Goal: Information Seeking & Learning: Learn about a topic

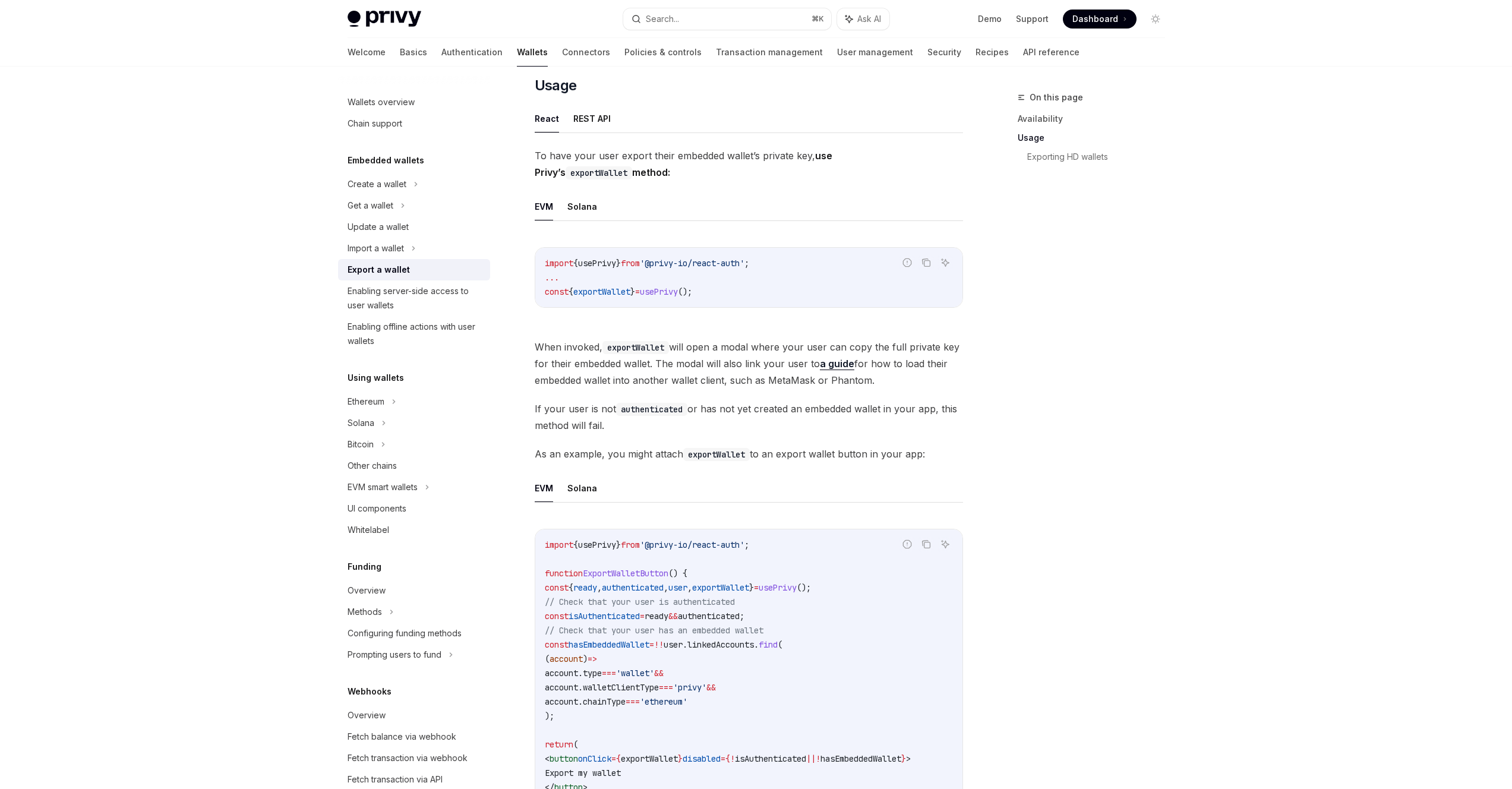
scroll to position [382, 0]
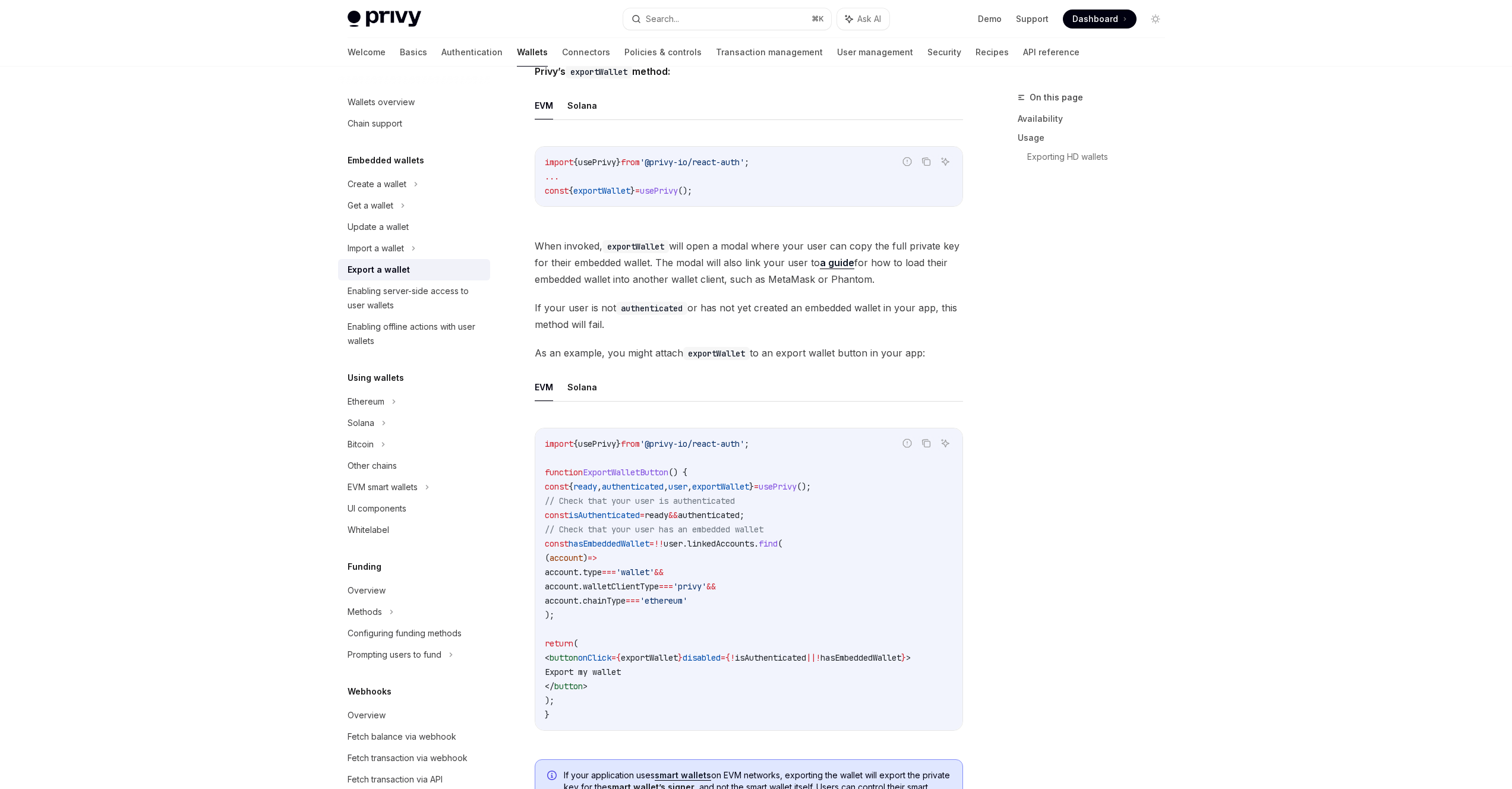
click at [749, 490] on span "exportWallet" at bounding box center [720, 486] width 57 height 10
click at [749, 489] on span "exportWallet" at bounding box center [720, 486] width 57 height 10
copy span "exportWallet"
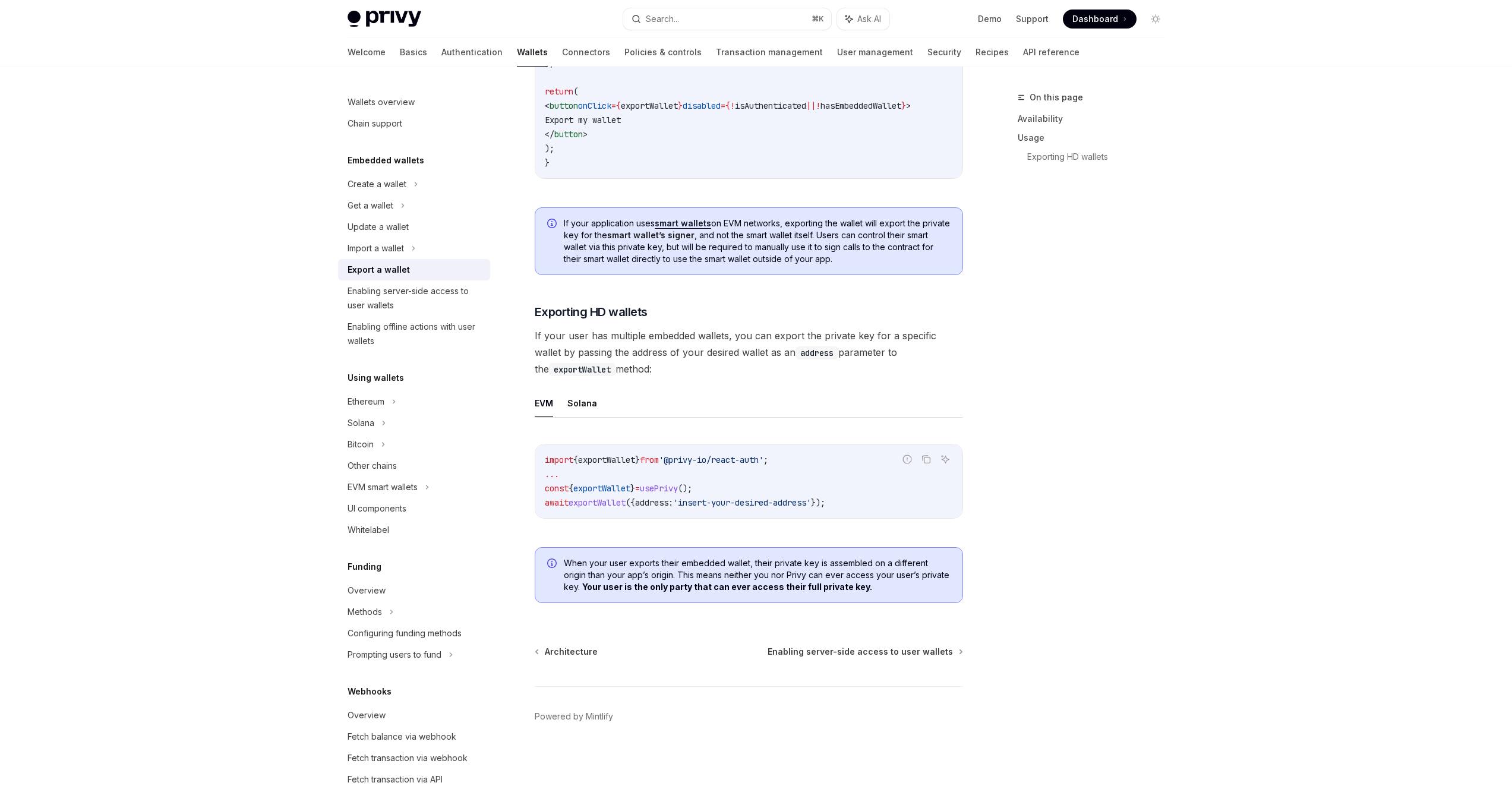
scroll to position [937, 0]
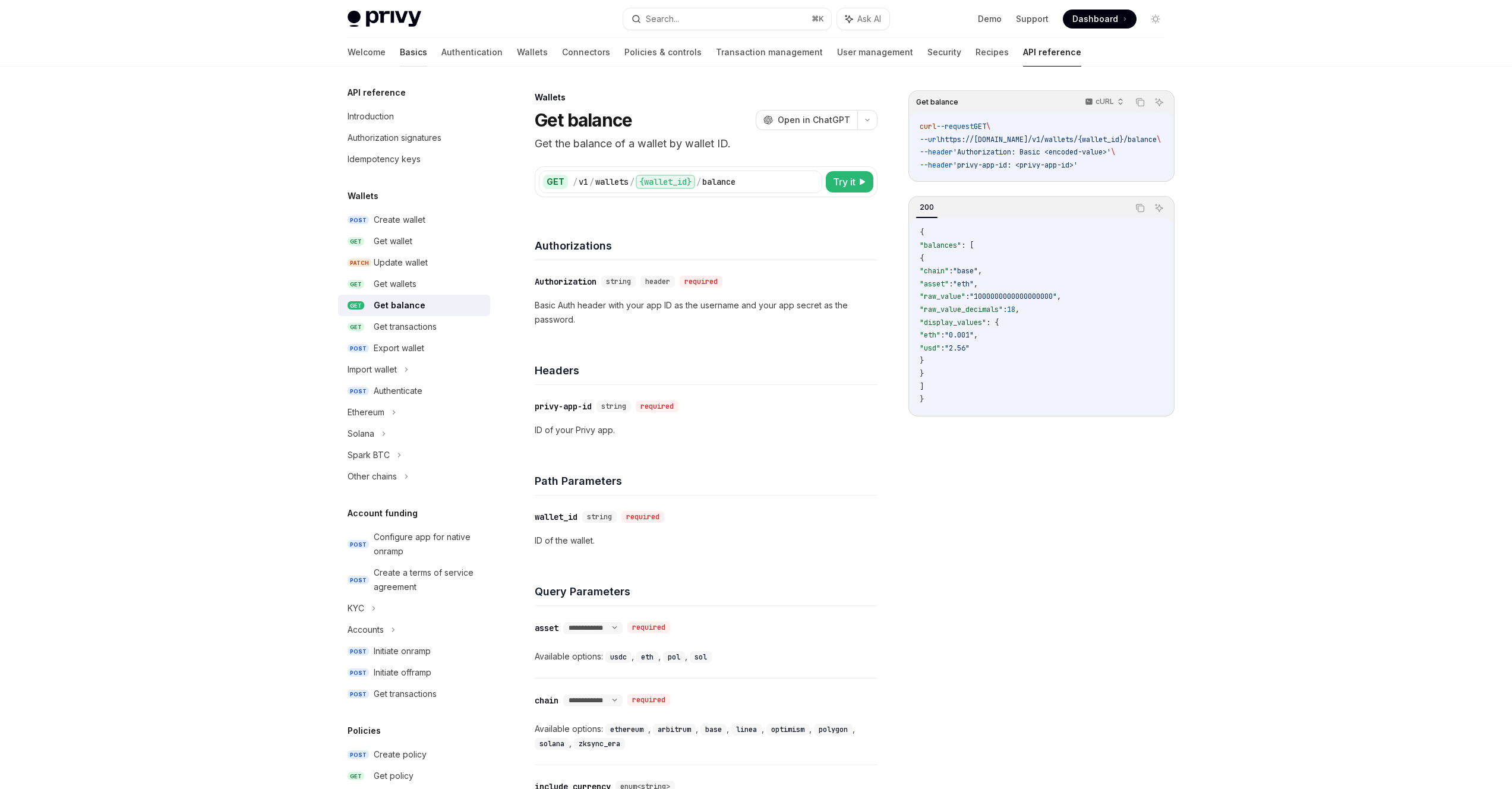
click at [400, 53] on link "Basics" at bounding box center [413, 53] width 27 height 28
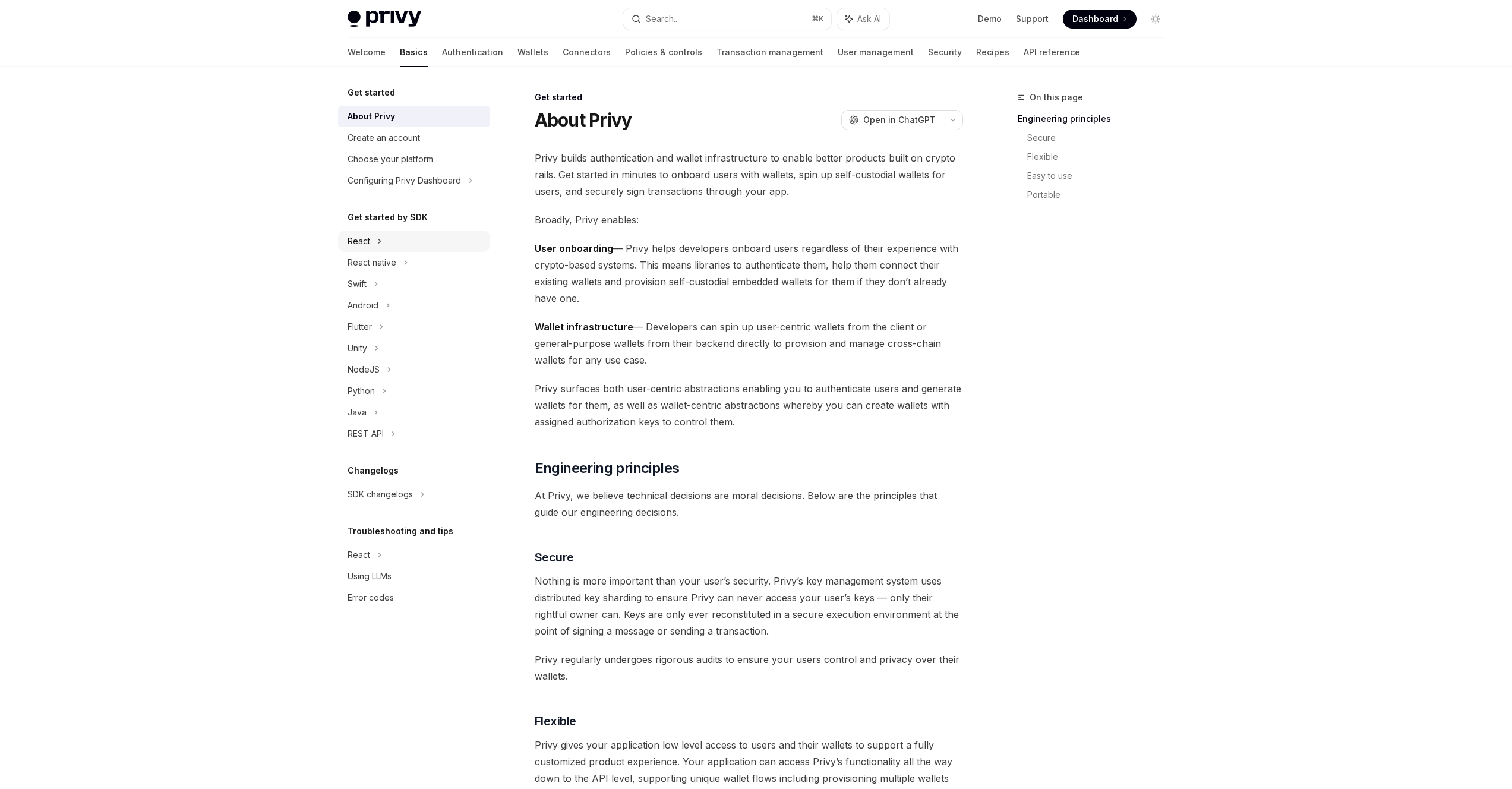
click at [384, 241] on div "React" at bounding box center [414, 241] width 152 height 22
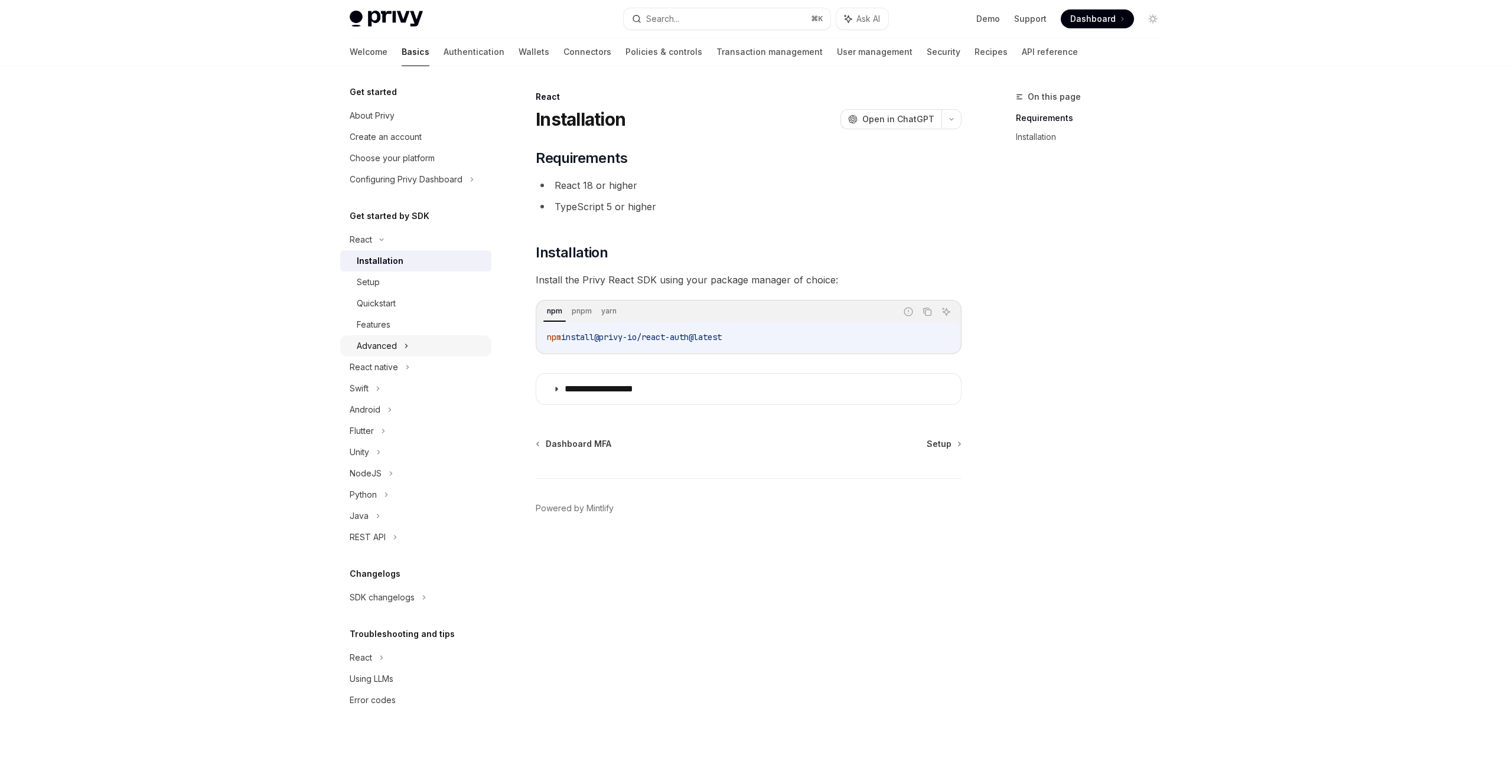
click at [393, 342] on div "Advanced" at bounding box center [376, 345] width 40 height 14
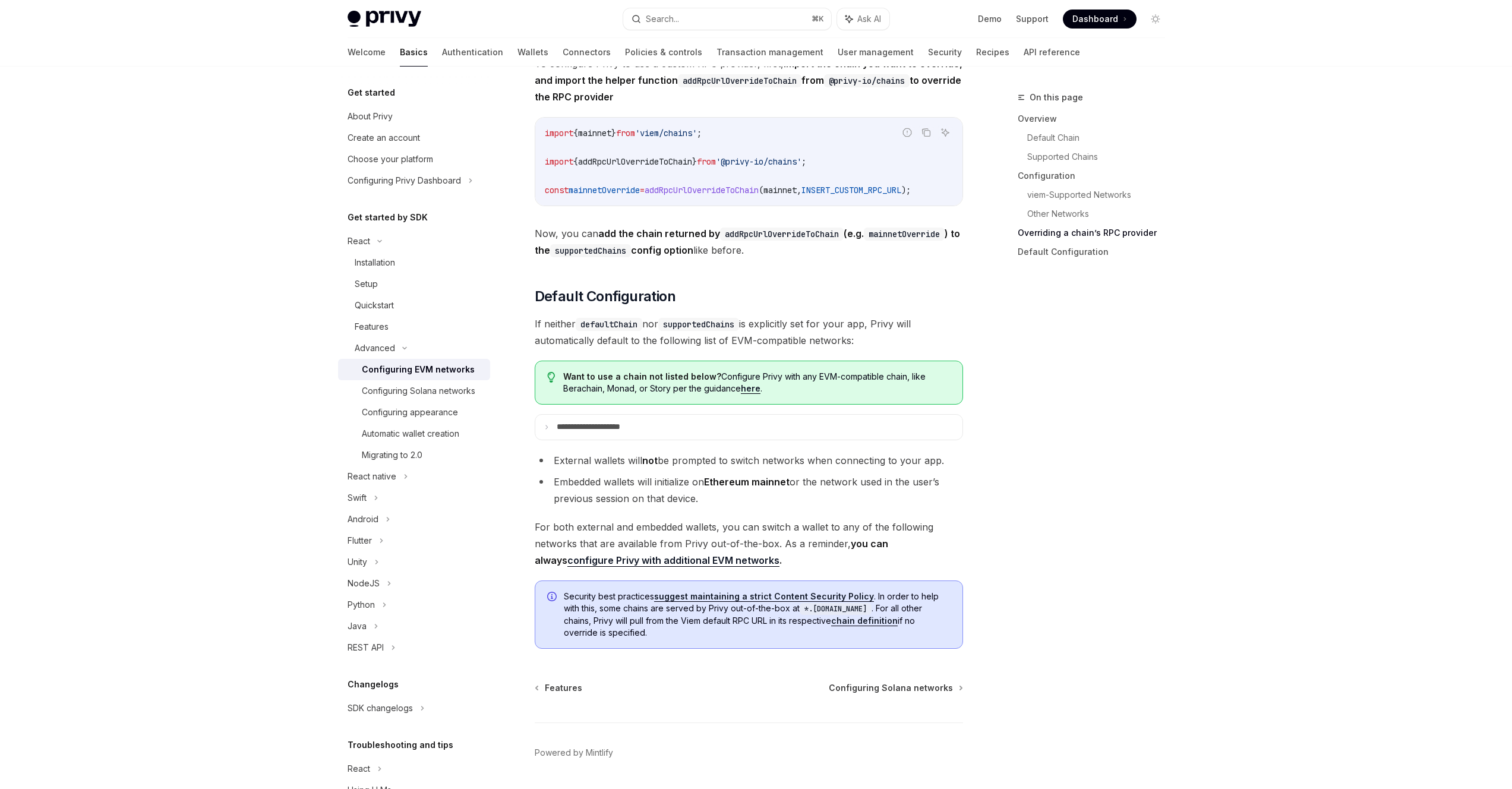
scroll to position [2797, 0]
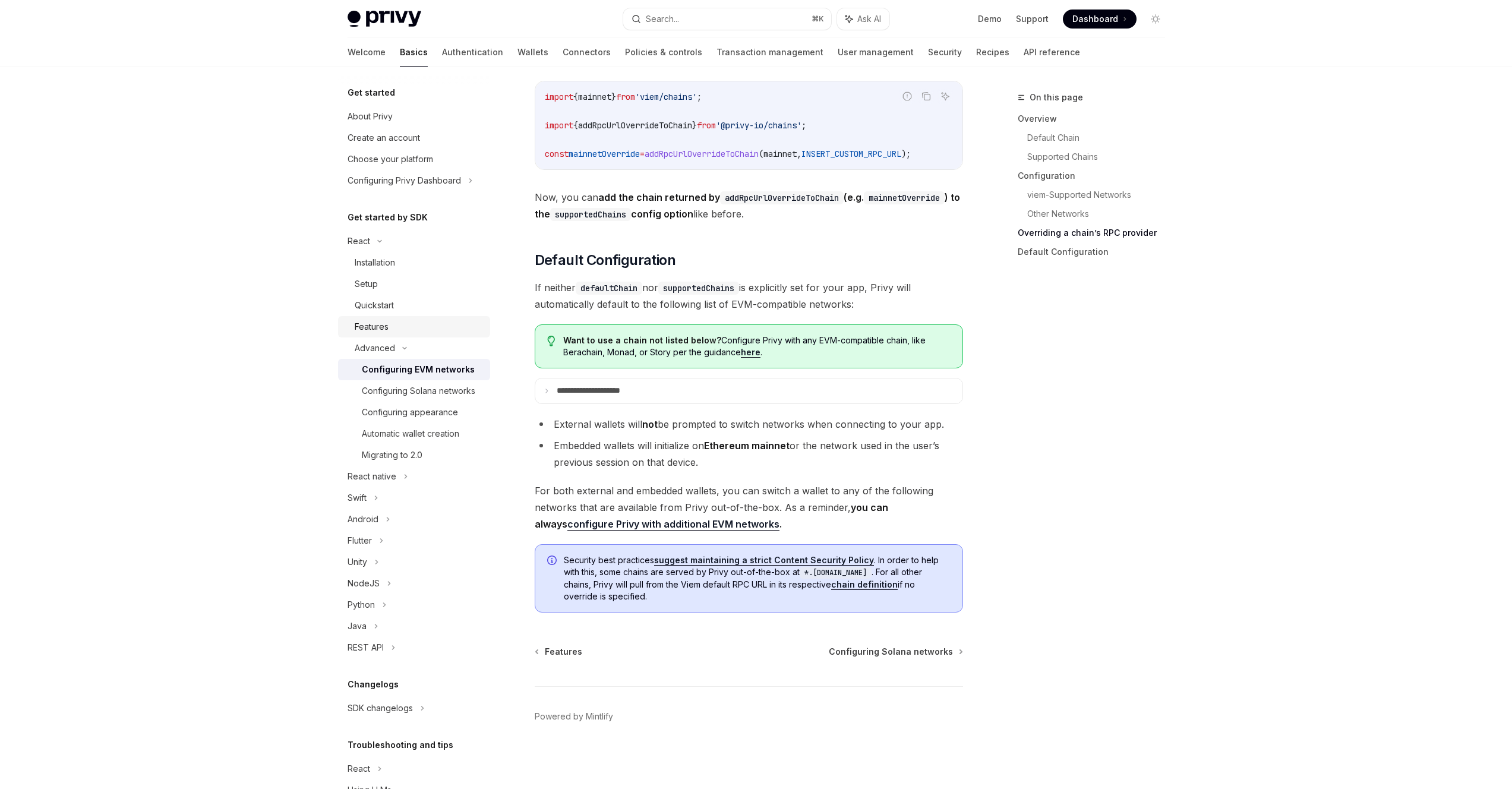
click at [382, 333] on div "Features" at bounding box center [371, 326] width 34 height 14
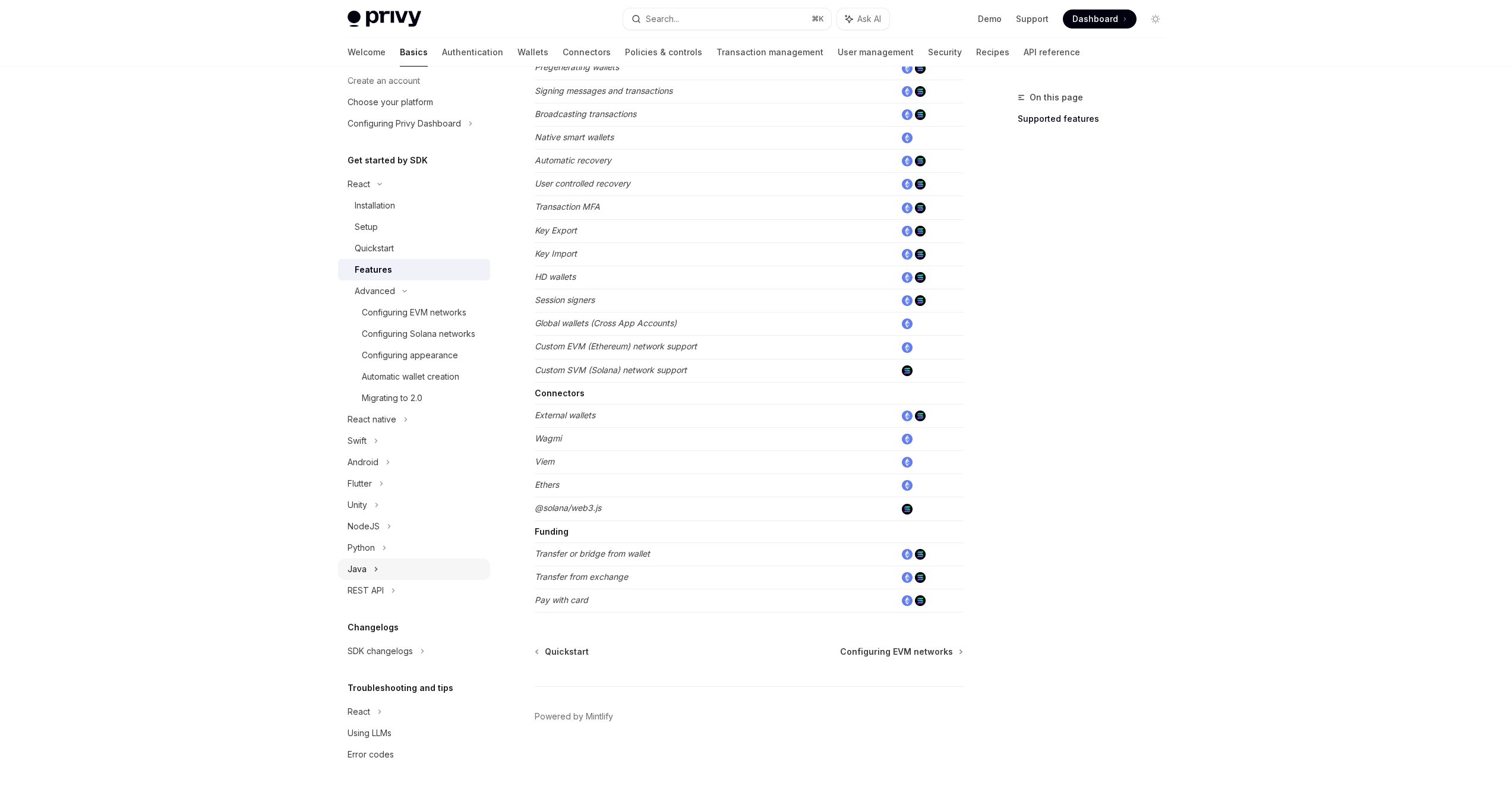
scroll to position [71, 0]
click at [363, 588] on div "REST API" at bounding box center [365, 590] width 37 height 14
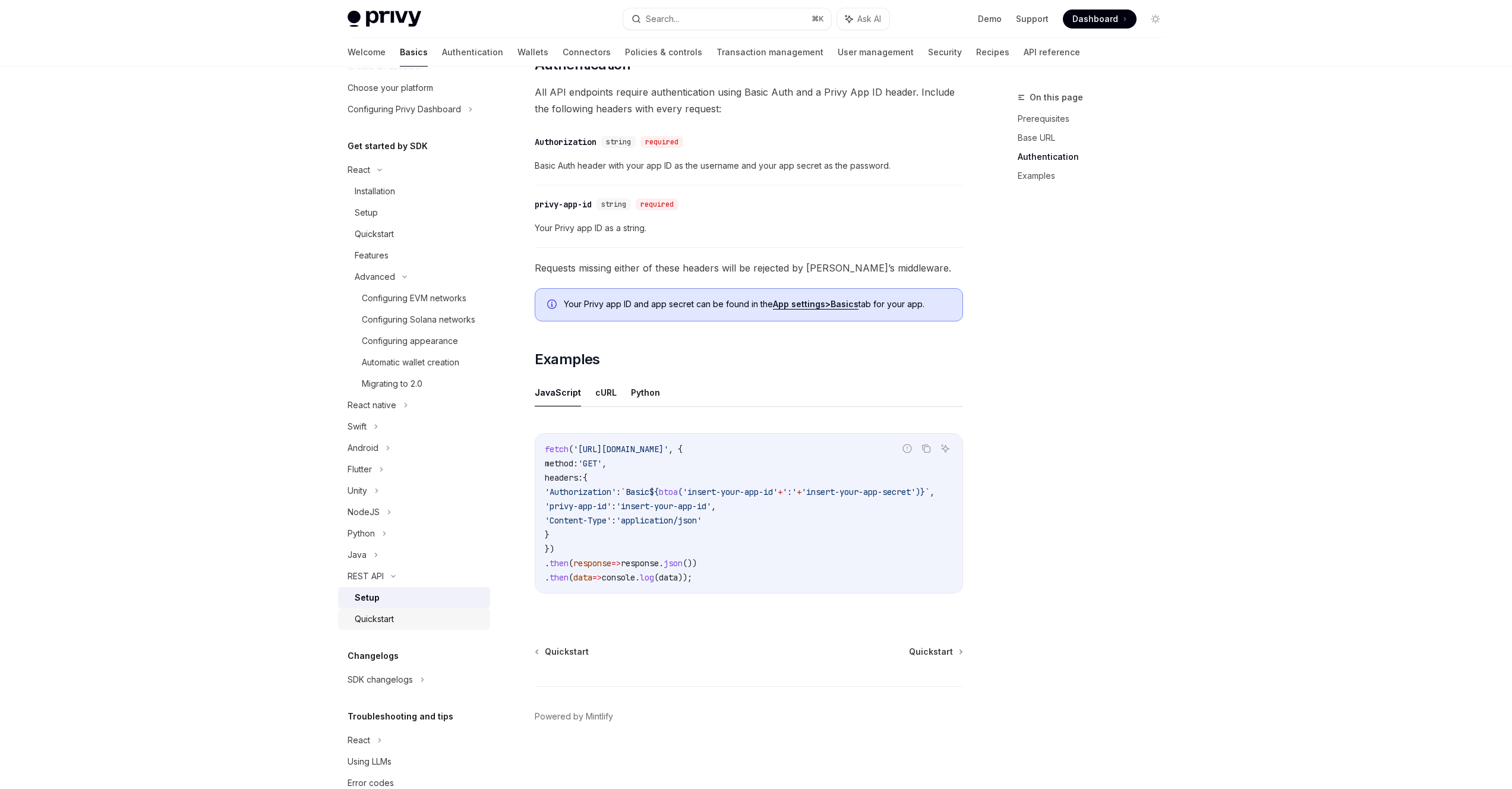
click at [386, 626] on div "Quickstart" at bounding box center [374, 618] width 39 height 14
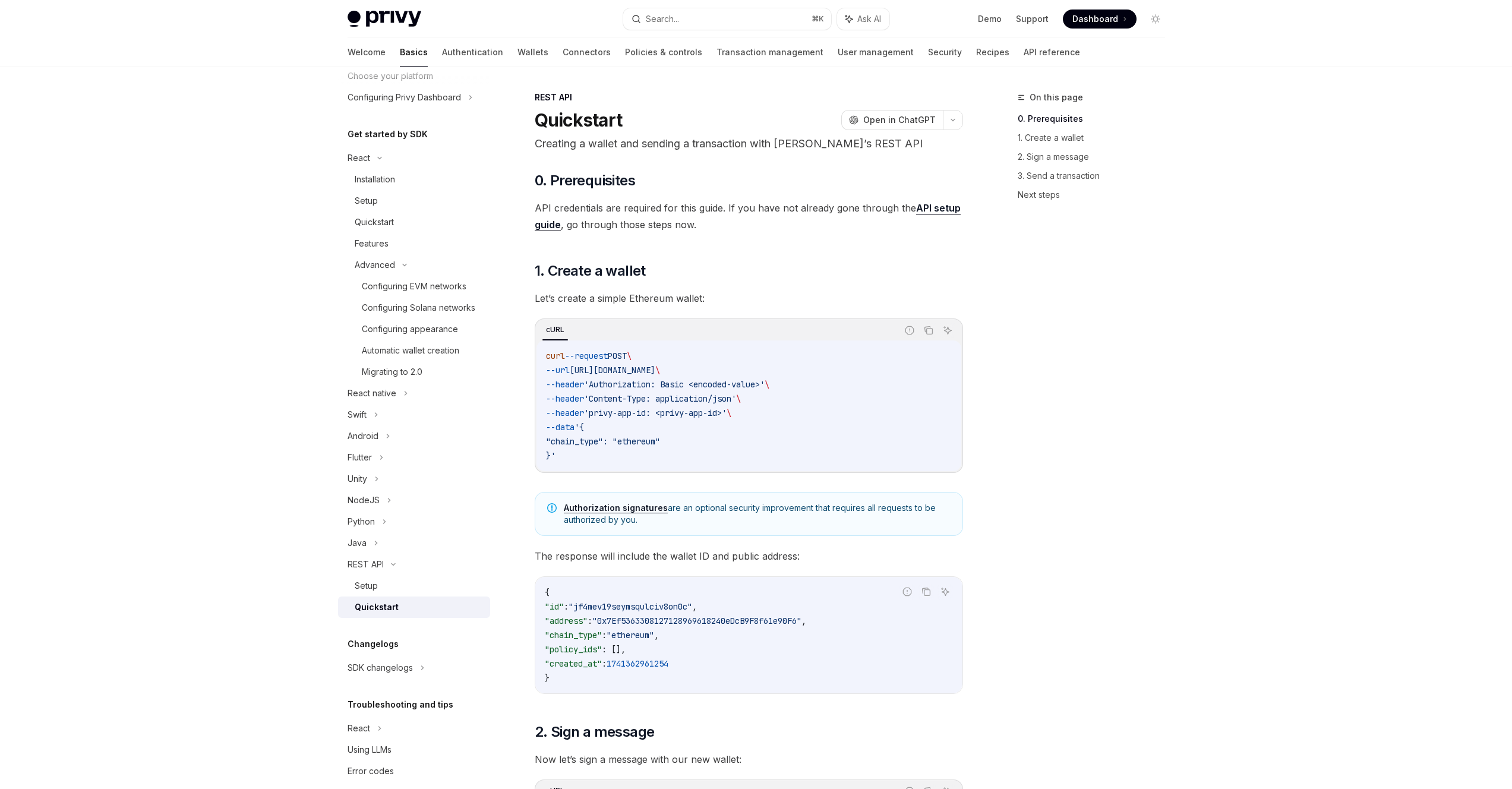
scroll to position [114, 0]
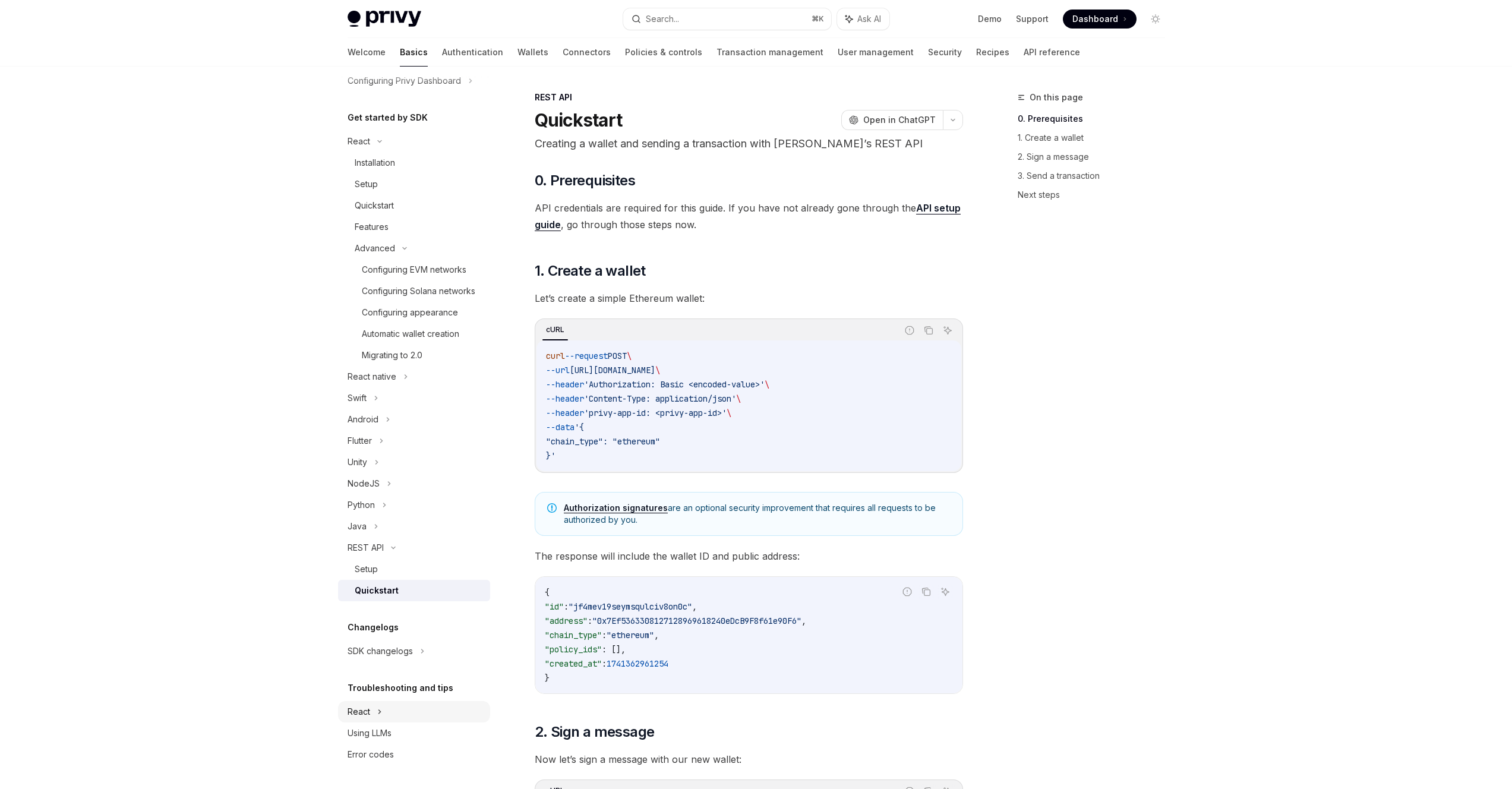
click at [373, 711] on div "React" at bounding box center [414, 711] width 152 height 22
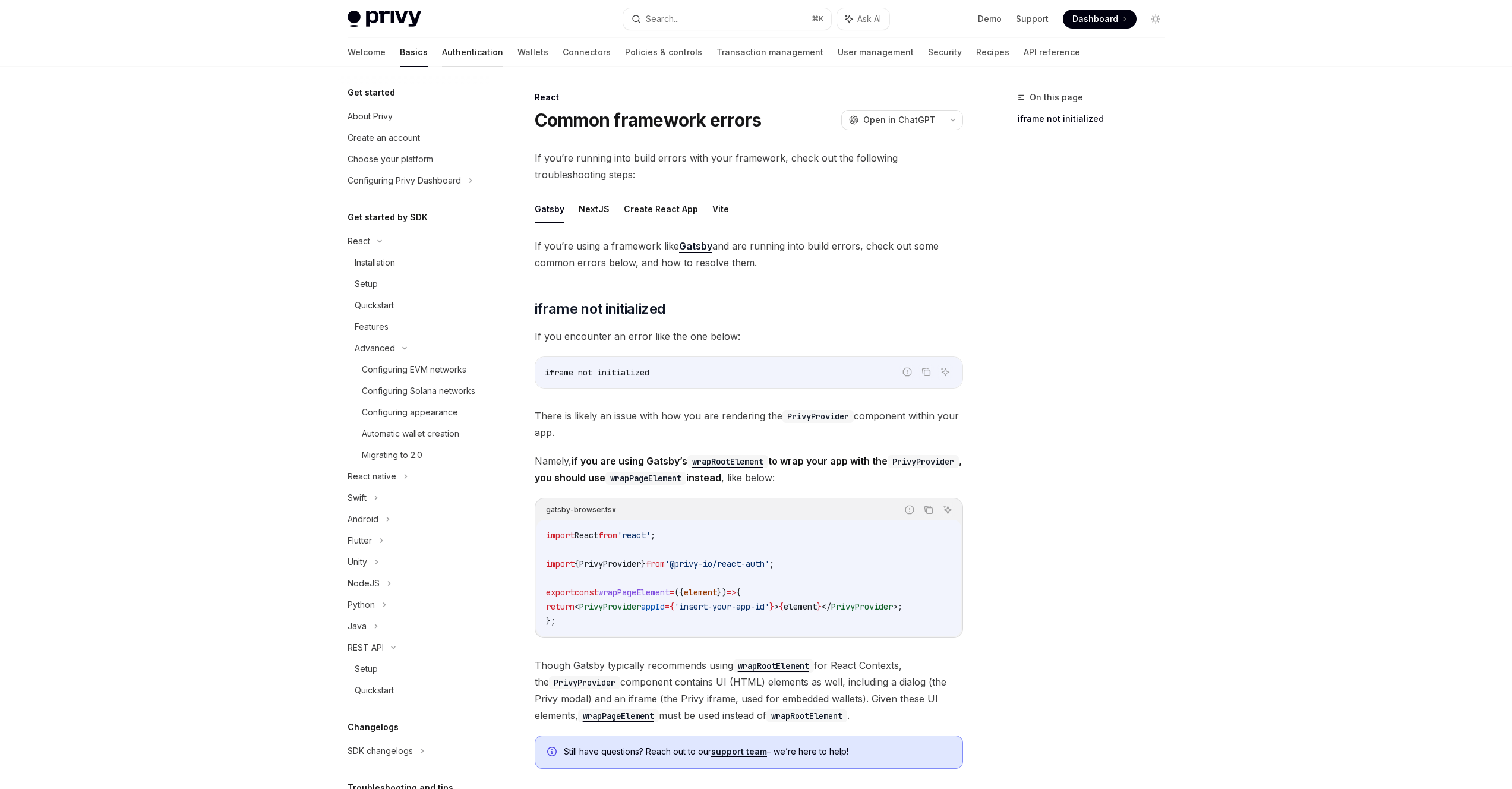
click at [442, 56] on link "Authentication" at bounding box center [472, 53] width 61 height 28
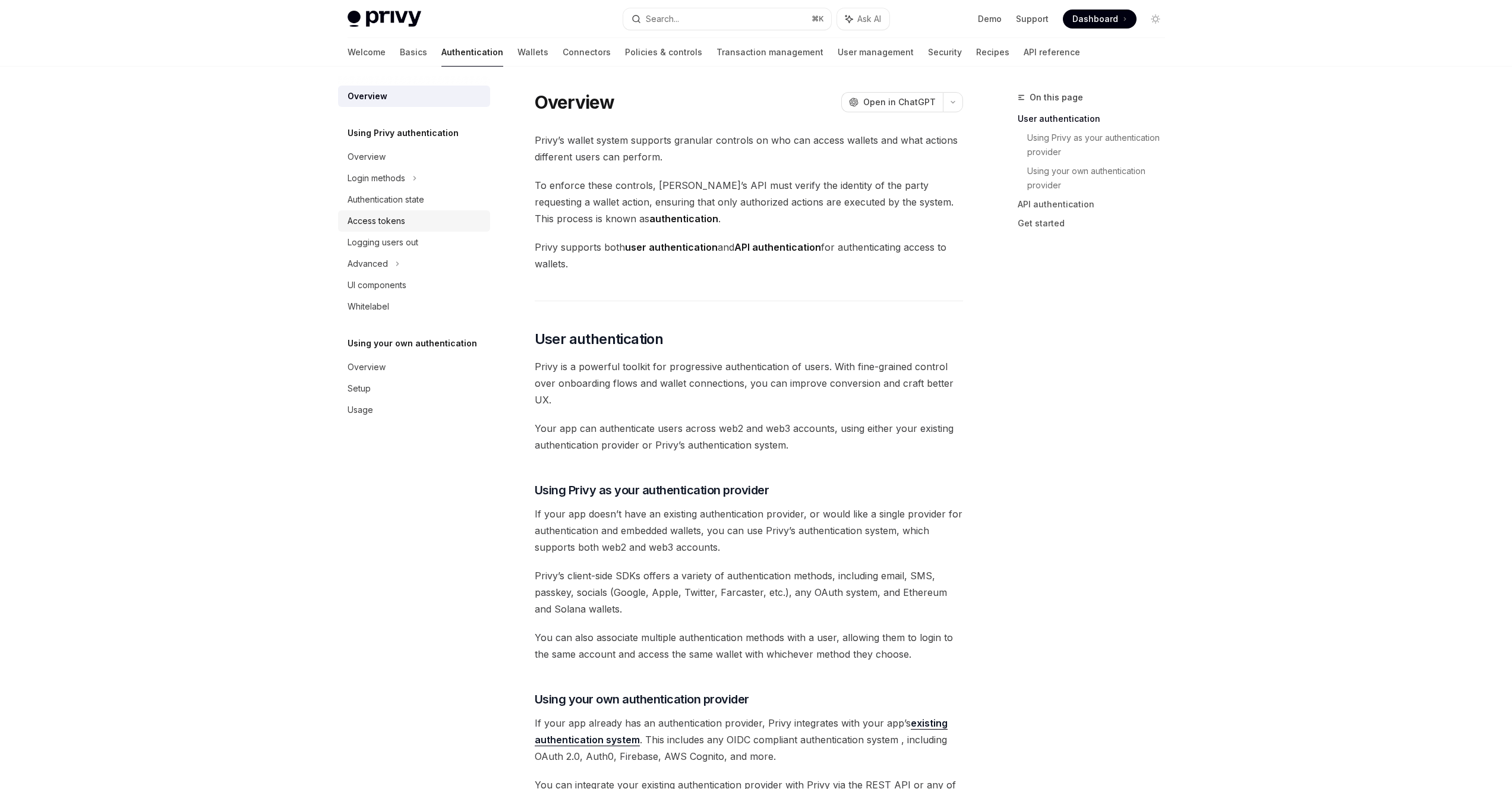
click at [373, 222] on div "Access tokens" at bounding box center [375, 220] width 57 height 14
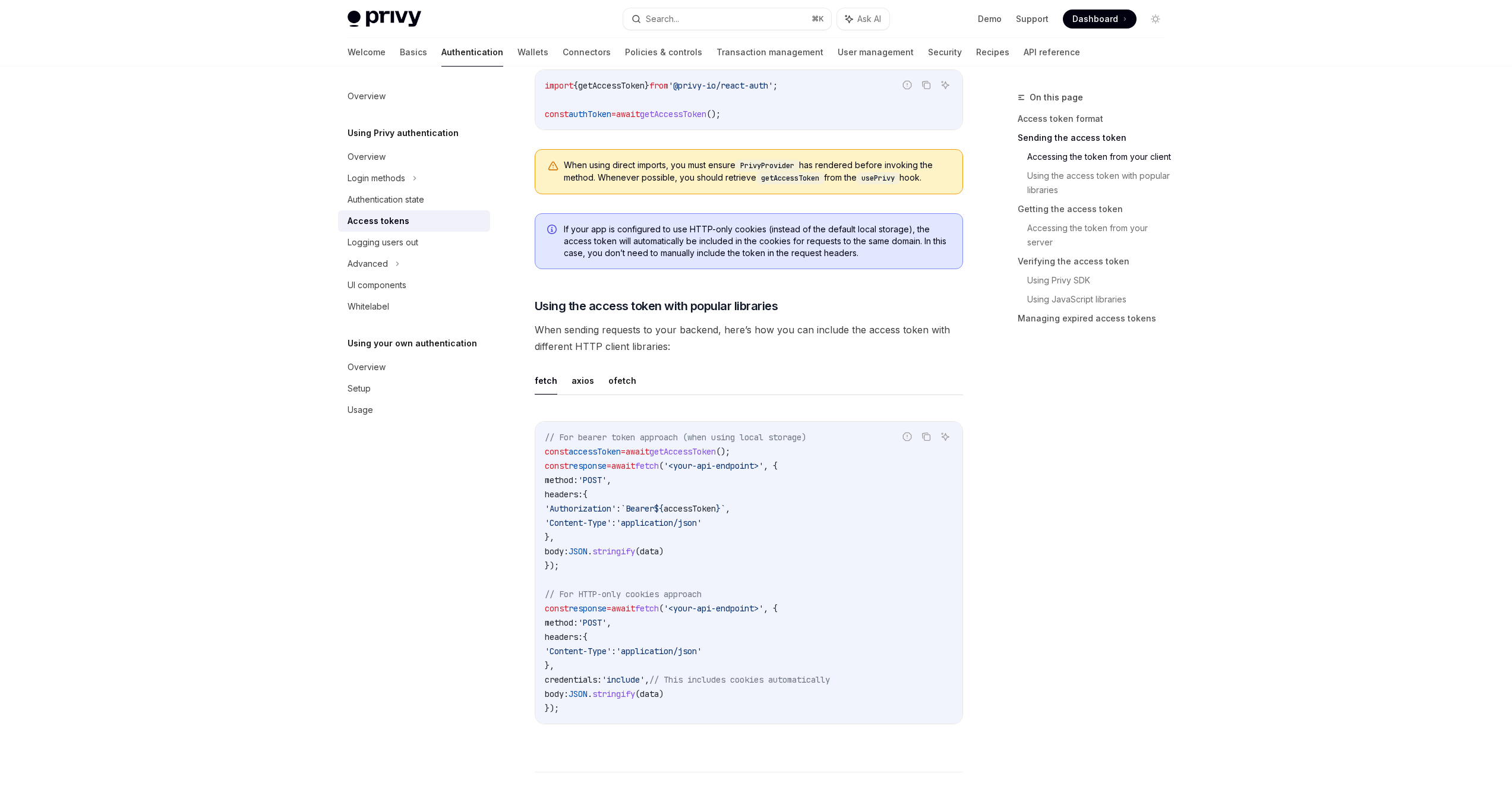
scroll to position [826, 0]
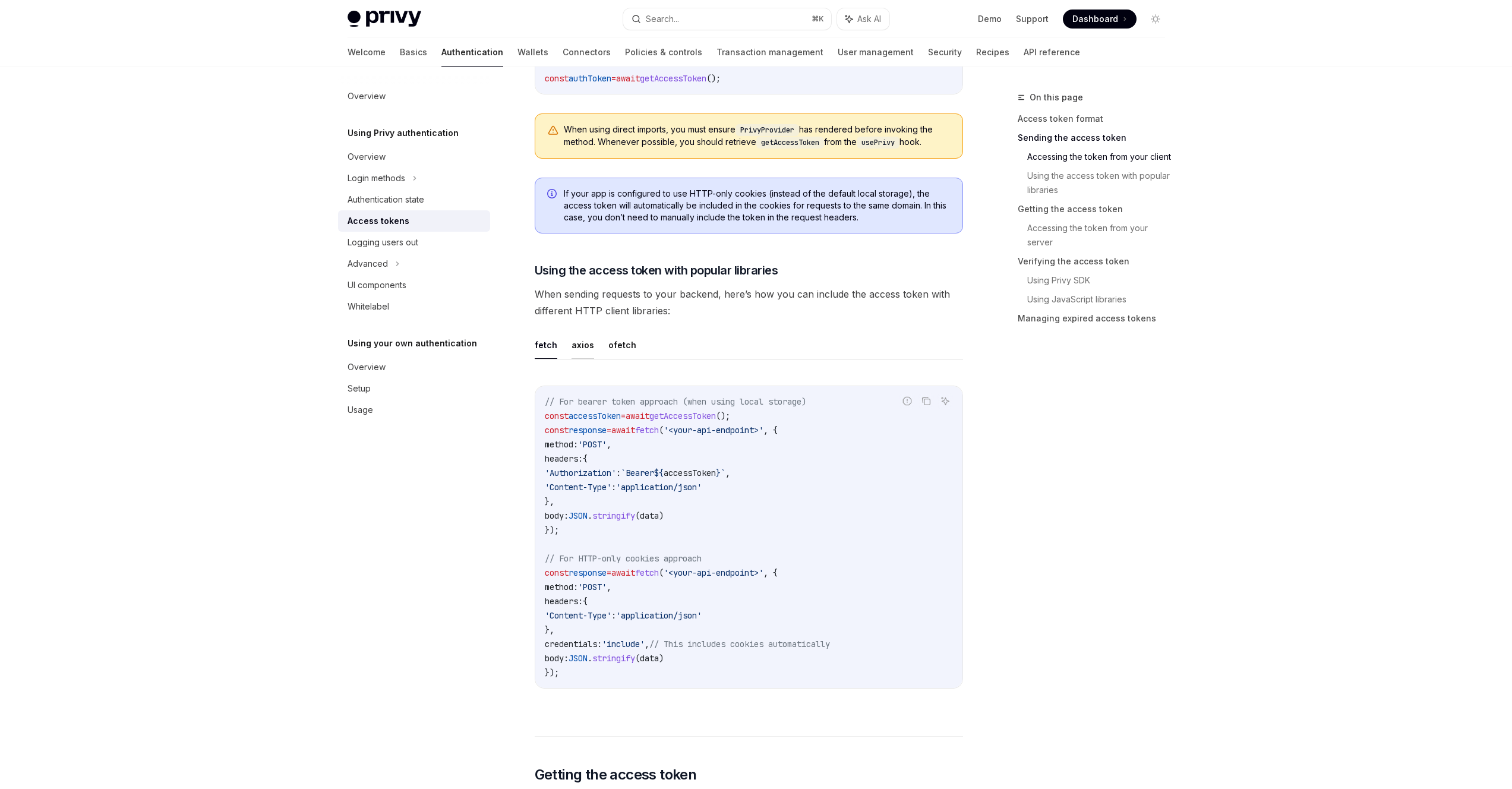
click at [584, 345] on button "axios" at bounding box center [582, 345] width 23 height 28
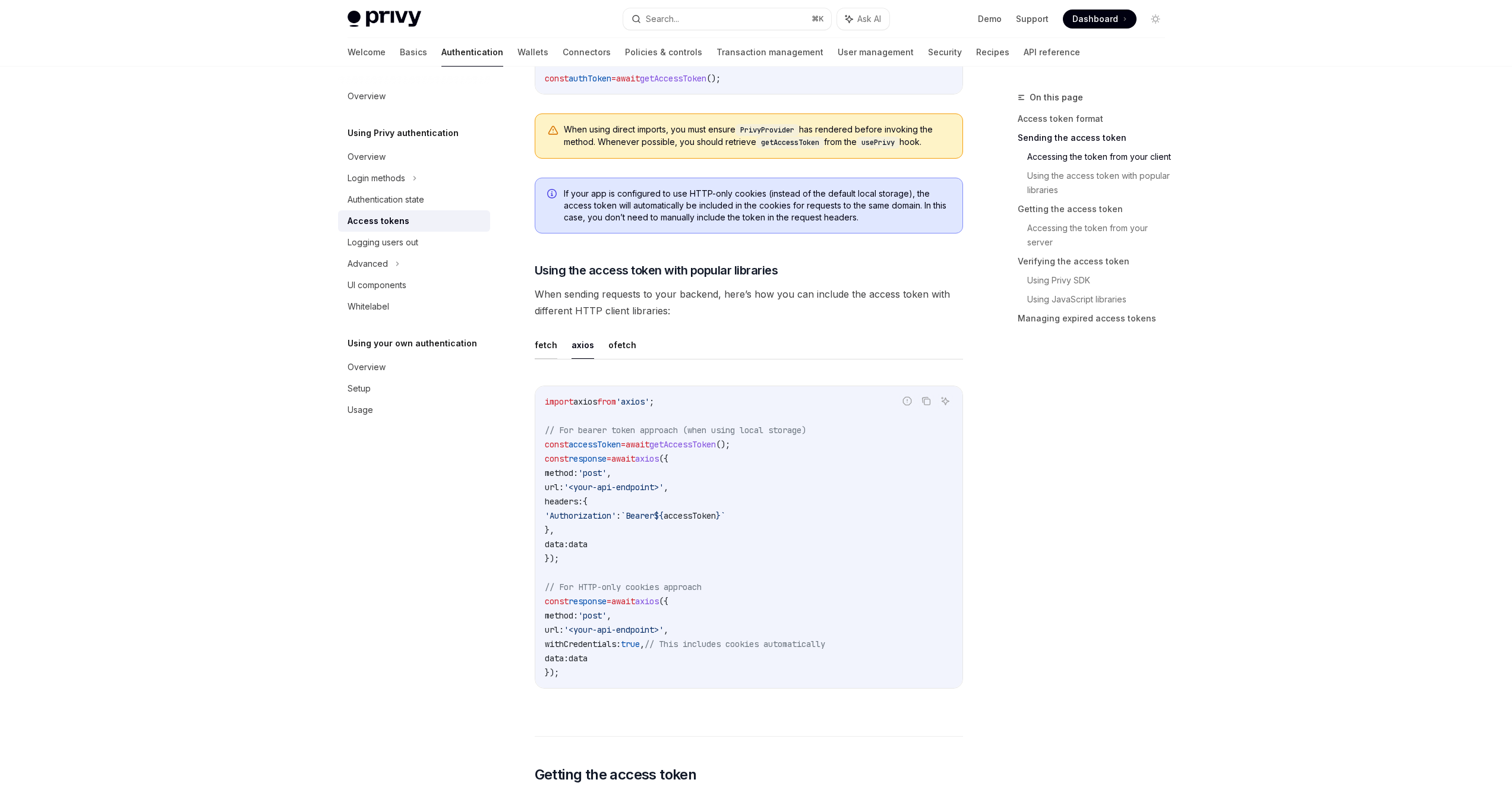
click at [541, 345] on button "fetch" at bounding box center [546, 345] width 23 height 28
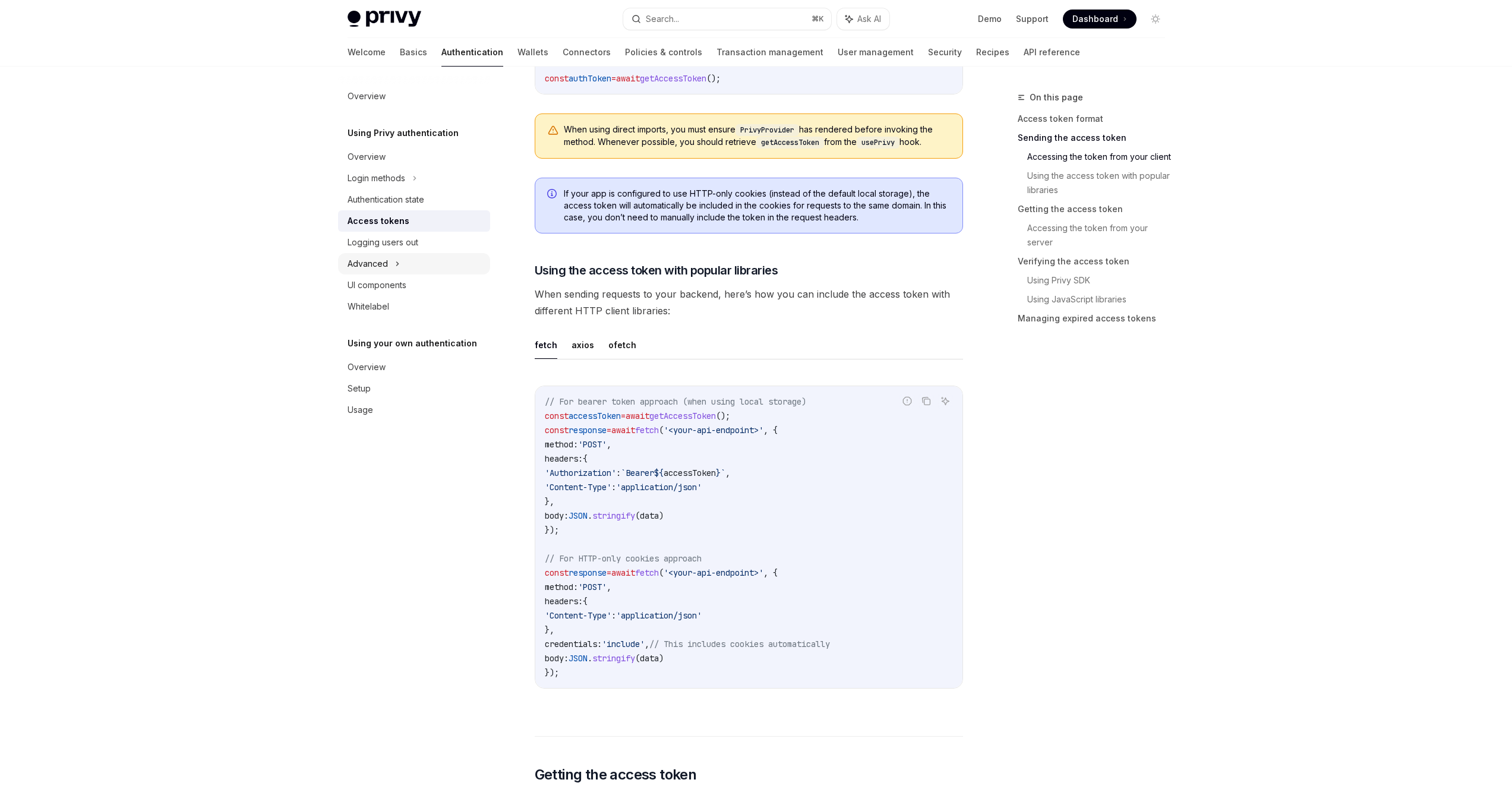
click at [378, 258] on div "Advanced" at bounding box center [367, 264] width 40 height 14
click at [386, 309] on div "Guest accounts" at bounding box center [385, 306] width 61 height 14
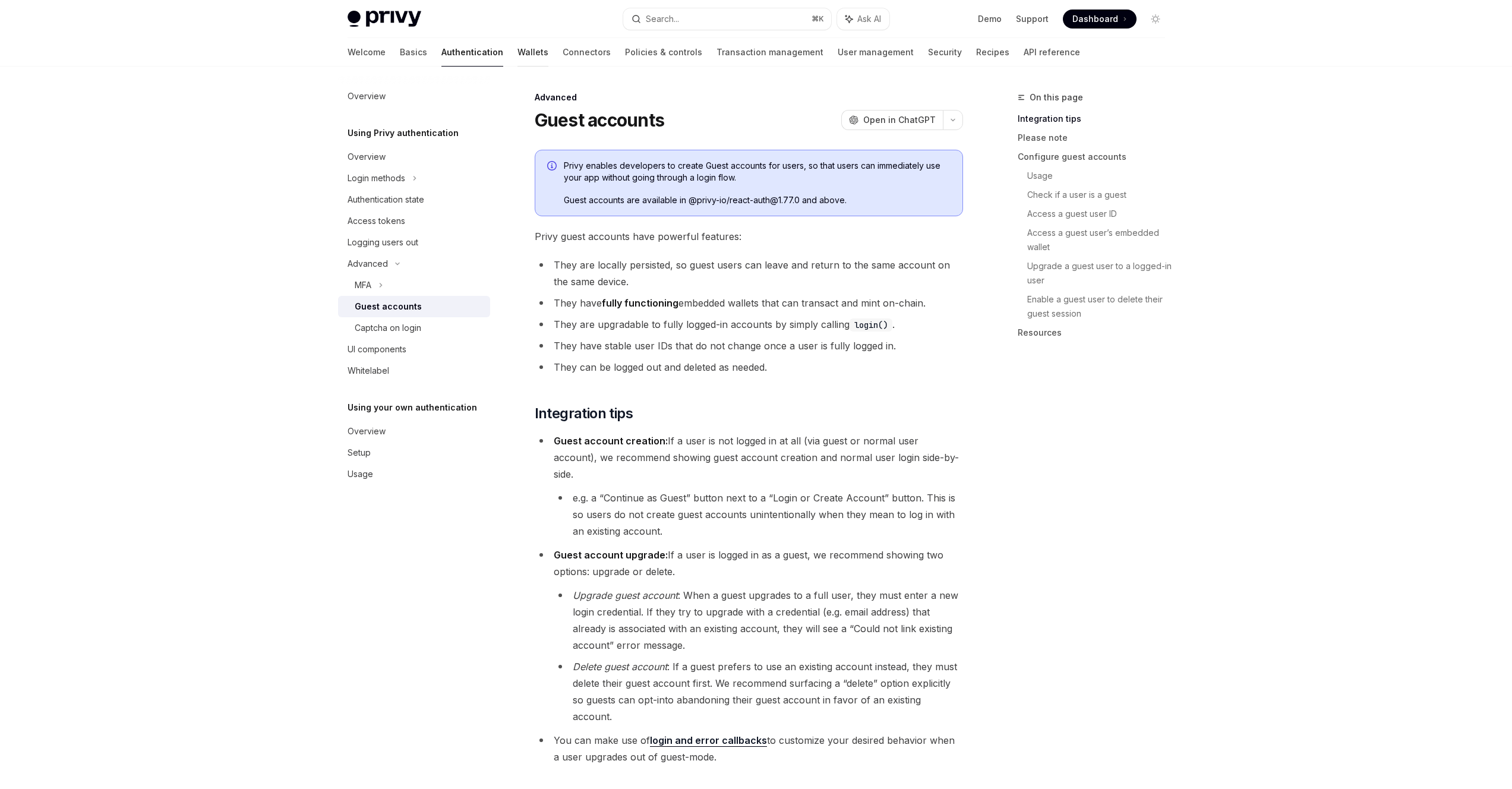
click at [518, 48] on link "Wallets" at bounding box center [533, 53] width 31 height 28
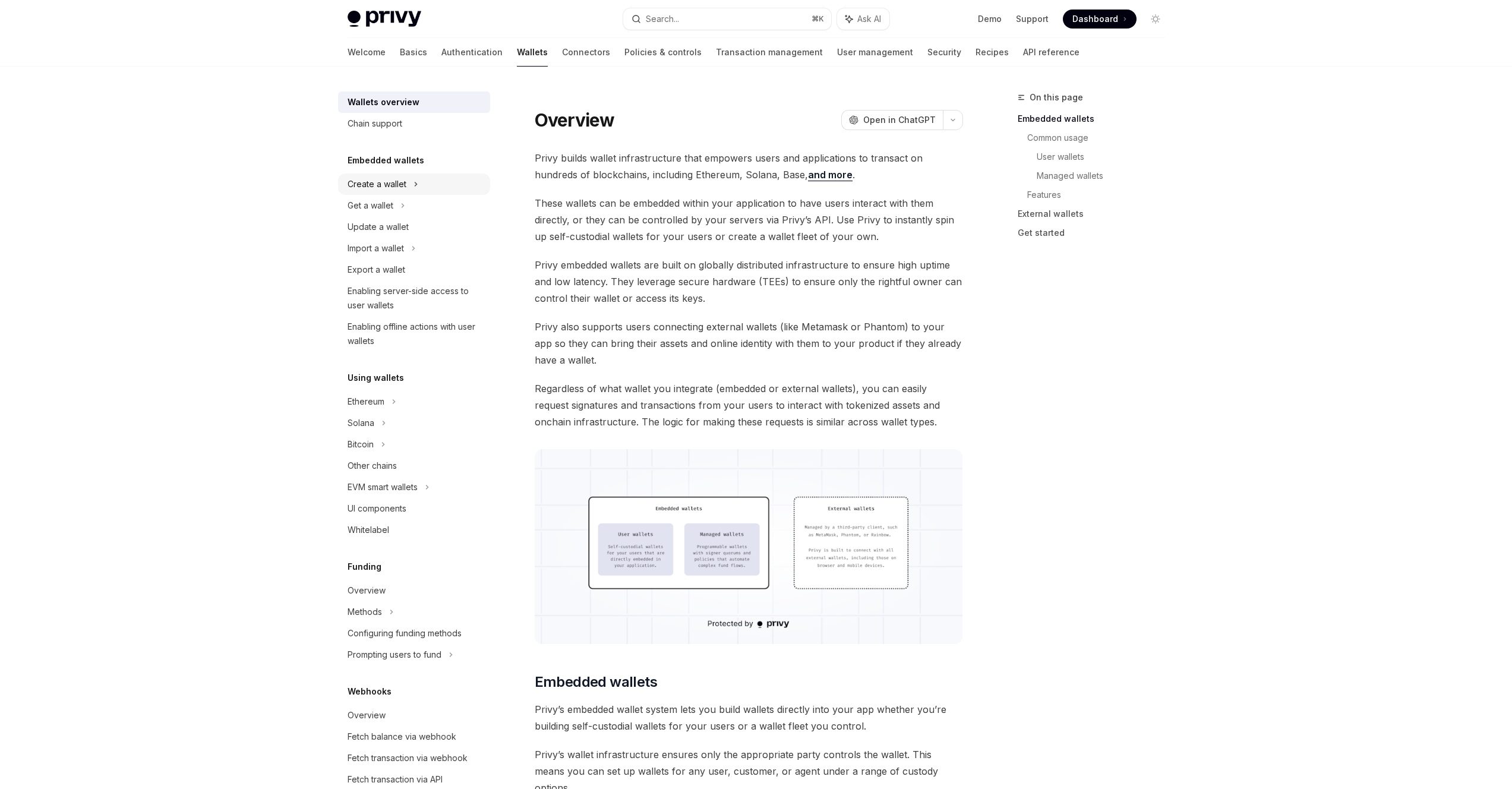
click at [399, 189] on div "Create a wallet" at bounding box center [376, 184] width 59 height 14
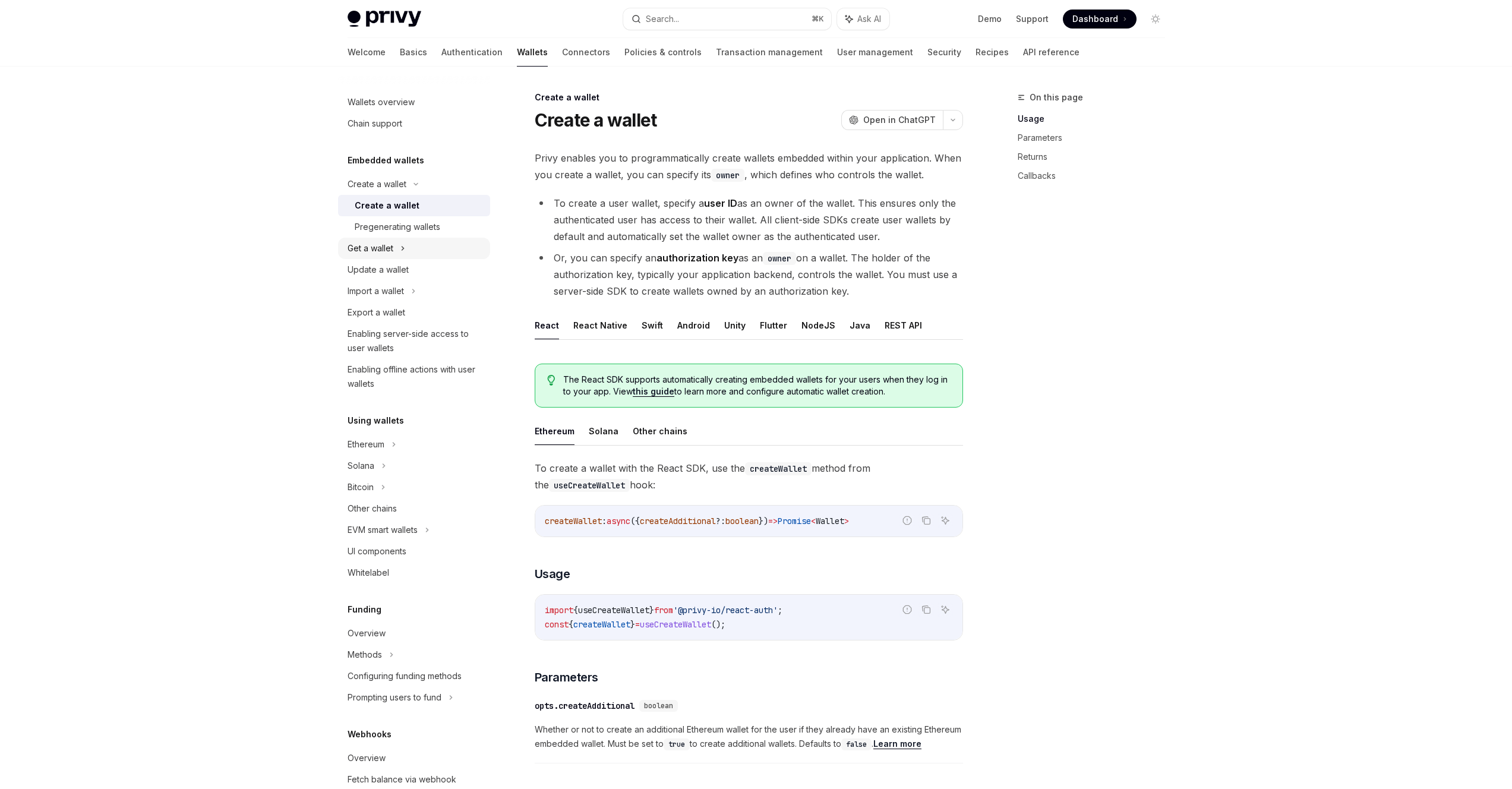
click at [383, 250] on div "Get a wallet" at bounding box center [370, 248] width 46 height 14
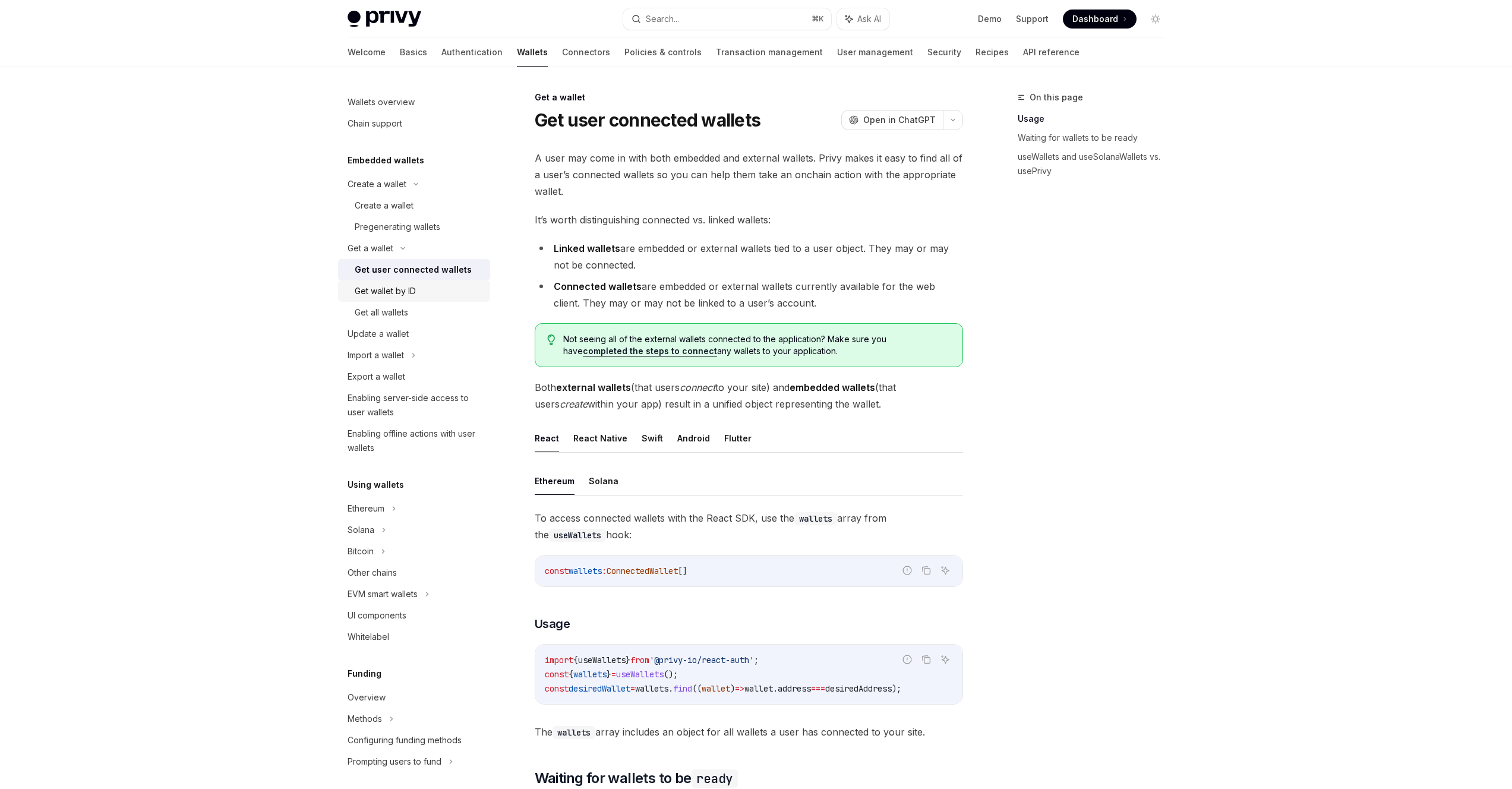
click at [382, 294] on div "Get wallet by ID" at bounding box center [385, 291] width 61 height 14
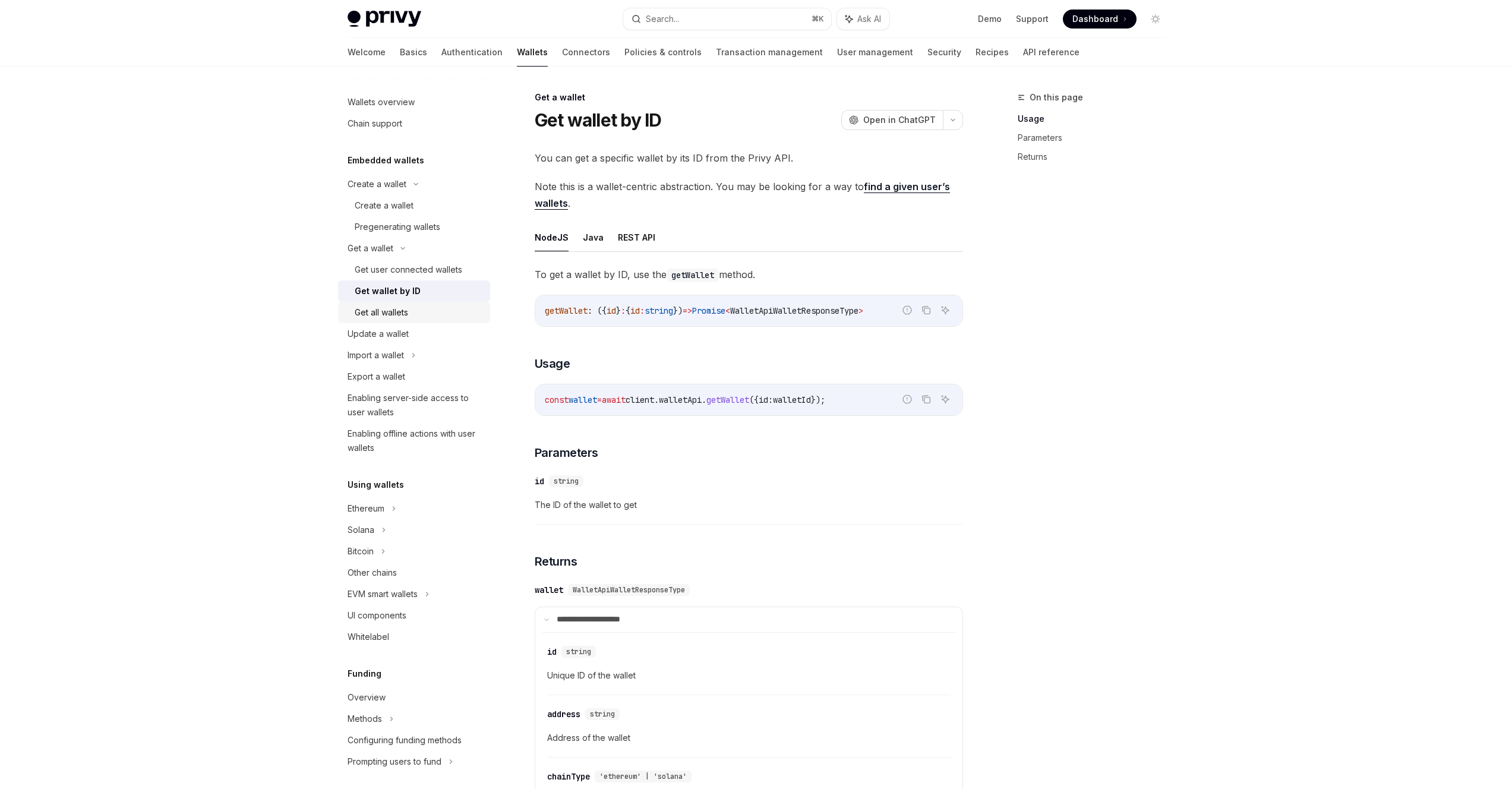
click at [382, 311] on div "Get all wallets" at bounding box center [381, 311] width 53 height 14
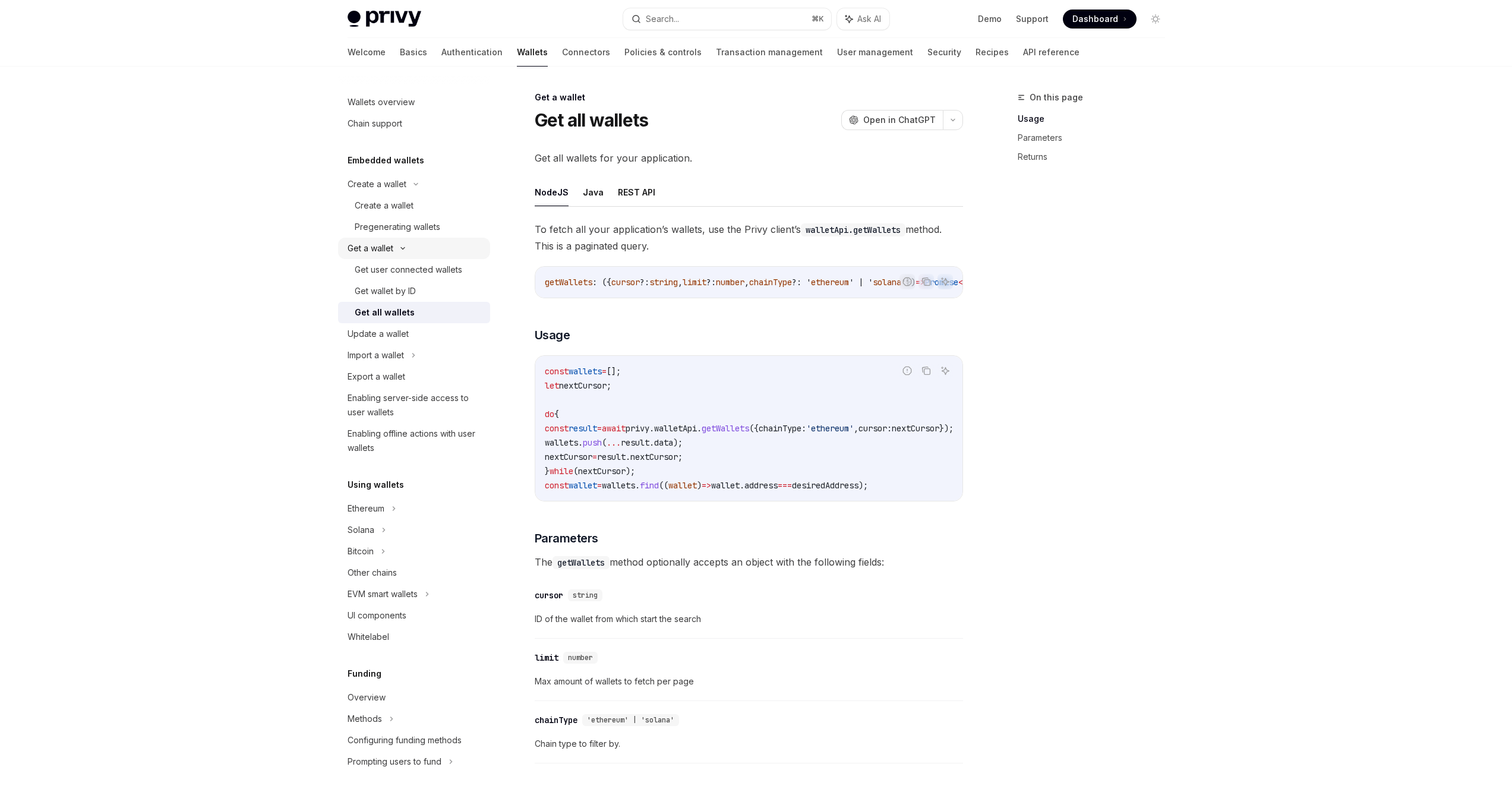
click at [385, 249] on div "Get a wallet" at bounding box center [370, 248] width 46 height 14
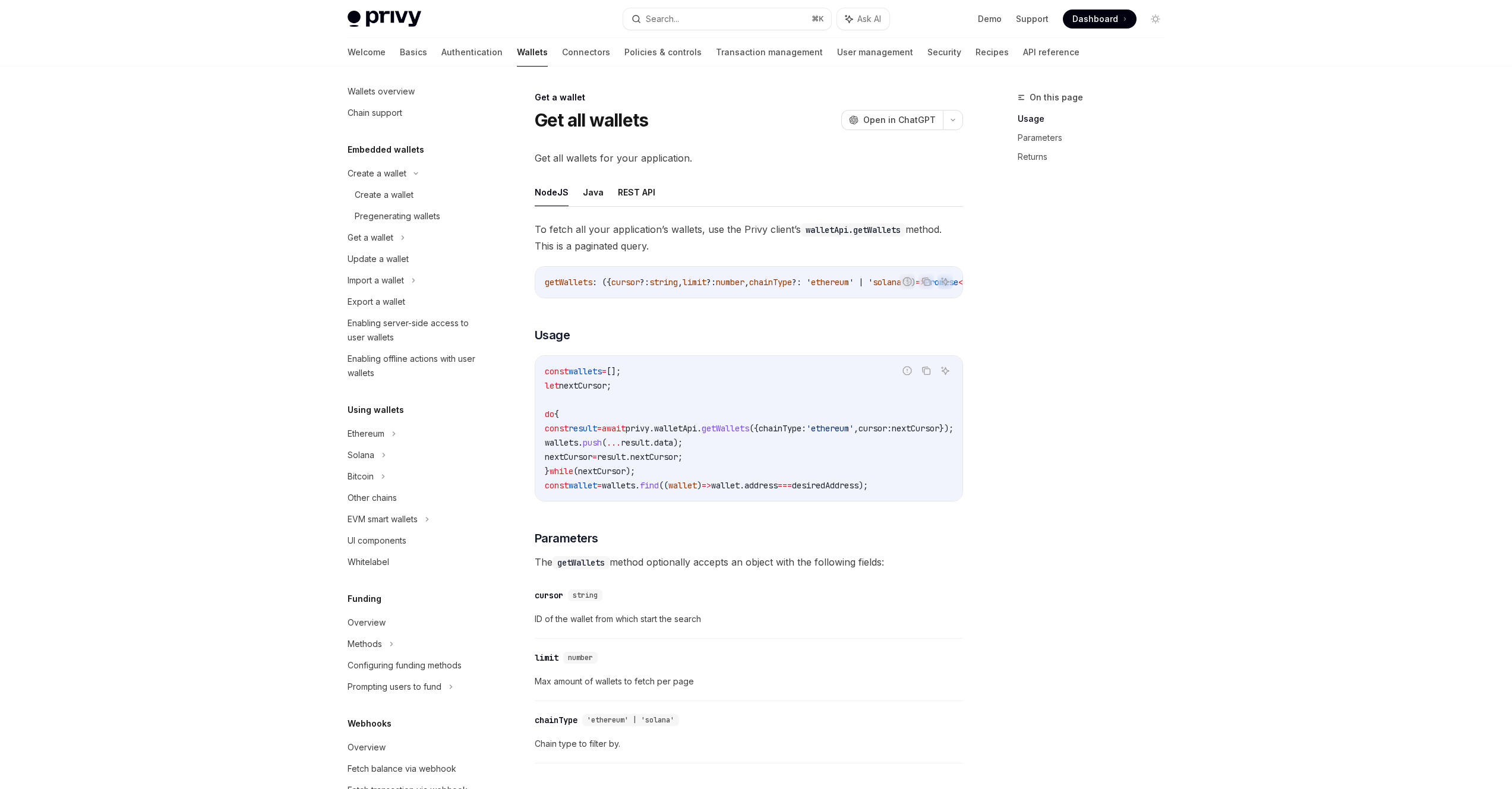
scroll to position [20, 0]
click at [378, 418] on div "Ethereum" at bounding box center [365, 424] width 37 height 14
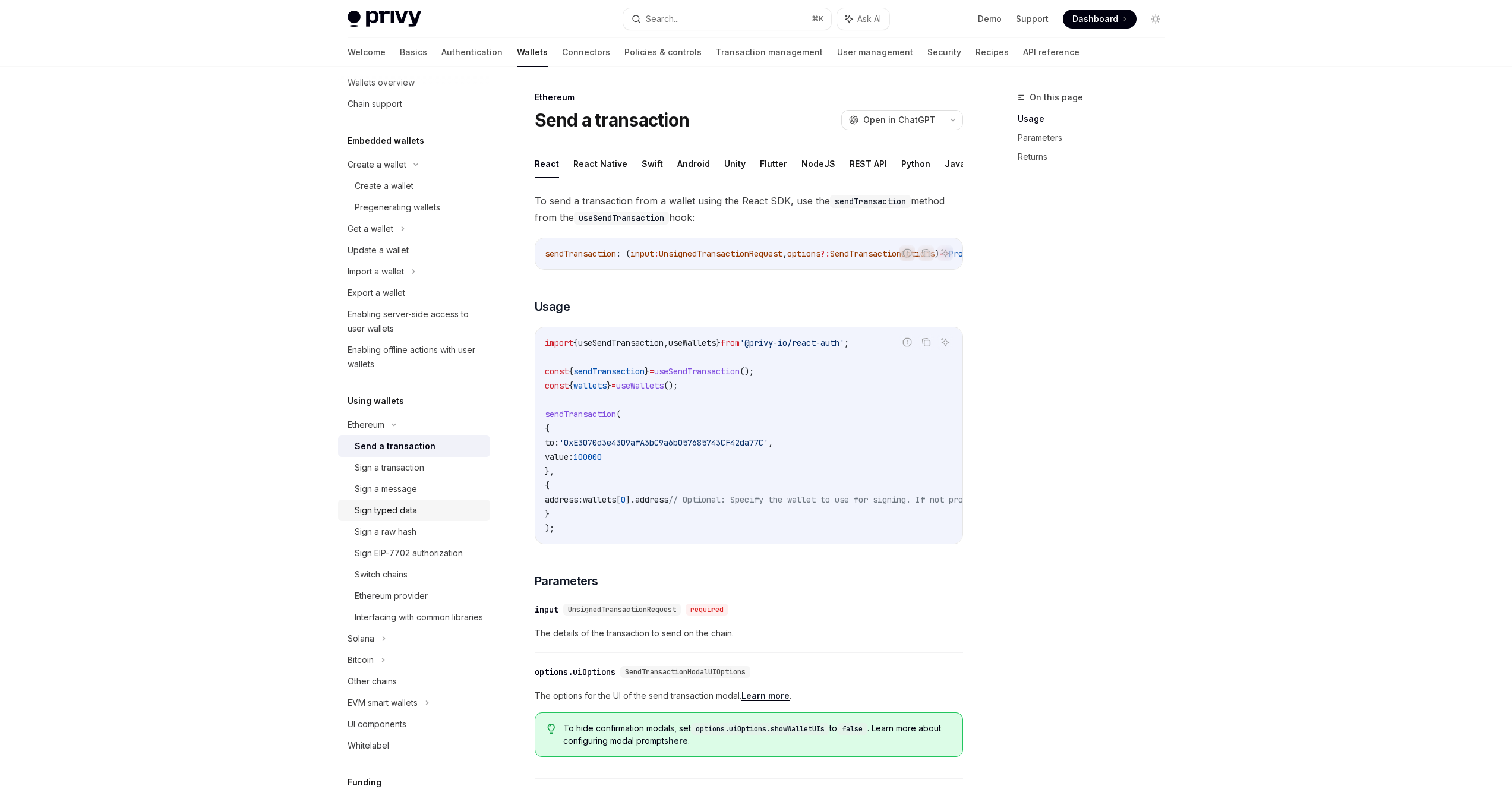
click at [400, 514] on div "Sign typed data" at bounding box center [386, 509] width 62 height 14
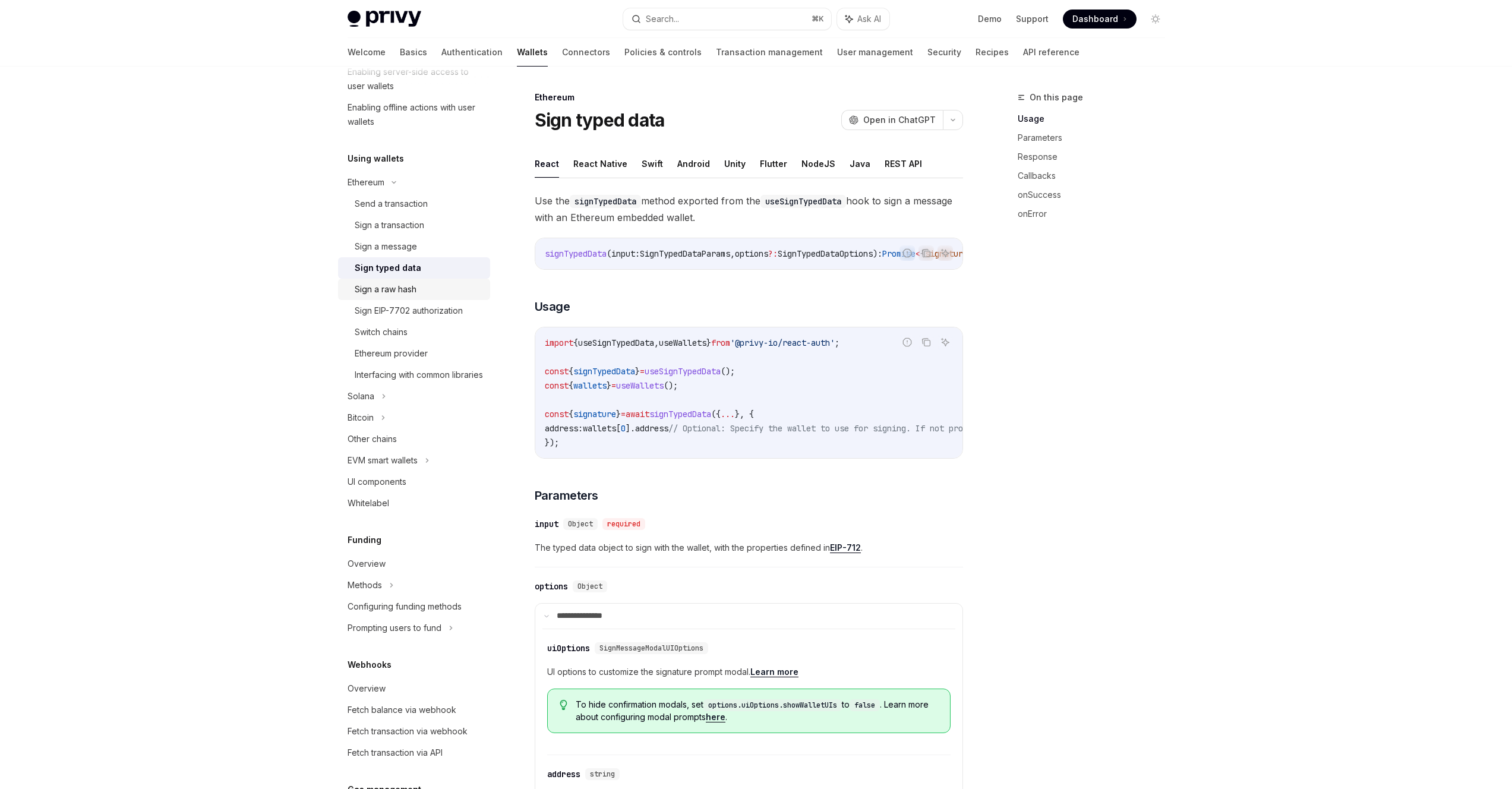
scroll to position [284, 0]
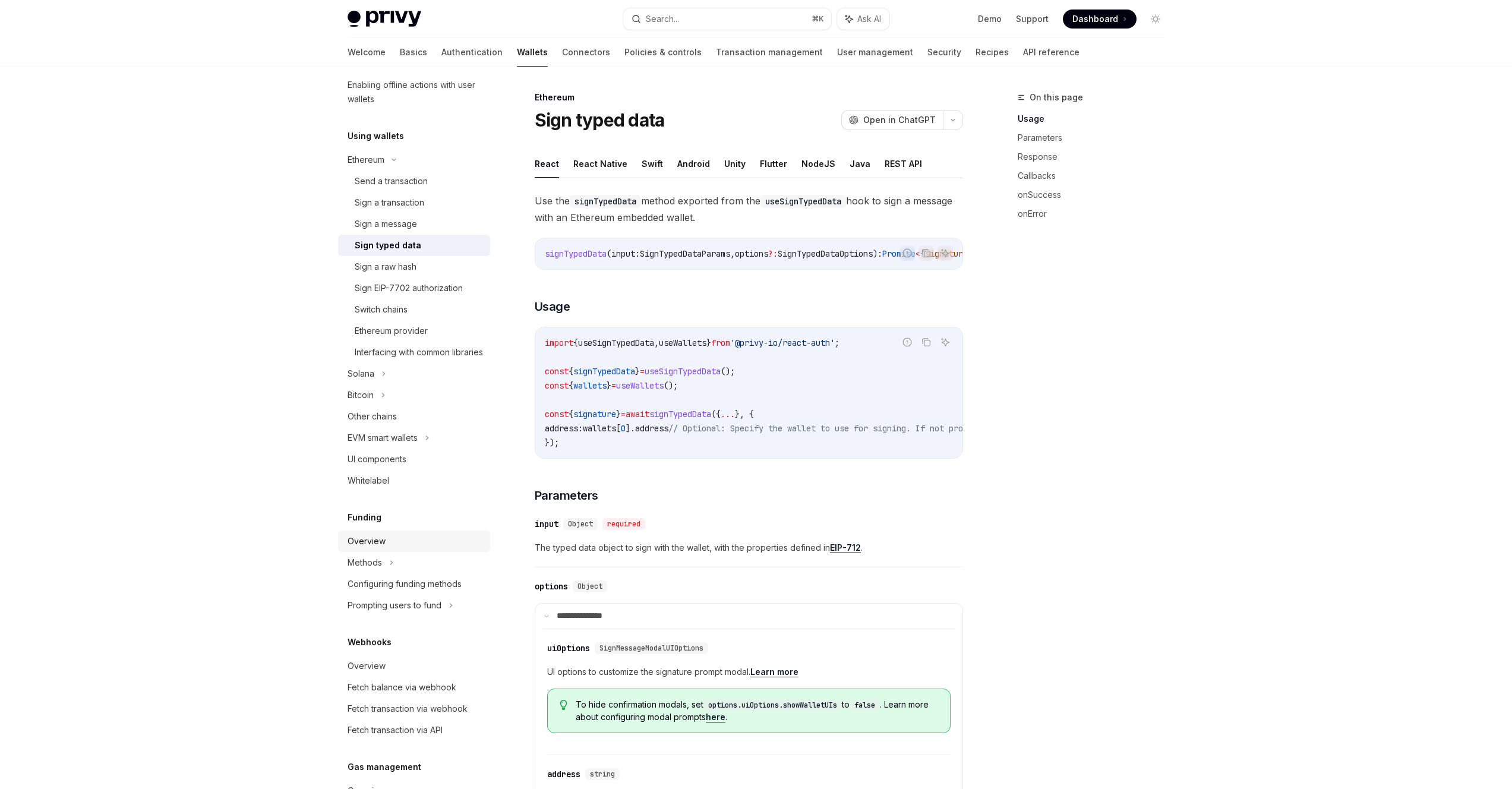
click at [365, 549] on div "Overview" at bounding box center [366, 540] width 38 height 14
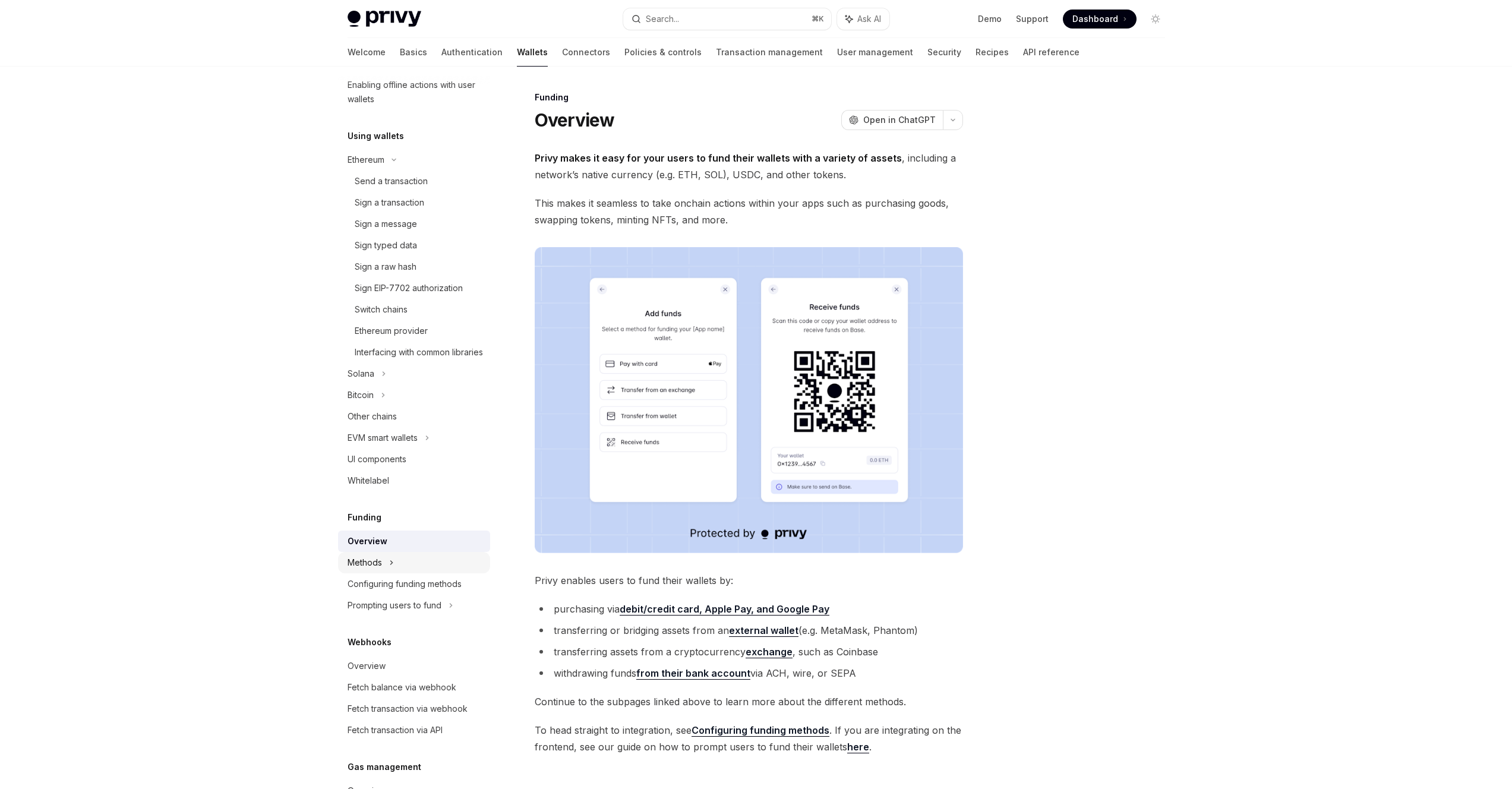
click at [367, 569] on div "Methods" at bounding box center [364, 562] width 35 height 14
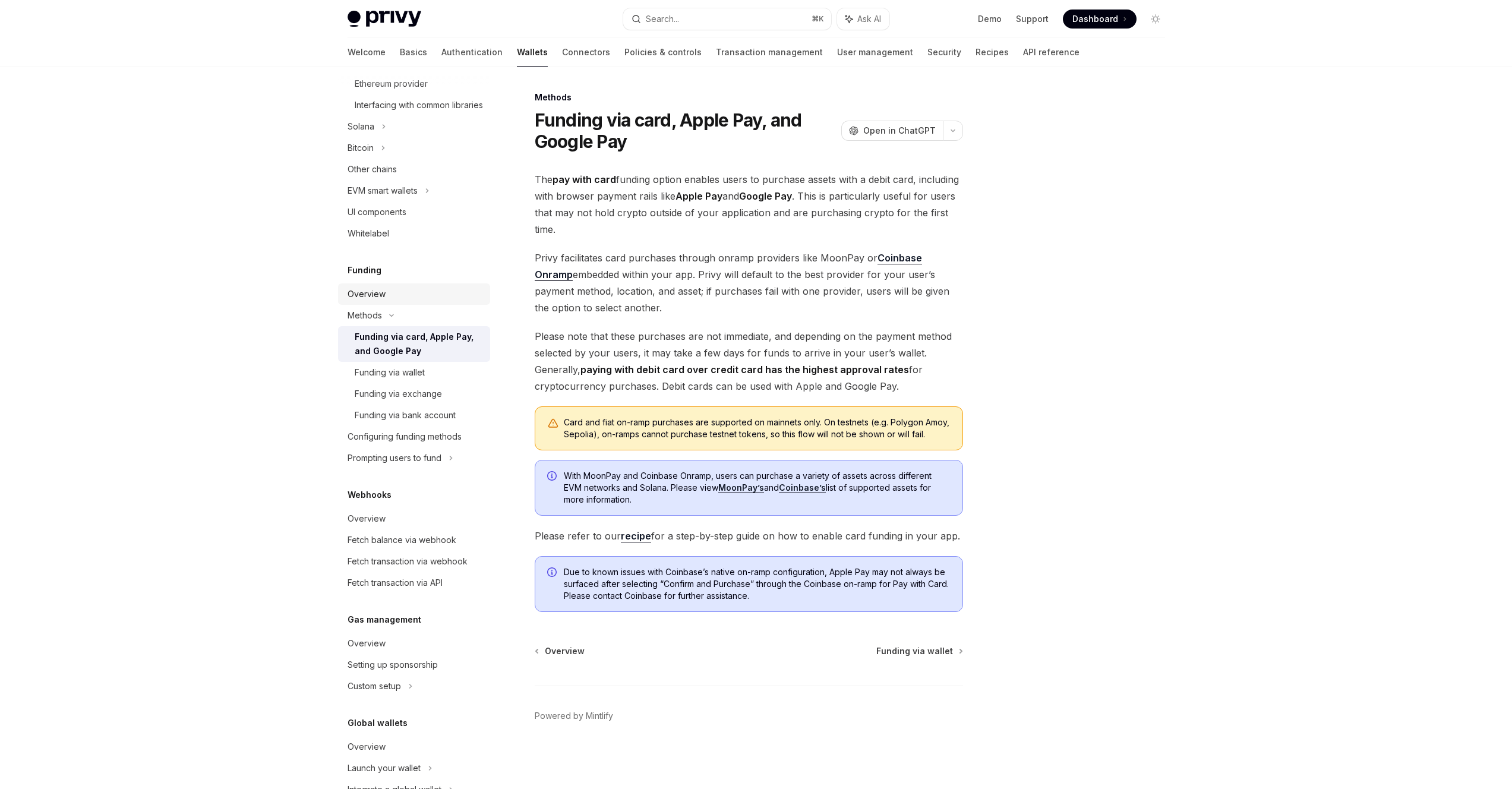
scroll to position [579, 0]
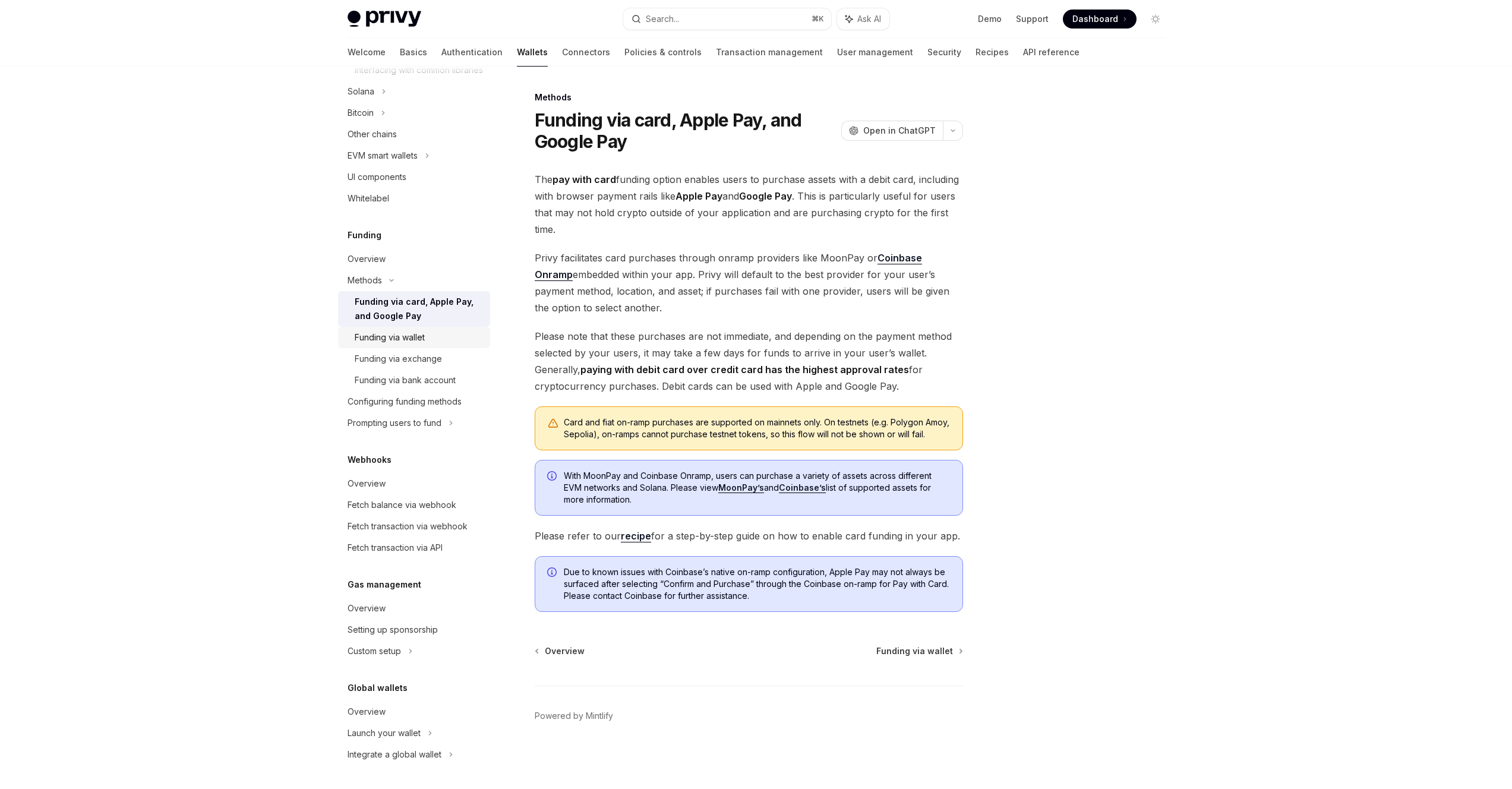
click at [391, 338] on div "Funding via wallet" at bounding box center [389, 337] width 70 height 14
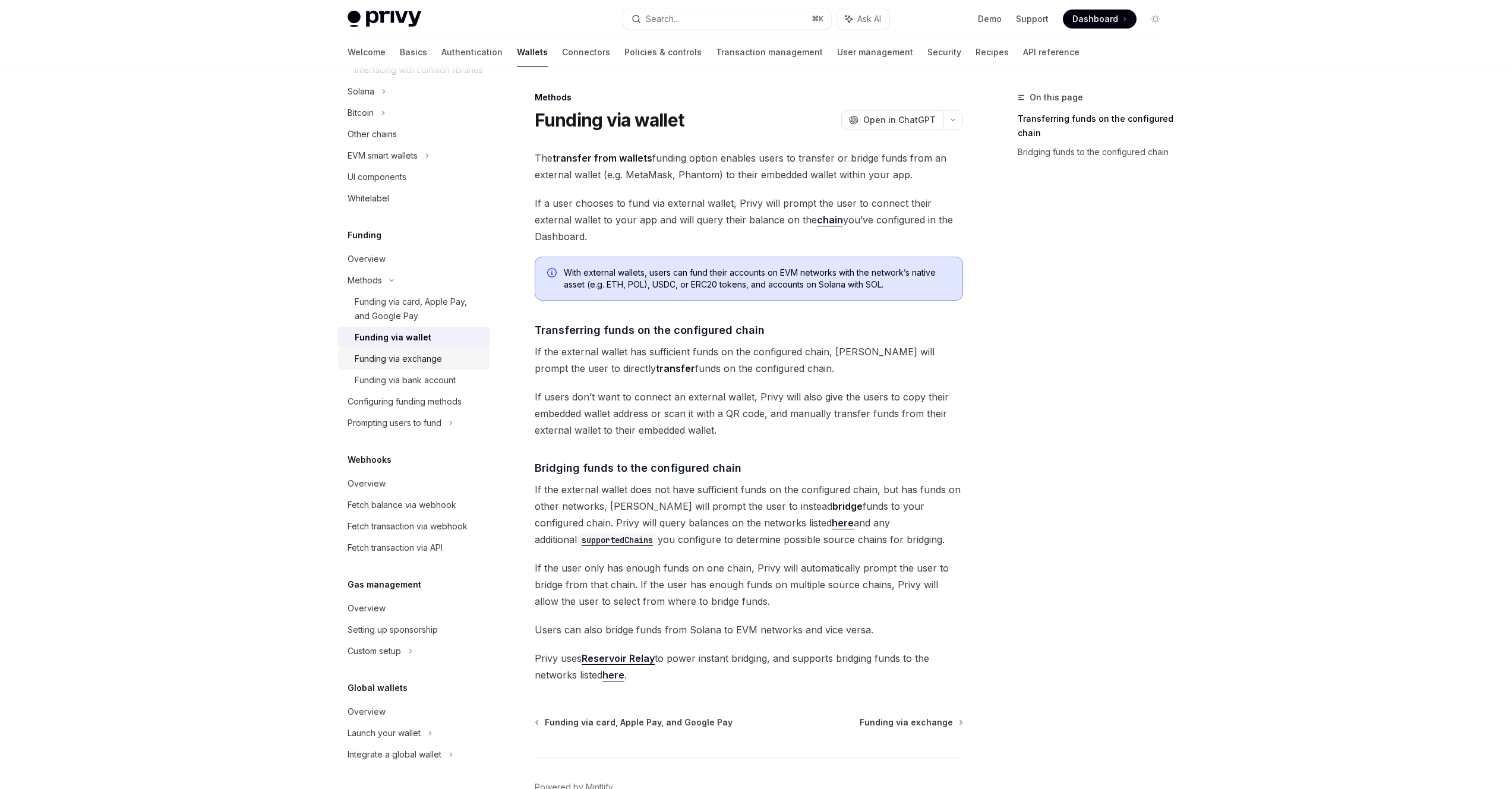
click at [389, 358] on div "Funding via exchange" at bounding box center [398, 358] width 87 height 14
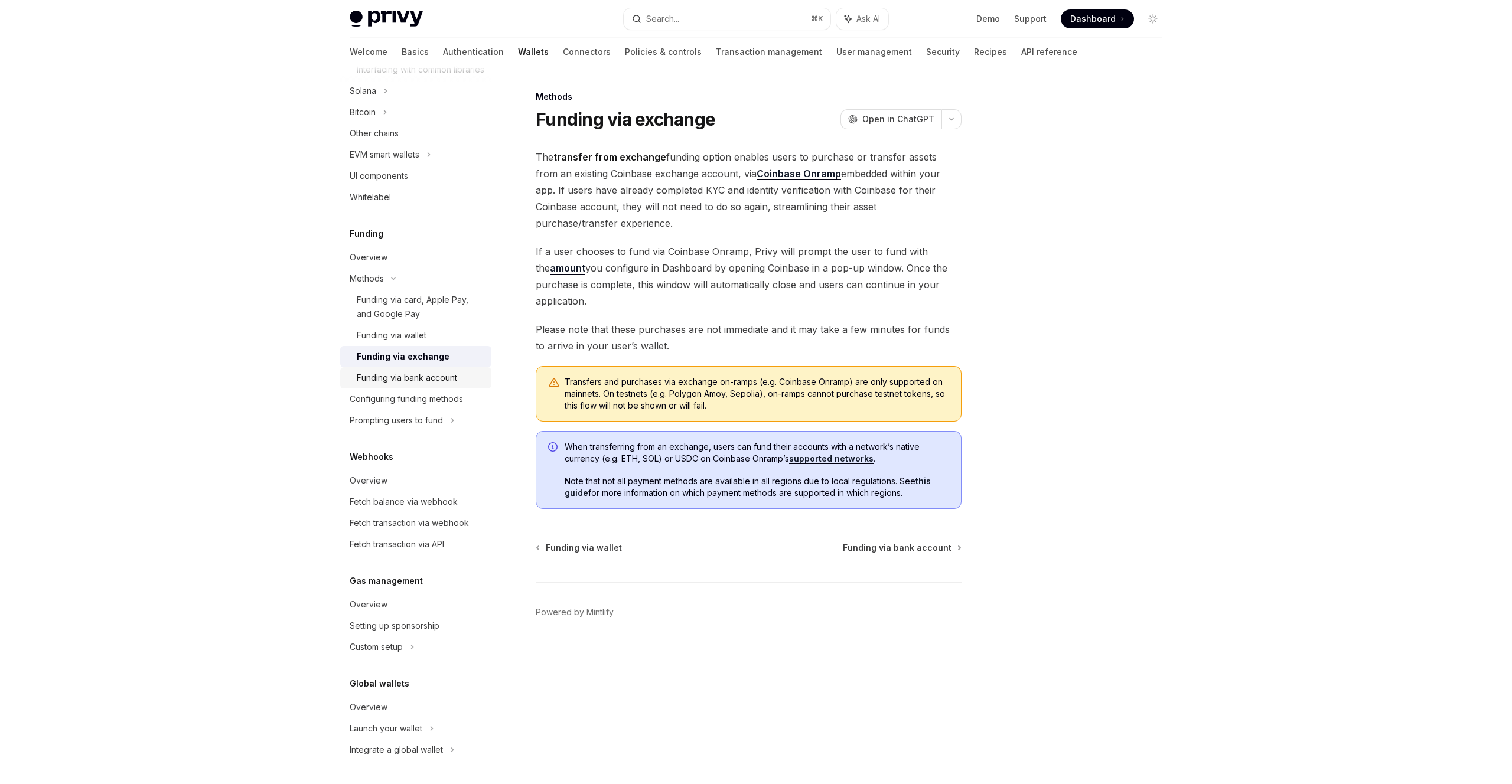
click at [388, 378] on div "Funding via bank account" at bounding box center [407, 378] width 101 height 14
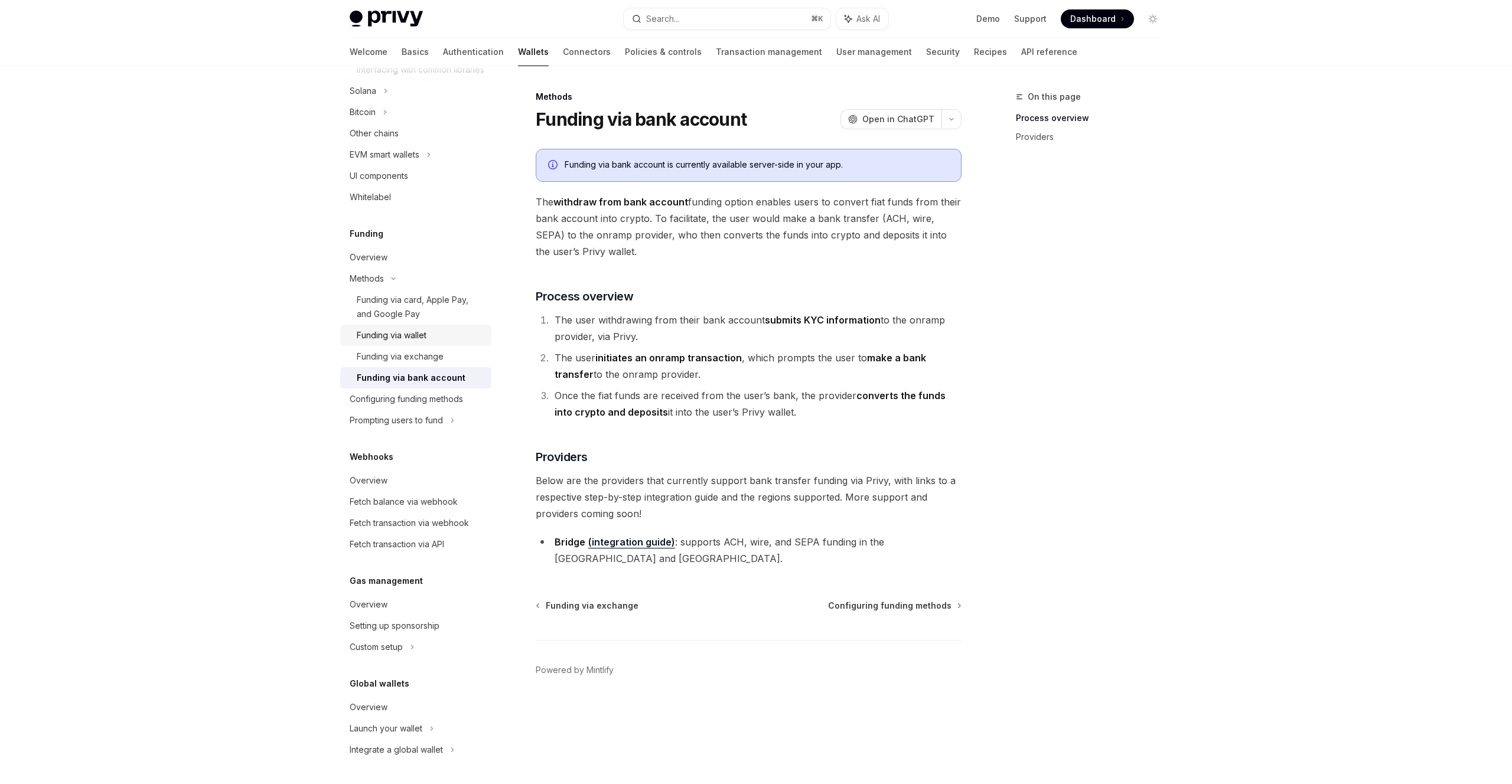
click at [400, 340] on div "Funding via wallet" at bounding box center [391, 335] width 70 height 14
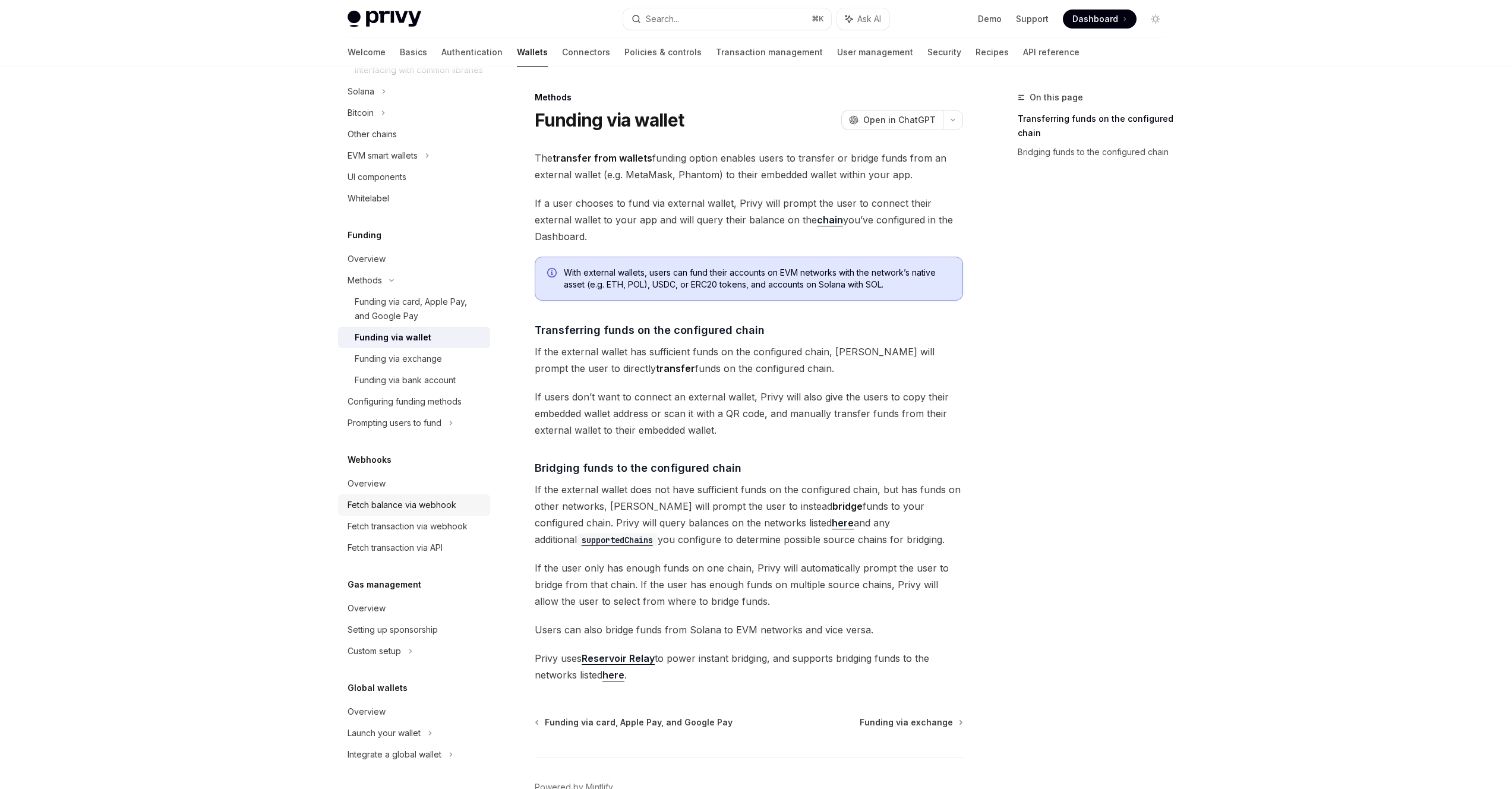
scroll to position [581, 0]
click at [397, 508] on div "Fetch balance via webhook" at bounding box center [401, 505] width 109 height 14
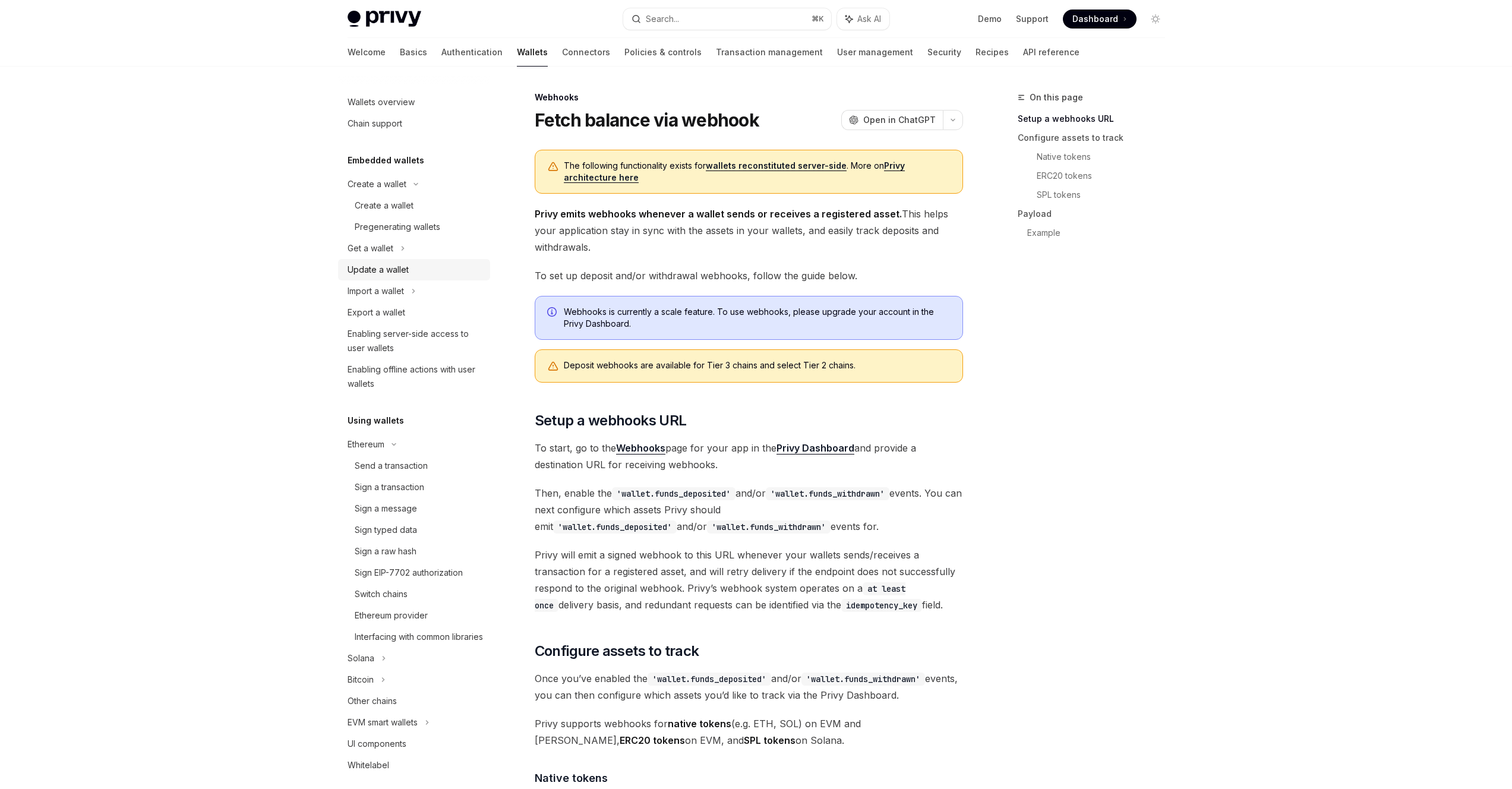
click at [383, 273] on div "Update a wallet" at bounding box center [377, 269] width 61 height 14
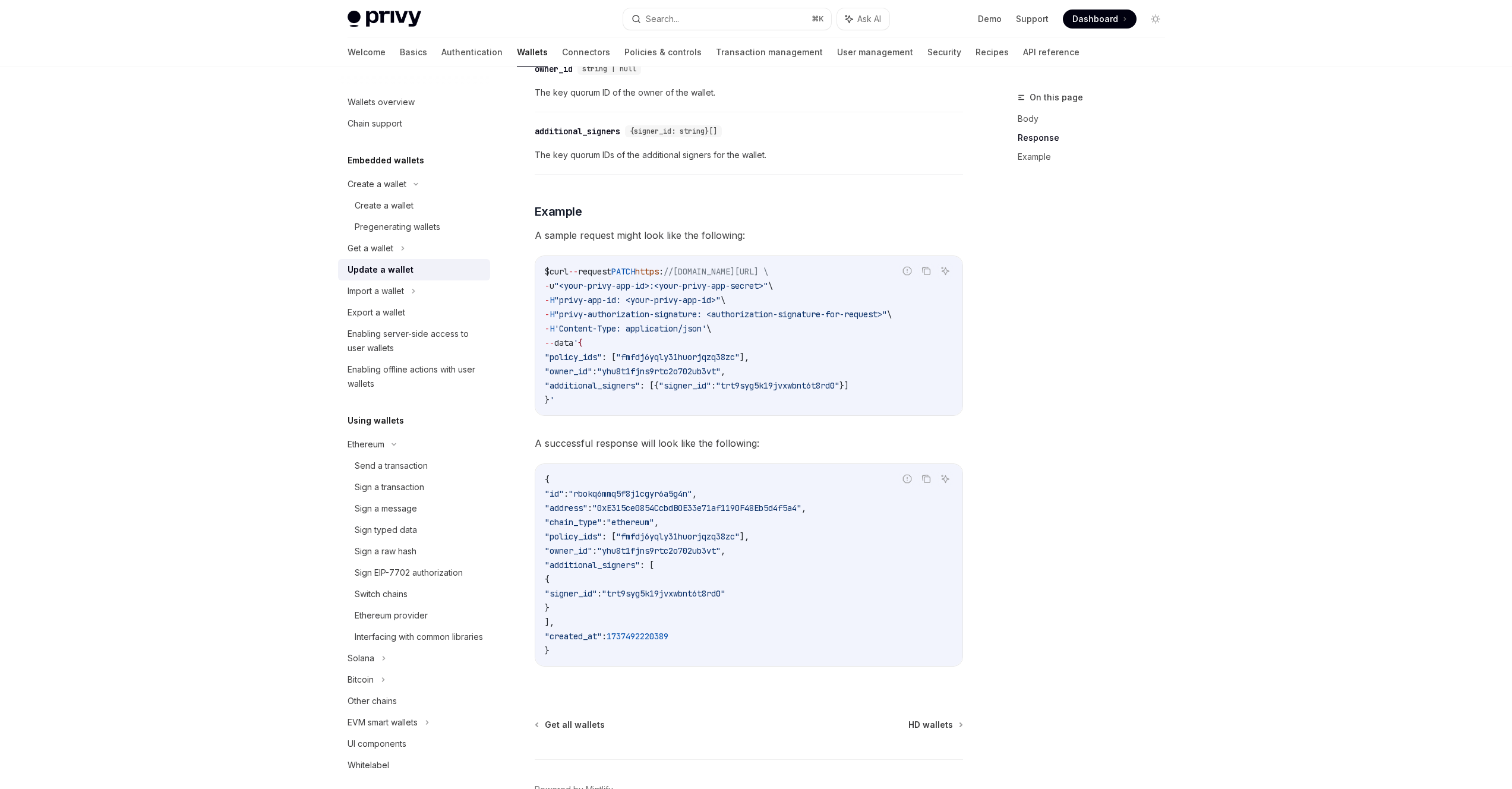
scroll to position [1164, 0]
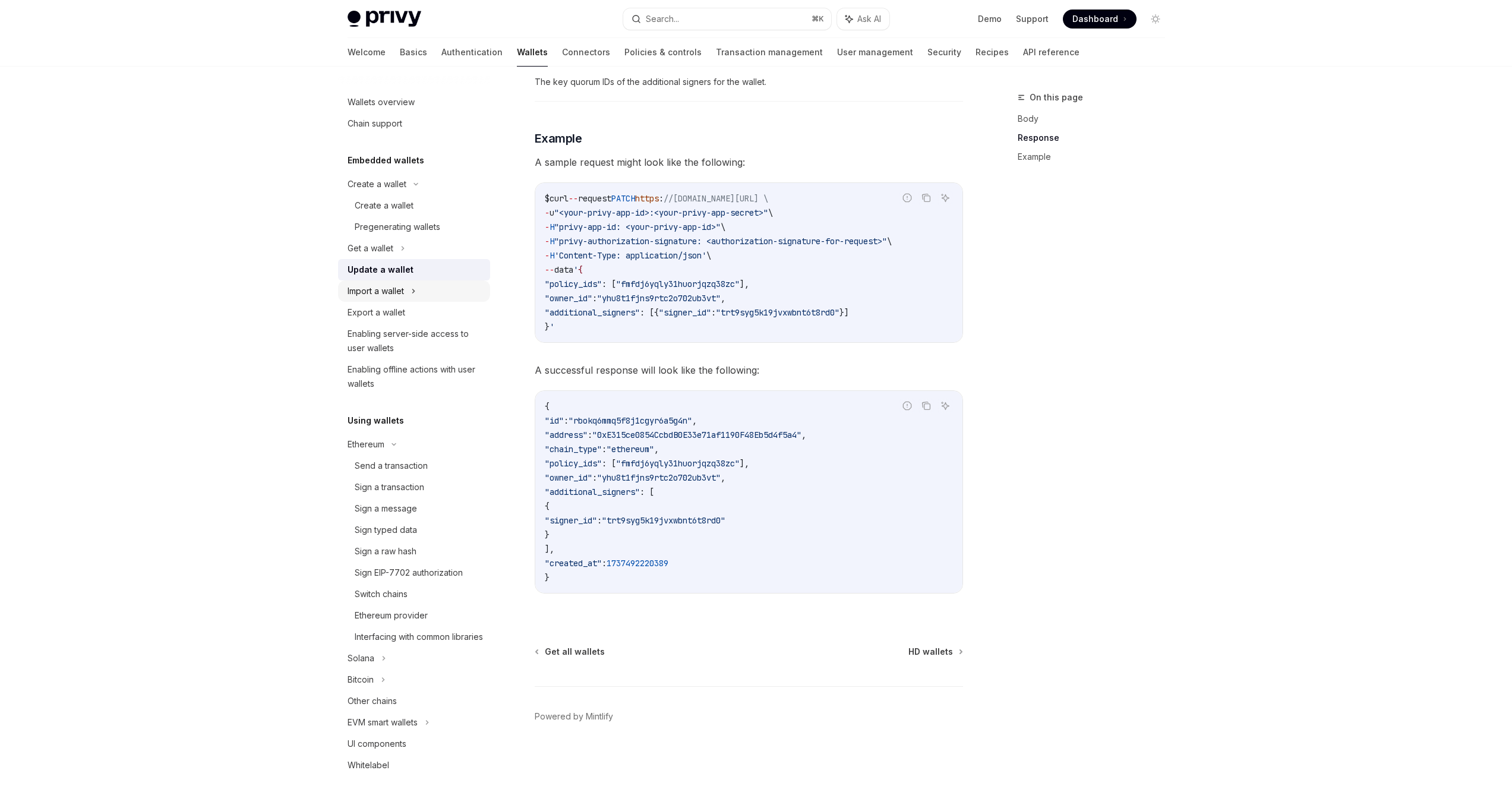
click at [387, 294] on div "Import a wallet" at bounding box center [375, 291] width 56 height 14
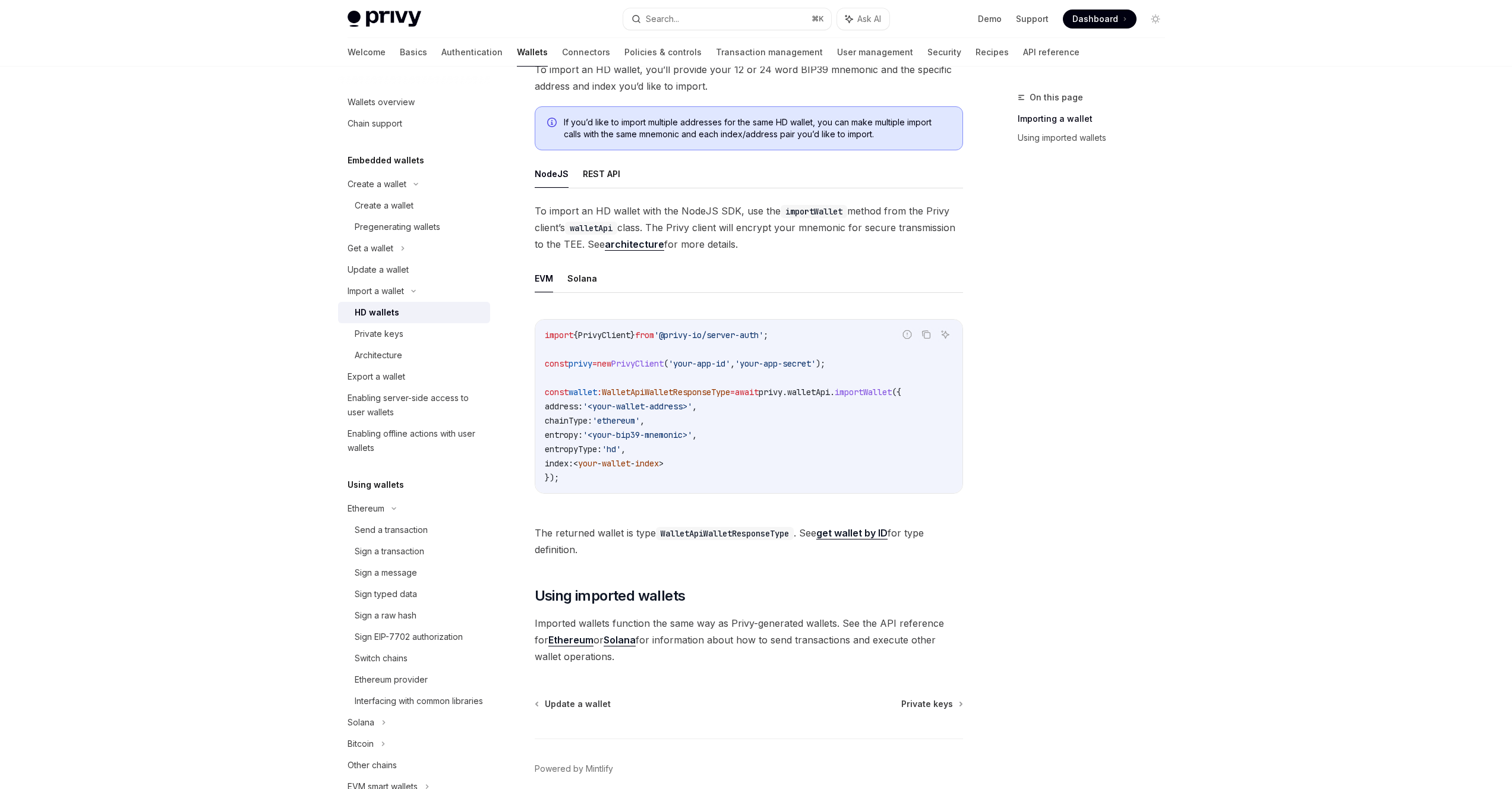
scroll to position [75, 0]
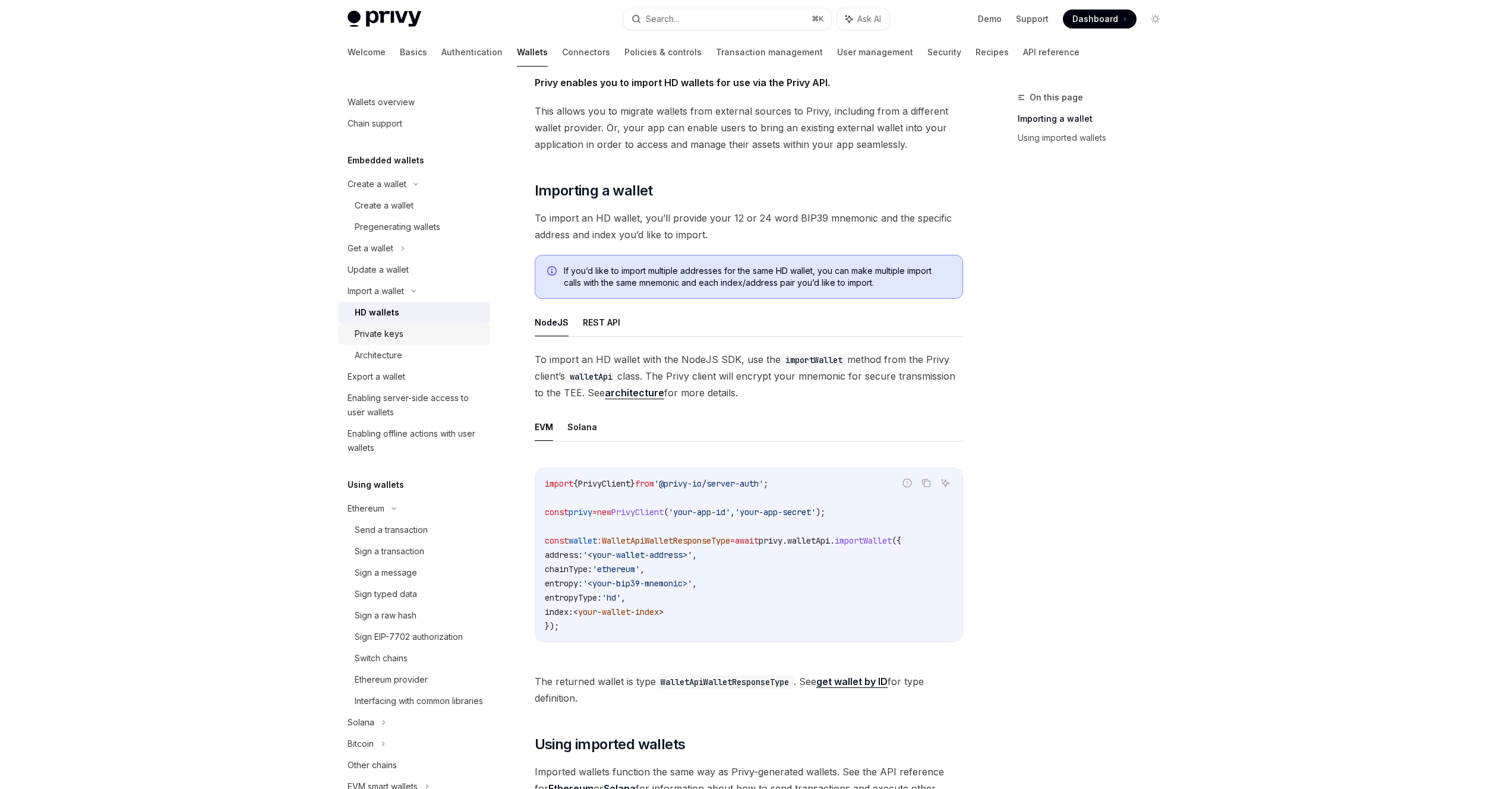
click at [407, 334] on div "Private keys" at bounding box center [418, 333] width 129 height 14
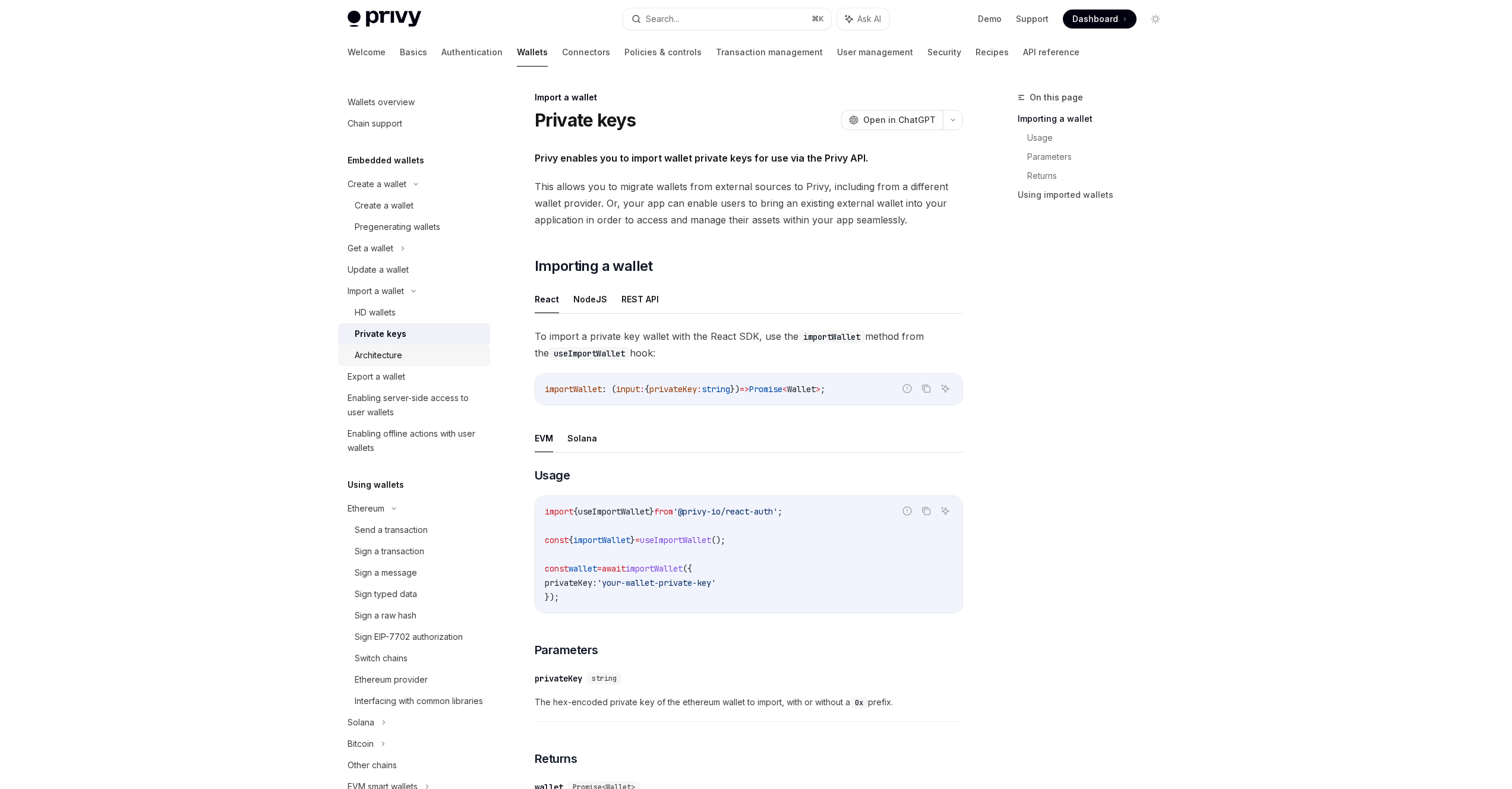
click at [393, 352] on div "Architecture" at bounding box center [378, 355] width 48 height 14
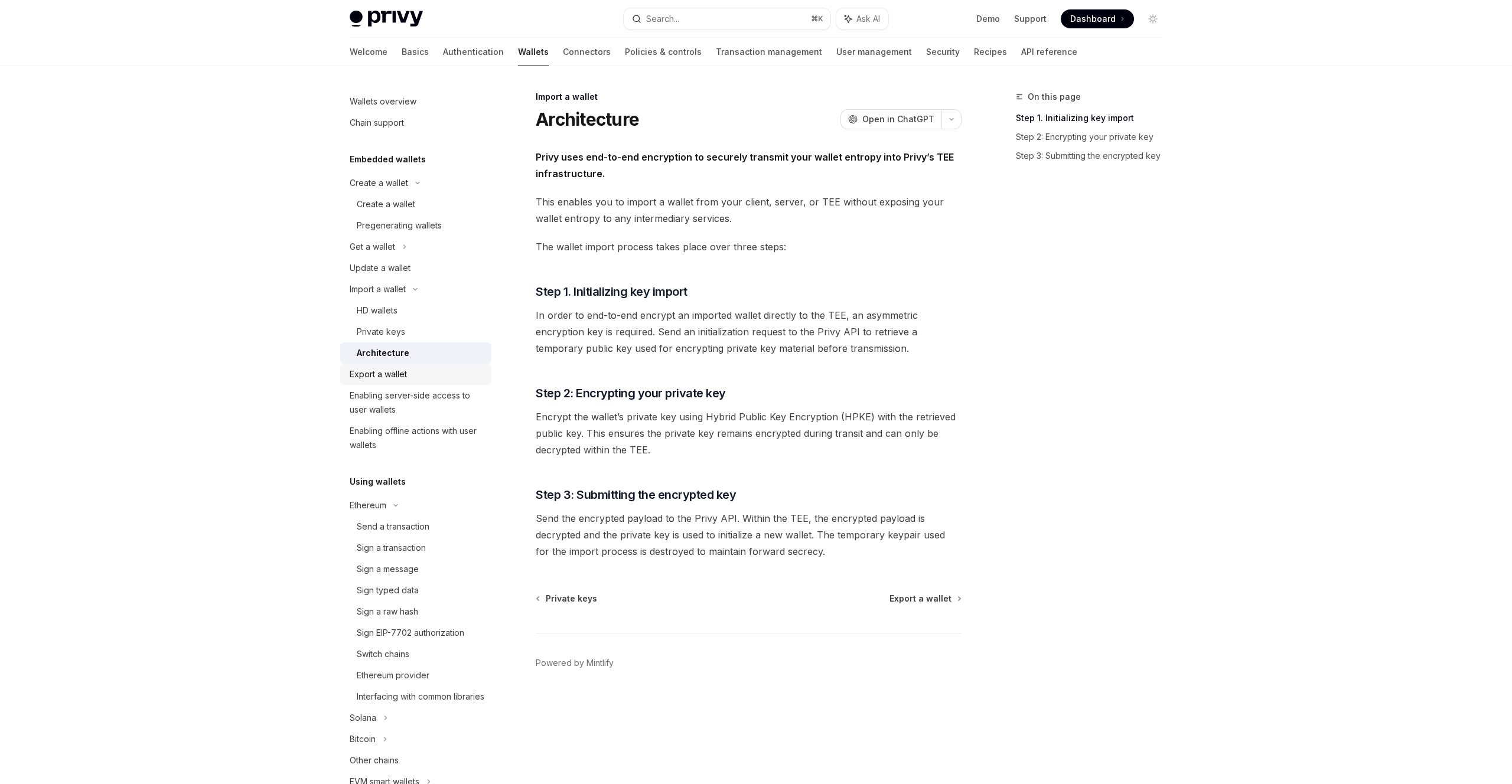
click at [381, 376] on div "Export a wallet" at bounding box center [378, 374] width 57 height 14
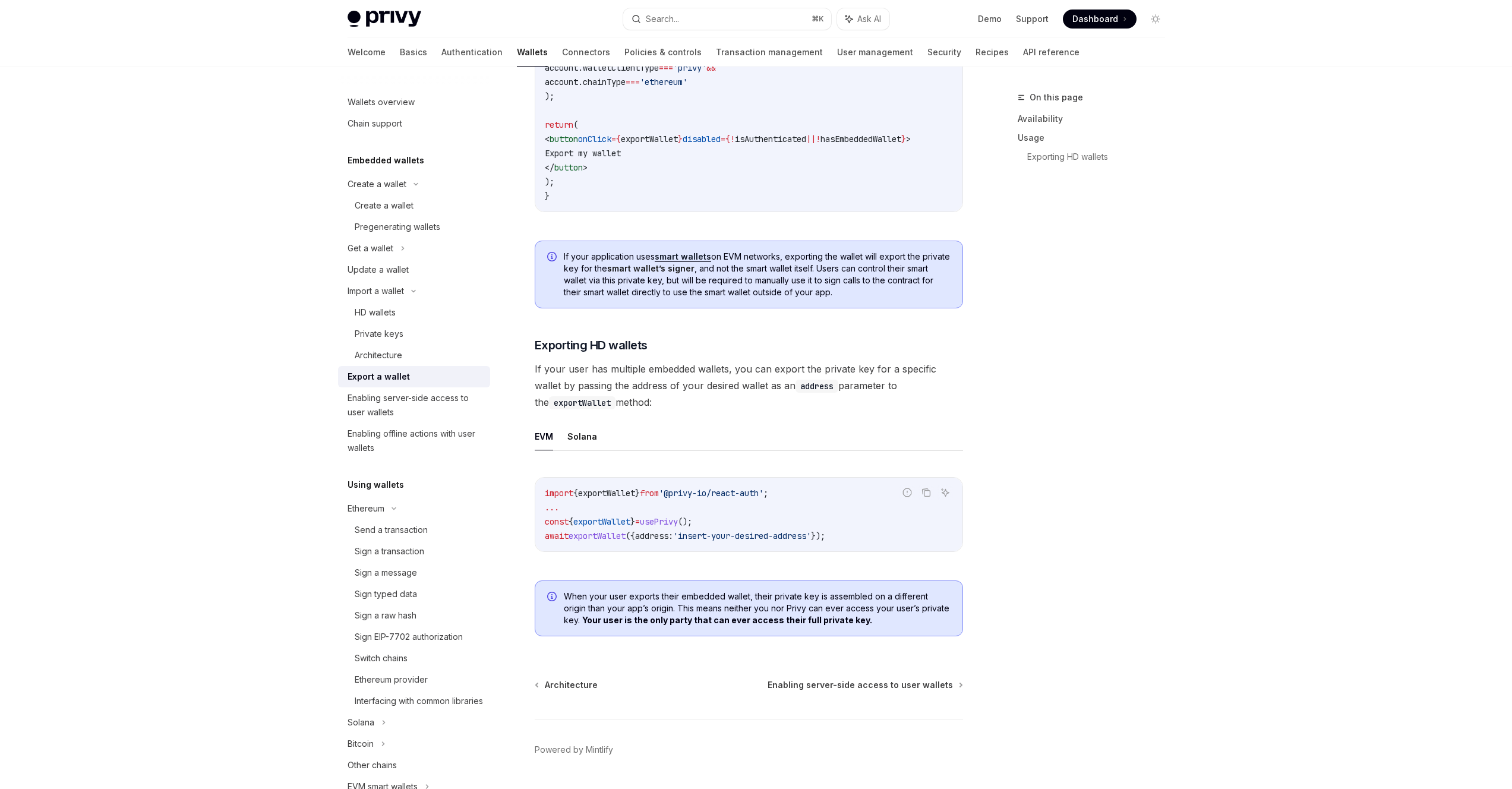
scroll to position [927, 0]
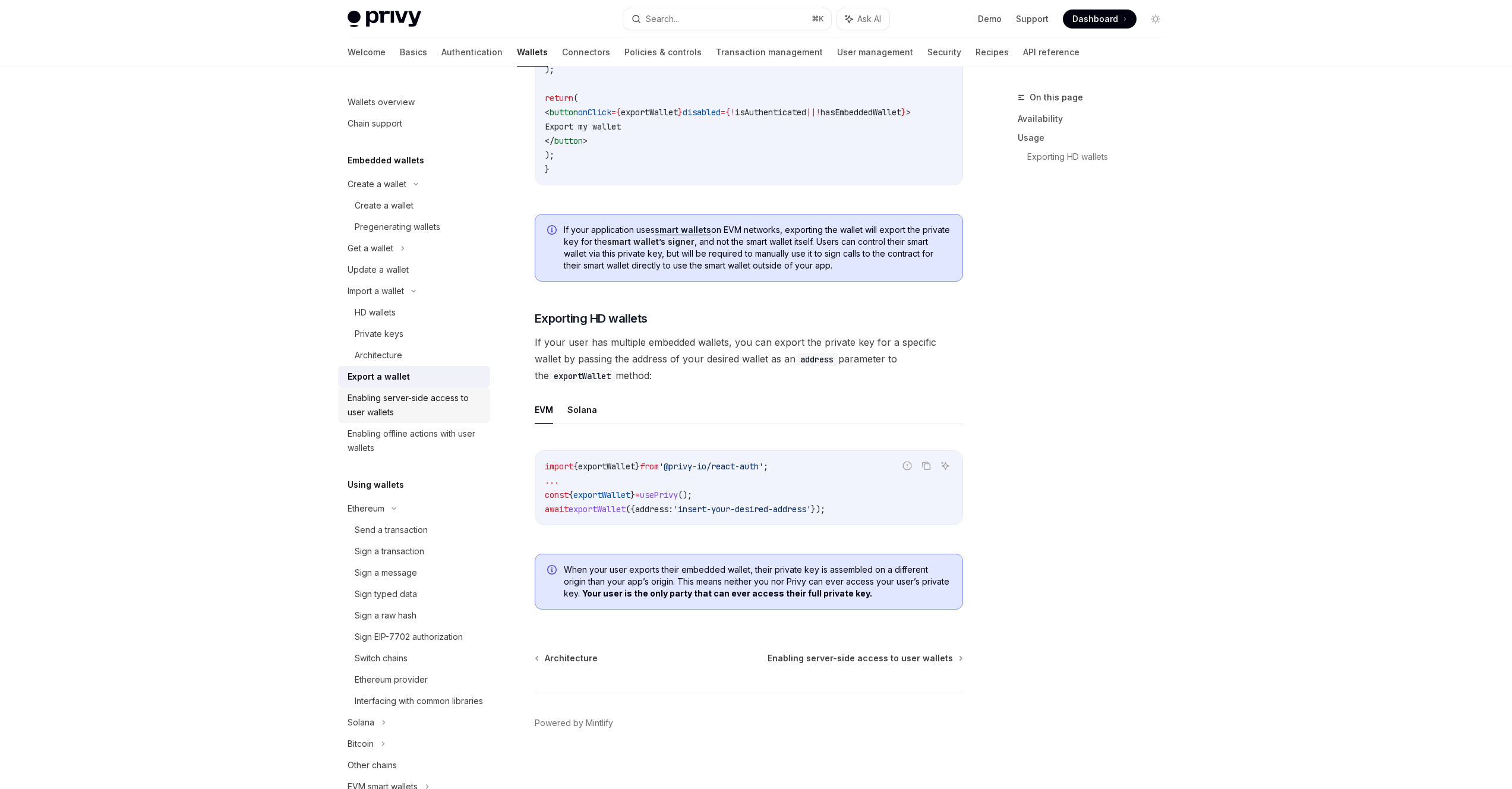
click at [381, 406] on div "Enabling server-side access to user wallets" at bounding box center [415, 405] width 135 height 28
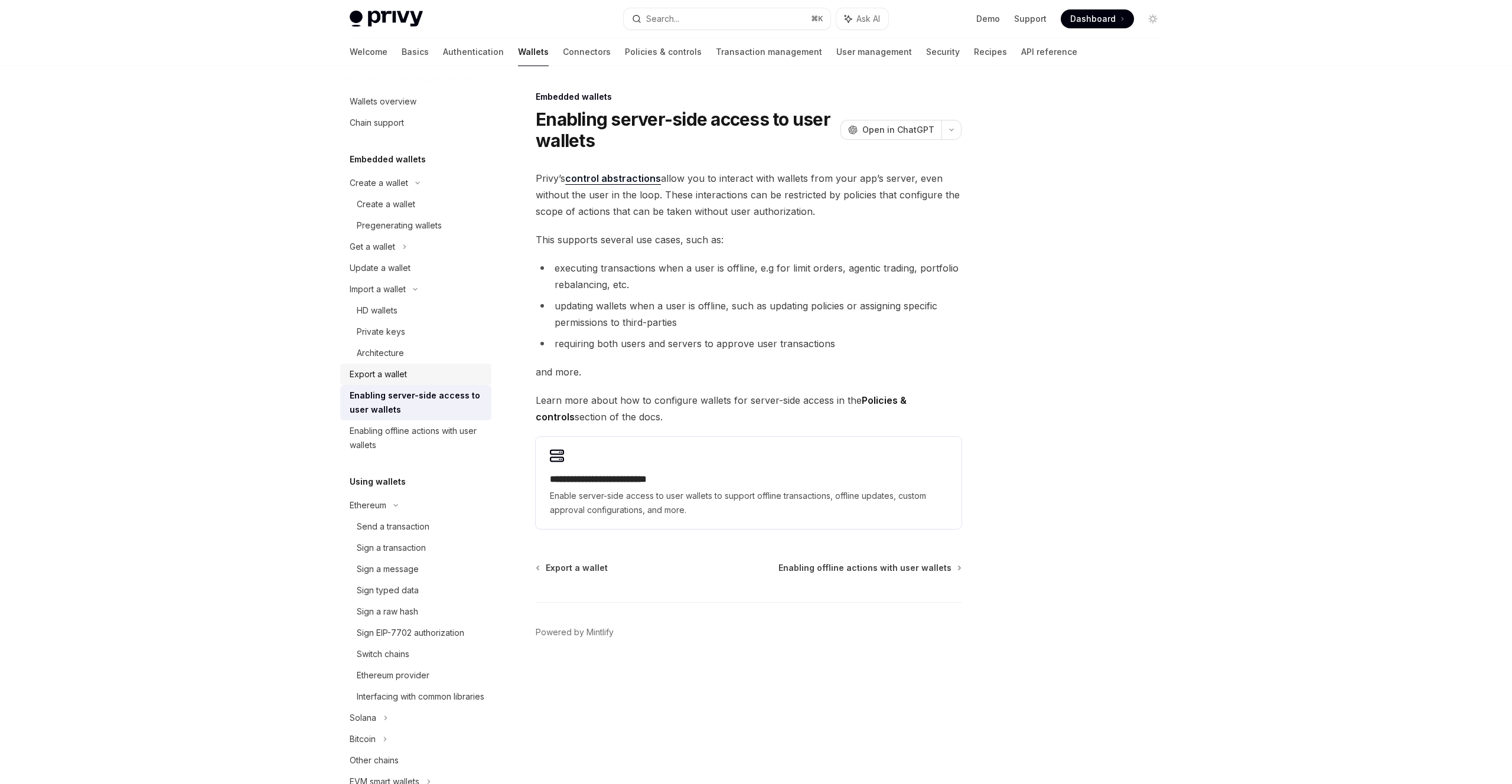
click at [382, 378] on div "Export a wallet" at bounding box center [378, 374] width 57 height 14
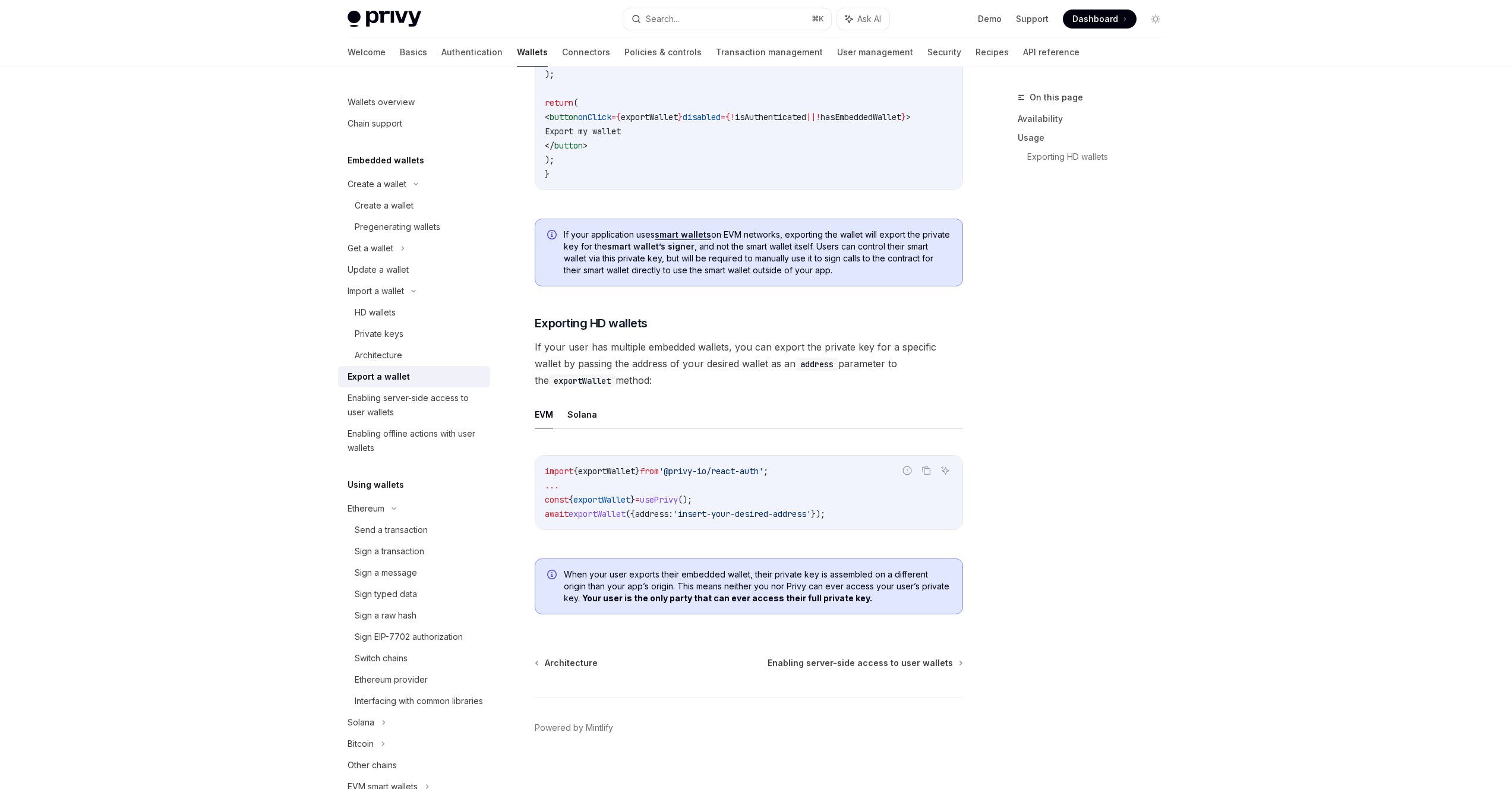
scroll to position [915, 0]
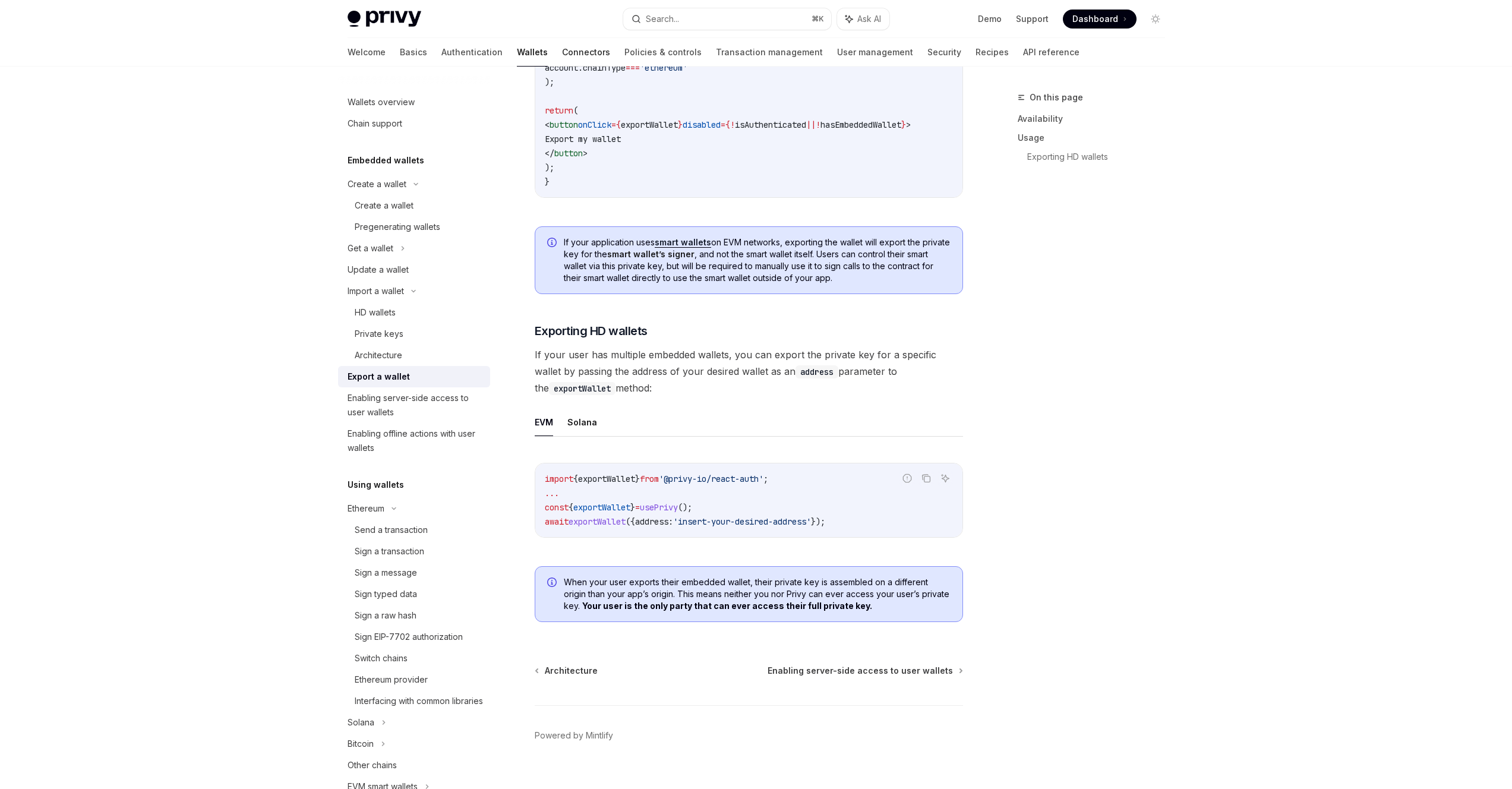
click at [562, 56] on link "Connectors" at bounding box center [585, 53] width 48 height 28
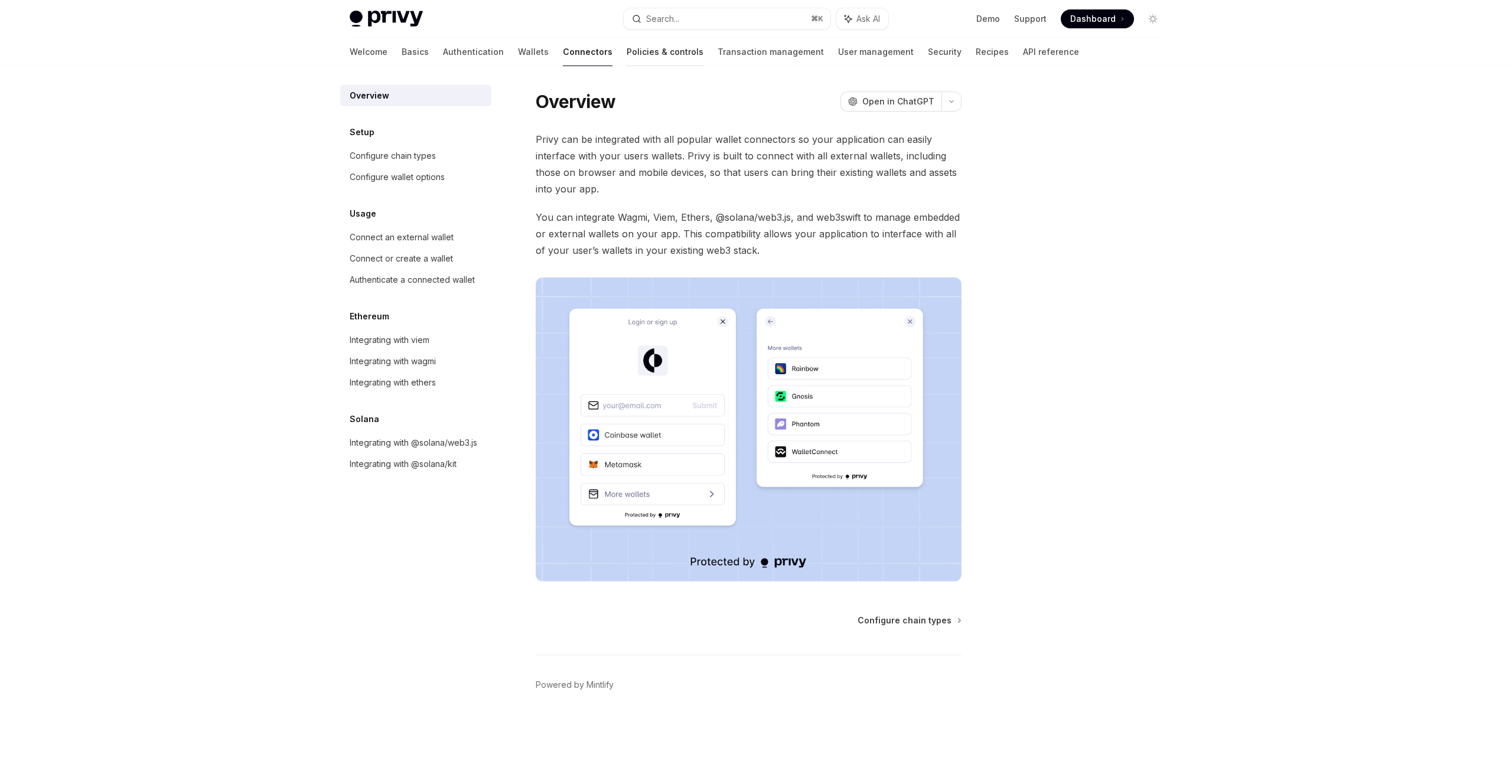
click at [627, 54] on link "Policies & controls" at bounding box center [665, 52] width 76 height 28
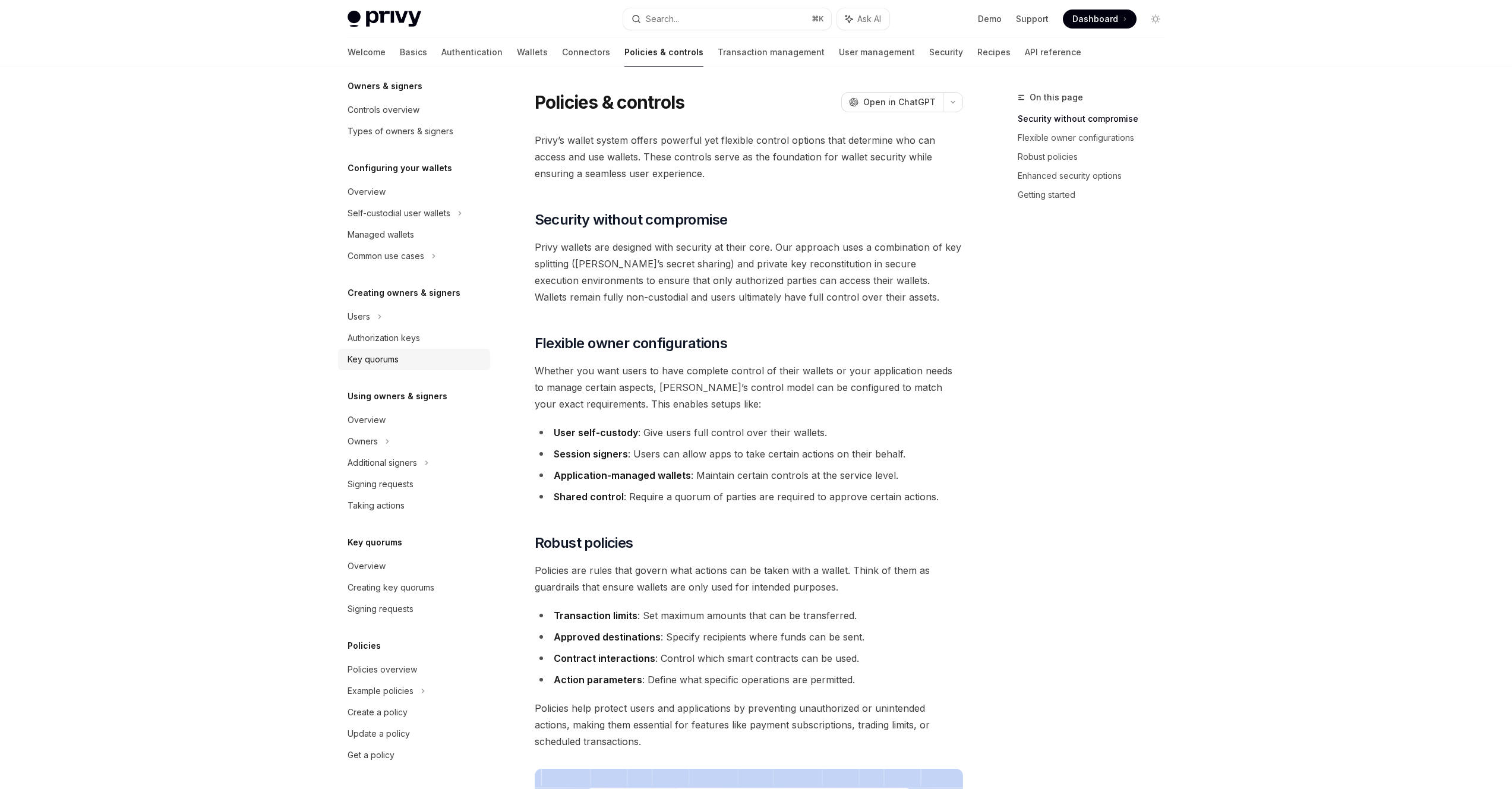
scroll to position [48, 0]
click at [718, 53] on link "Transaction management" at bounding box center [771, 53] width 107 height 28
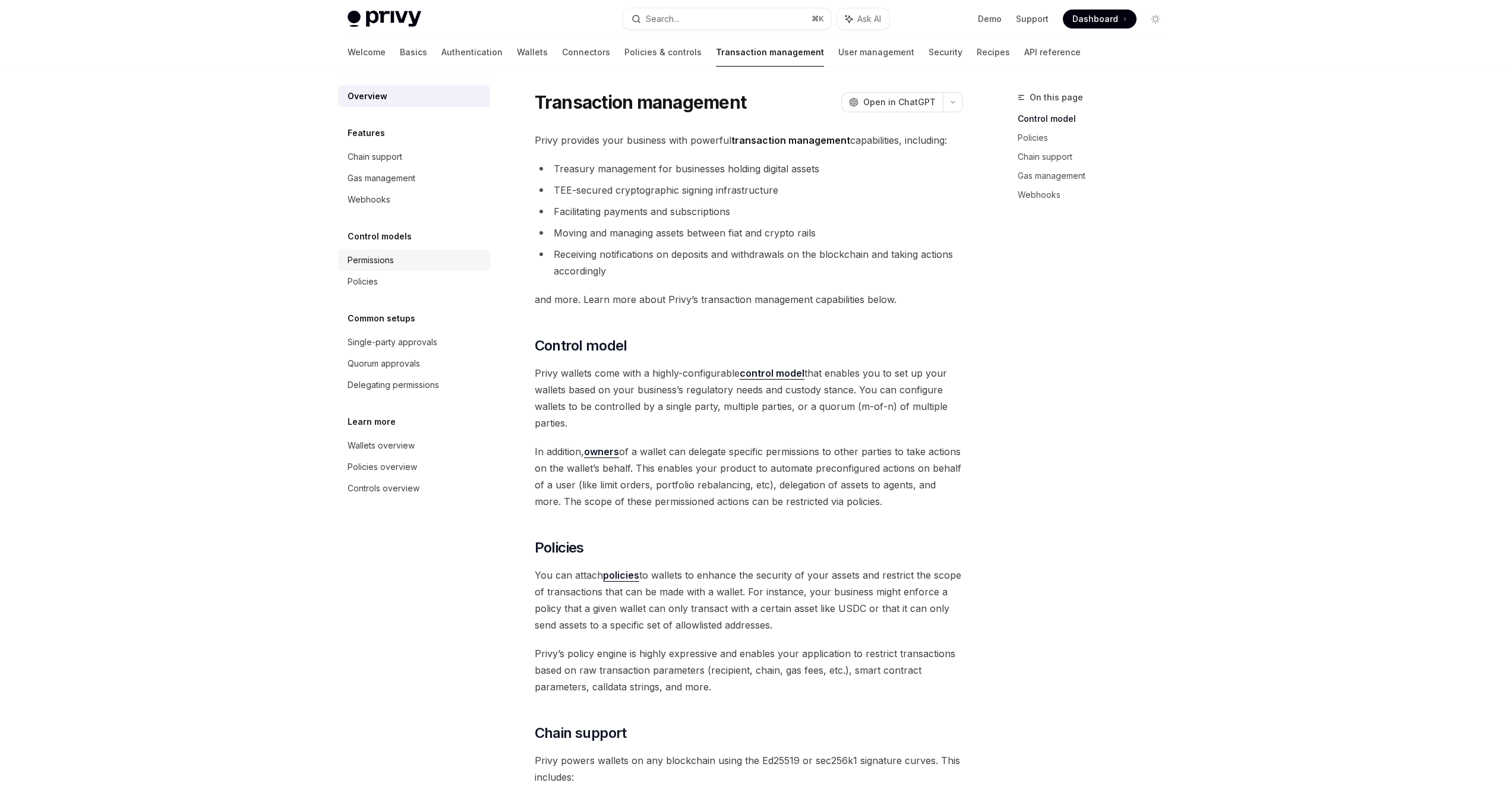
click at [375, 260] on div "Permissions" at bounding box center [370, 260] width 46 height 14
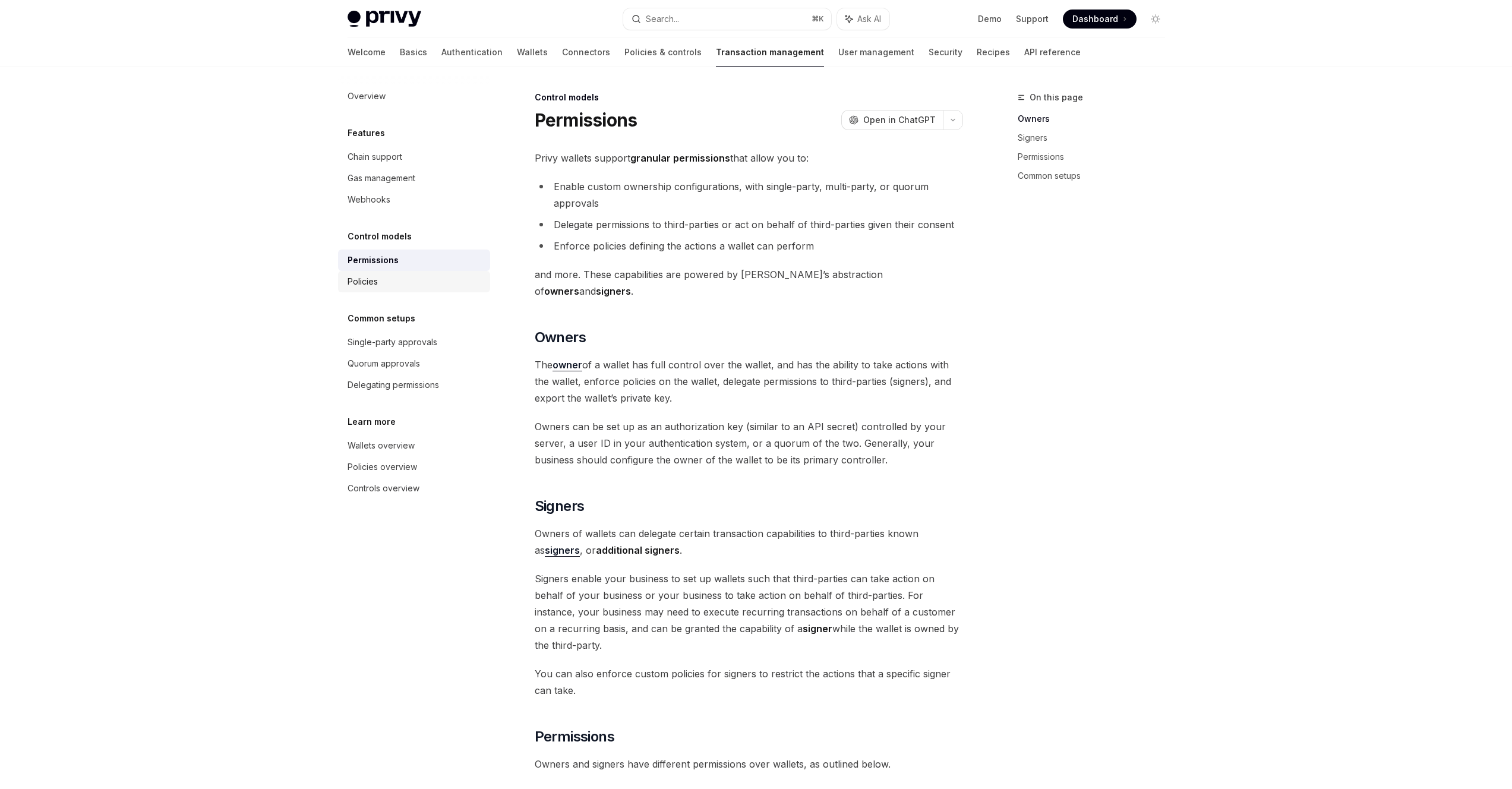
click at [365, 282] on div "Policies" at bounding box center [362, 281] width 30 height 14
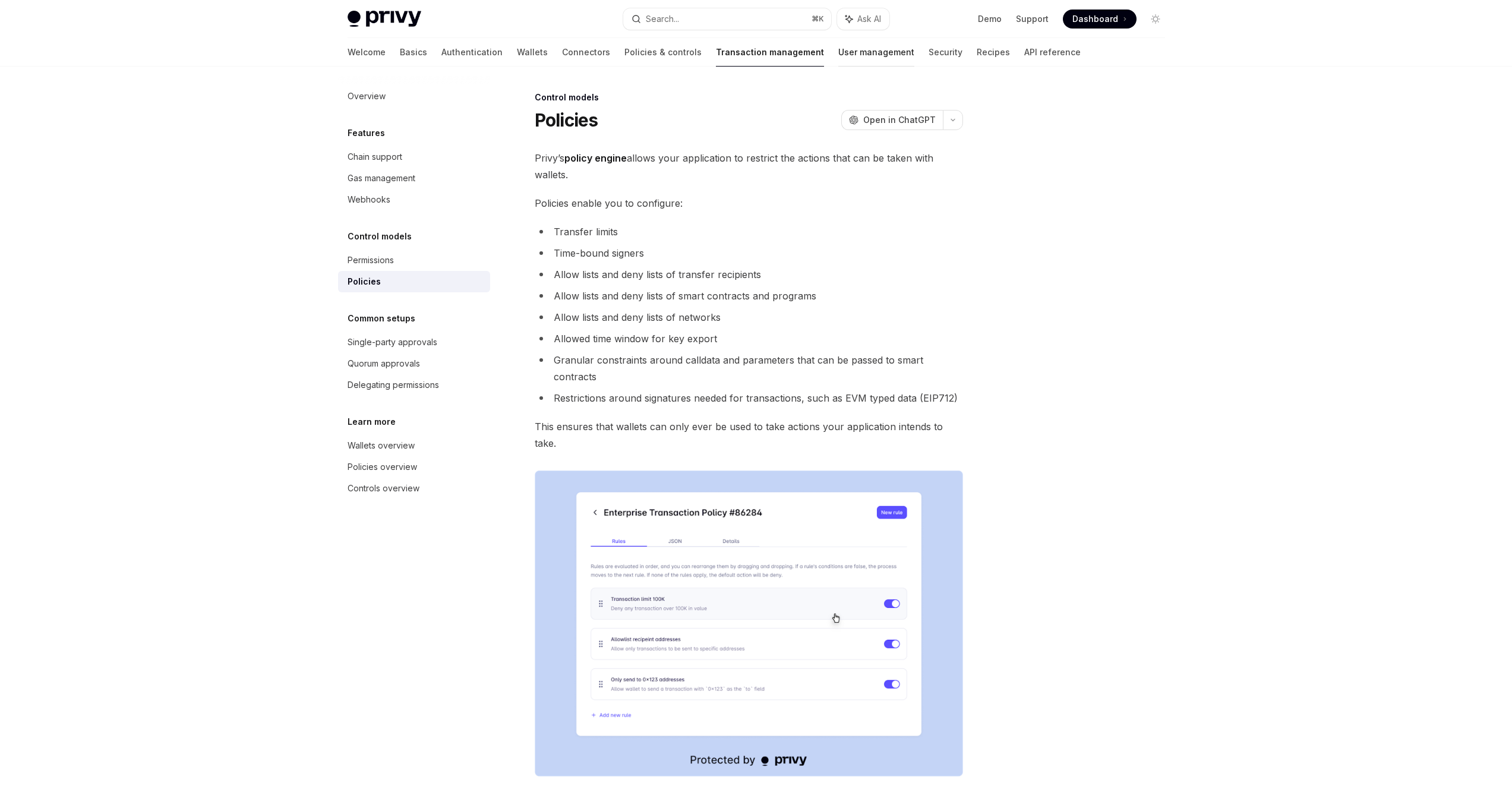
click at [839, 57] on link "User management" at bounding box center [876, 53] width 76 height 28
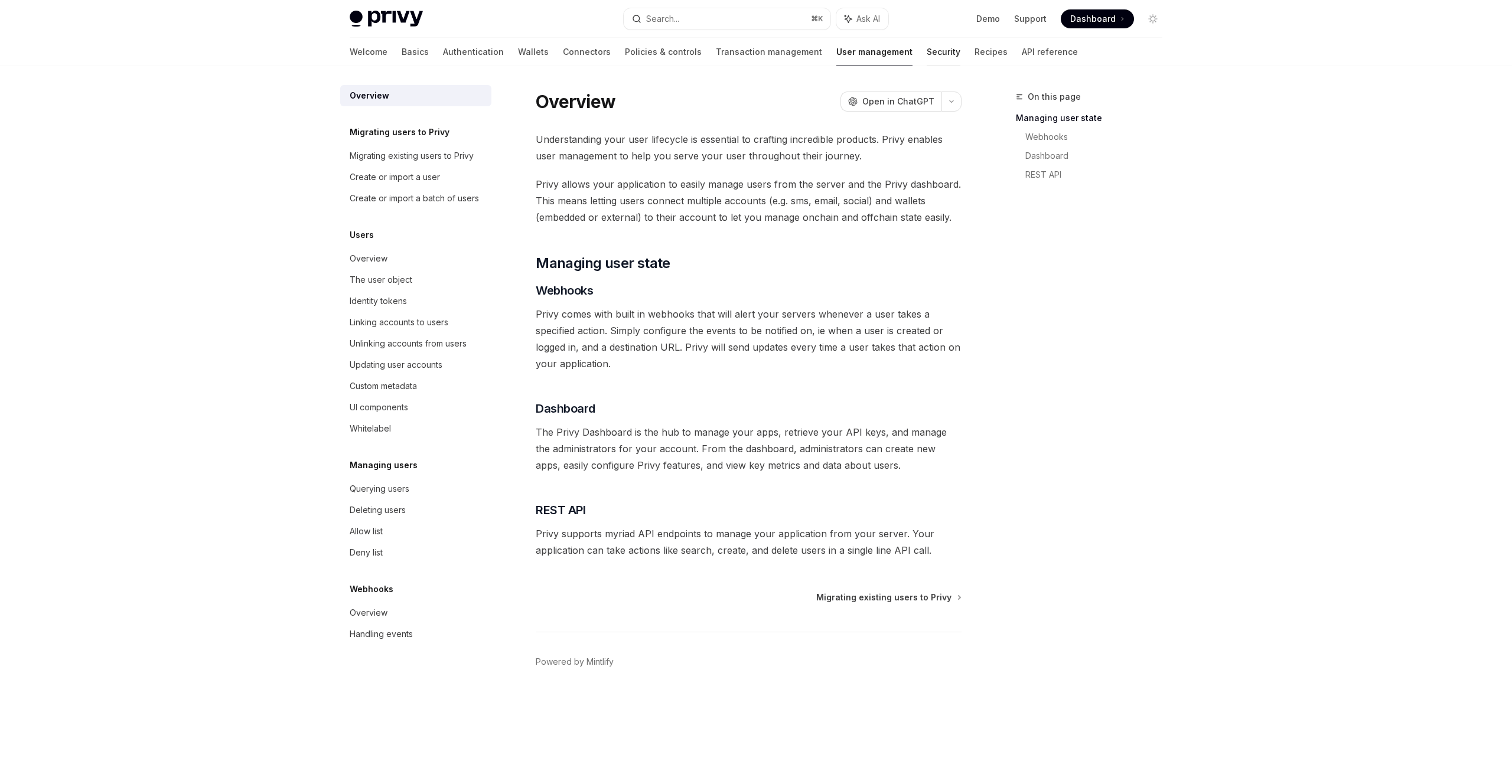
click at [927, 59] on link "Security" at bounding box center [944, 52] width 34 height 28
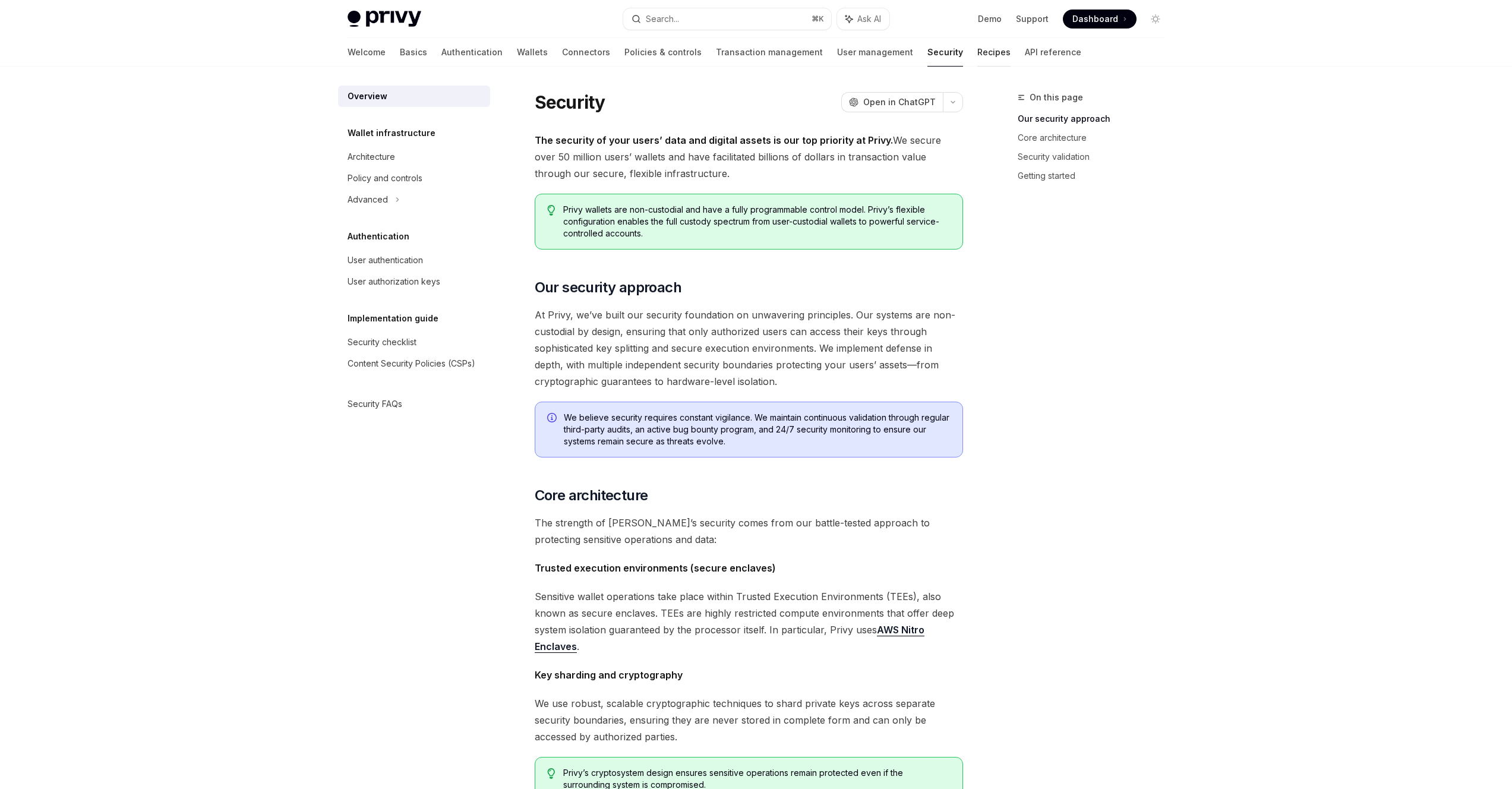
click at [977, 53] on link "Recipes" at bounding box center [993, 53] width 33 height 28
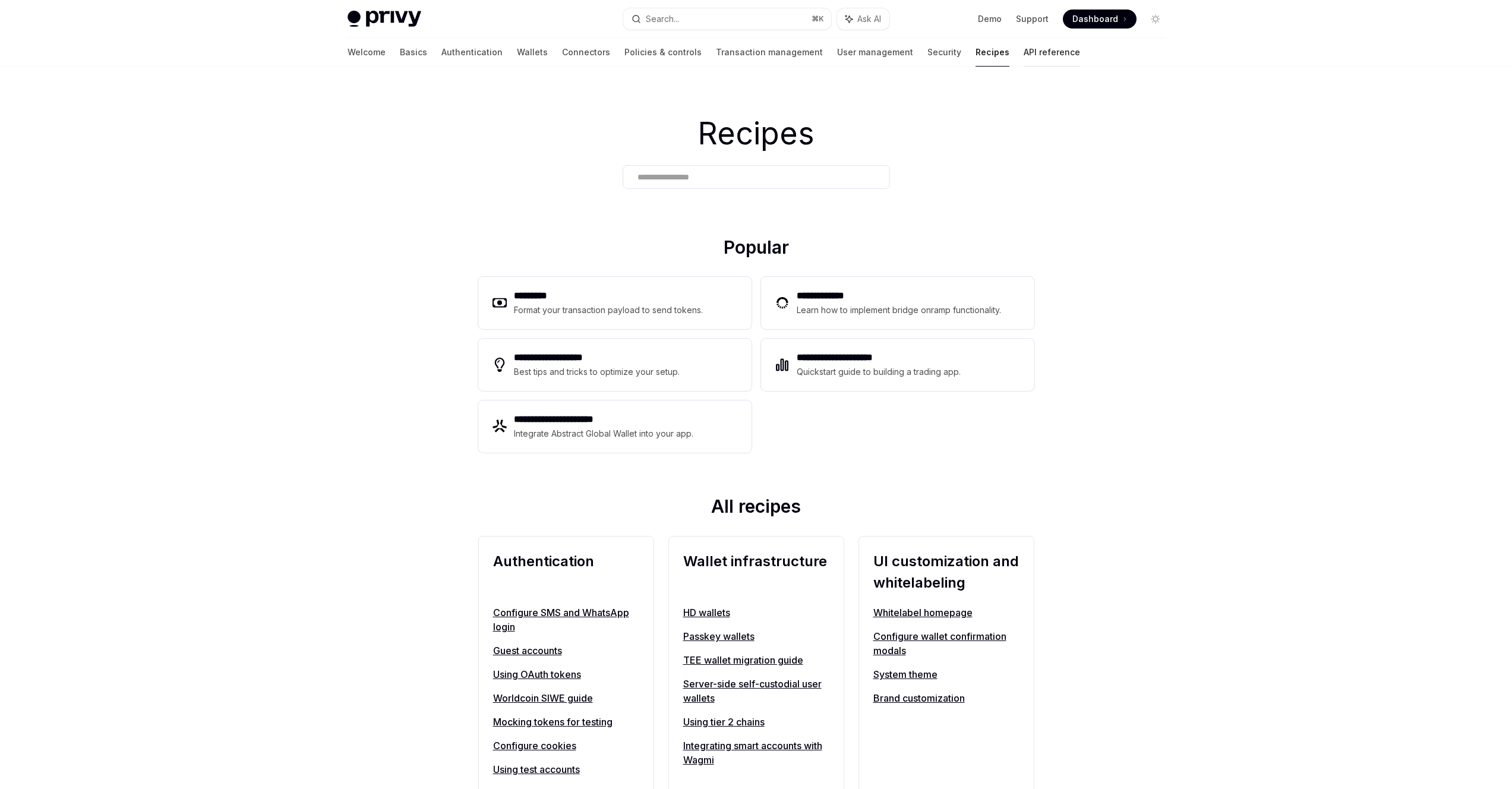
click at [1023, 56] on link "API reference" at bounding box center [1051, 53] width 56 height 28
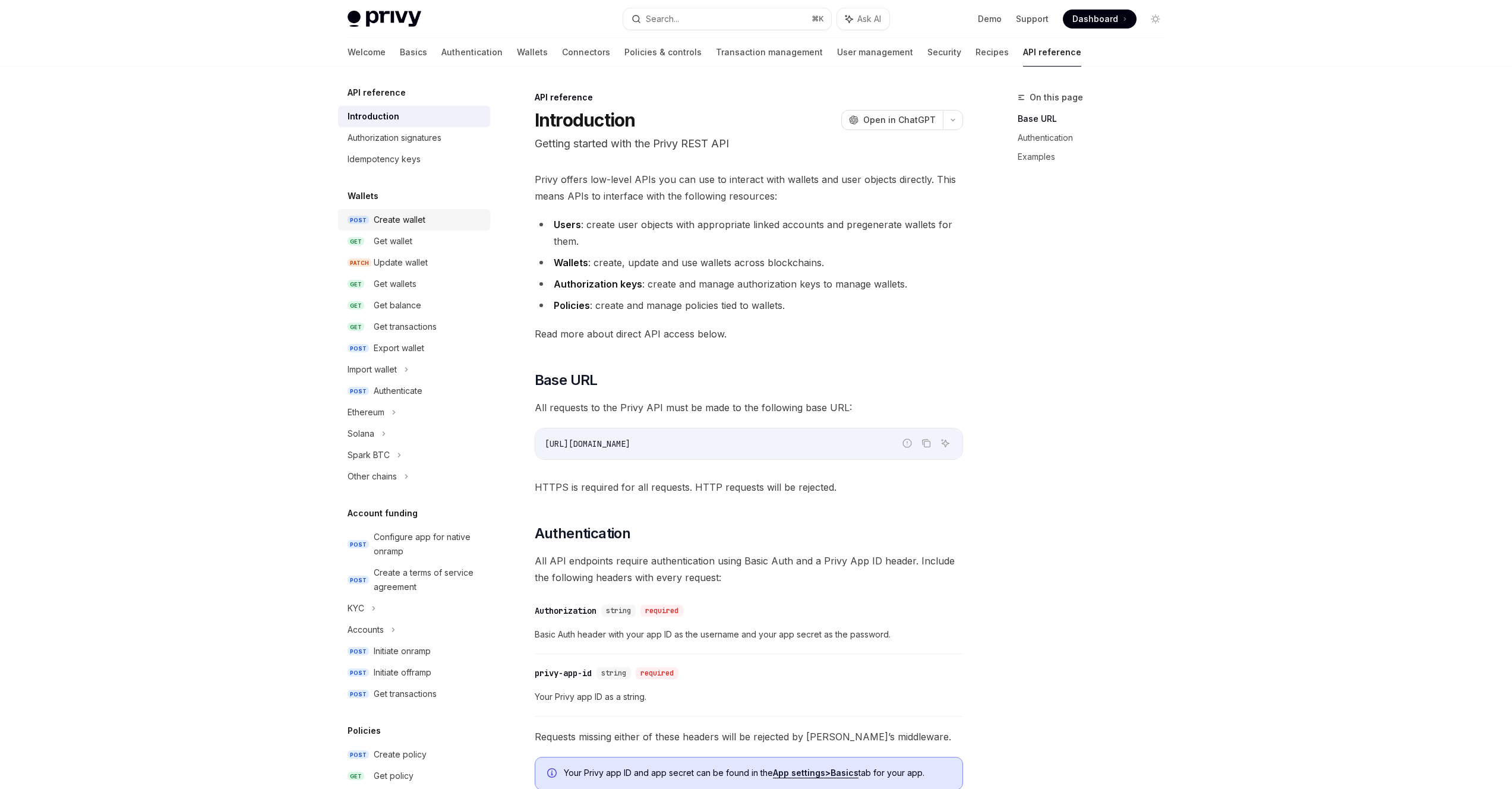
click at [400, 218] on div "Create wallet" at bounding box center [399, 220] width 52 height 14
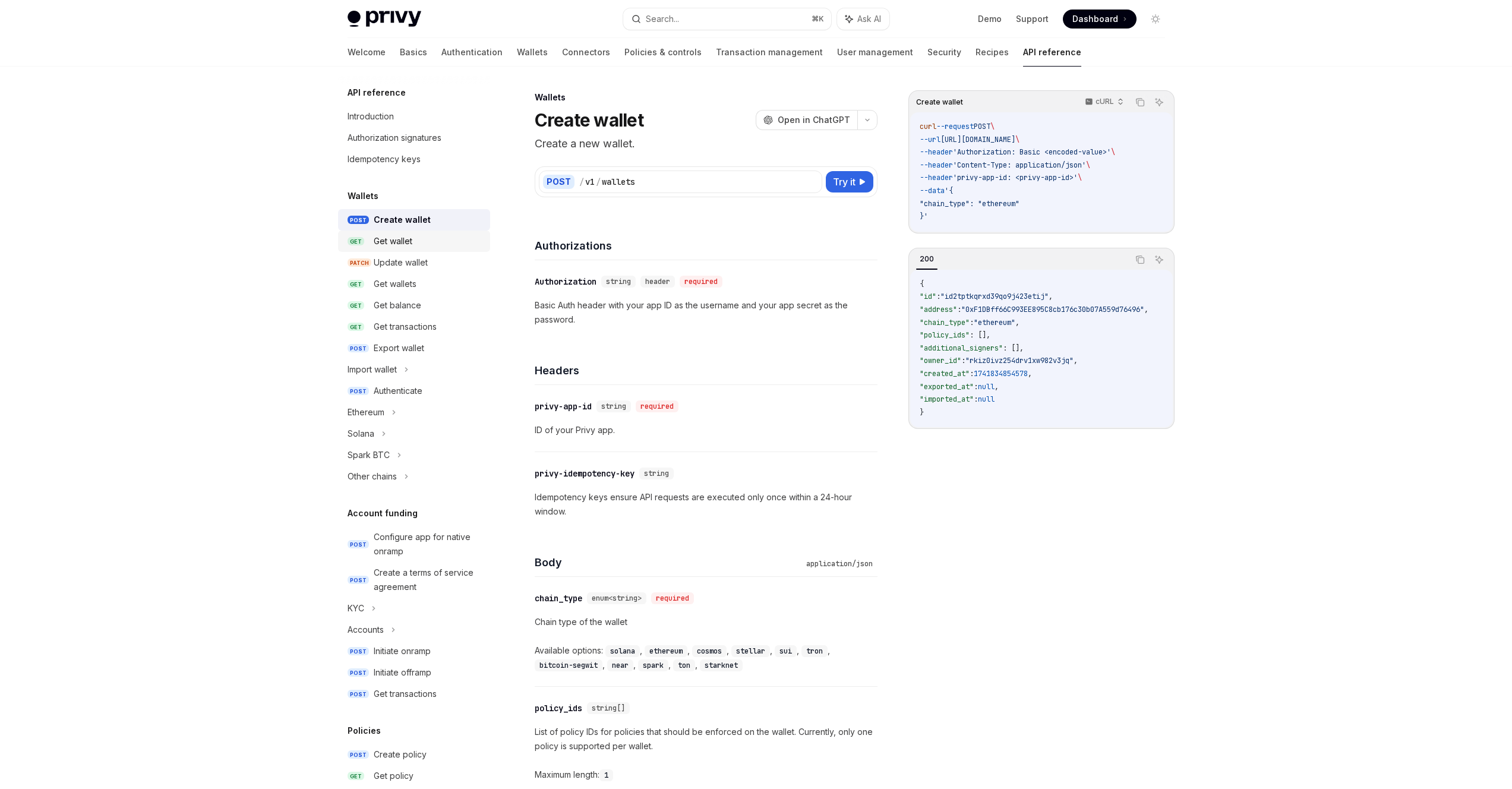
click at [391, 239] on div "Get wallet" at bounding box center [392, 241] width 38 height 14
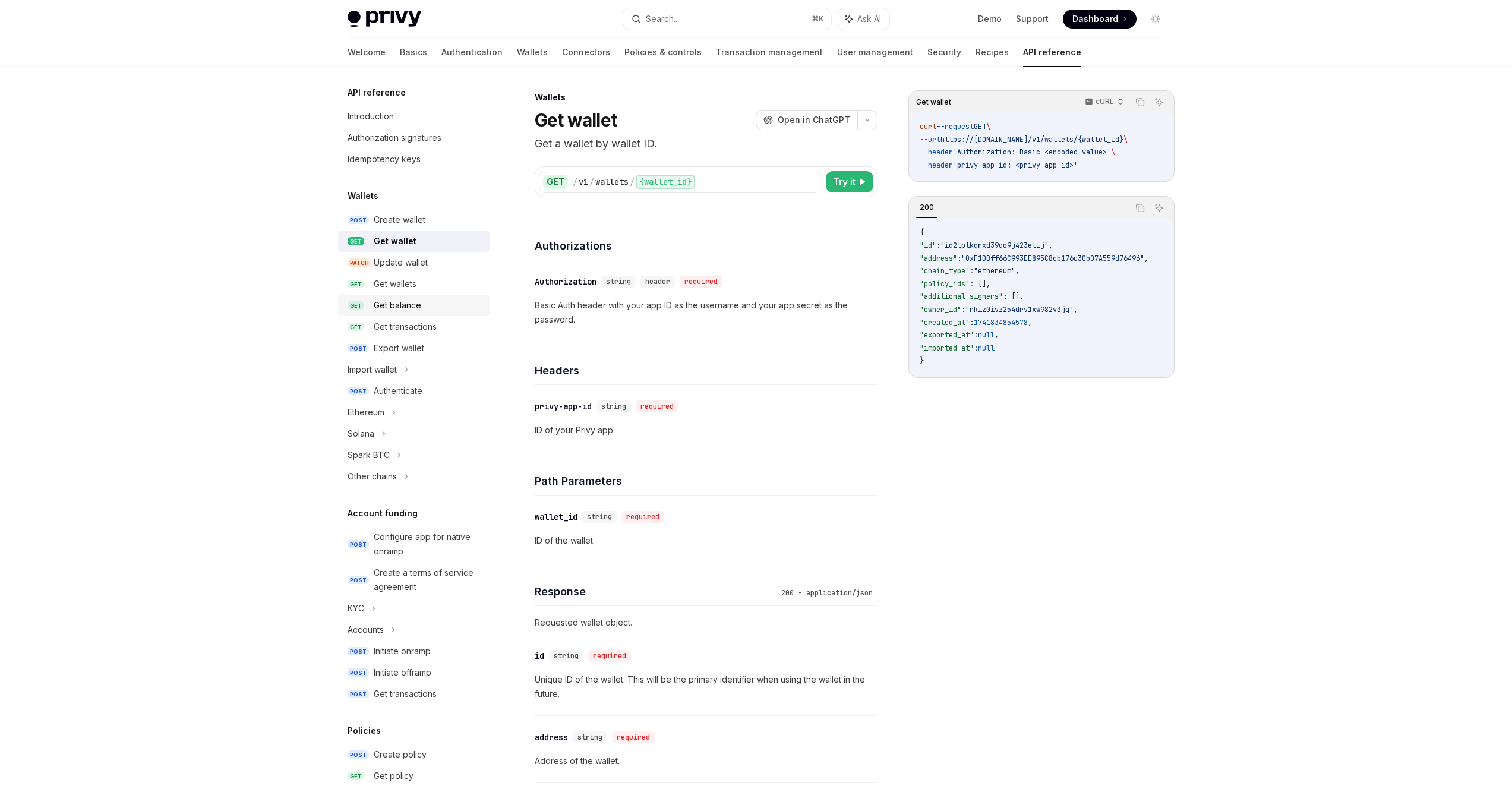
click at [402, 308] on div "Get balance" at bounding box center [397, 305] width 48 height 14
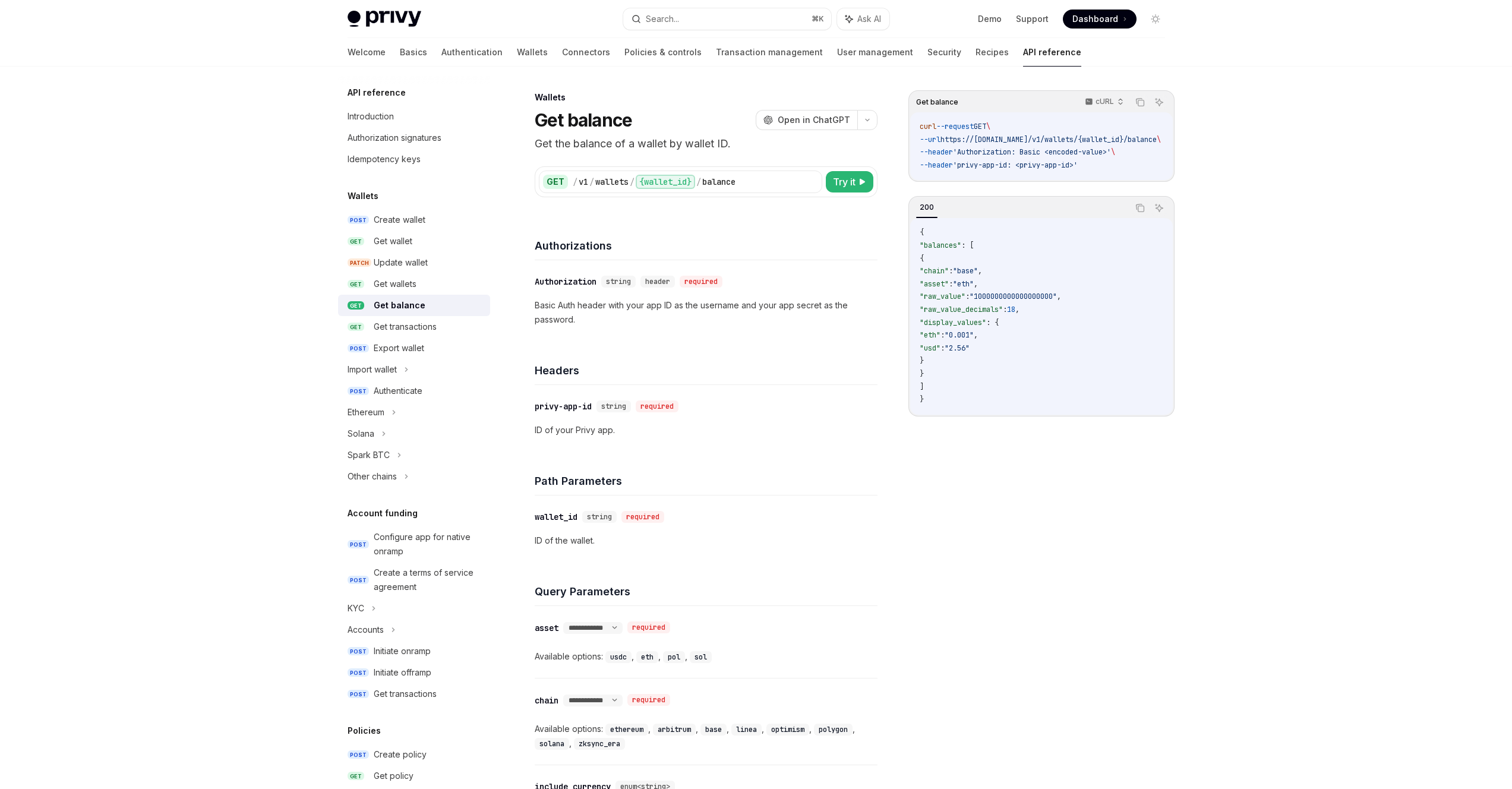
drag, startPoint x: 997, startPoint y: 185, endPoint x: 1059, endPoint y: 182, distance: 62.1
click at [1059, 182] on div "Get balance cURL Copy Ask AI curl --request GET \ --url https://api.privy.io/v1…" at bounding box center [1041, 136] width 266 height 92
click at [1106, 105] on p "cURL" at bounding box center [1105, 101] width 19 height 9
click at [1072, 172] on div "Javascript" at bounding box center [1078, 174] width 62 height 9
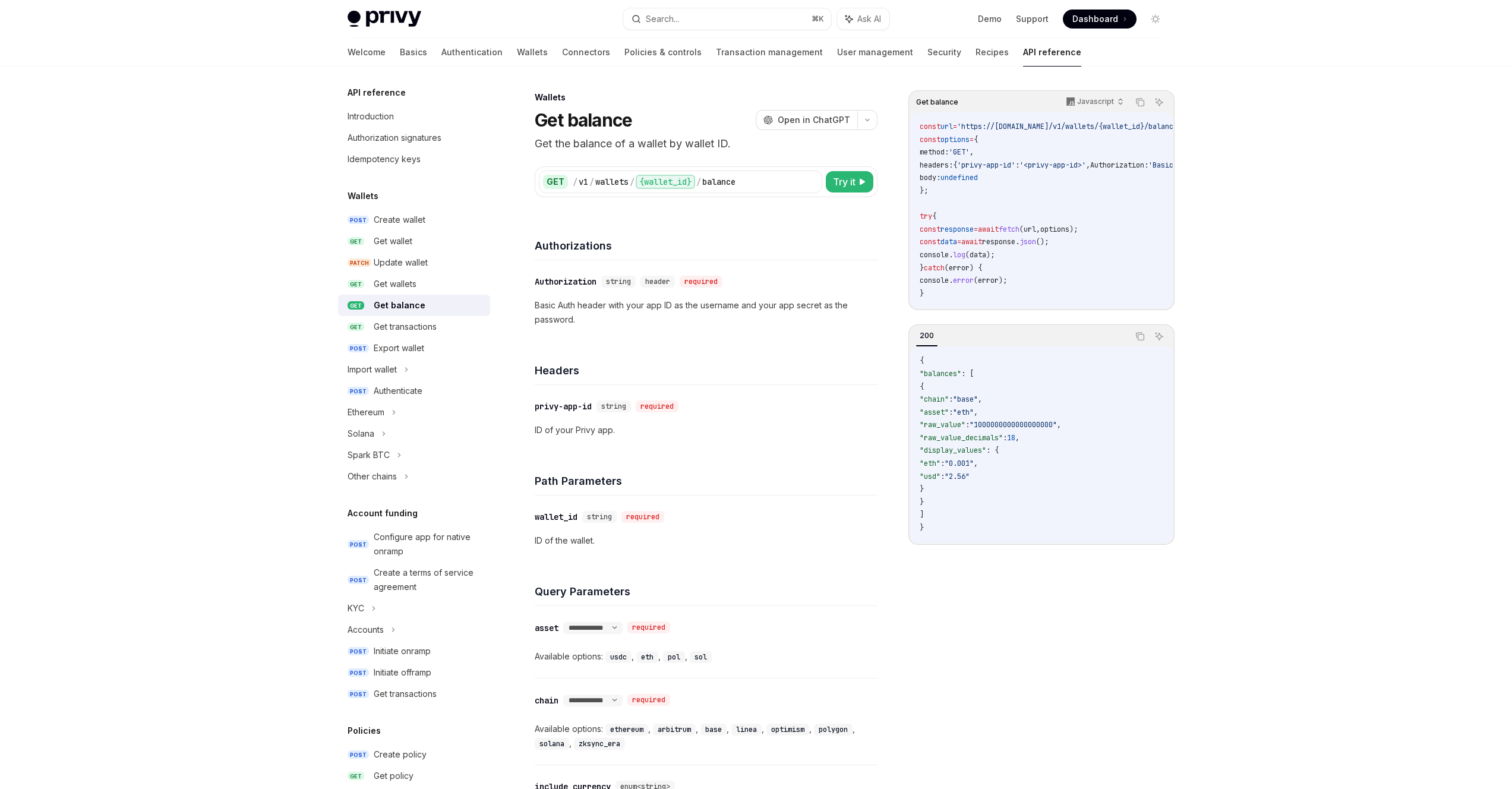
click at [963, 284] on span "error" at bounding box center [963, 281] width 21 height 9
click at [1143, 101] on icon "Copy the contents from the code block" at bounding box center [1141, 103] width 6 height 6
click at [1142, 101] on icon "Copy the contents from the code block" at bounding box center [1140, 102] width 9 height 9
click at [1140, 341] on icon "Copy the contents from the code block" at bounding box center [1140, 336] width 9 height 9
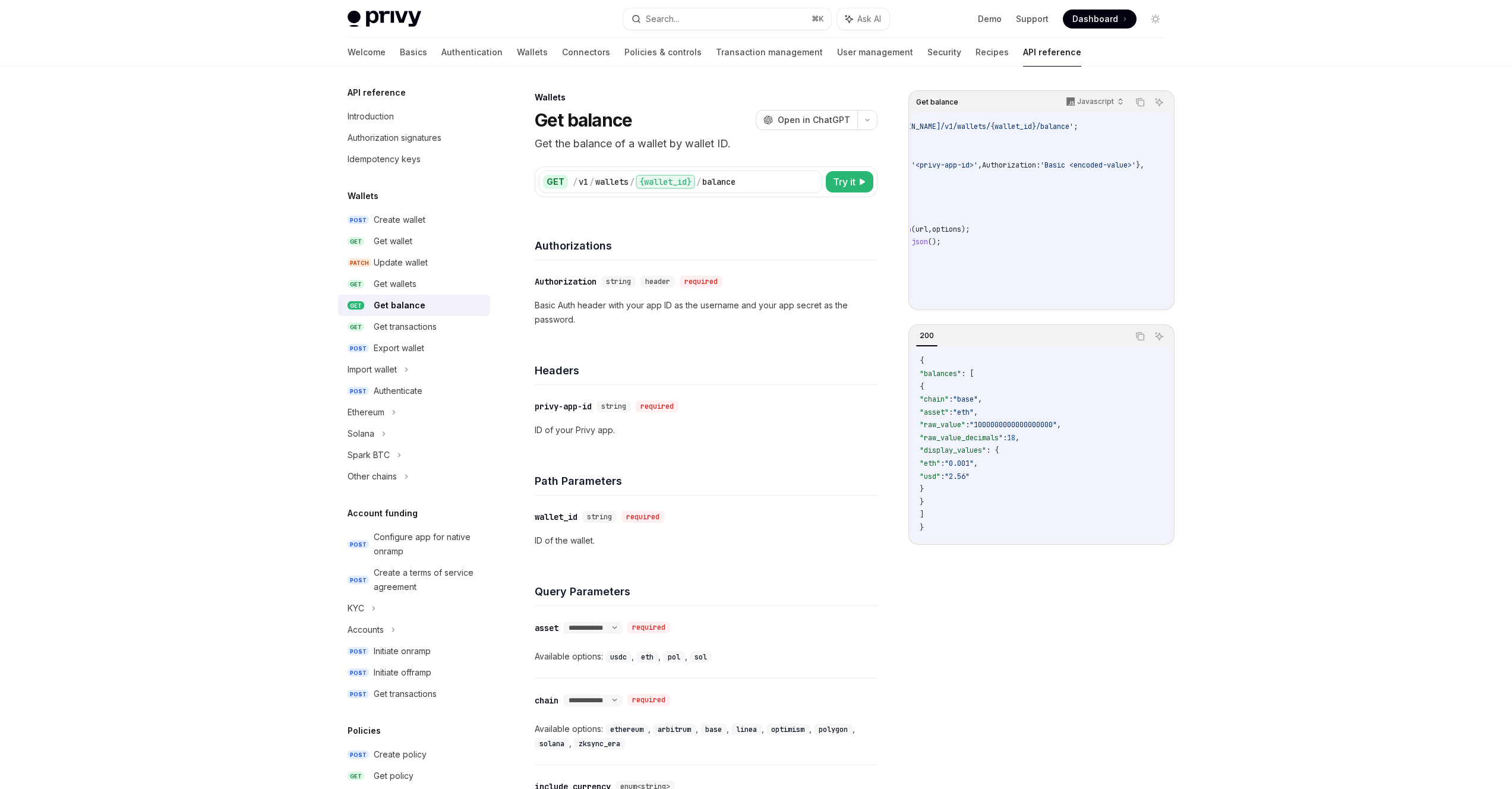
scroll to position [0, 144]
click at [681, 182] on div "{wallet_id}" at bounding box center [665, 181] width 59 height 14
click at [869, 118] on icon "button" at bounding box center [867, 119] width 14 height 5
click at [401, 242] on div "Get wallet" at bounding box center [392, 241] width 38 height 14
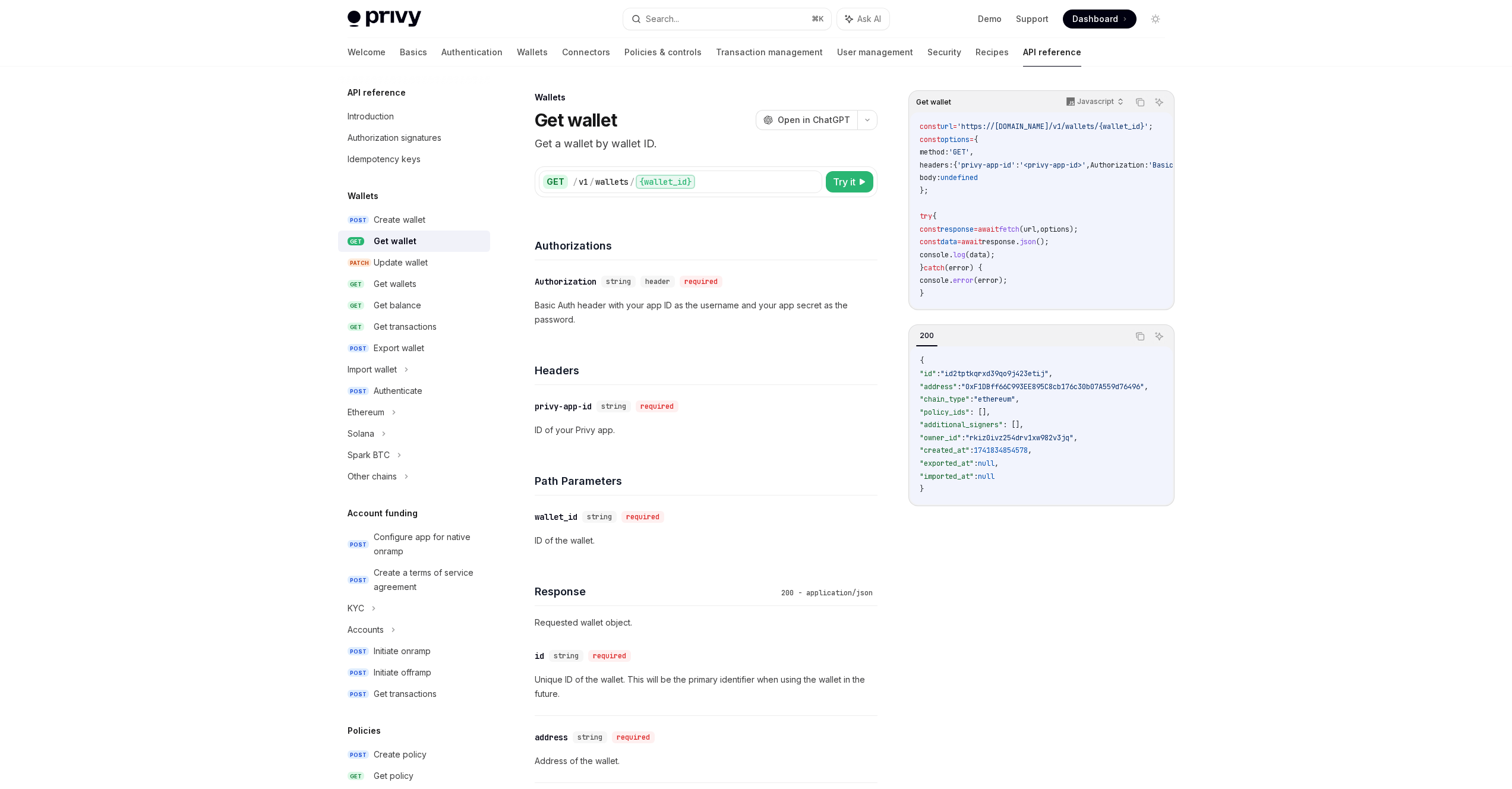
click at [977, 376] on span ""id2tptkqrxd39qo9j423etij"" at bounding box center [993, 373] width 108 height 9
click at [412, 216] on div "Create wallet" at bounding box center [399, 220] width 52 height 14
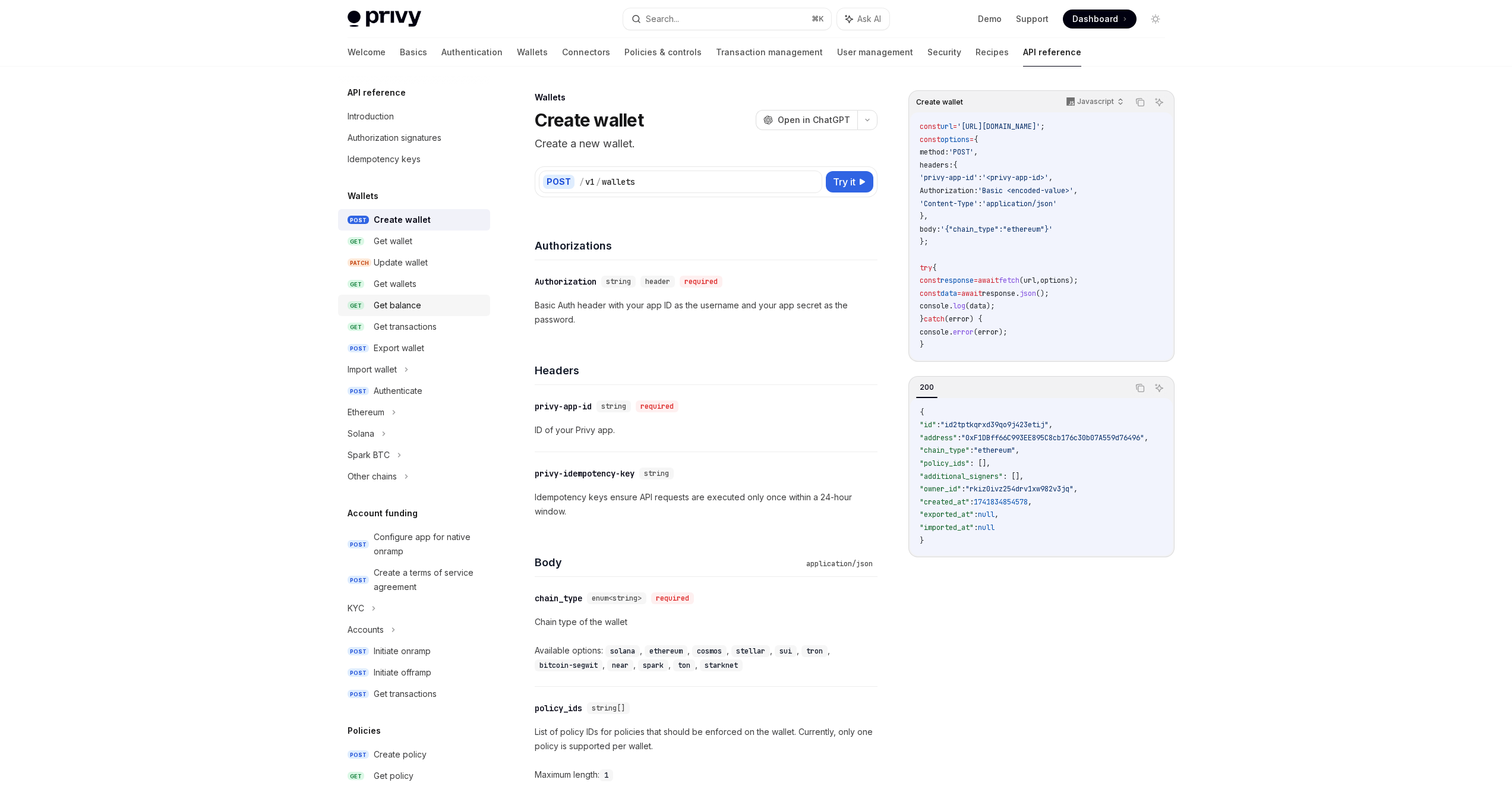
click at [401, 307] on div "Get balance" at bounding box center [397, 305] width 48 height 14
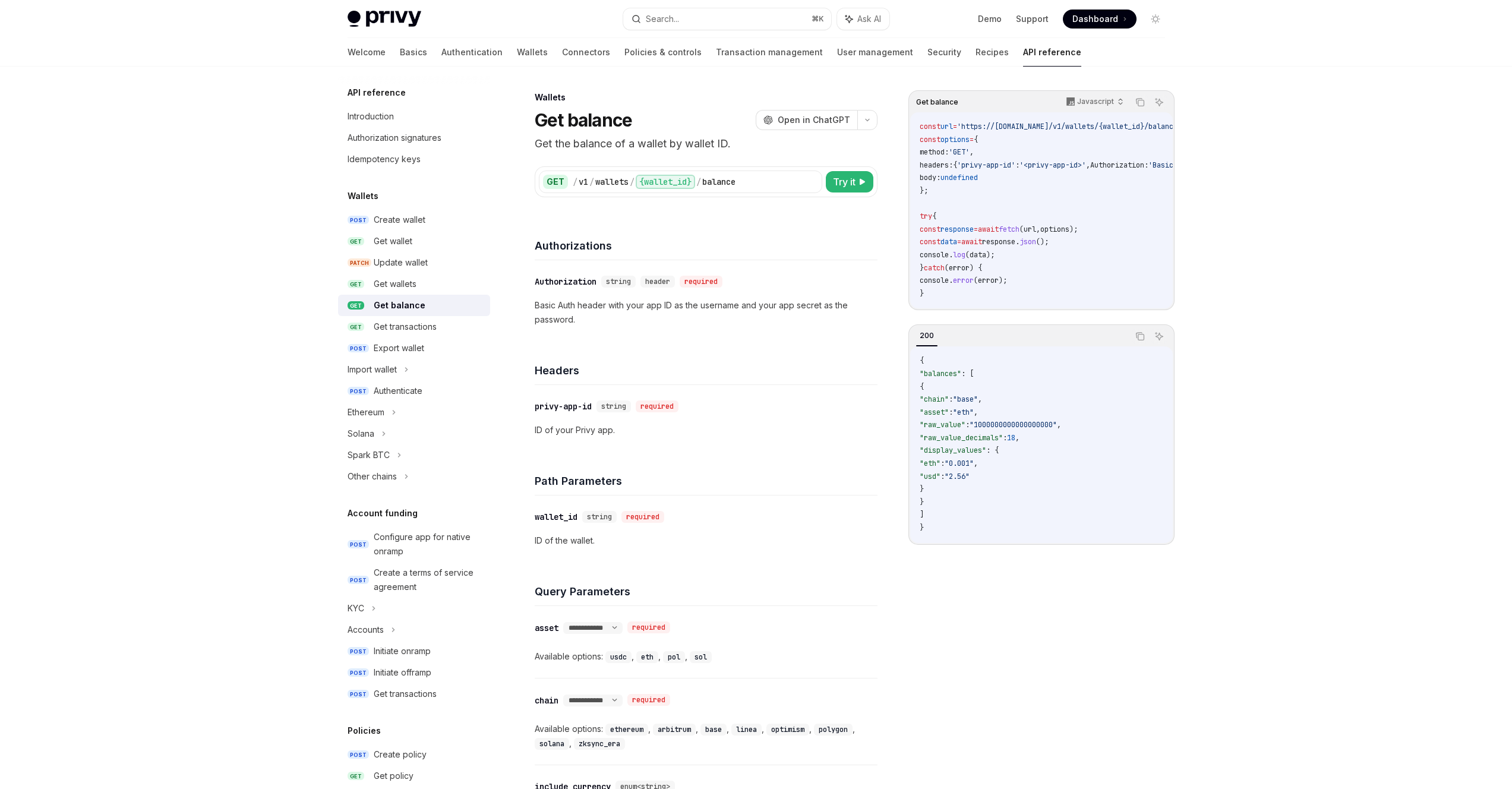
click at [1036, 229] on span "url" at bounding box center [1029, 229] width 12 height 9
click at [374, 133] on div "Authorization signatures" at bounding box center [394, 137] width 94 height 14
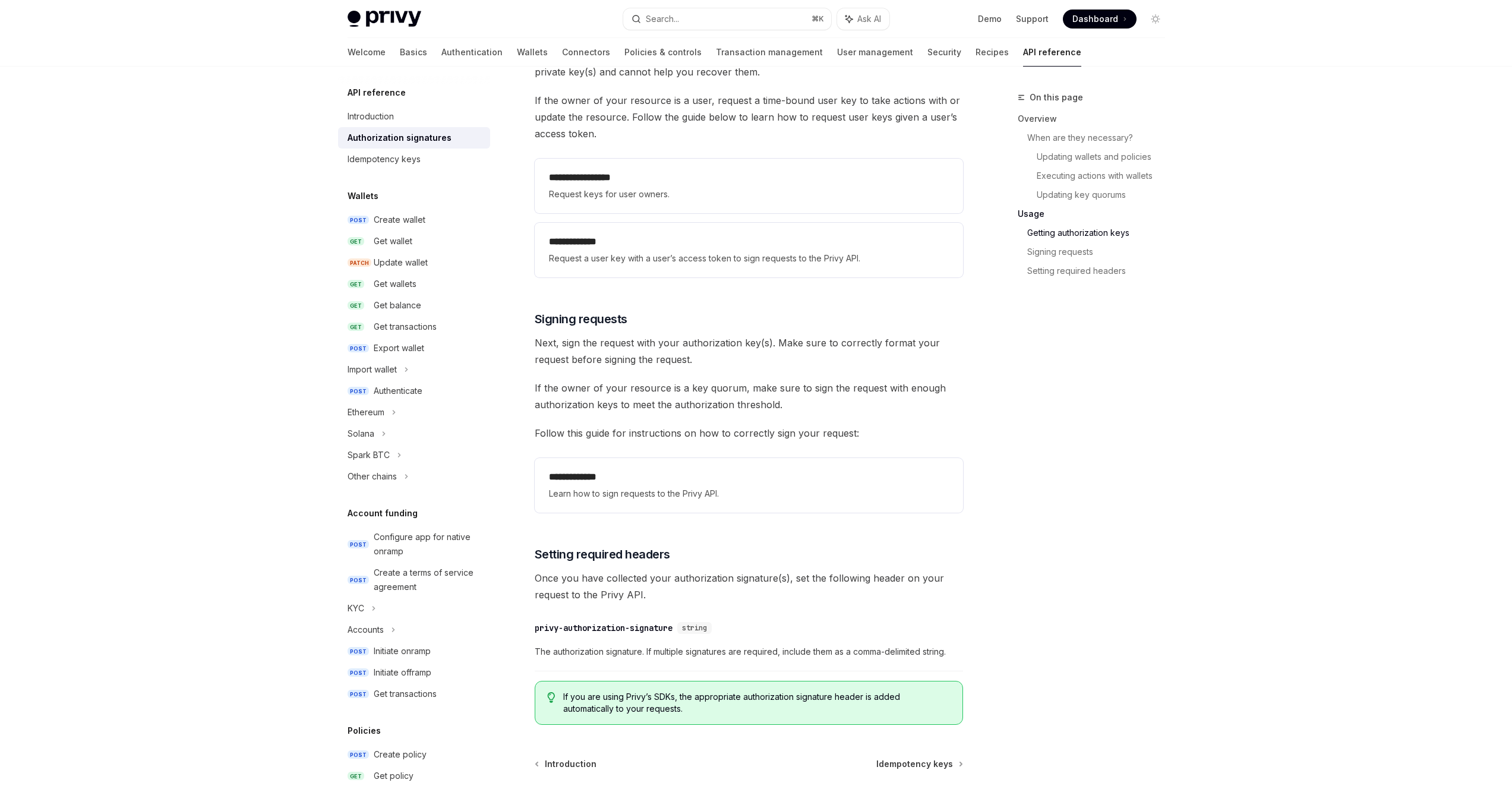
scroll to position [1699, 0]
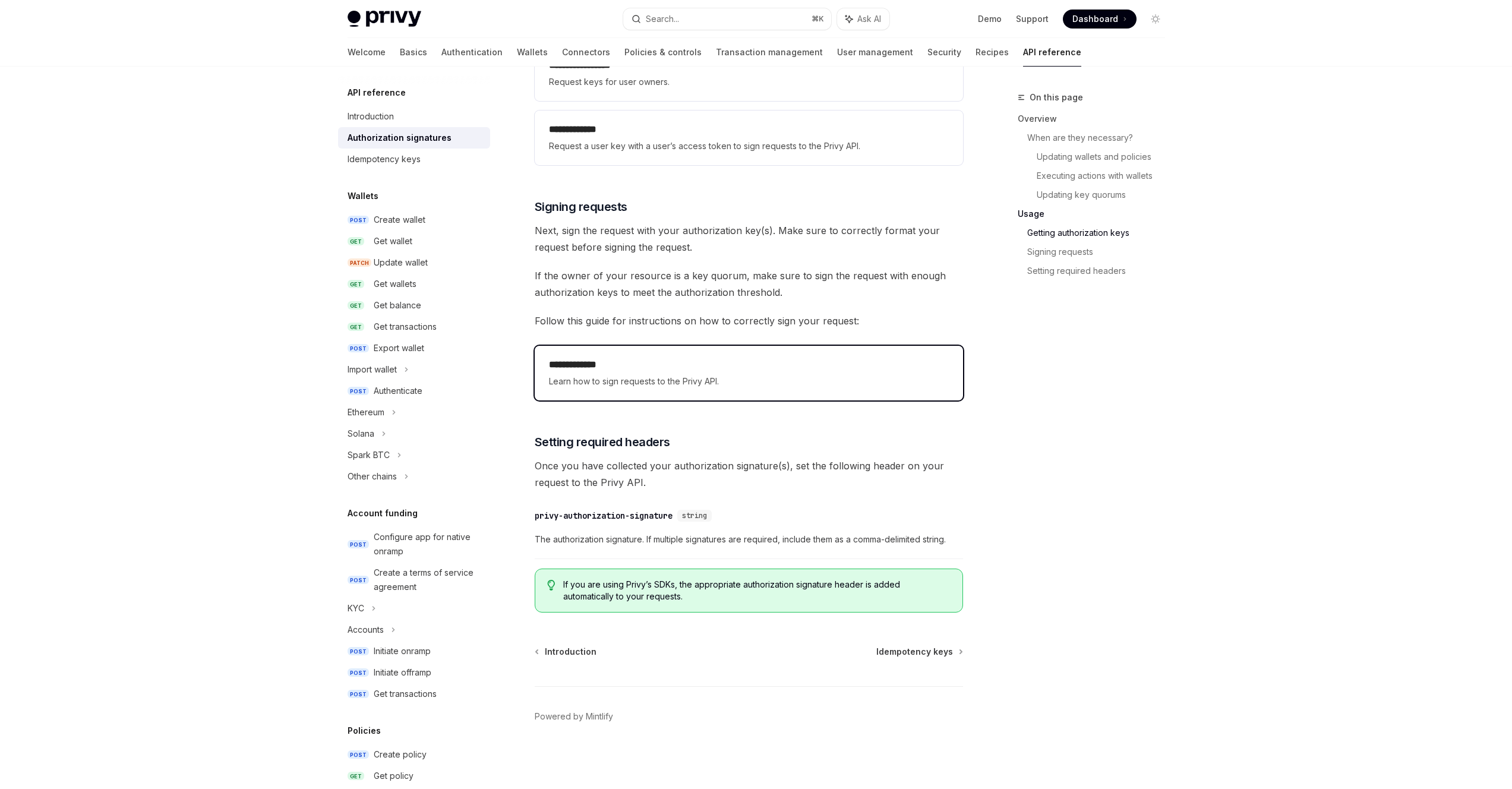
click at [613, 369] on h2 "**********" at bounding box center [748, 364] width 400 height 14
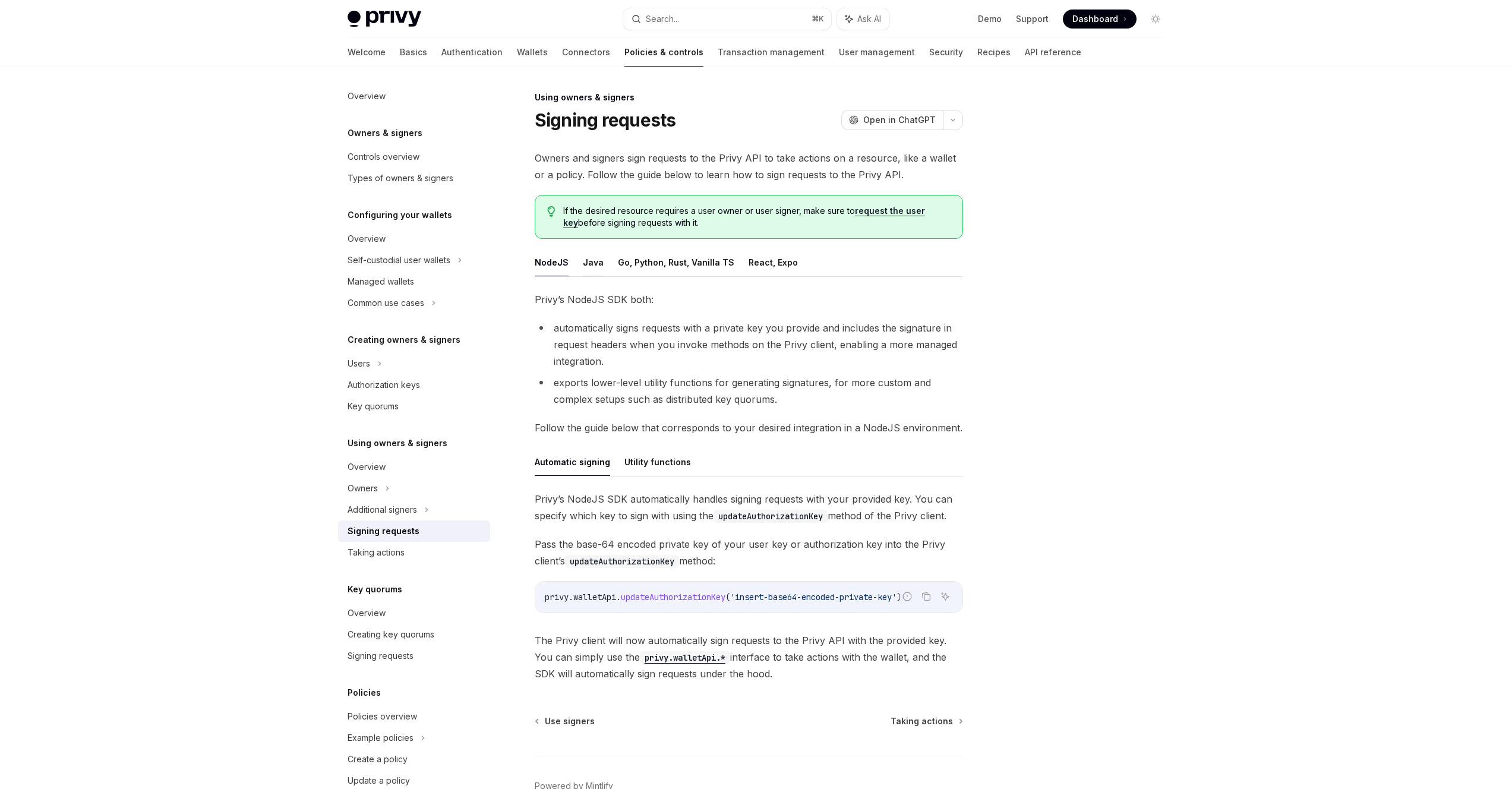
click at [595, 262] on button "Java" at bounding box center [593, 263] width 21 height 28
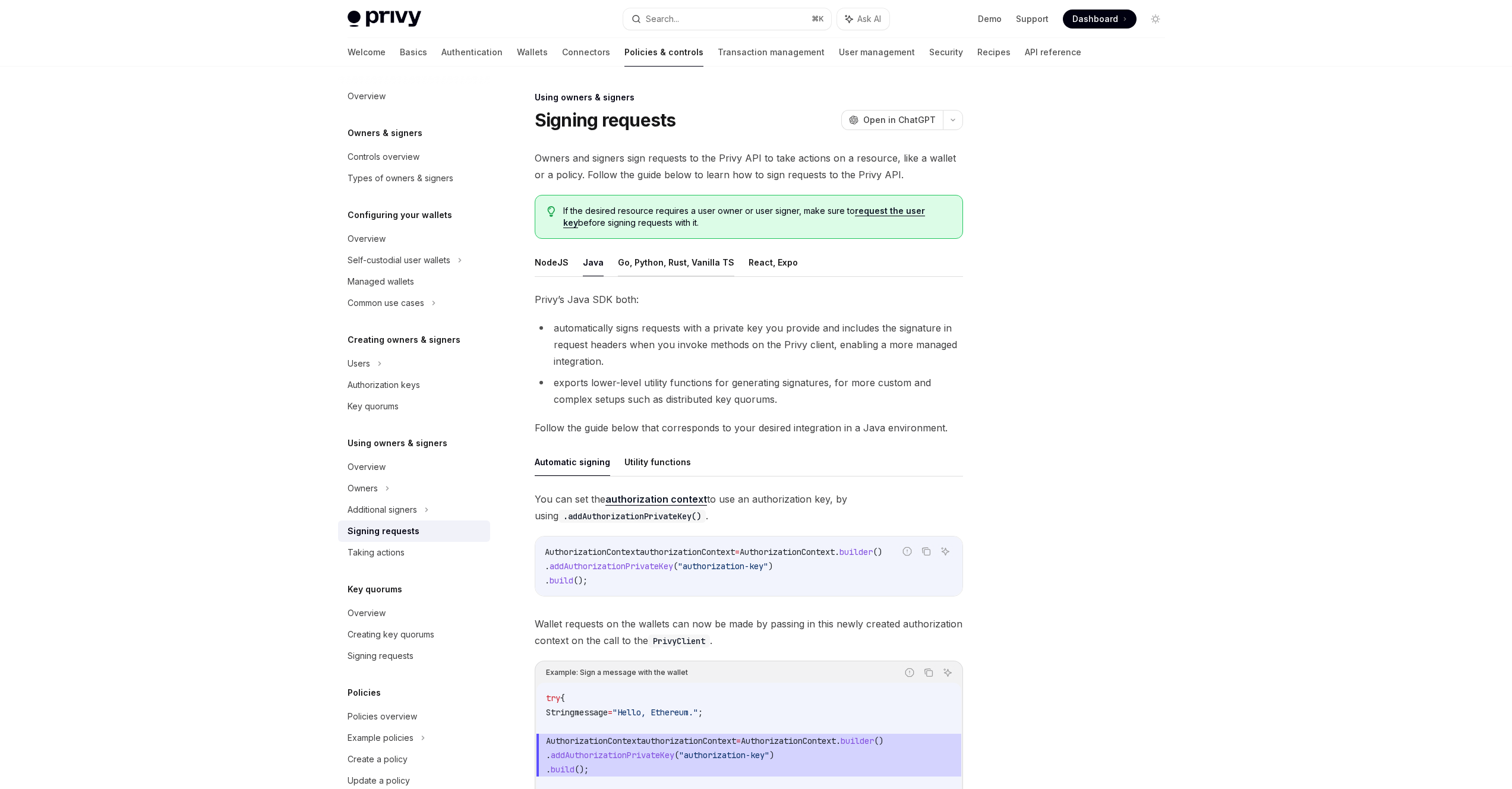
click at [625, 265] on button "Go, Python, Rust, Vanilla TS" at bounding box center [676, 263] width 116 height 28
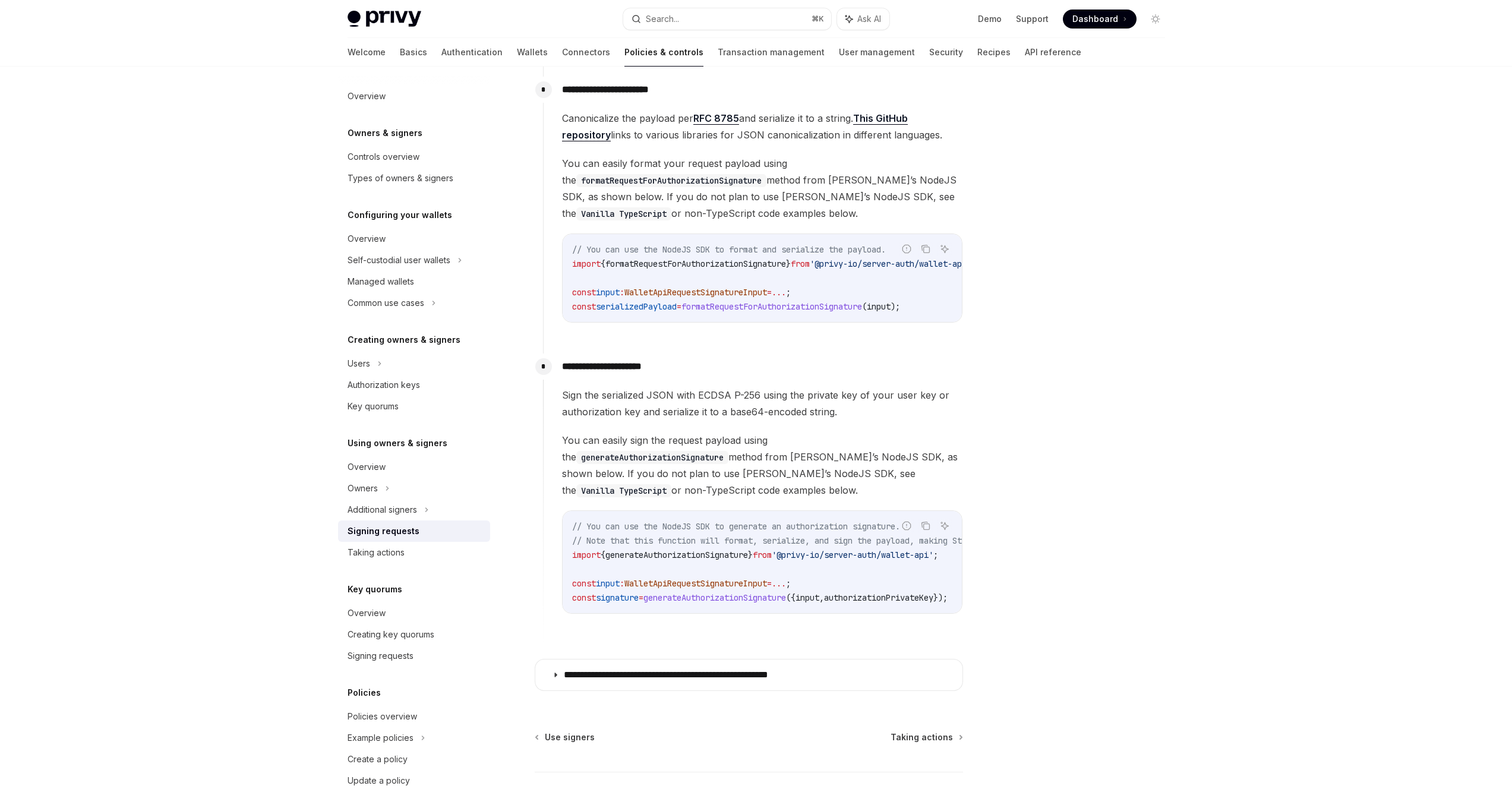
scroll to position [842, 0]
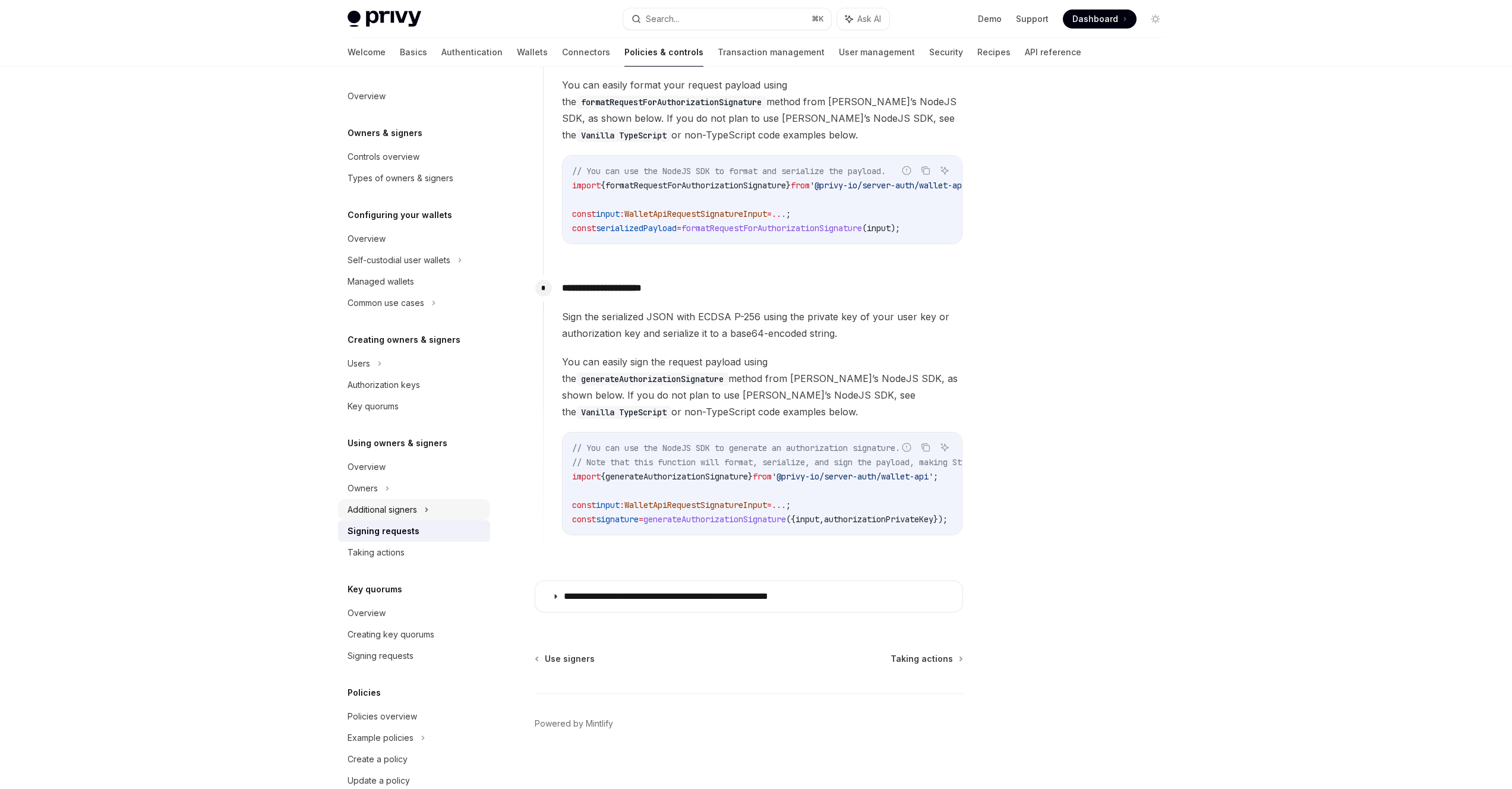
click at [371, 506] on div "Additional signers" at bounding box center [382, 509] width 69 height 14
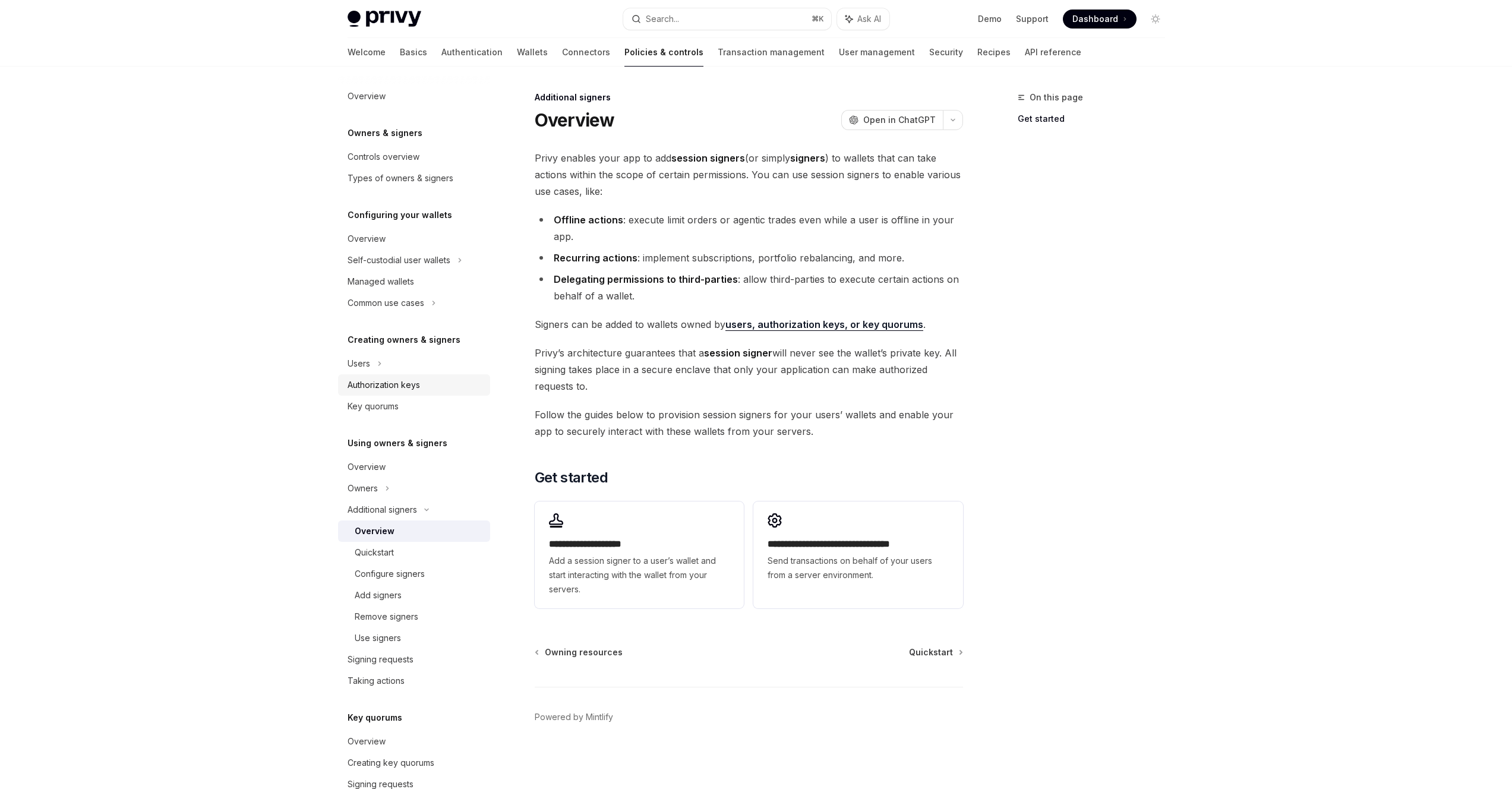
click at [380, 381] on div "Authorization keys" at bounding box center [383, 385] width 72 height 14
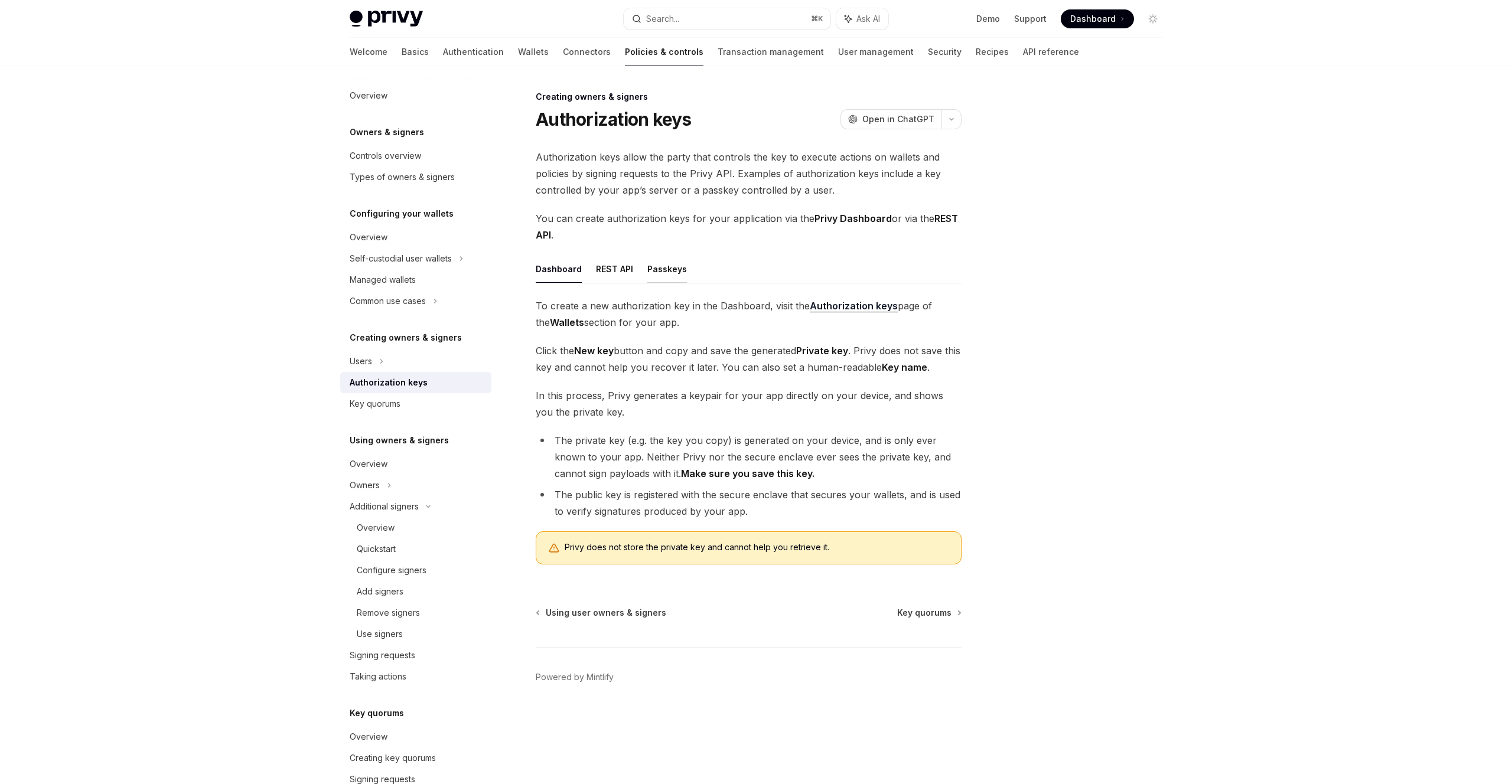
click at [650, 261] on button "Passkeys" at bounding box center [667, 269] width 39 height 28
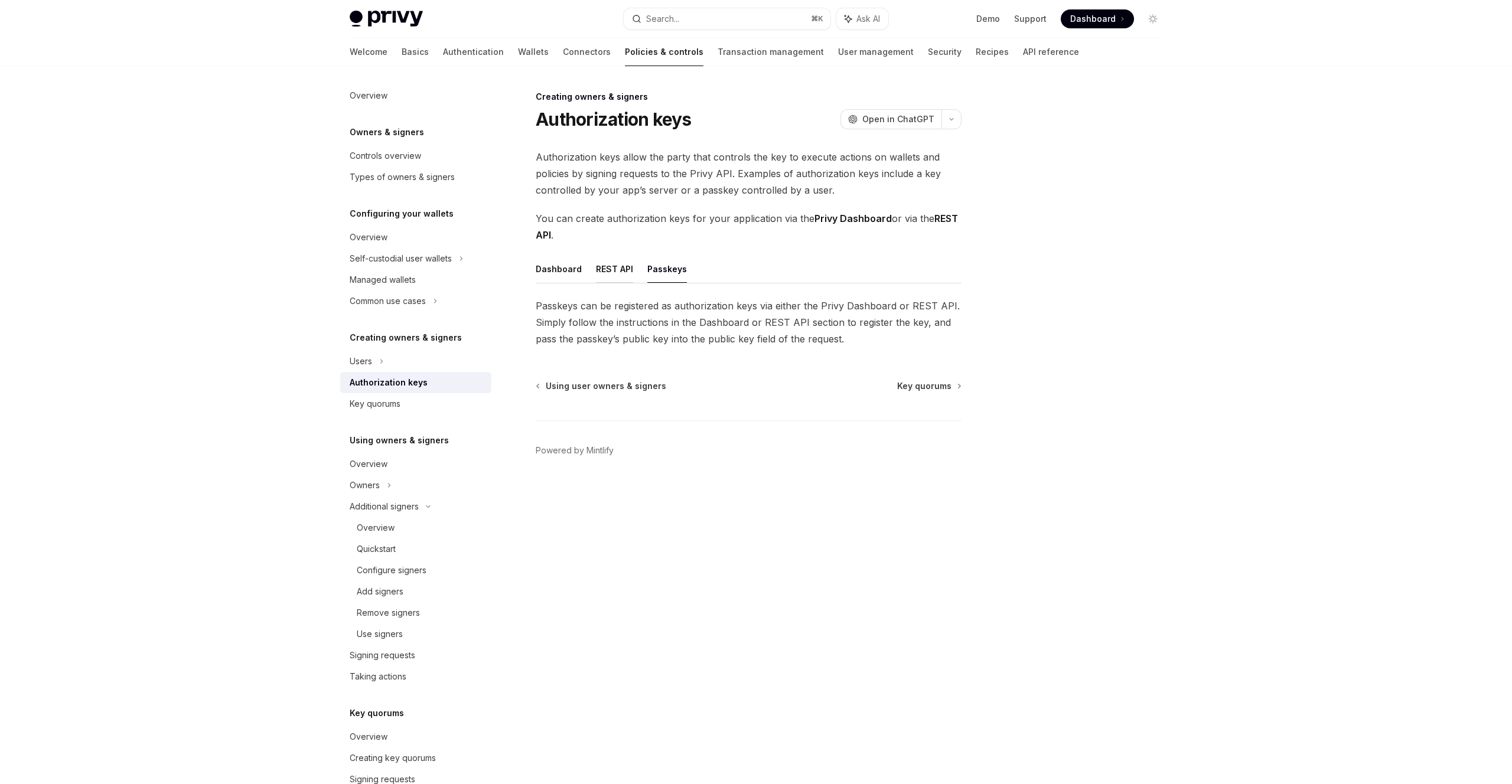
click at [611, 269] on button "REST API" at bounding box center [615, 269] width 37 height 28
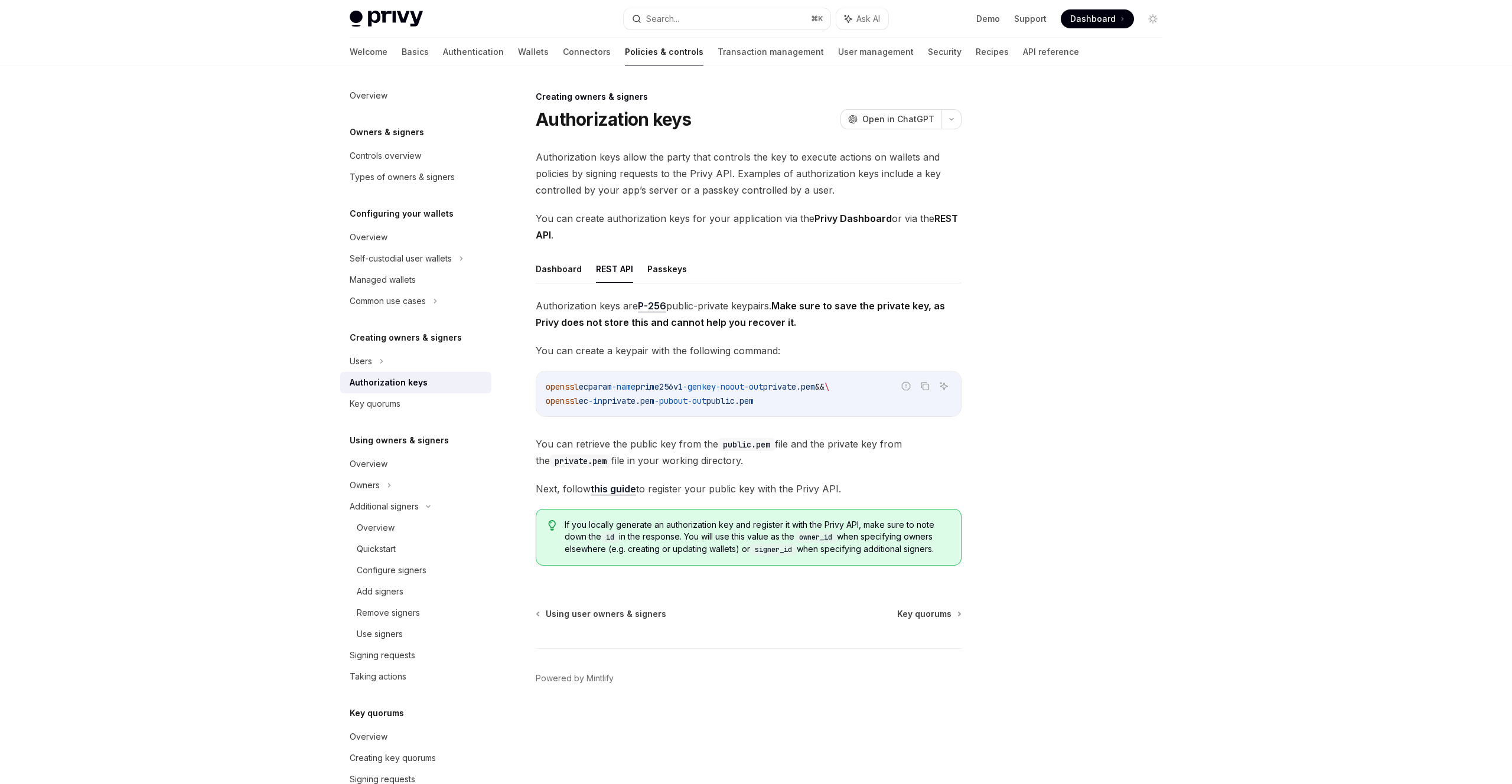
click at [580, 273] on ul "Dashboard REST API Passkeys" at bounding box center [748, 269] width 426 height 28
click at [569, 267] on button "Dashboard" at bounding box center [558, 269] width 46 height 28
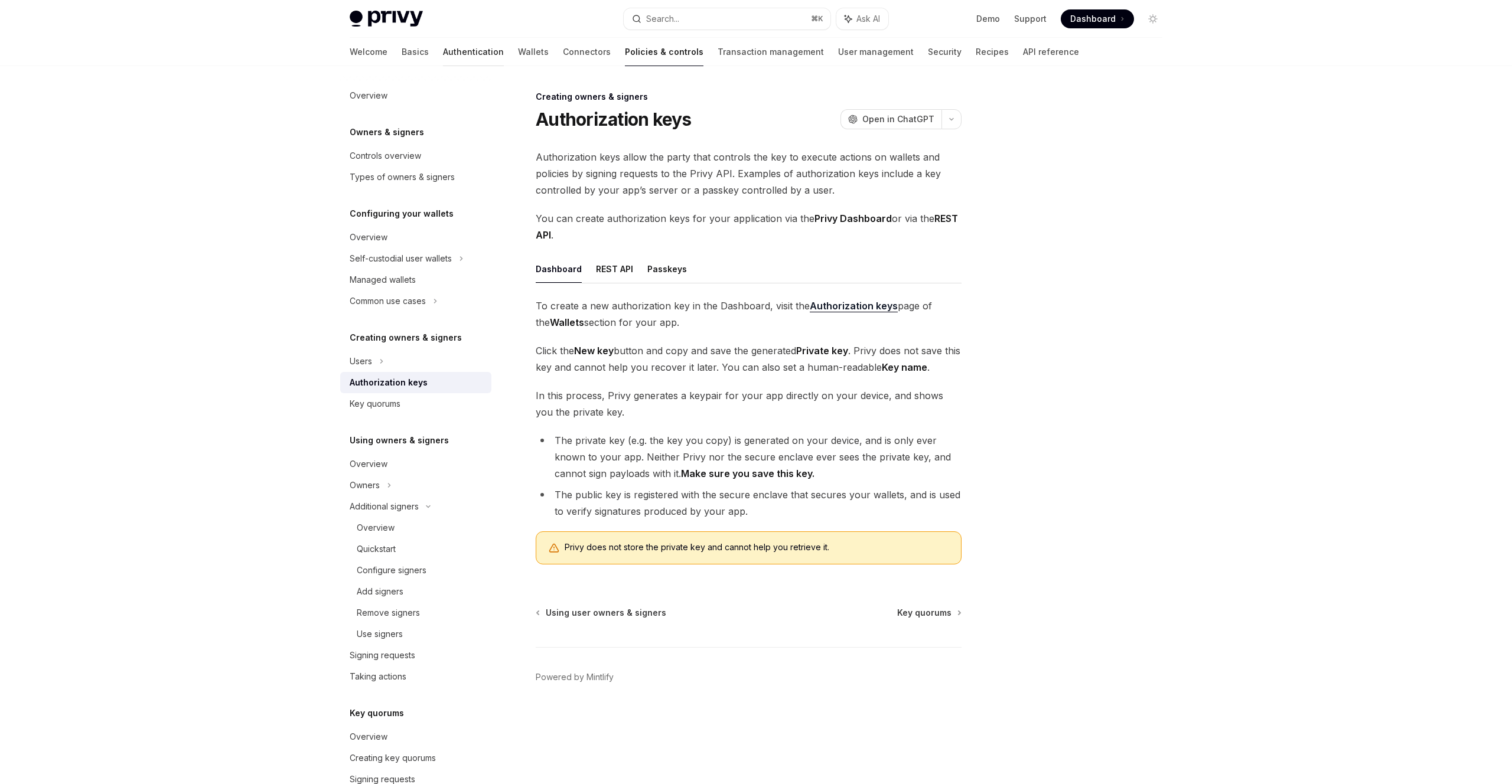
click at [443, 51] on link "Authentication" at bounding box center [473, 52] width 61 height 28
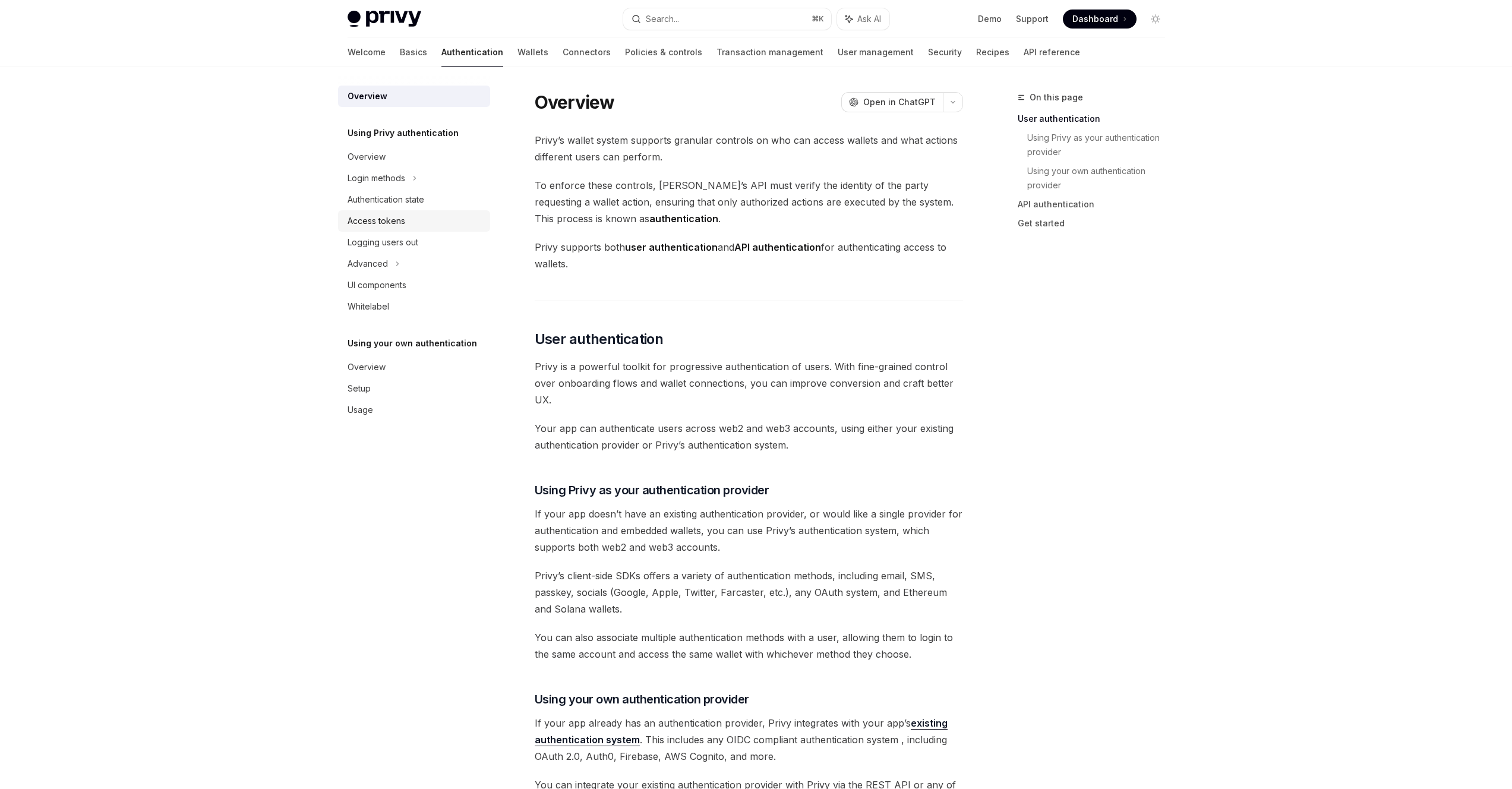
click at [386, 217] on div "Access tokens" at bounding box center [375, 220] width 57 height 14
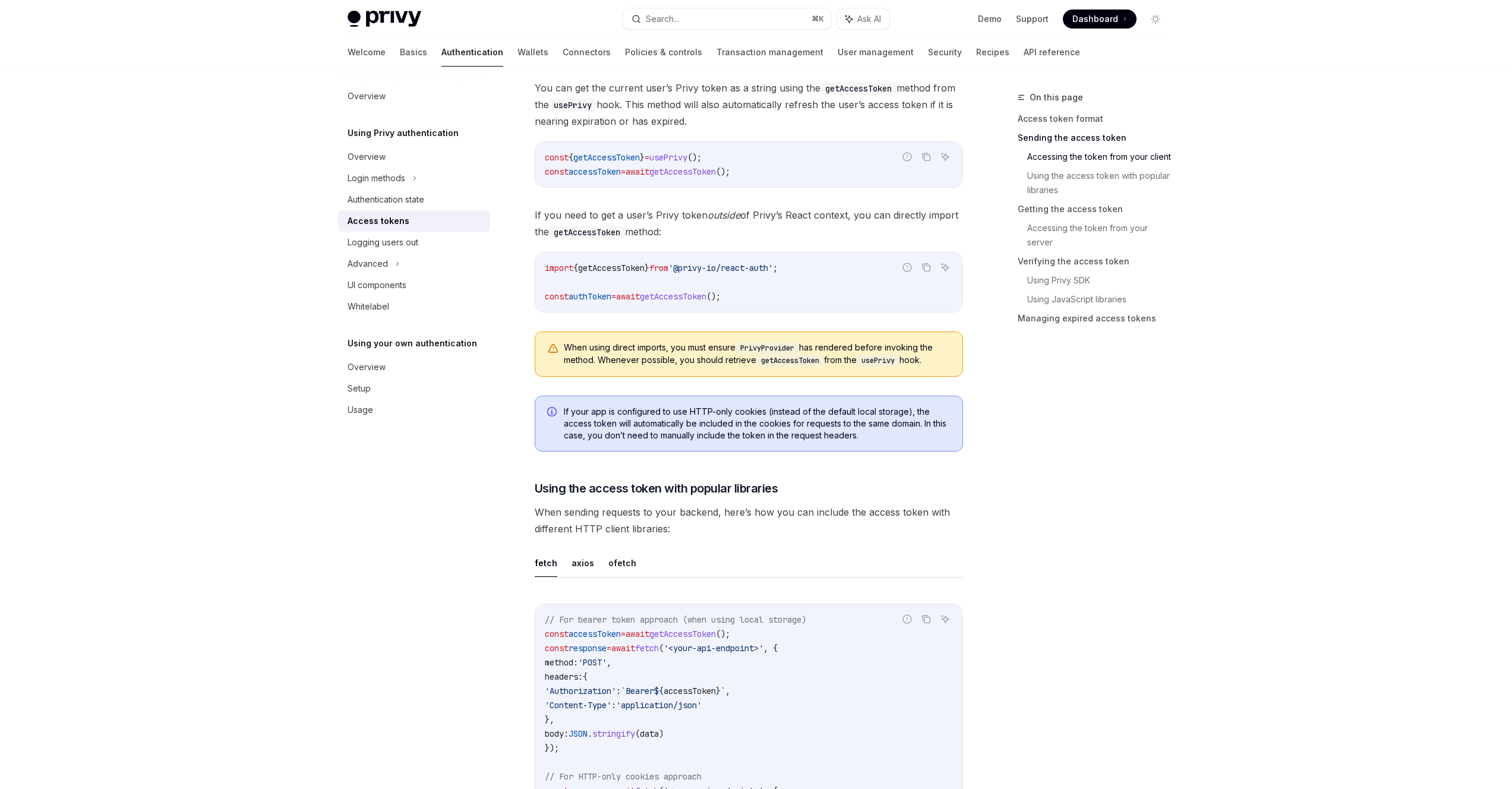
scroll to position [764, 0]
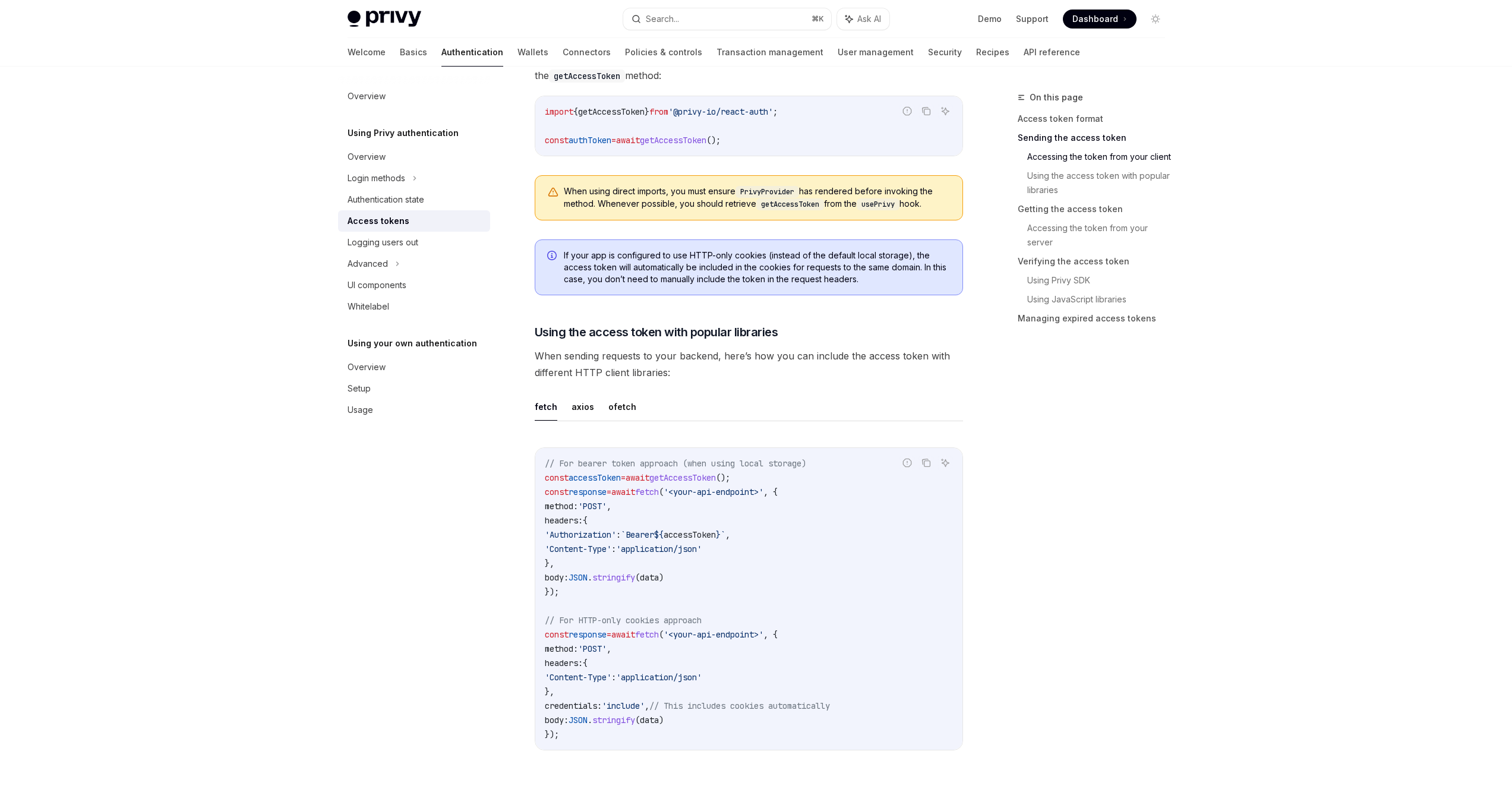
click at [705, 536] on span "accessToken" at bounding box center [689, 534] width 53 height 10
click at [657, 561] on code "// For bearer token approach (when using local storage) const accessToken = awa…" at bounding box center [748, 599] width 408 height 285
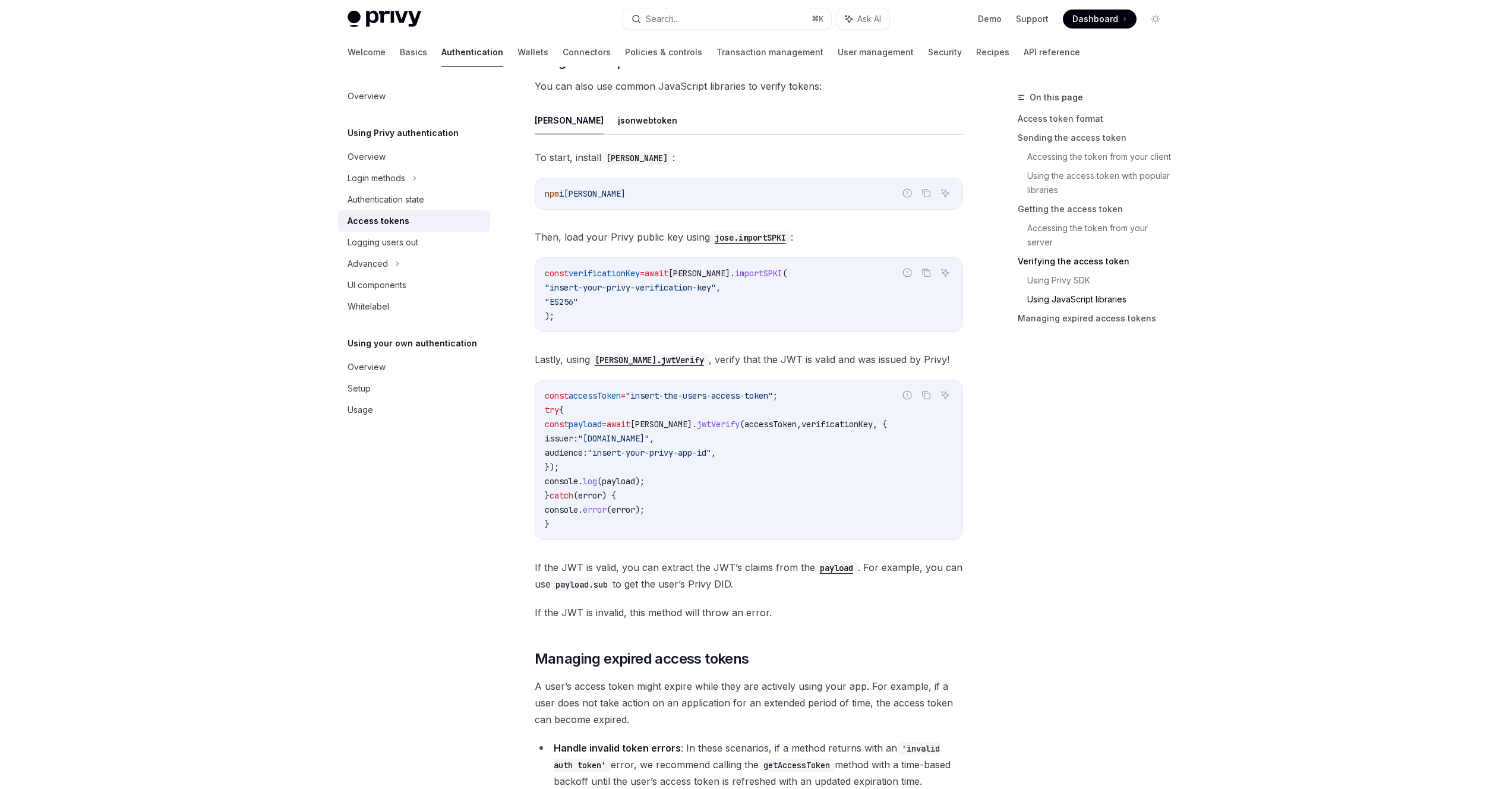
scroll to position [2829, 0]
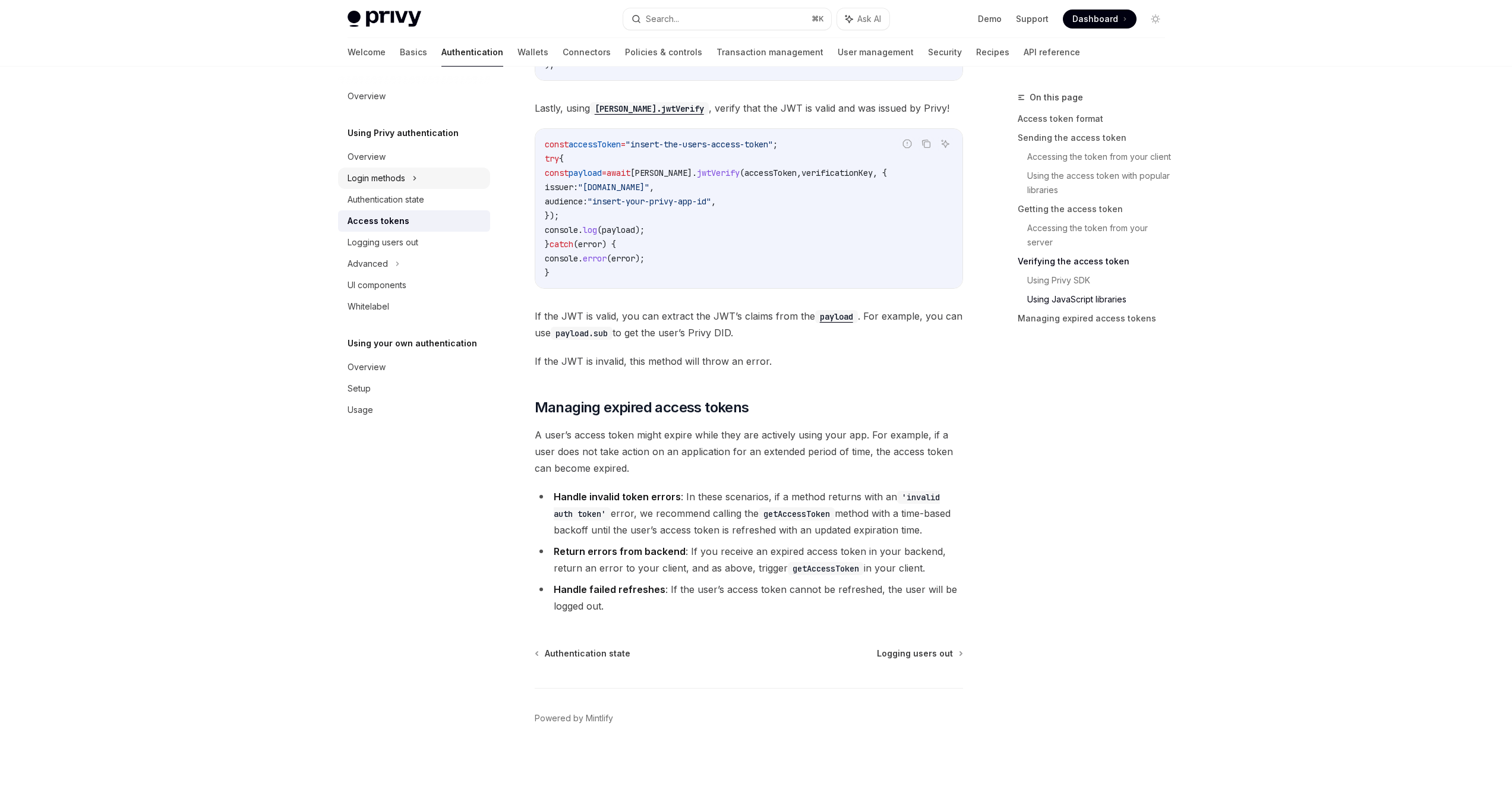
click at [388, 185] on div "Login methods" at bounding box center [375, 177] width 57 height 14
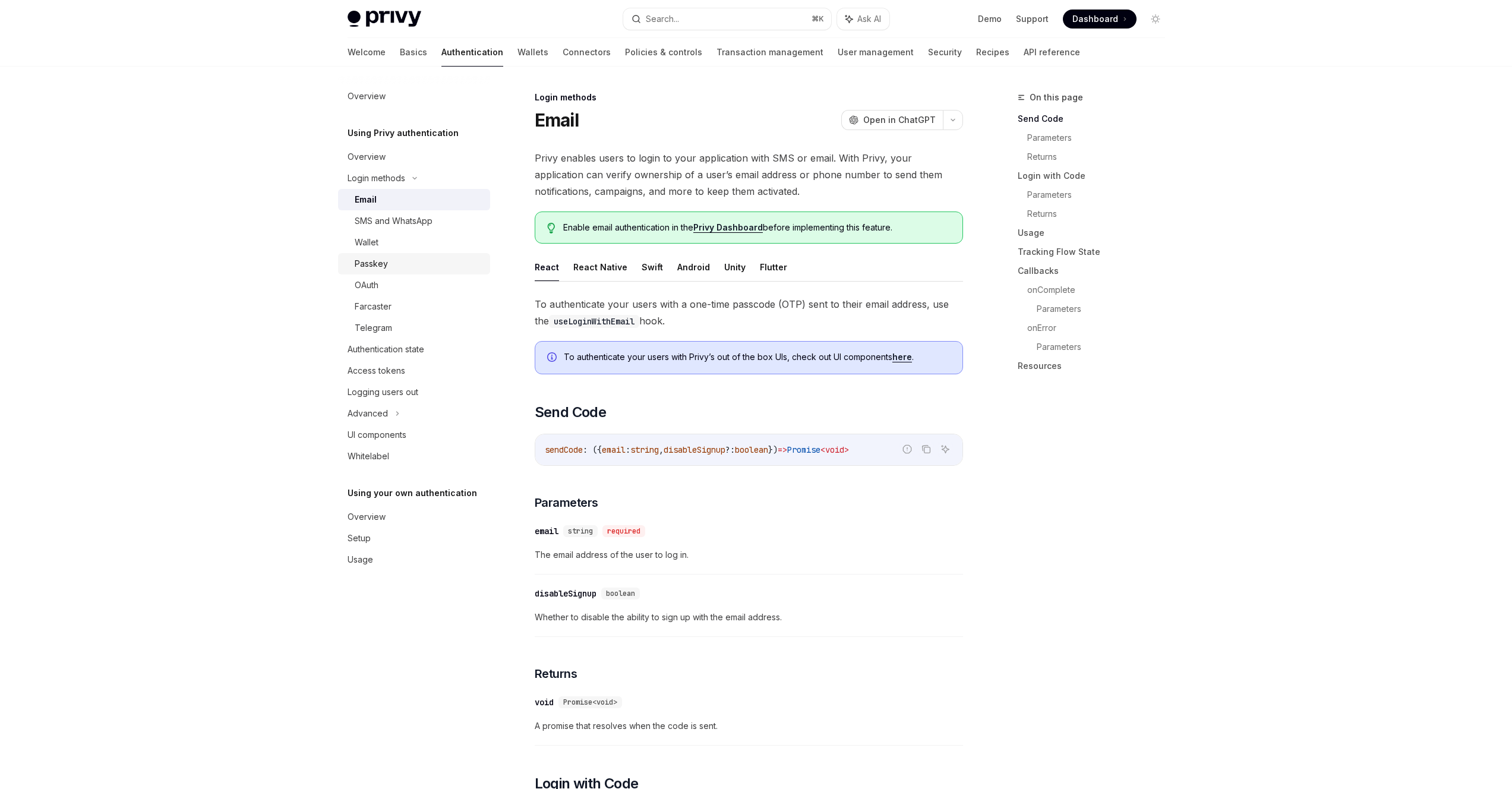
click at [381, 264] on div "Passkey" at bounding box center [370, 264] width 33 height 14
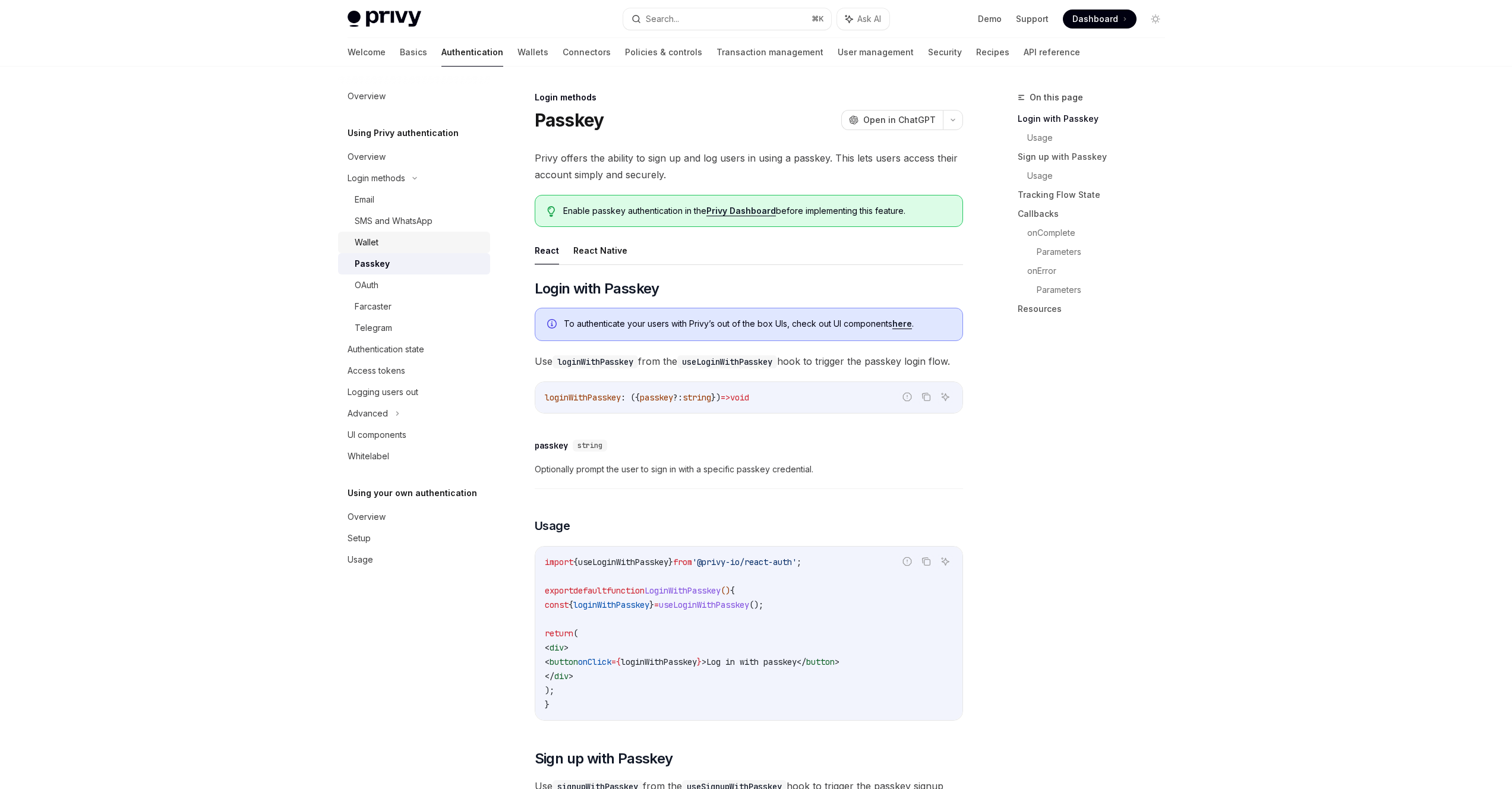
click at [375, 250] on link "Wallet" at bounding box center [414, 242] width 152 height 22
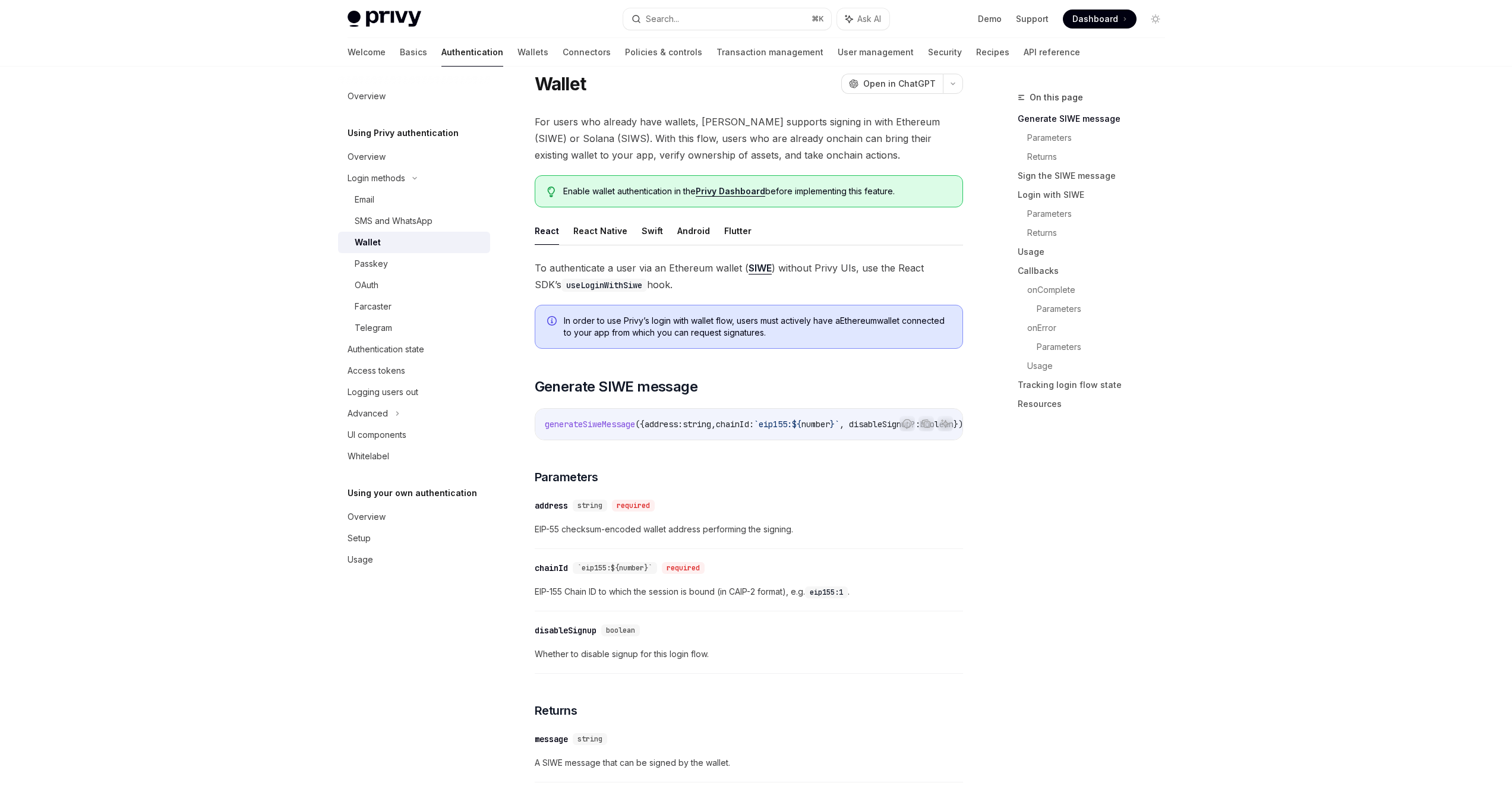
click at [788, 274] on span "To authenticate a user via an Ethereum wallet ( SIWE ) without Privy UIs, use t…" at bounding box center [748, 276] width 429 height 33
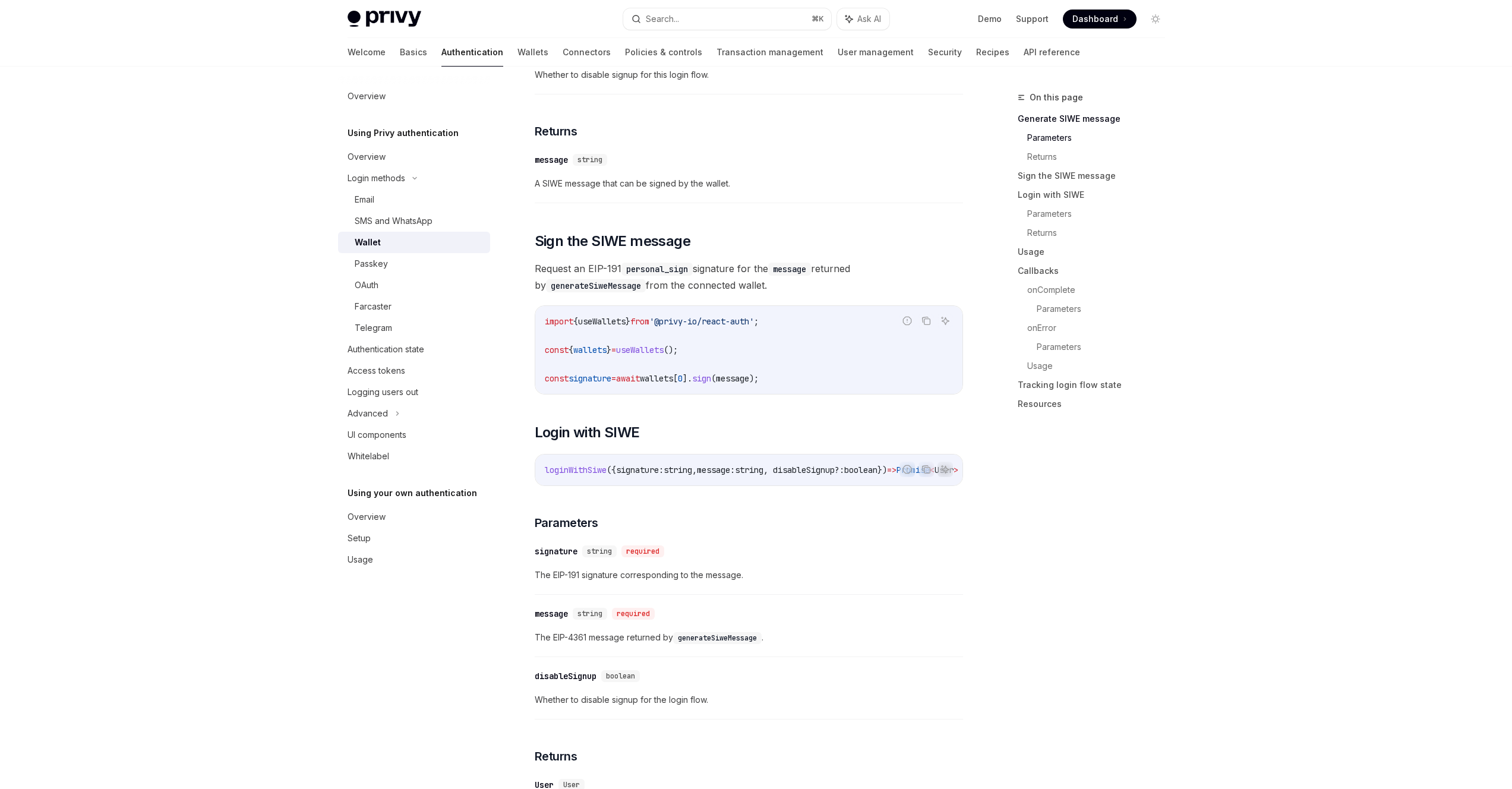
scroll to position [616, 0]
drag, startPoint x: 639, startPoint y: 488, endPoint x: 660, endPoint y: 490, distance: 21.1
click at [660, 485] on div "loginWithSiwe ({ signature: string , message: string , disableSignup? : boolean…" at bounding box center [748, 469] width 427 height 31
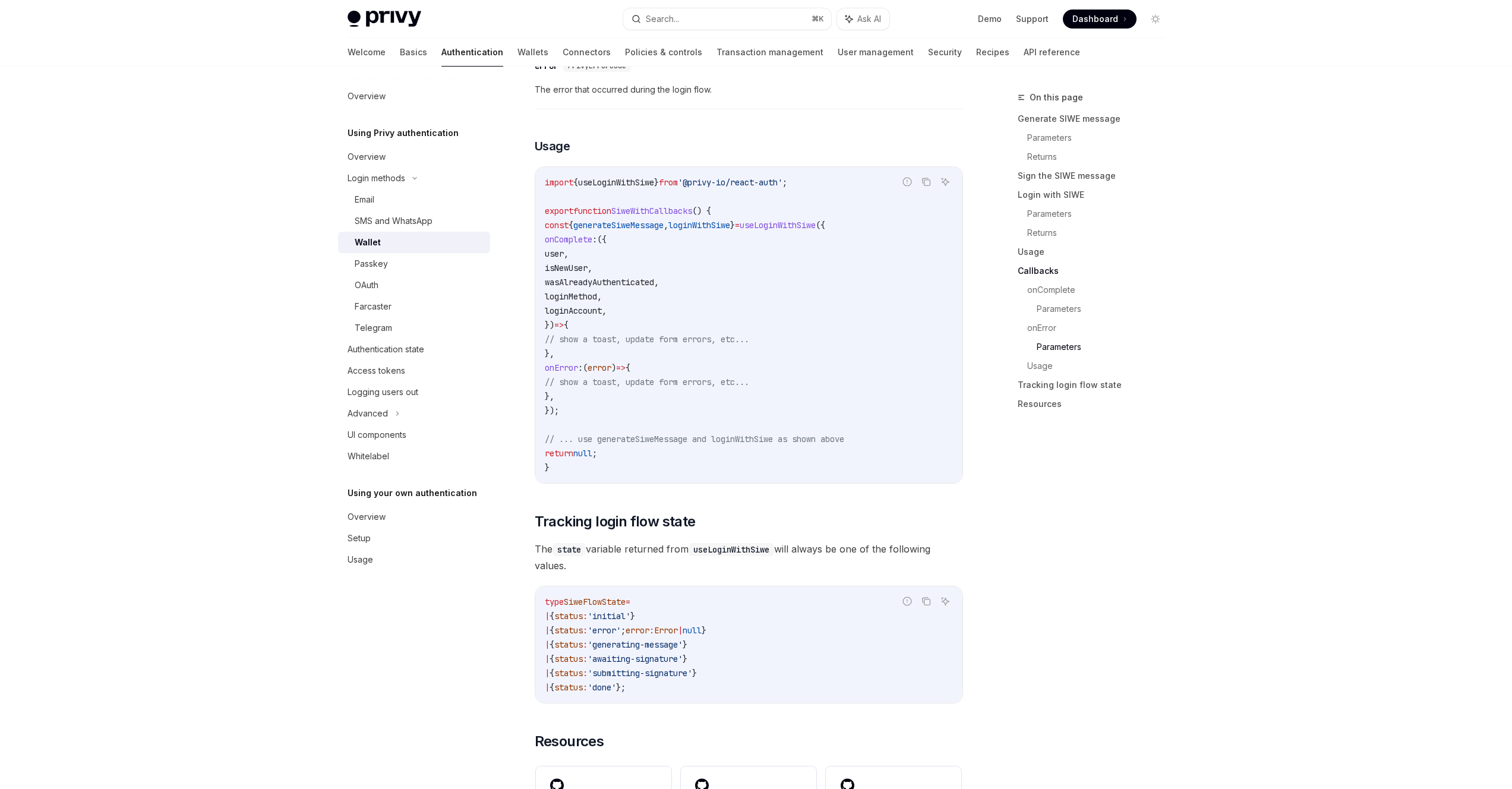
scroll to position [2770, 0]
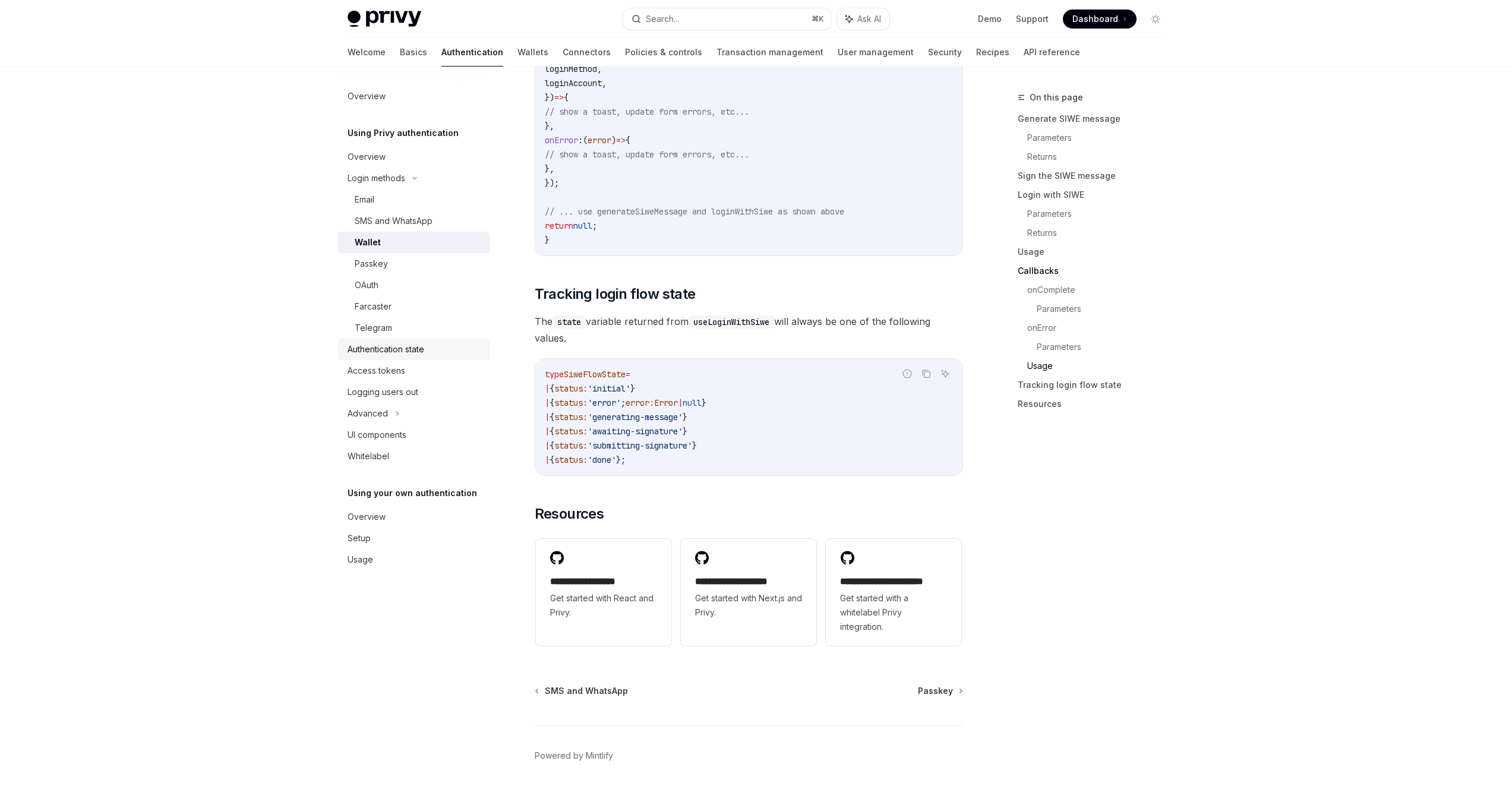
click at [378, 352] on div "Authentication state" at bounding box center [386, 349] width 77 height 14
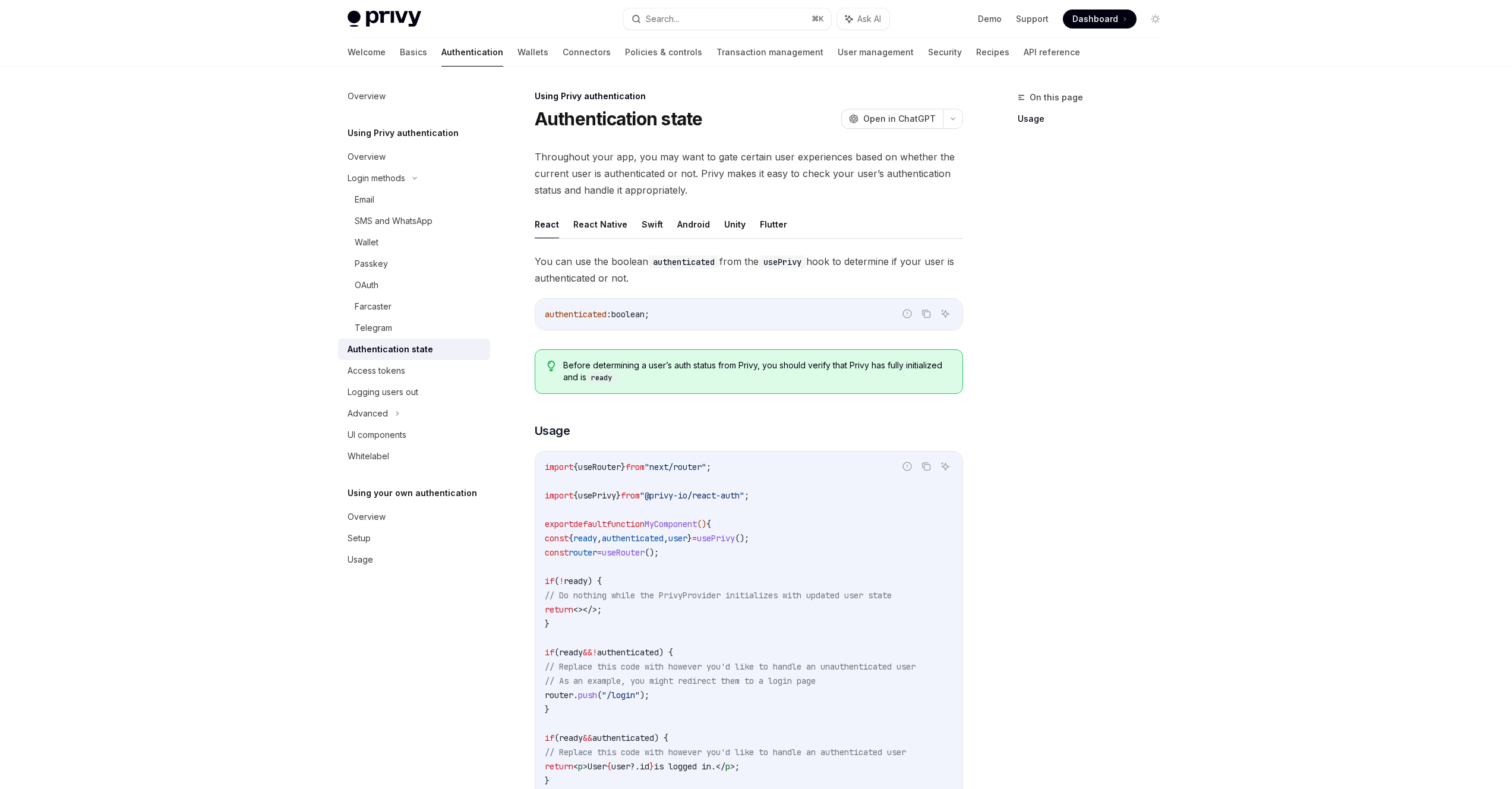
scroll to position [93, 0]
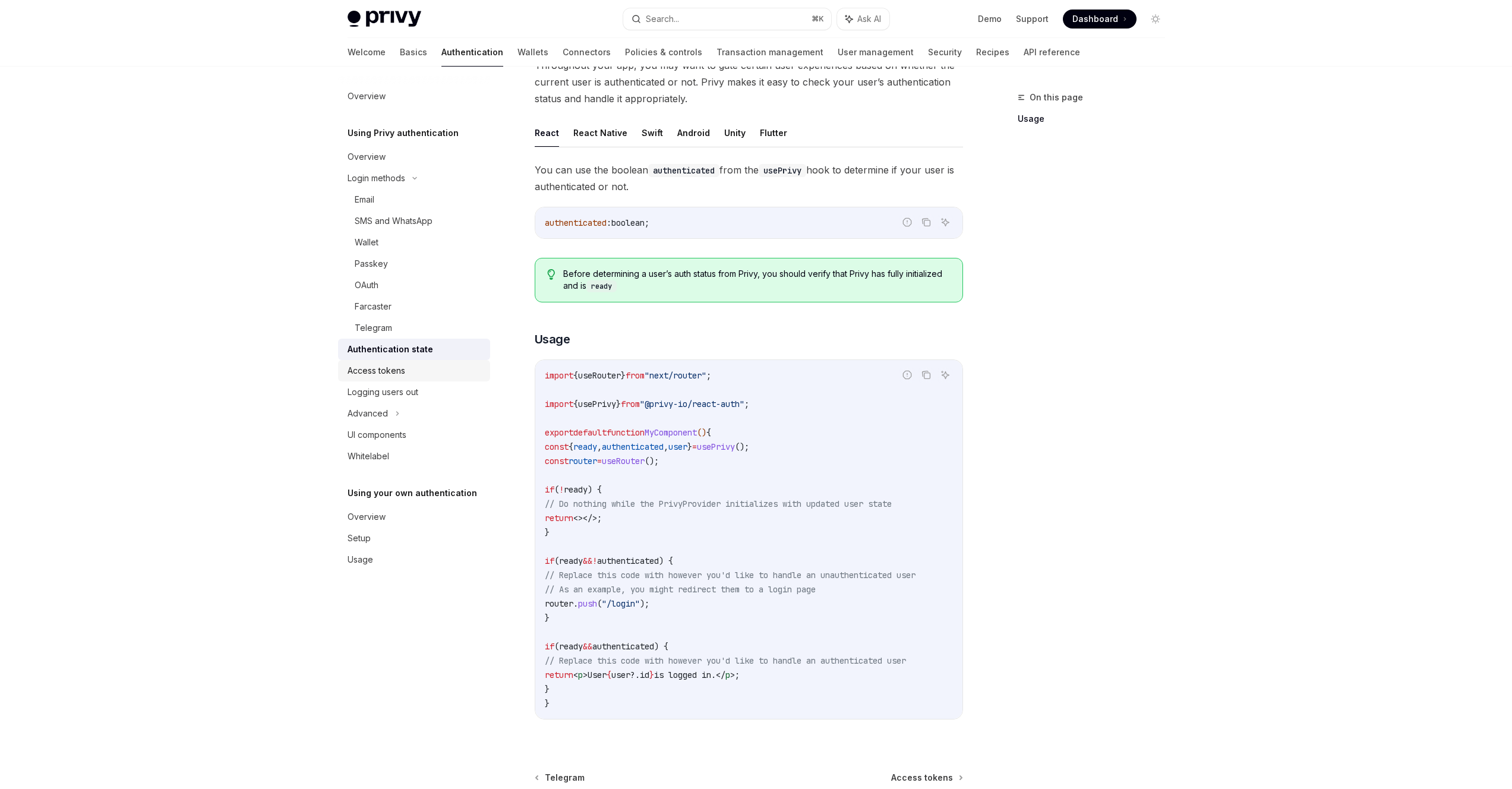
click at [370, 372] on div "Access tokens" at bounding box center [375, 371] width 57 height 14
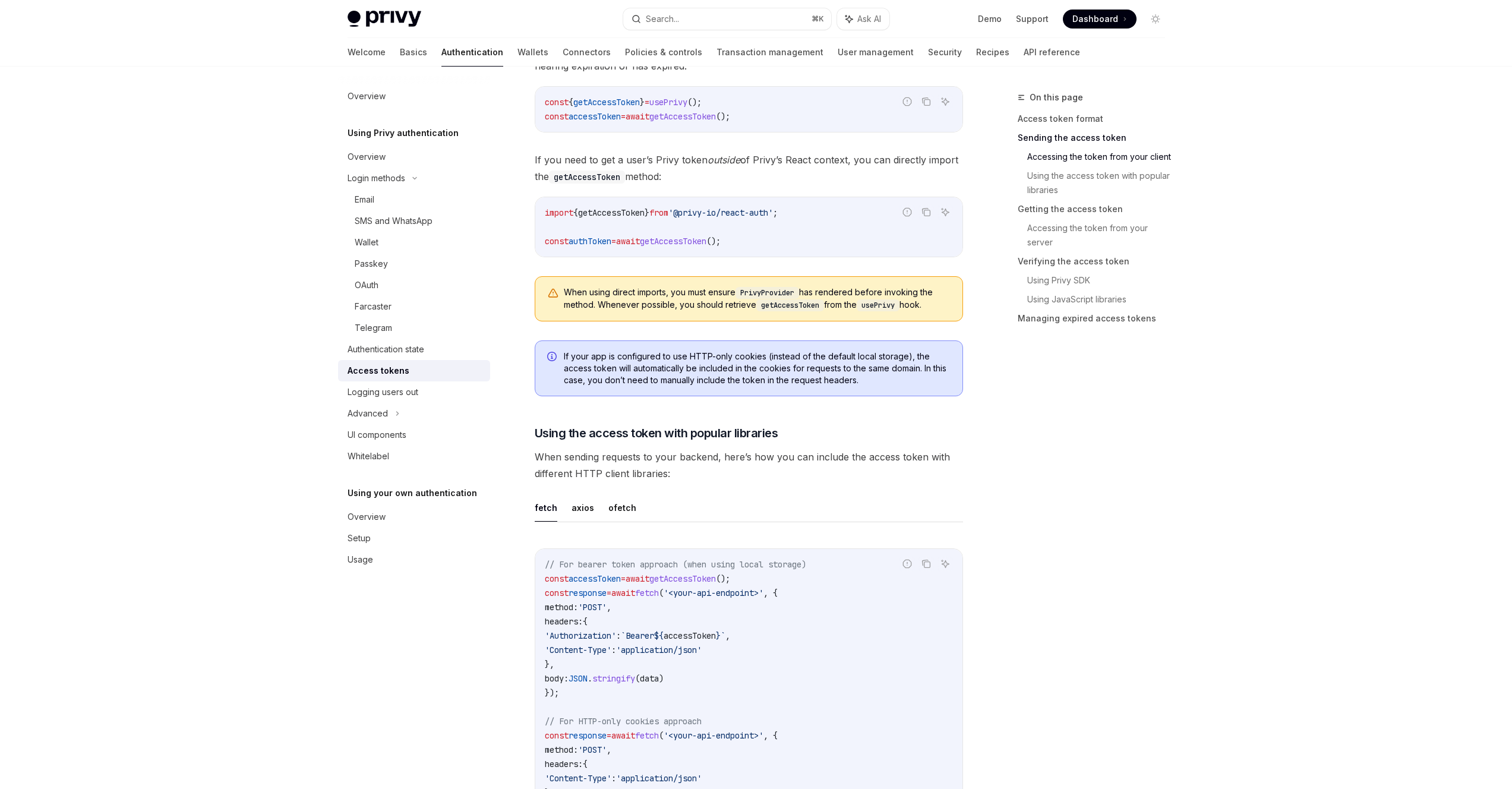
scroll to position [714, 0]
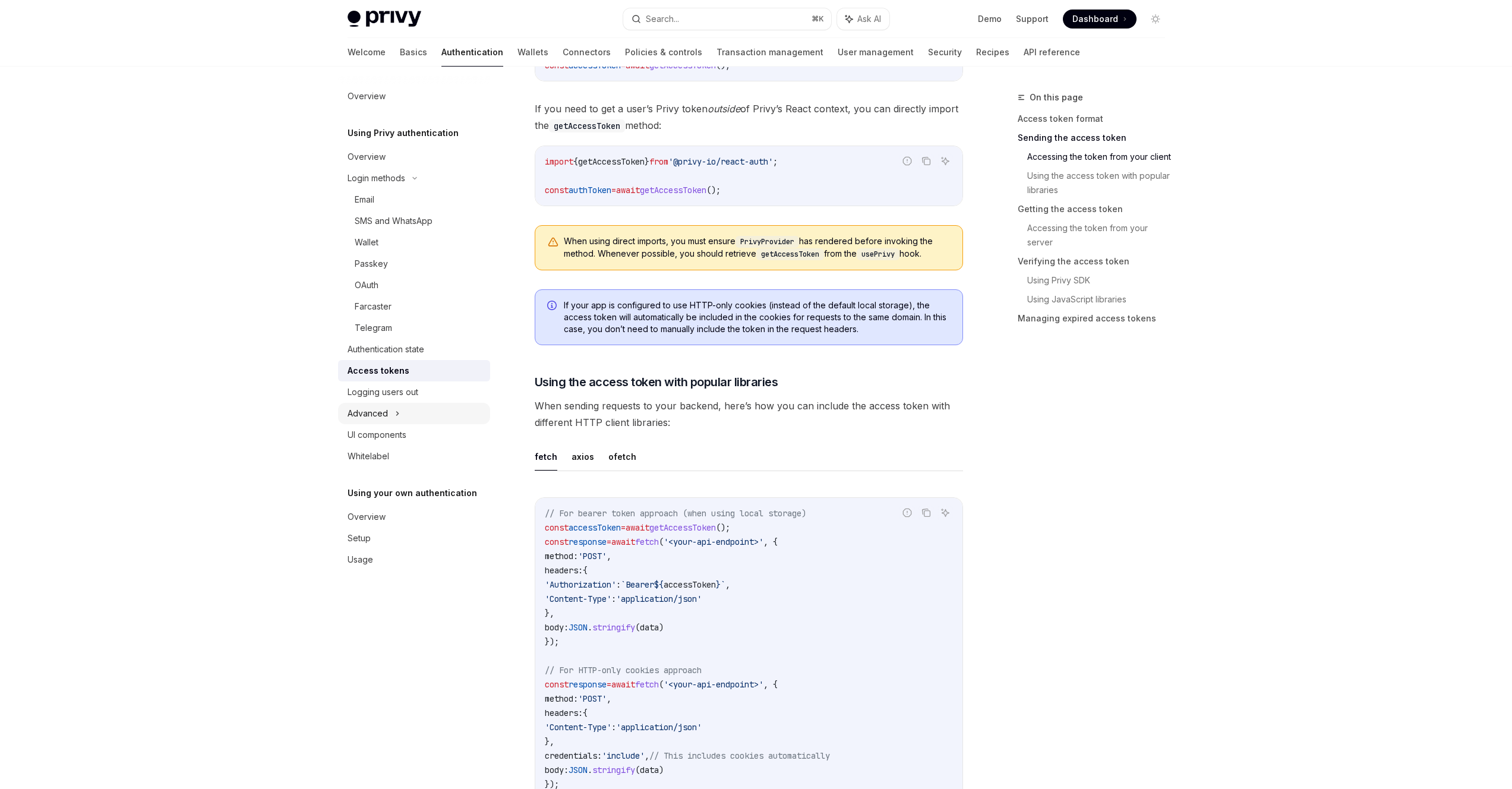
click at [370, 412] on div "Advanced" at bounding box center [367, 413] width 40 height 14
click at [400, 56] on link "Basics" at bounding box center [413, 53] width 27 height 28
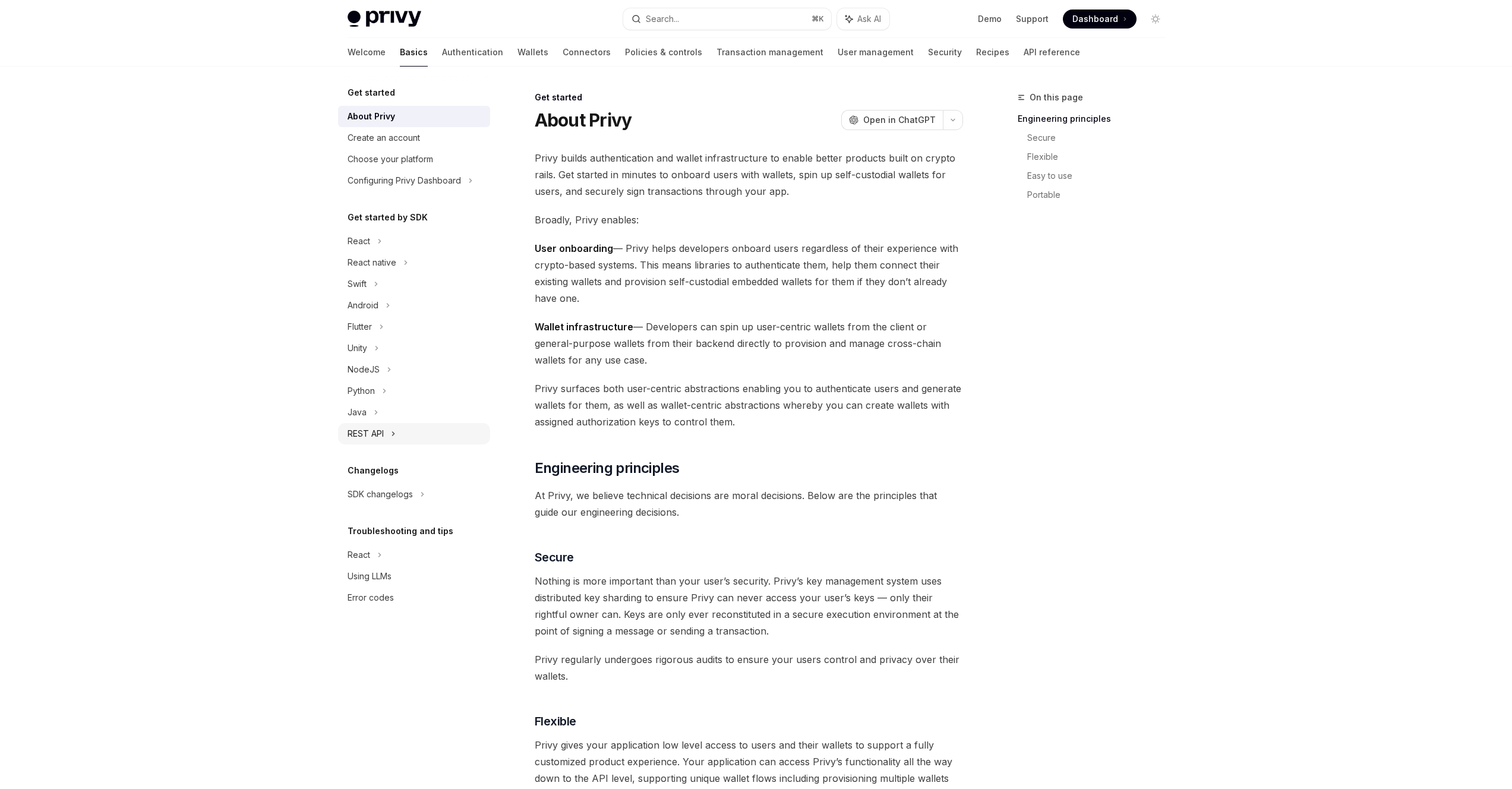
click at [378, 433] on div "REST API" at bounding box center [365, 433] width 37 height 14
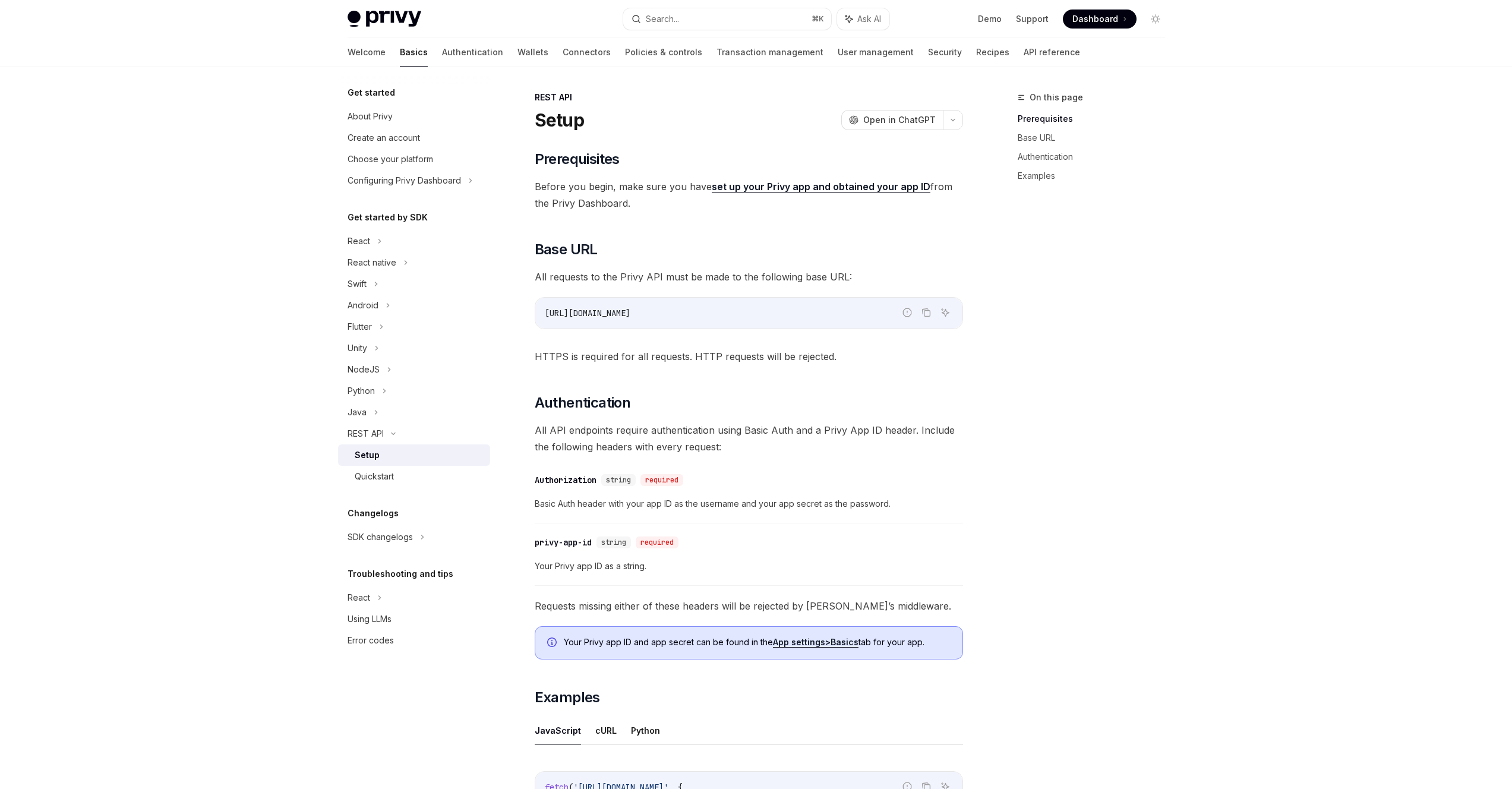
click at [385, 459] on div "Setup" at bounding box center [418, 454] width 129 height 14
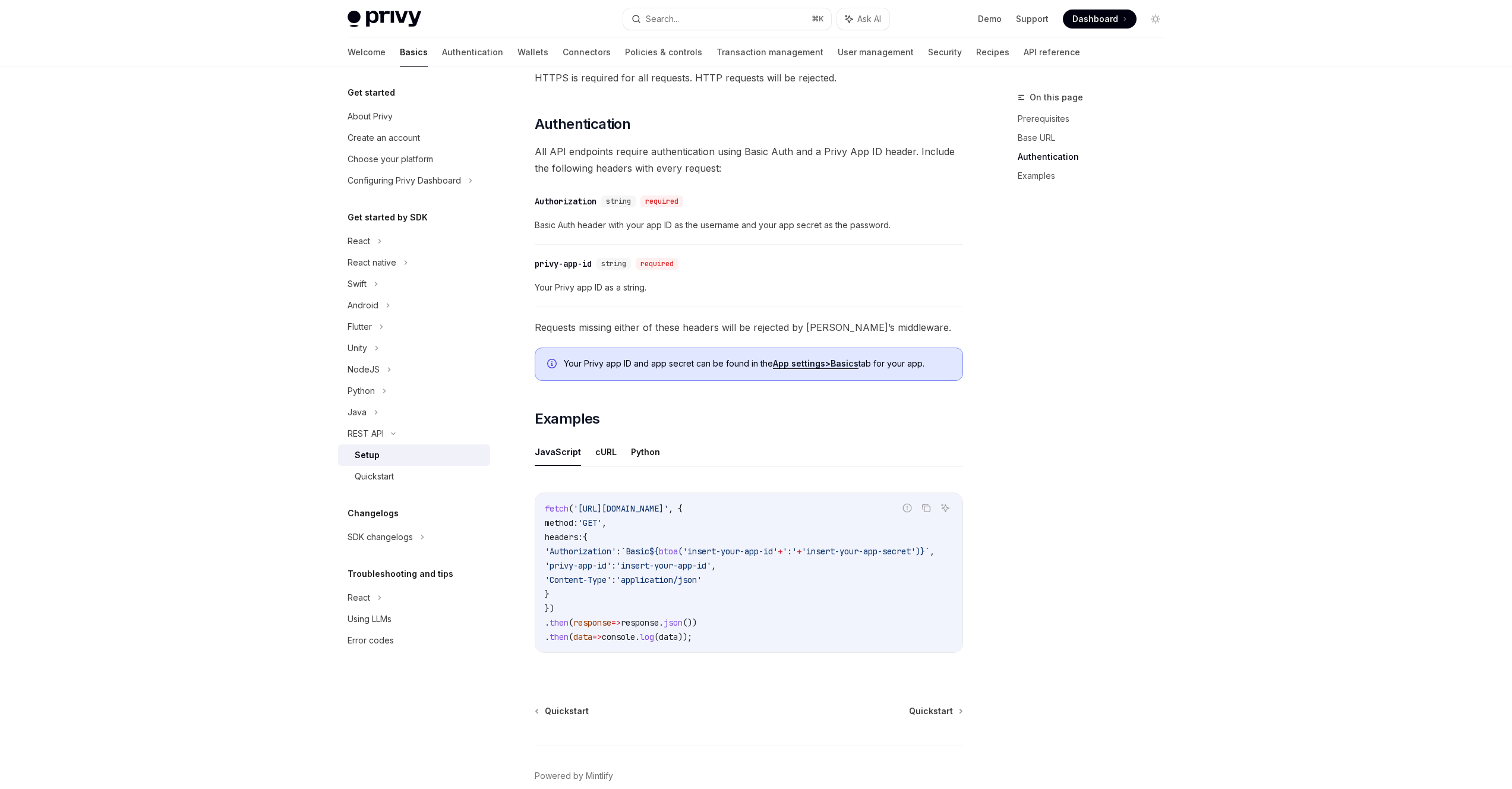
scroll to position [342, 0]
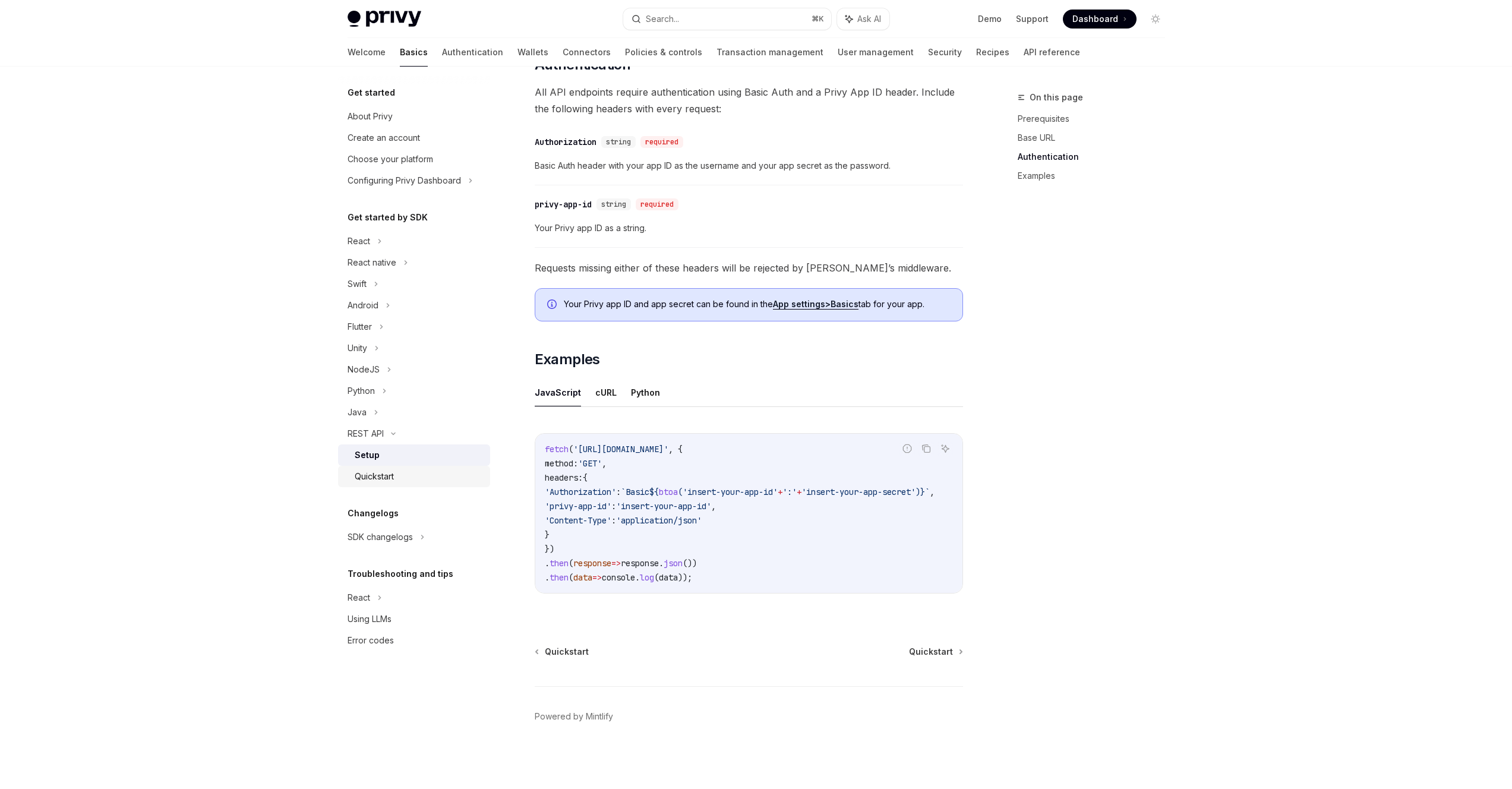
click at [411, 476] on div "Quickstart" at bounding box center [418, 476] width 129 height 14
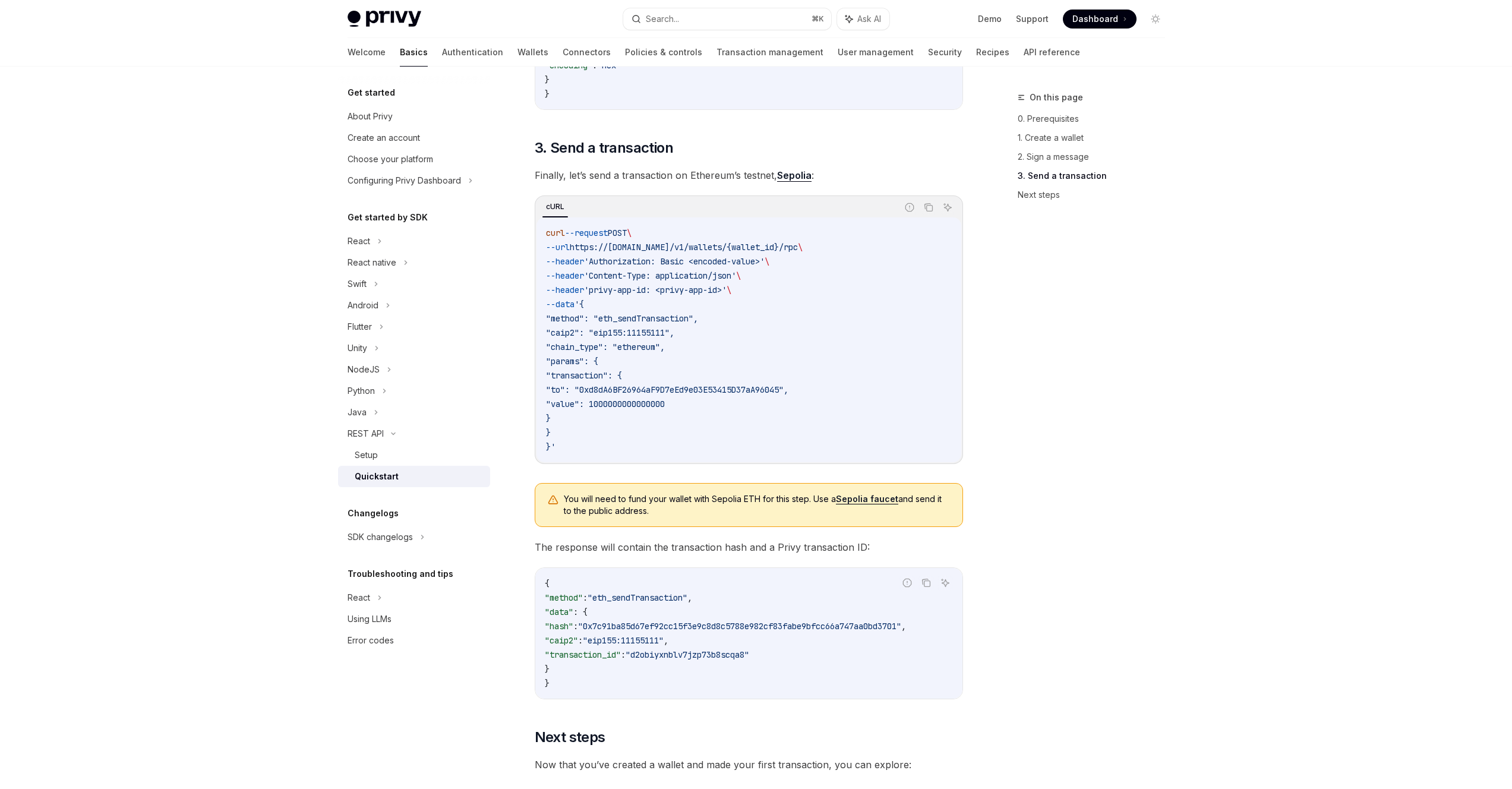
scroll to position [1309, 0]
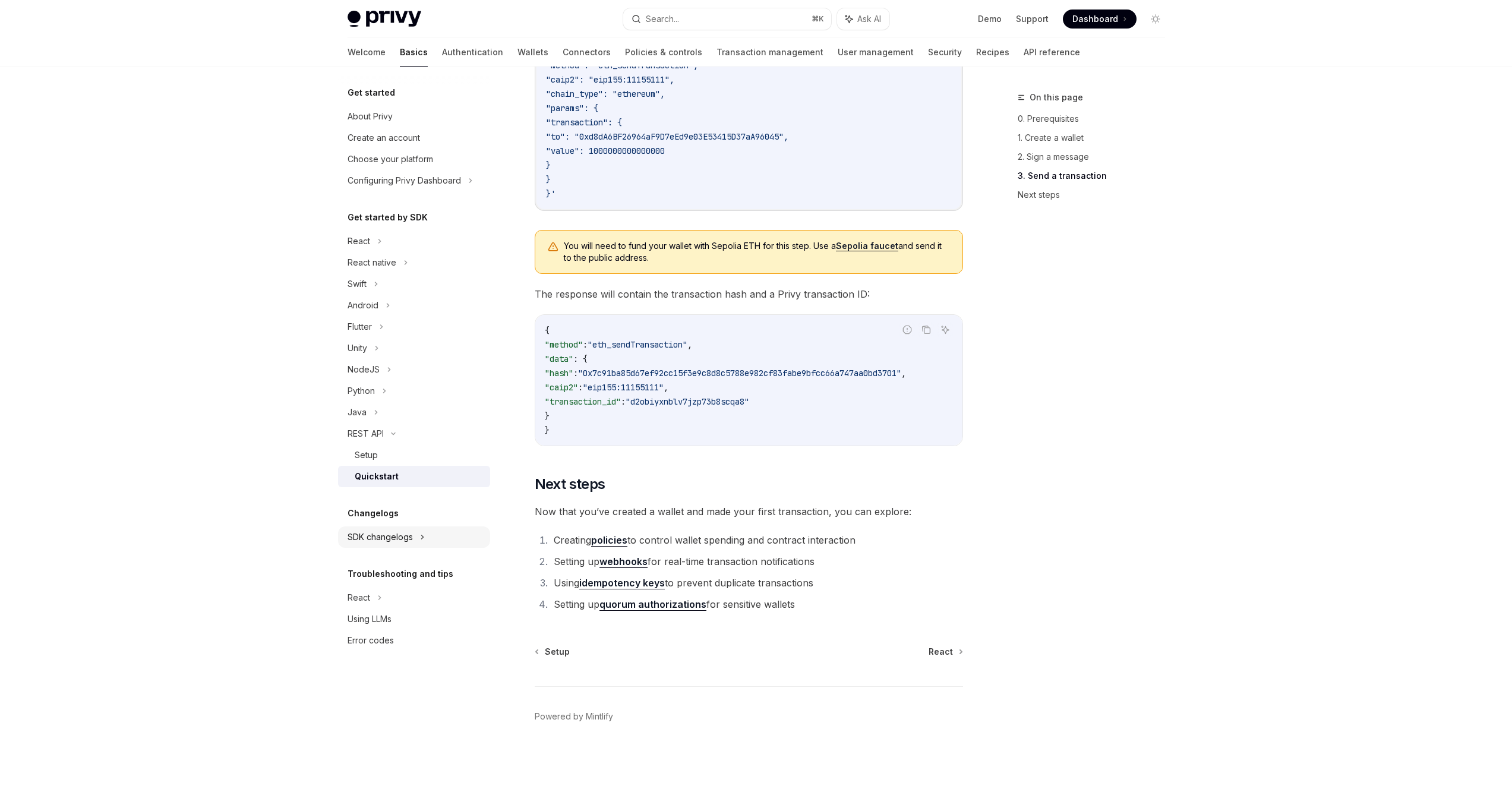
click at [375, 540] on div "SDK changelogs" at bounding box center [380, 537] width 66 height 14
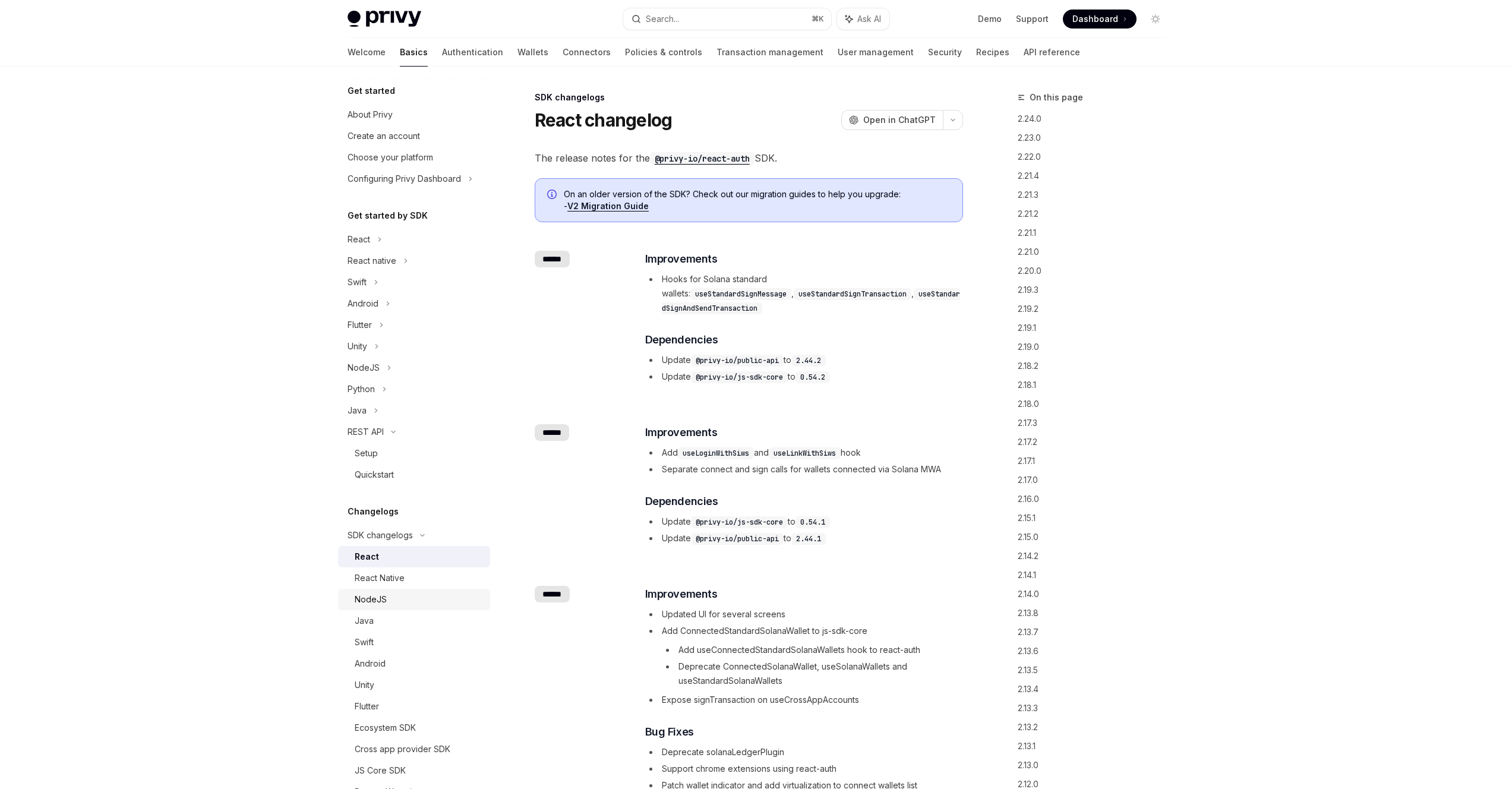
scroll to position [3, 0]
click at [382, 599] on div "NodeJS" at bounding box center [370, 599] width 32 height 14
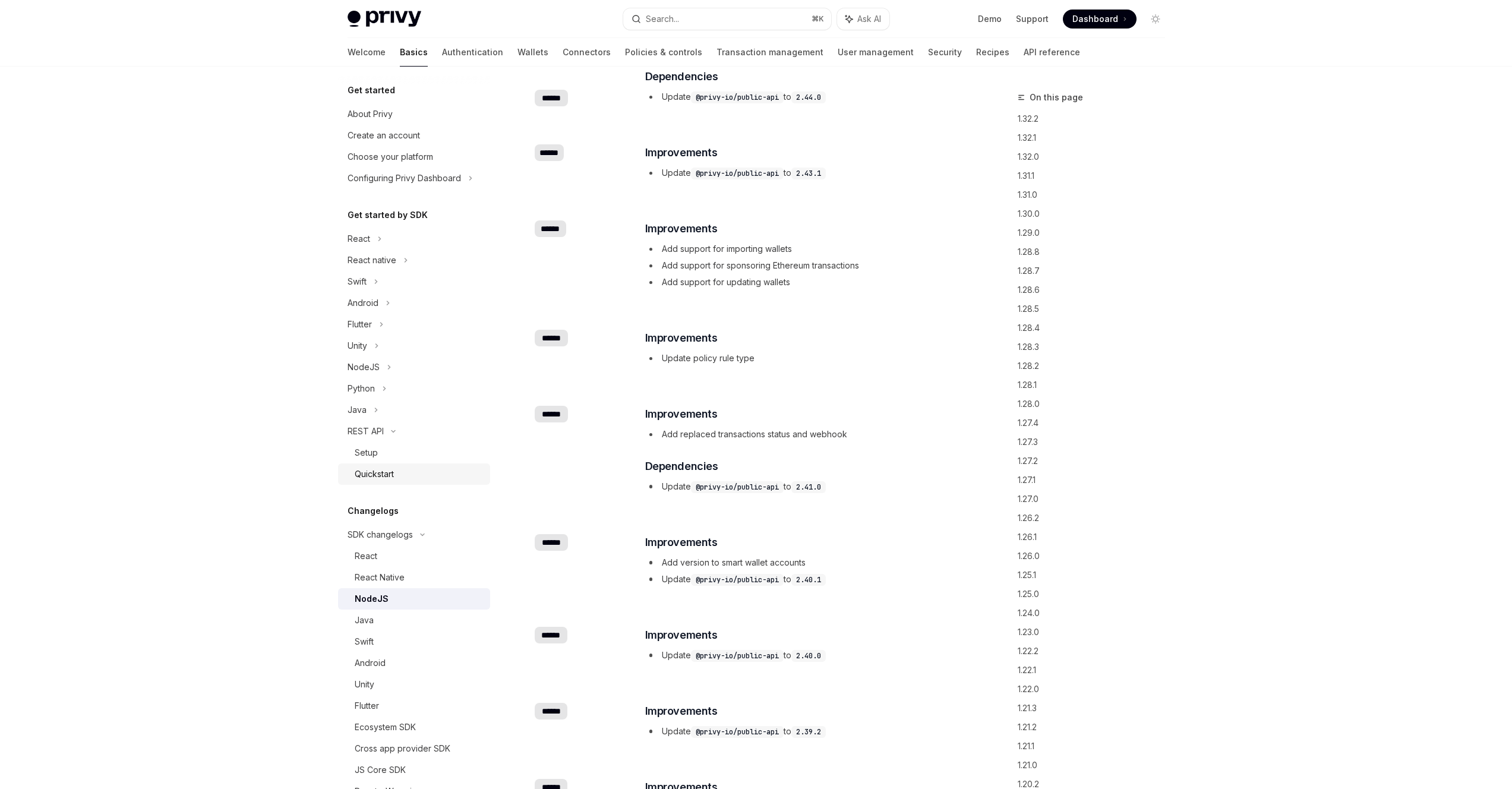
scroll to position [356, 0]
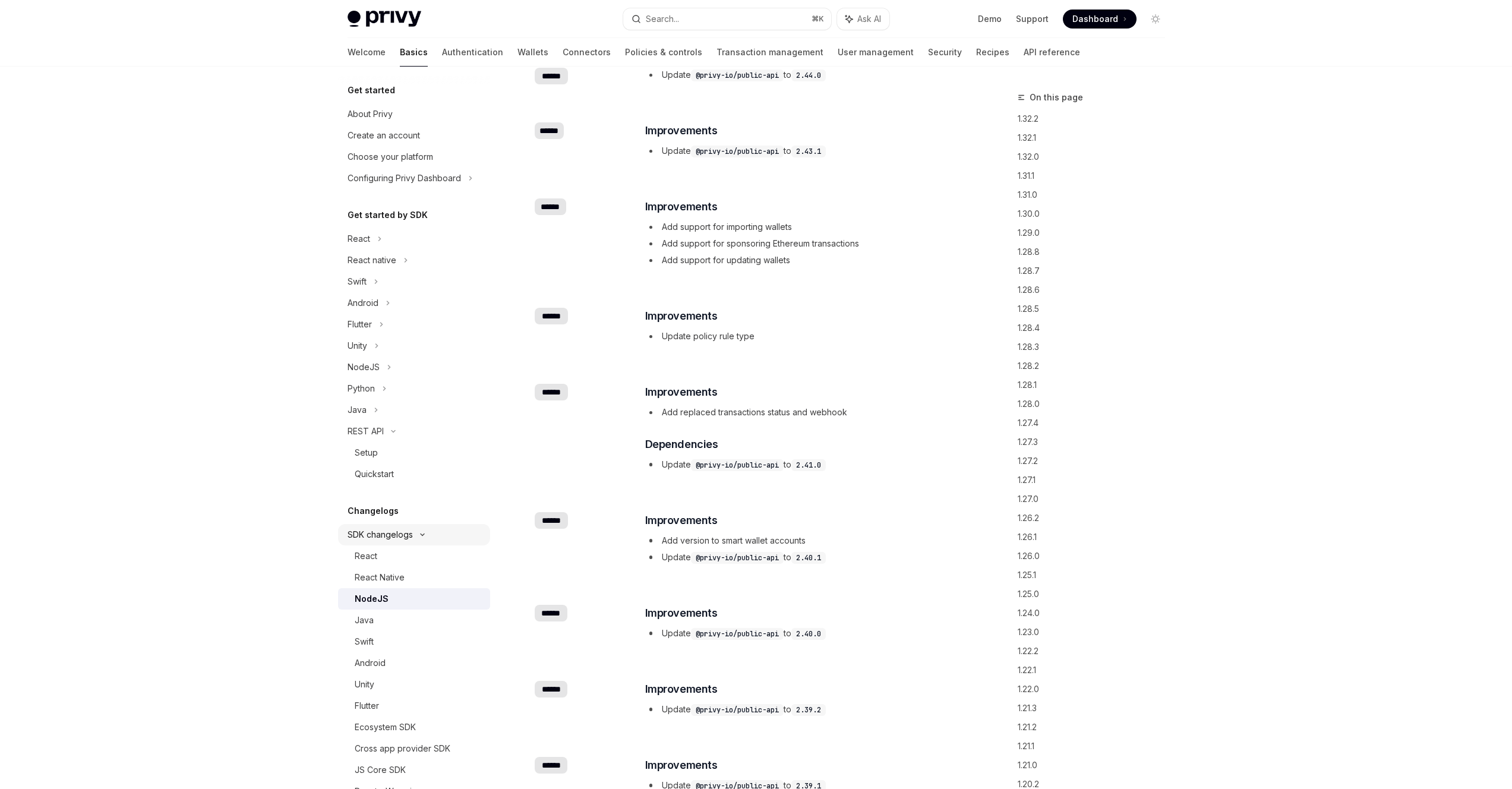
click at [393, 537] on div "SDK changelogs" at bounding box center [380, 534] width 66 height 14
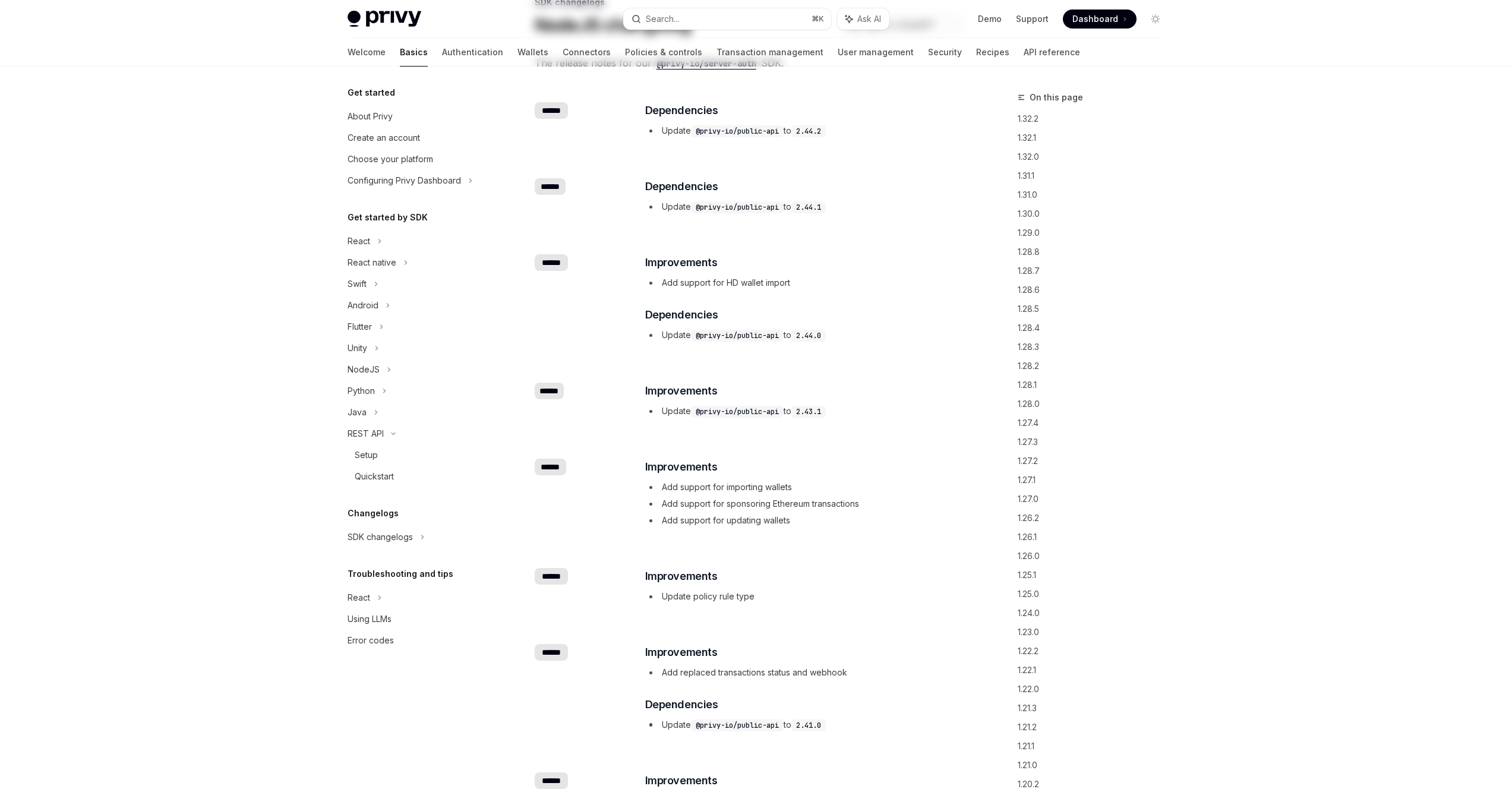
scroll to position [0, 0]
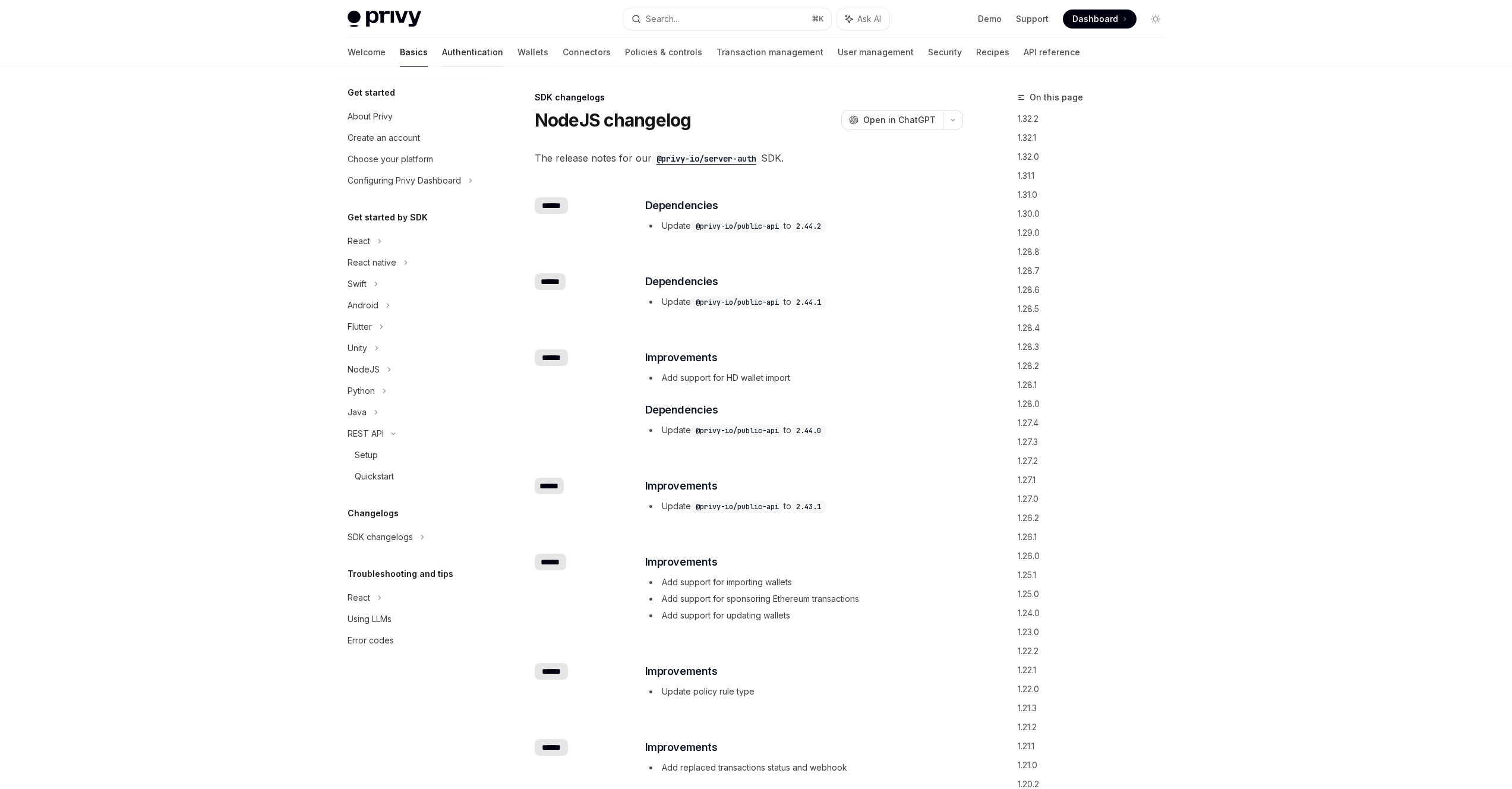
click at [442, 53] on link "Authentication" at bounding box center [472, 53] width 61 height 28
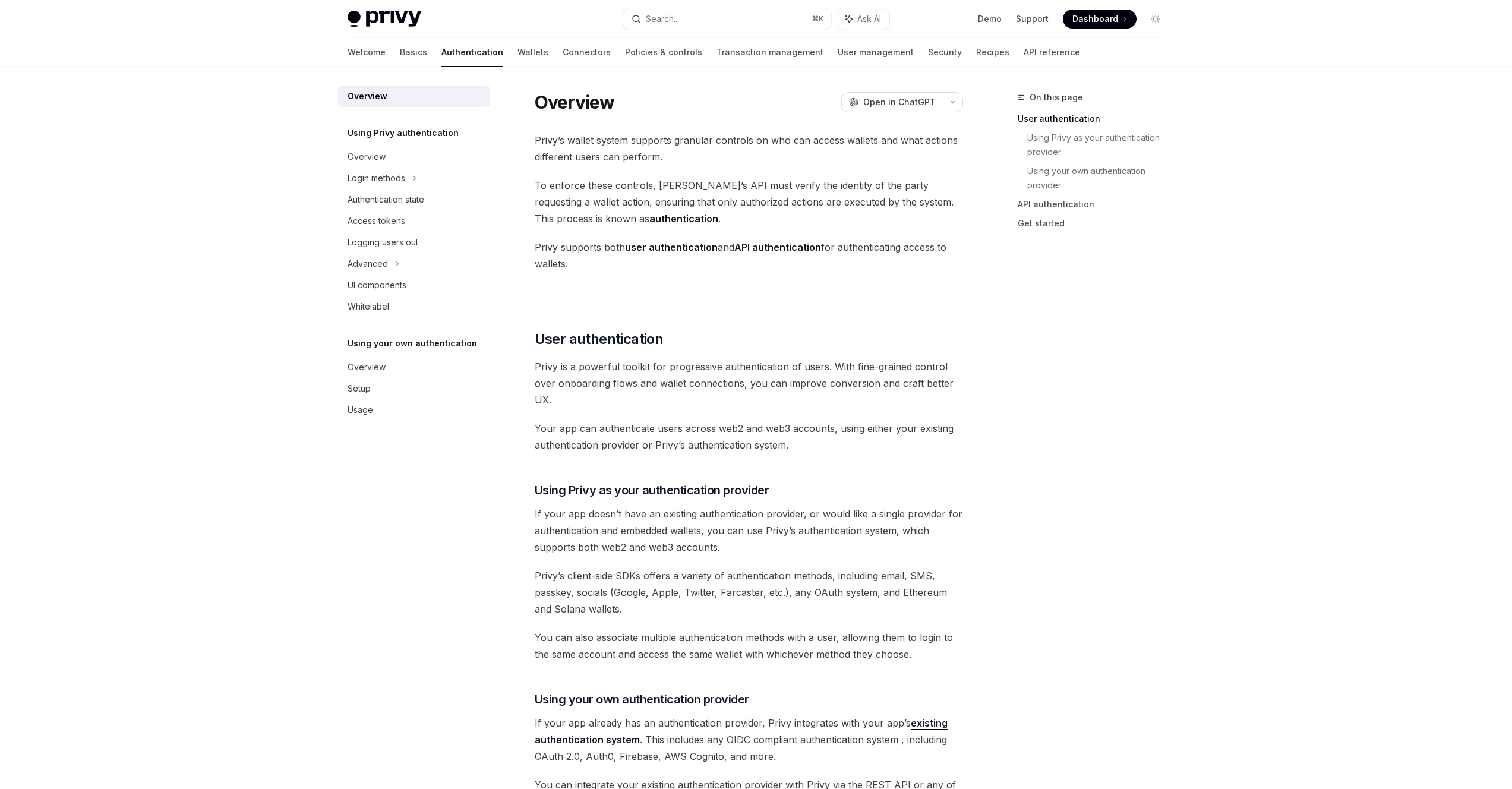
click at [681, 376] on span "Privy is a powerful toolkit for progressive authentication of users. With fine-…" at bounding box center [748, 383] width 429 height 50
click at [838, 56] on link "User management" at bounding box center [875, 53] width 76 height 28
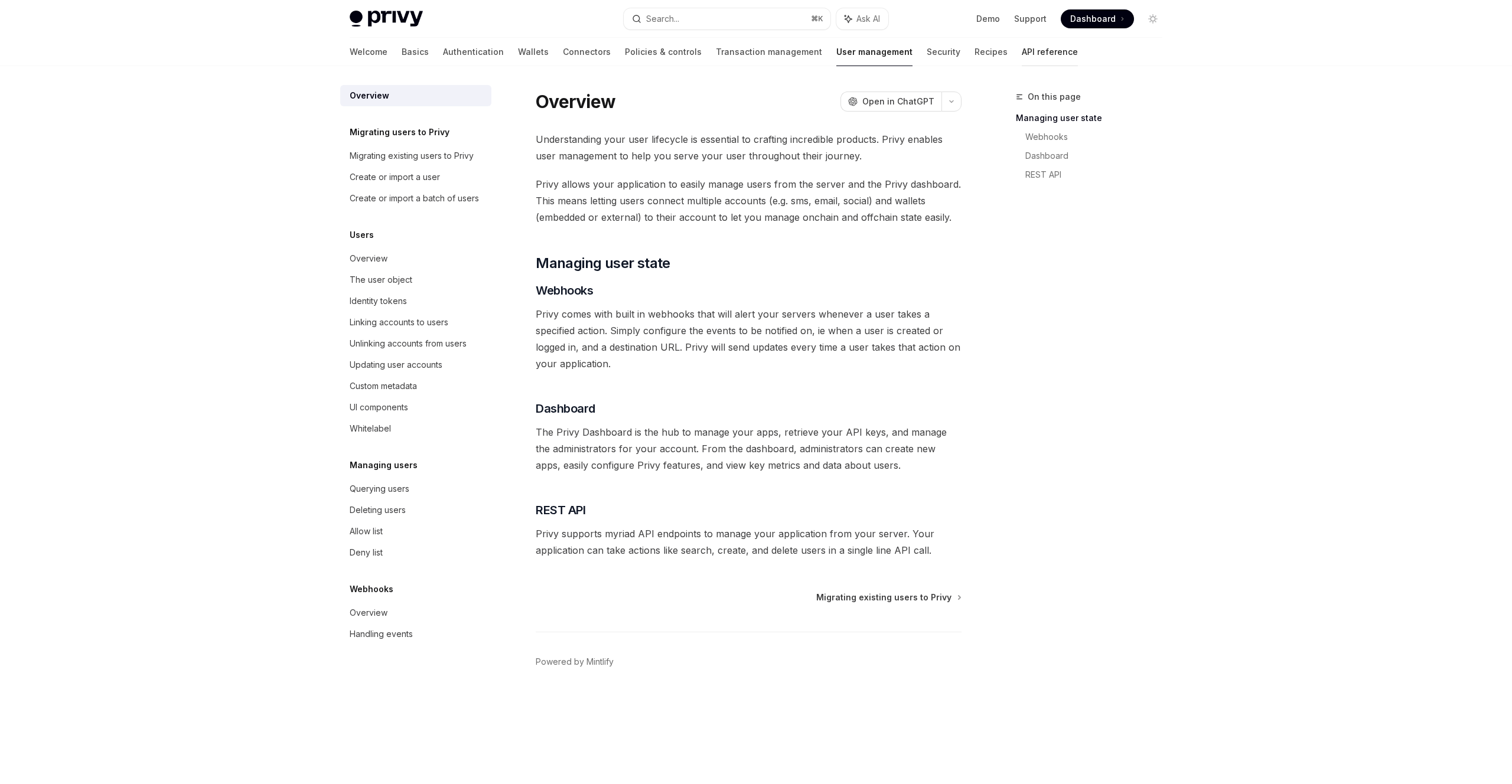
click at [1022, 55] on link "API reference" at bounding box center [1050, 52] width 56 height 28
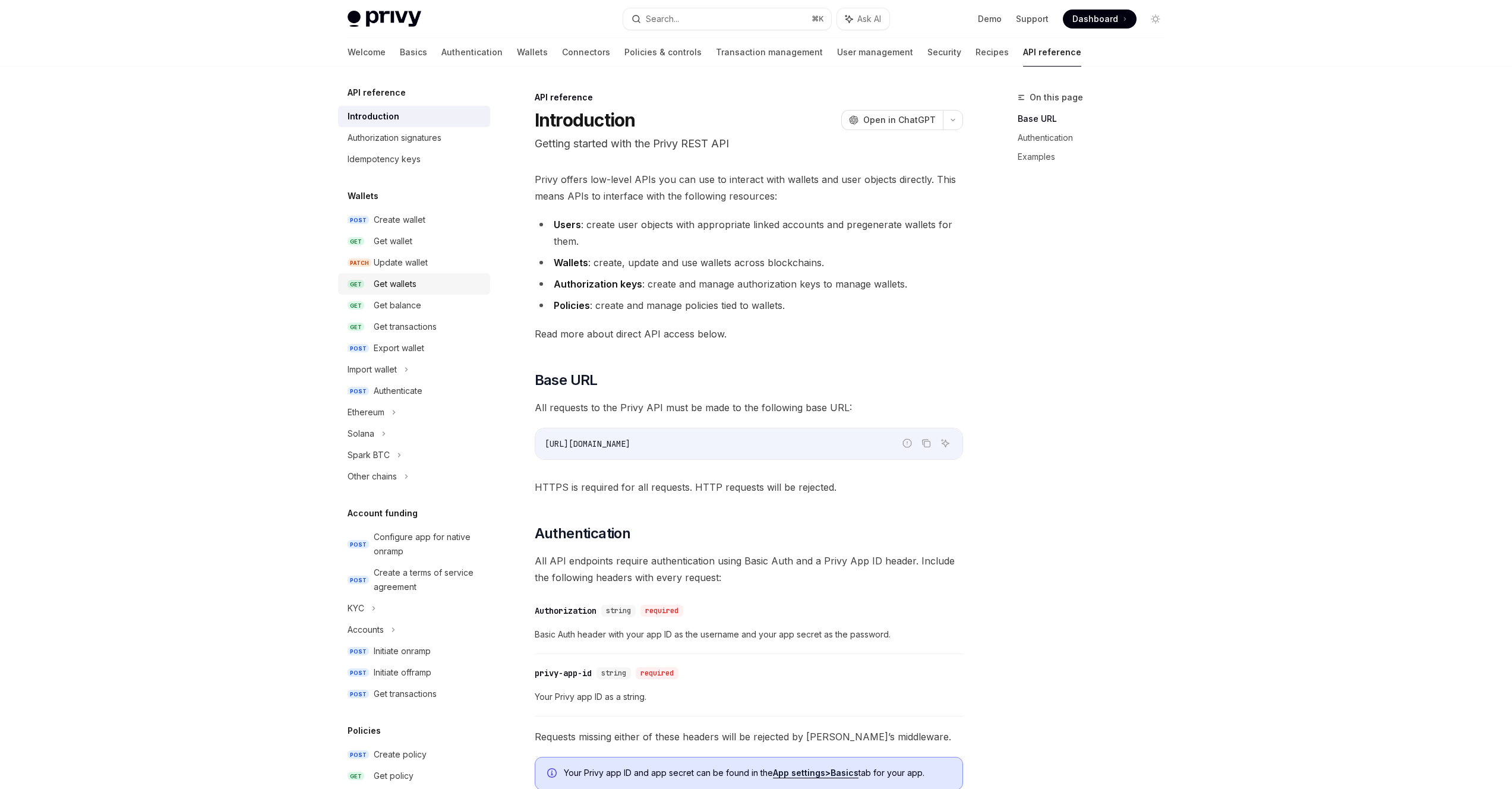
click at [402, 287] on div "Get wallets" at bounding box center [395, 283] width 43 height 14
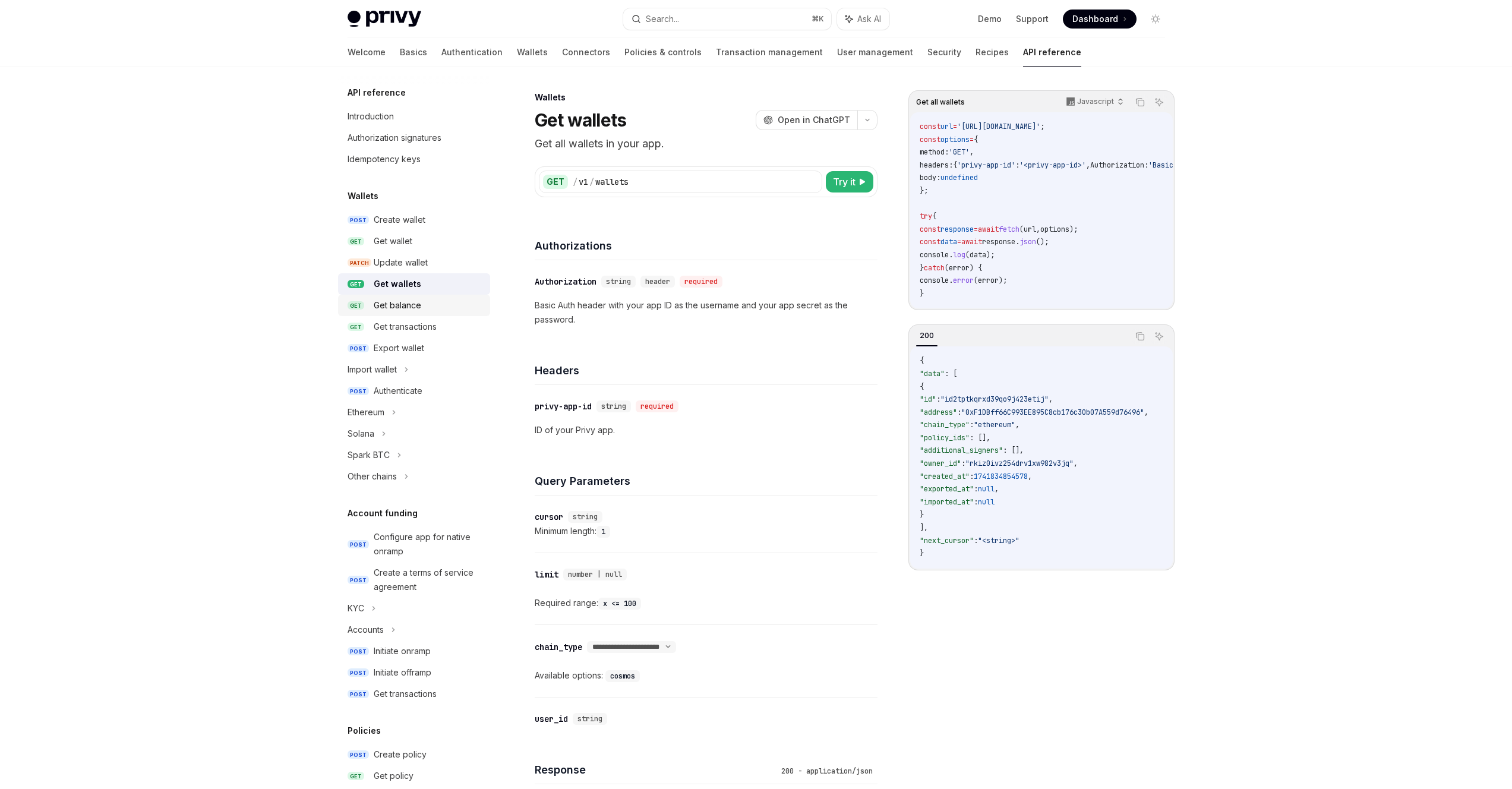
click at [412, 302] on div "Get balance" at bounding box center [397, 305] width 48 height 14
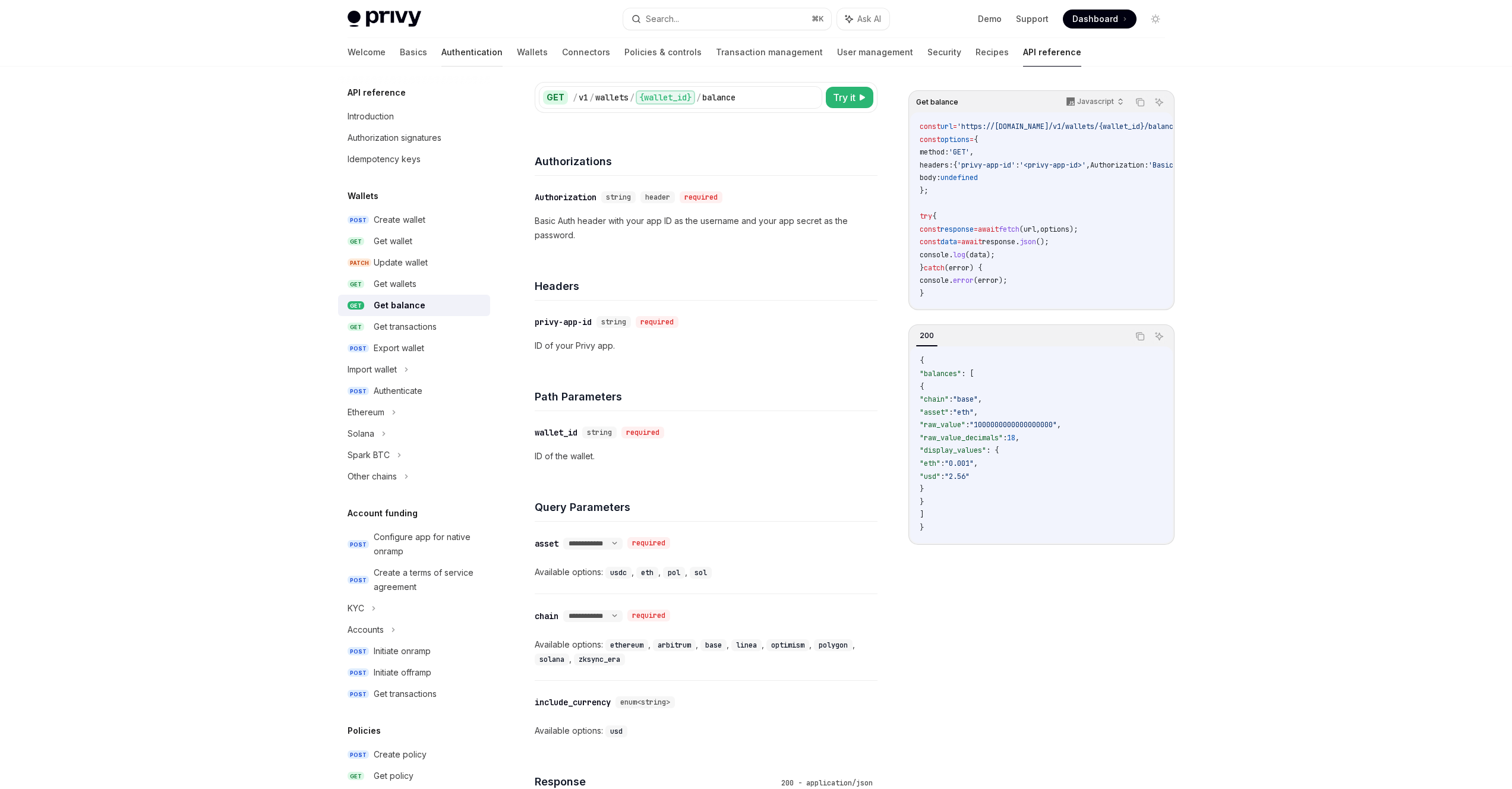
click at [442, 50] on link "Authentication" at bounding box center [472, 53] width 61 height 28
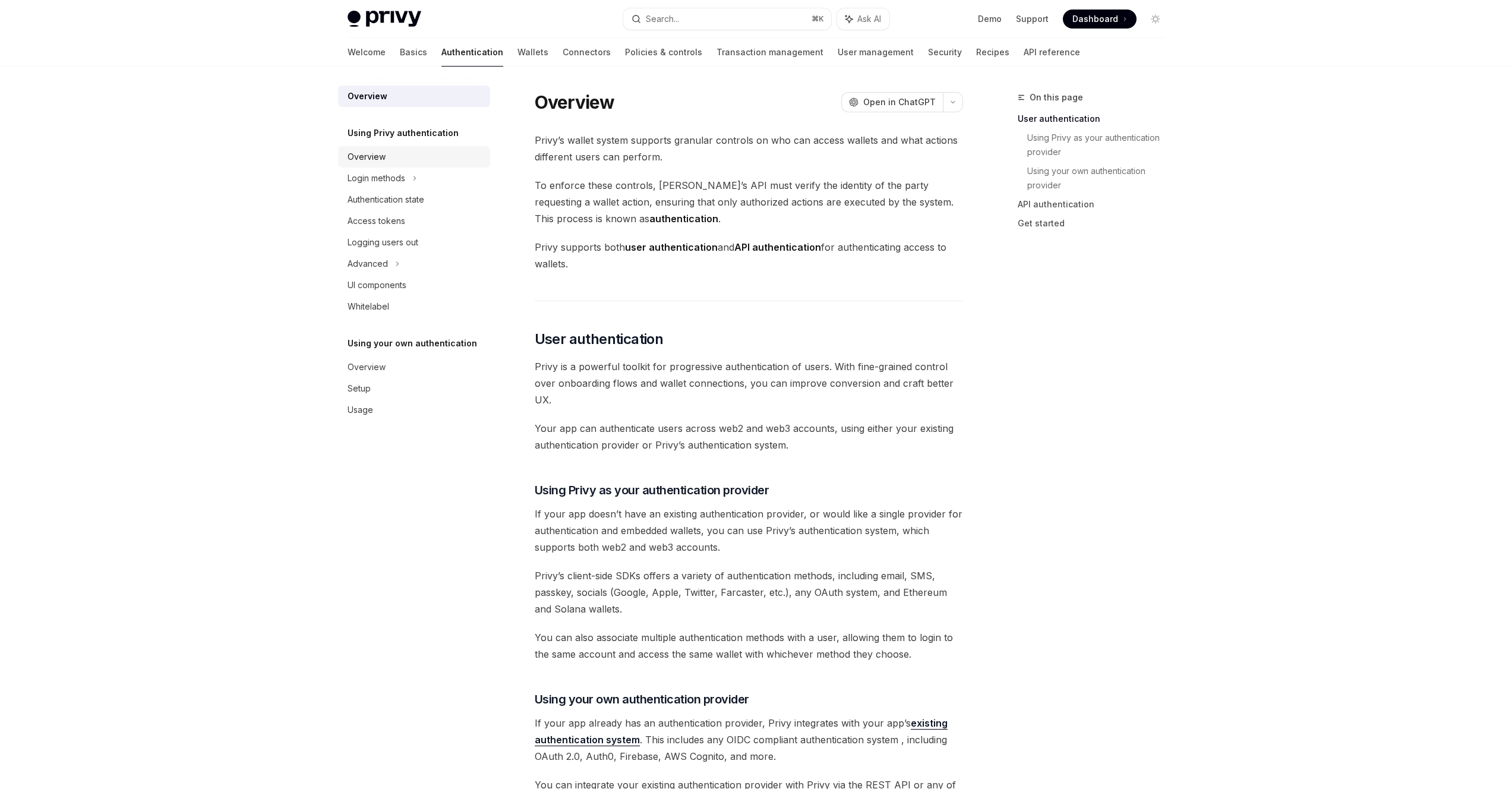
click at [386, 156] on div "Overview" at bounding box center [415, 157] width 135 height 14
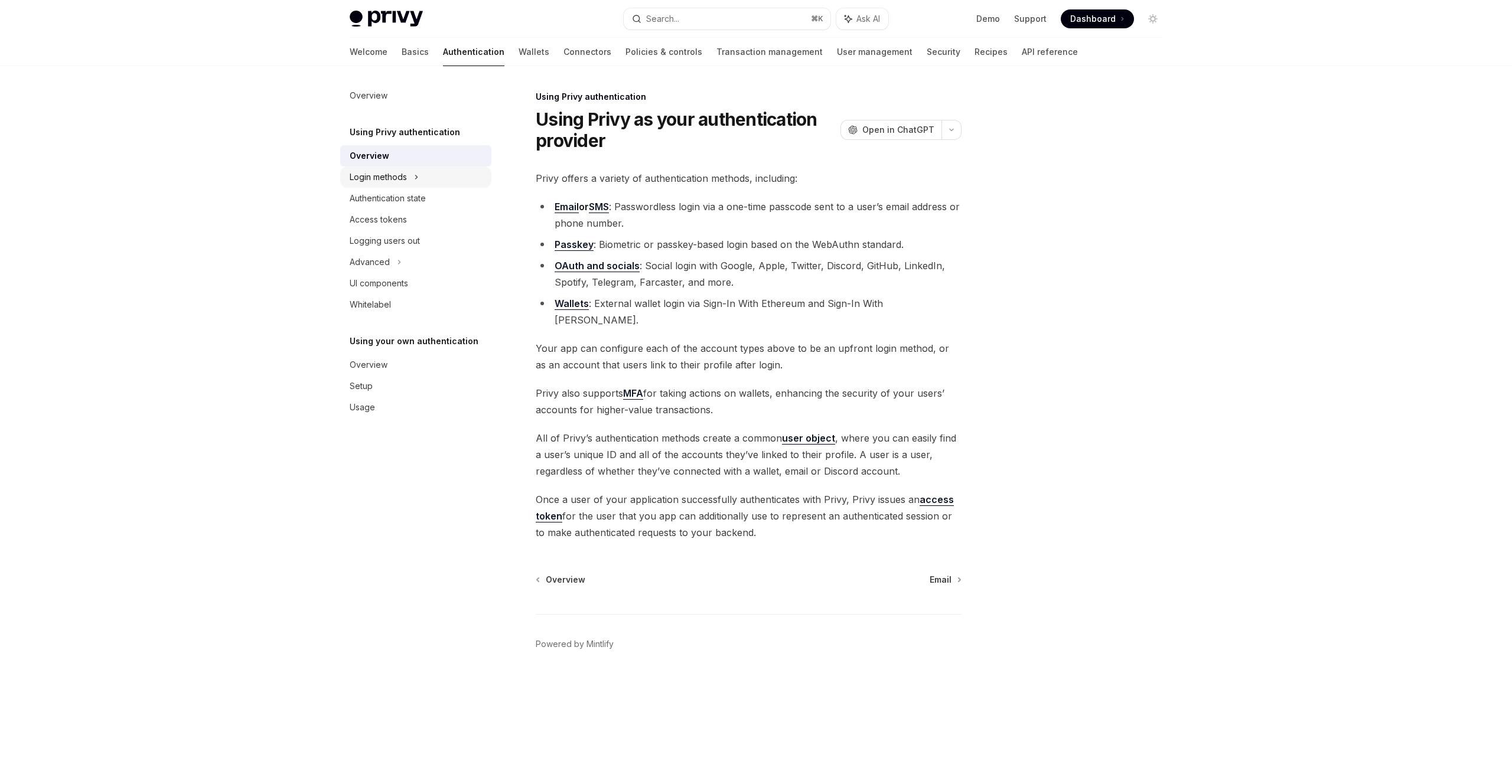
click at [395, 177] on div "Login methods" at bounding box center [378, 176] width 57 height 14
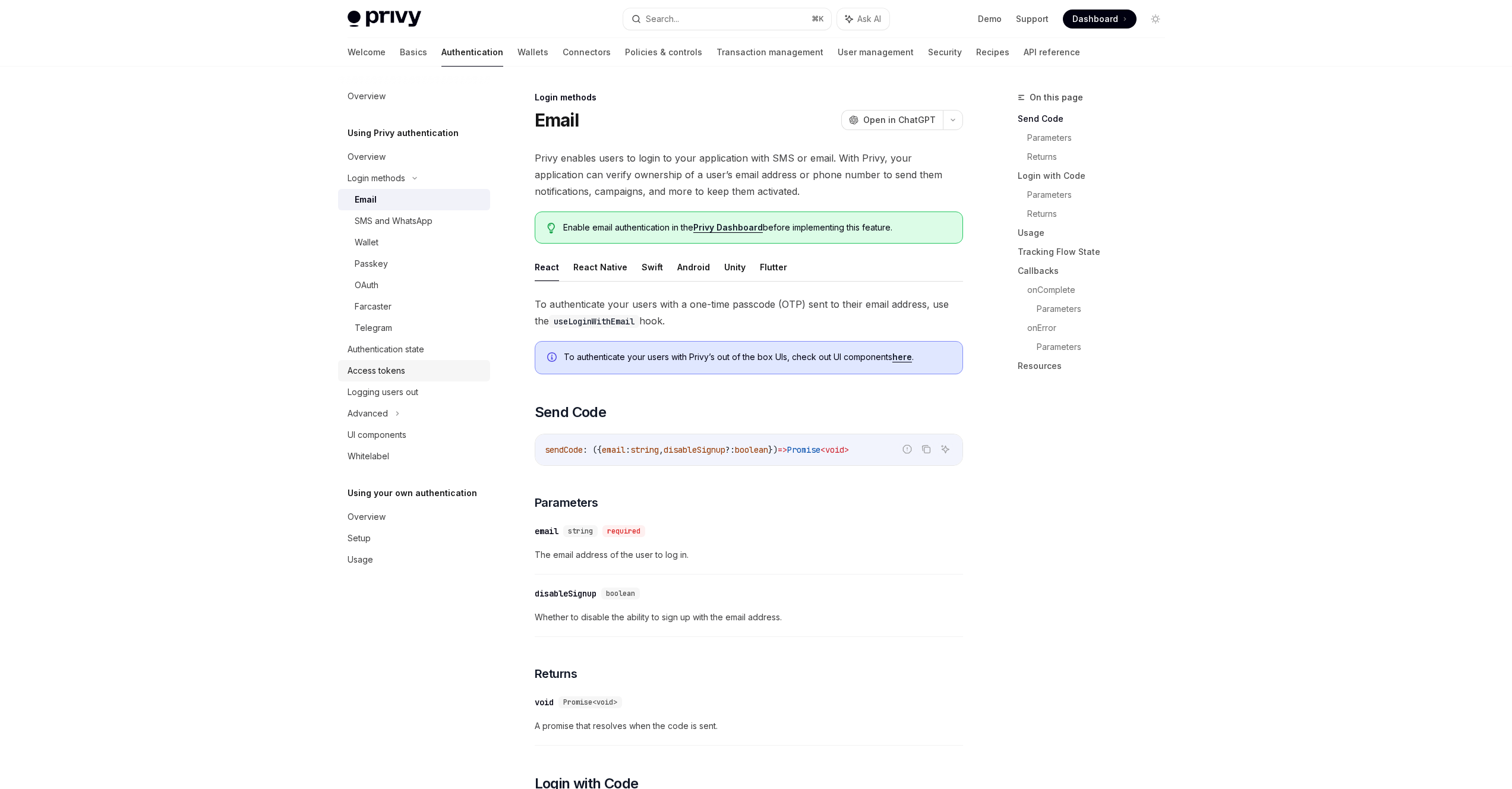
click at [386, 371] on div "Access tokens" at bounding box center [375, 371] width 57 height 14
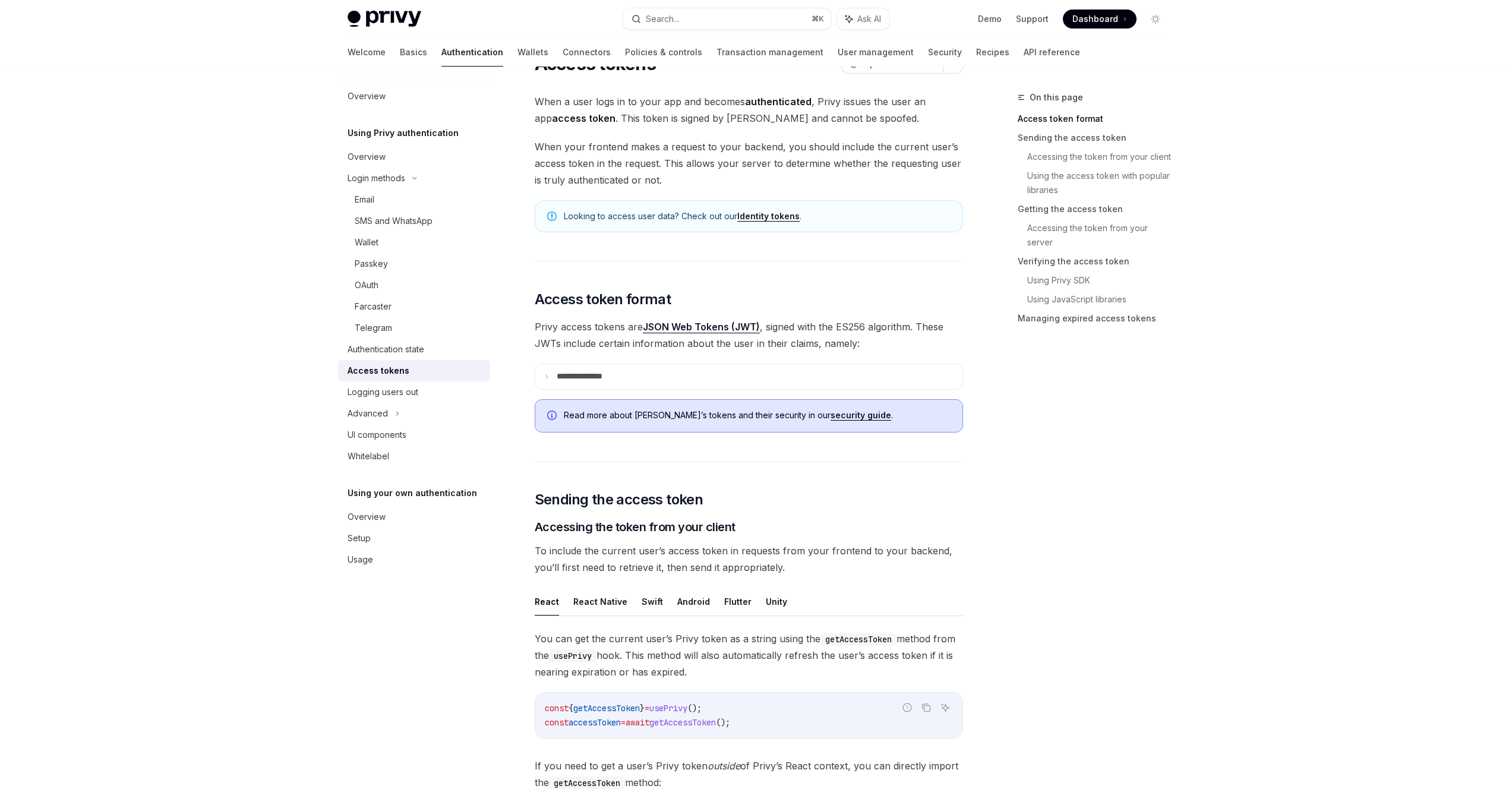
scroll to position [68, 0]
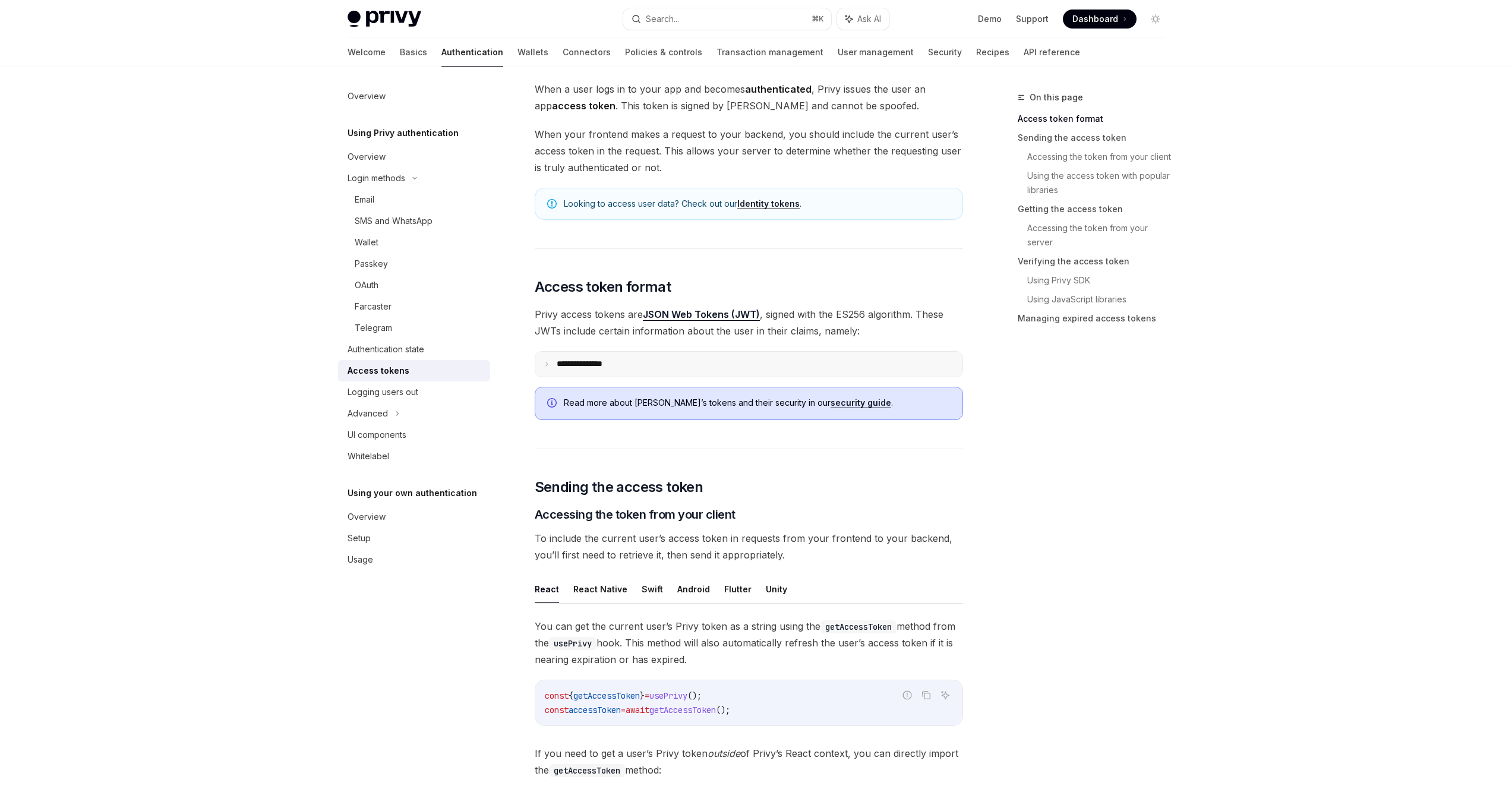
click at [546, 364] on icon at bounding box center [546, 364] width 6 height 6
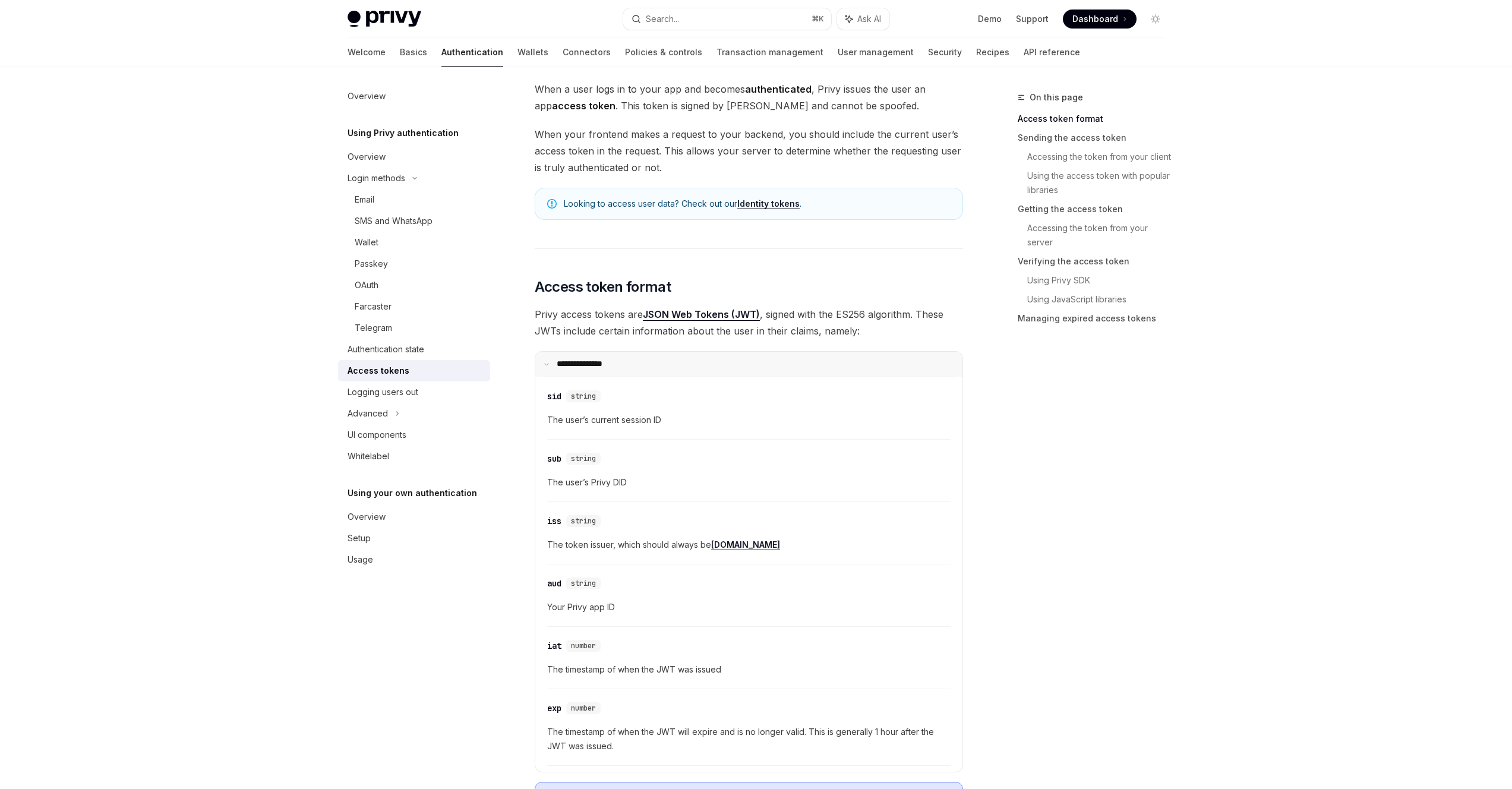
click at [552, 362] on summary "**********" at bounding box center [748, 364] width 427 height 25
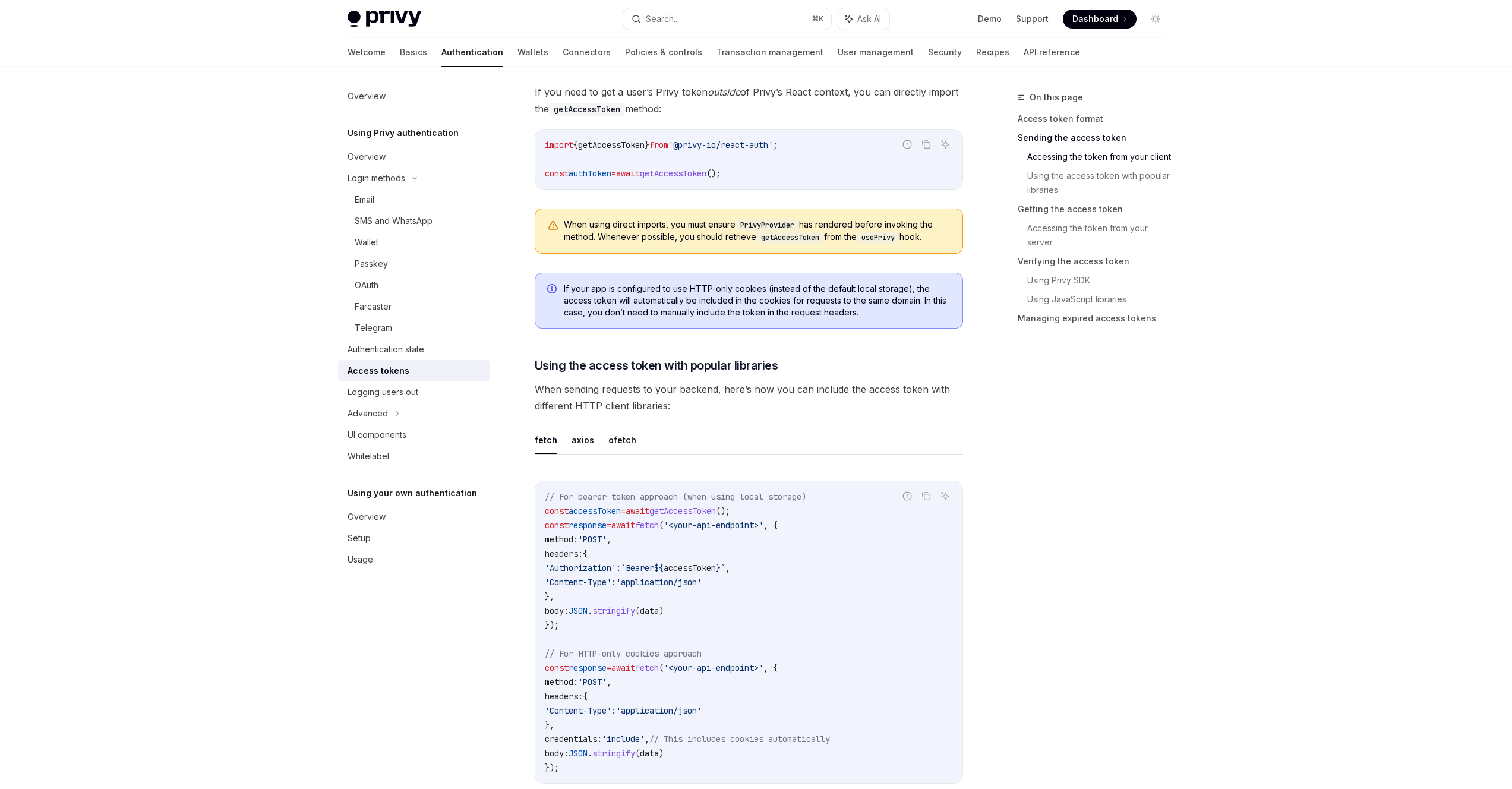
scroll to position [775, 0]
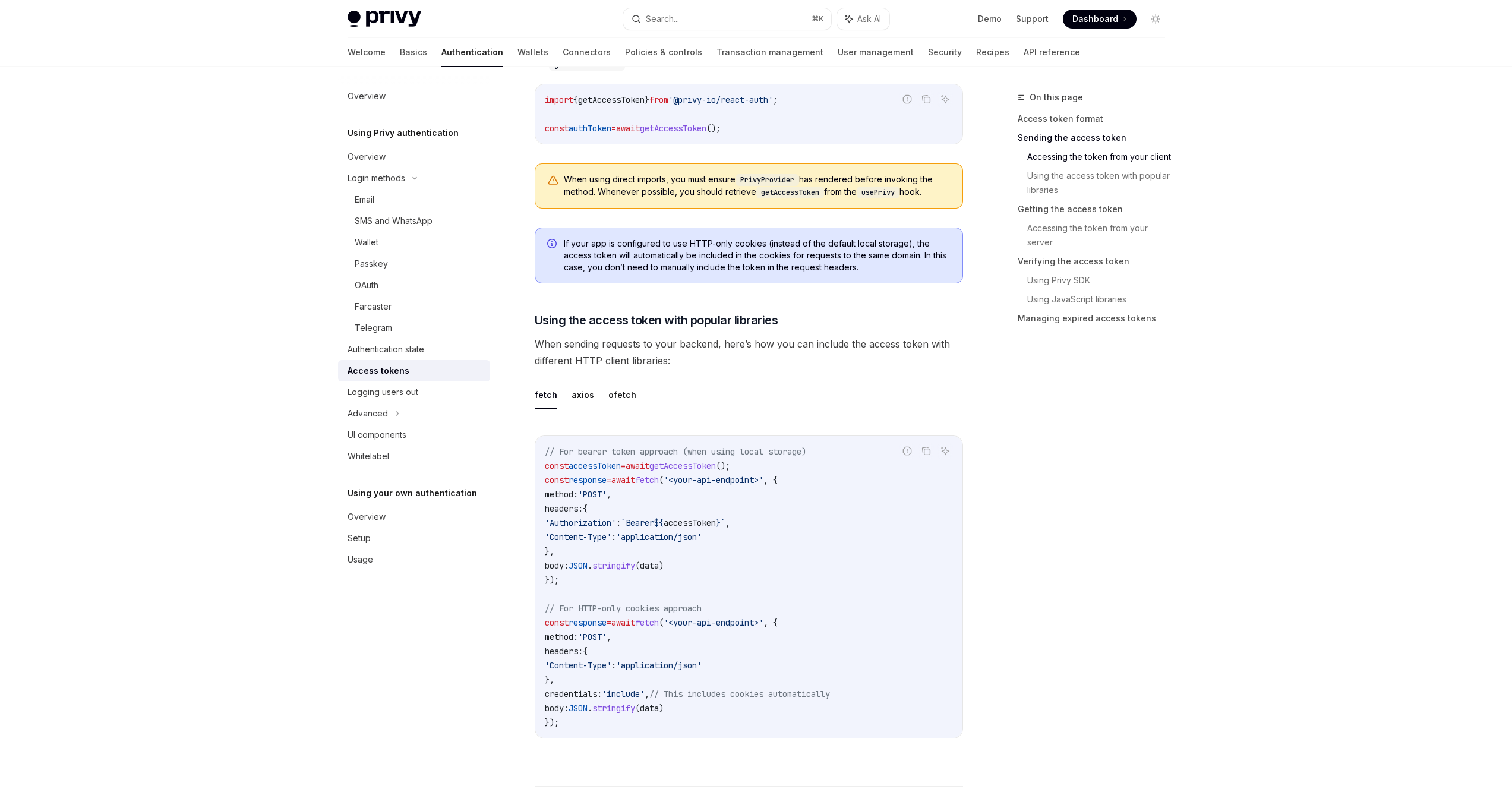
click at [654, 523] on span "`Bearer" at bounding box center [637, 523] width 33 height 10
copy span "Bearer"
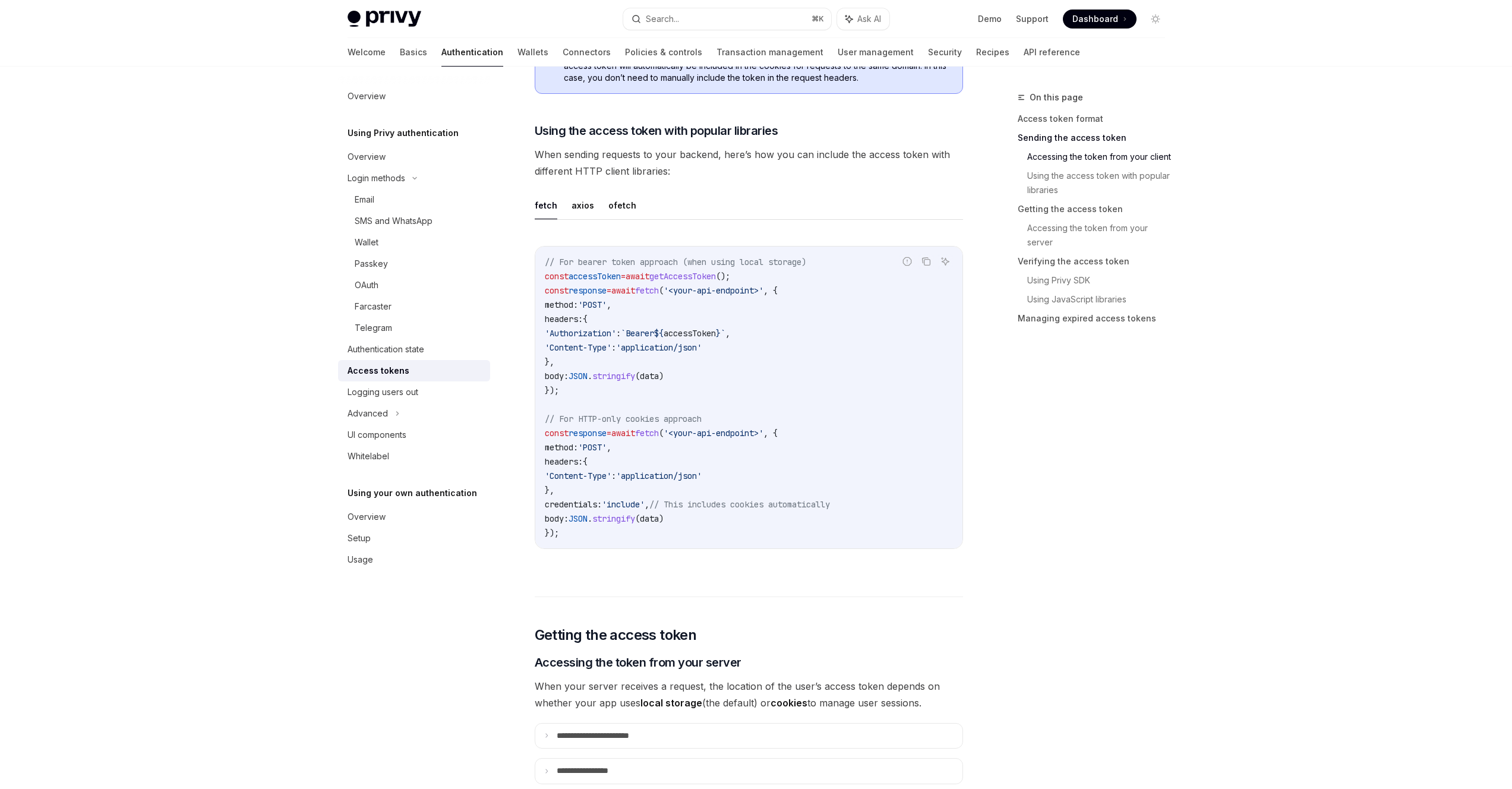
scroll to position [968, 0]
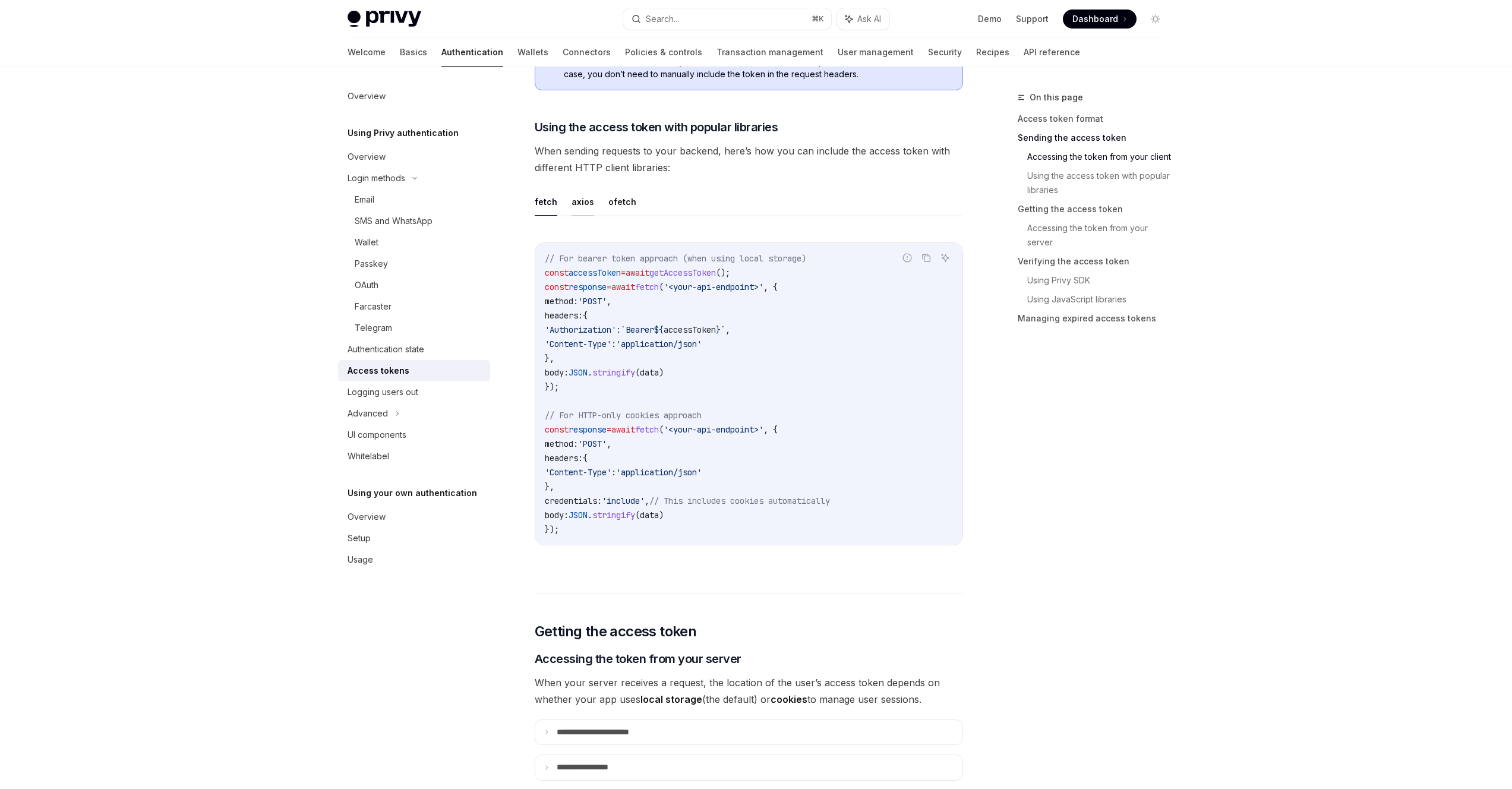
click at [585, 202] on button "axios" at bounding box center [582, 202] width 23 height 28
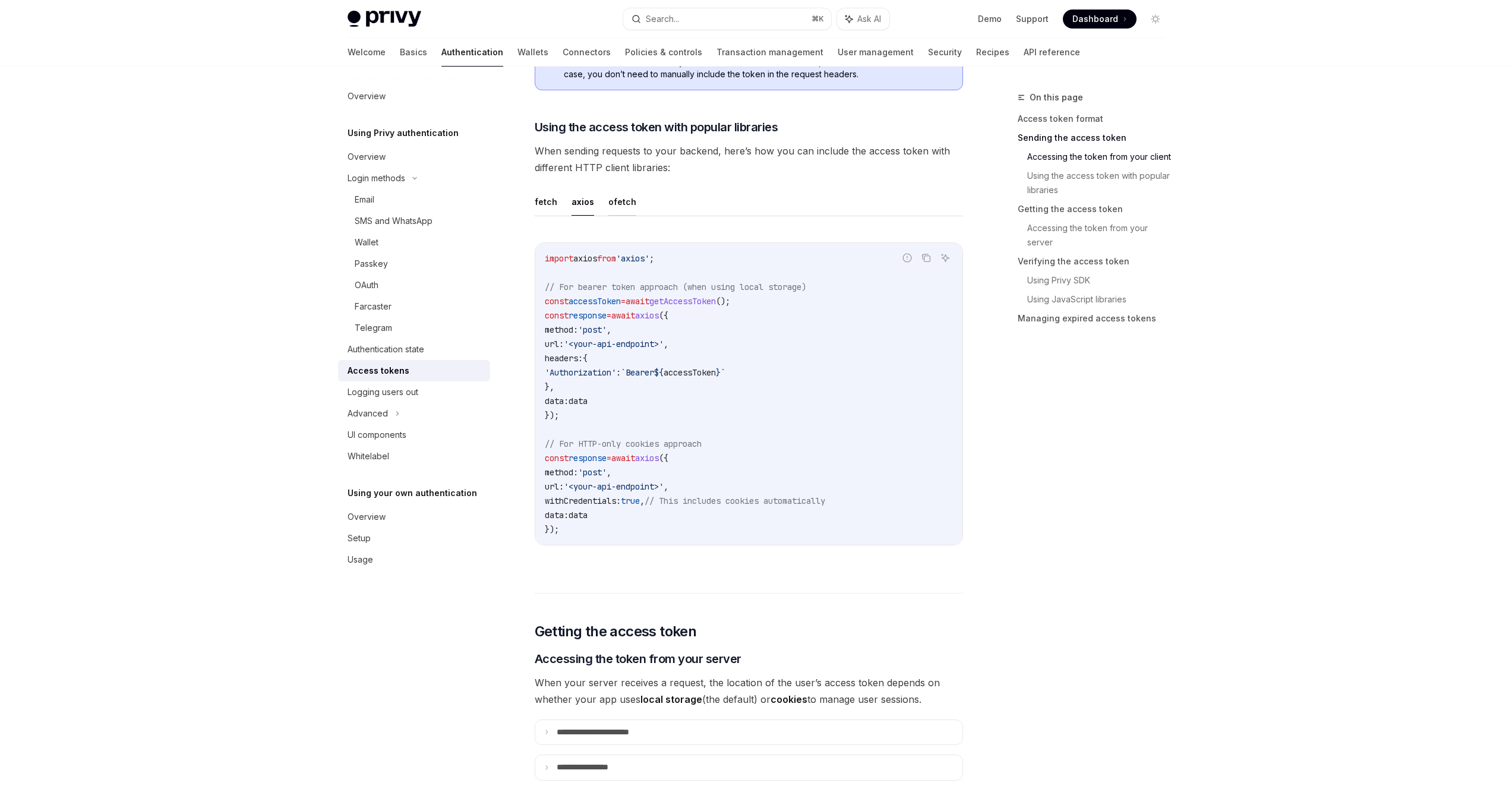
click at [622, 203] on button "ofetch" at bounding box center [622, 202] width 28 height 28
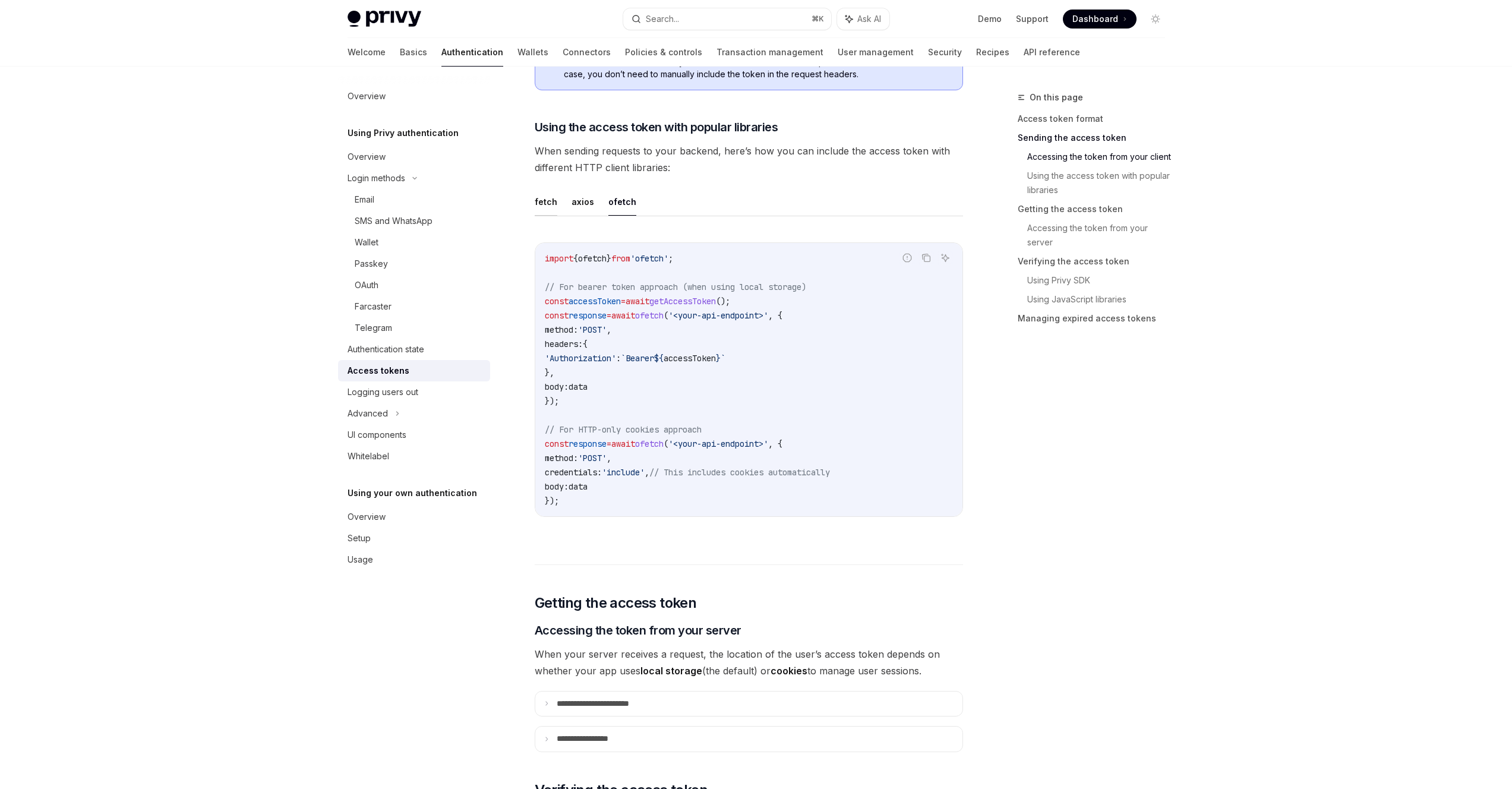
click at [542, 202] on button "fetch" at bounding box center [546, 202] width 23 height 28
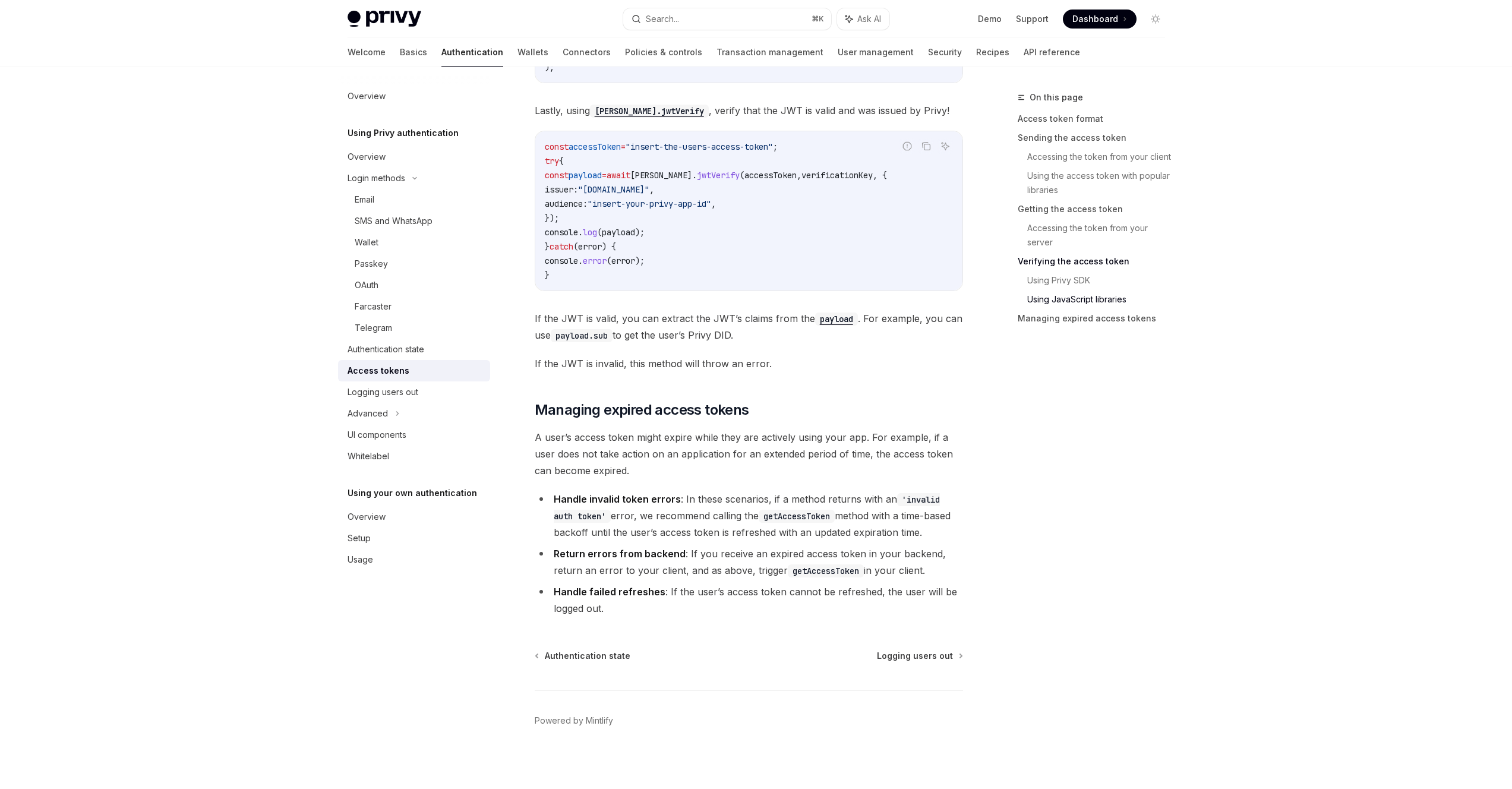
scroll to position [2829, 0]
click at [1023, 53] on link "API reference" at bounding box center [1051, 53] width 56 height 28
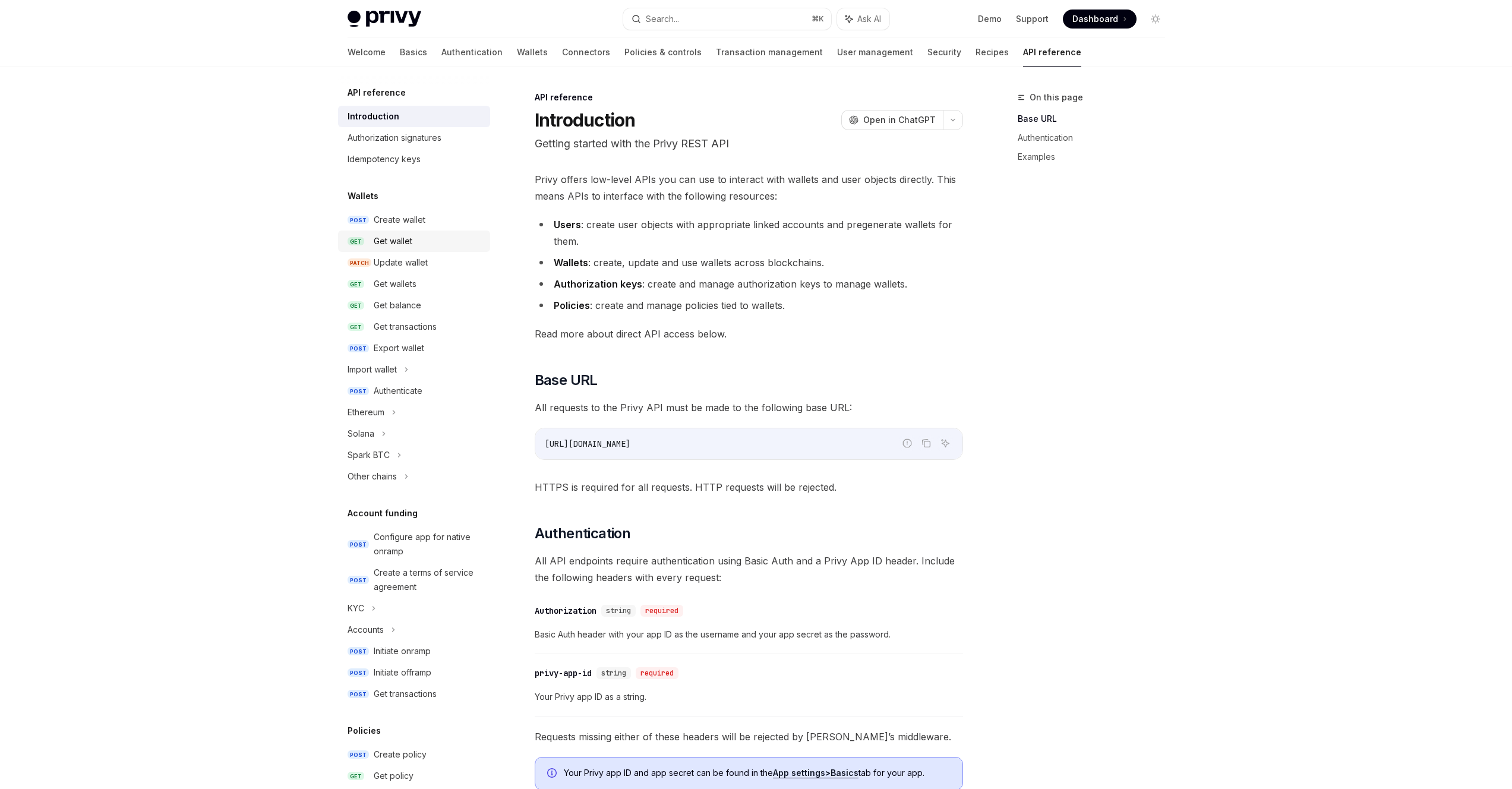
click at [396, 242] on div "Get wallet" at bounding box center [392, 241] width 38 height 14
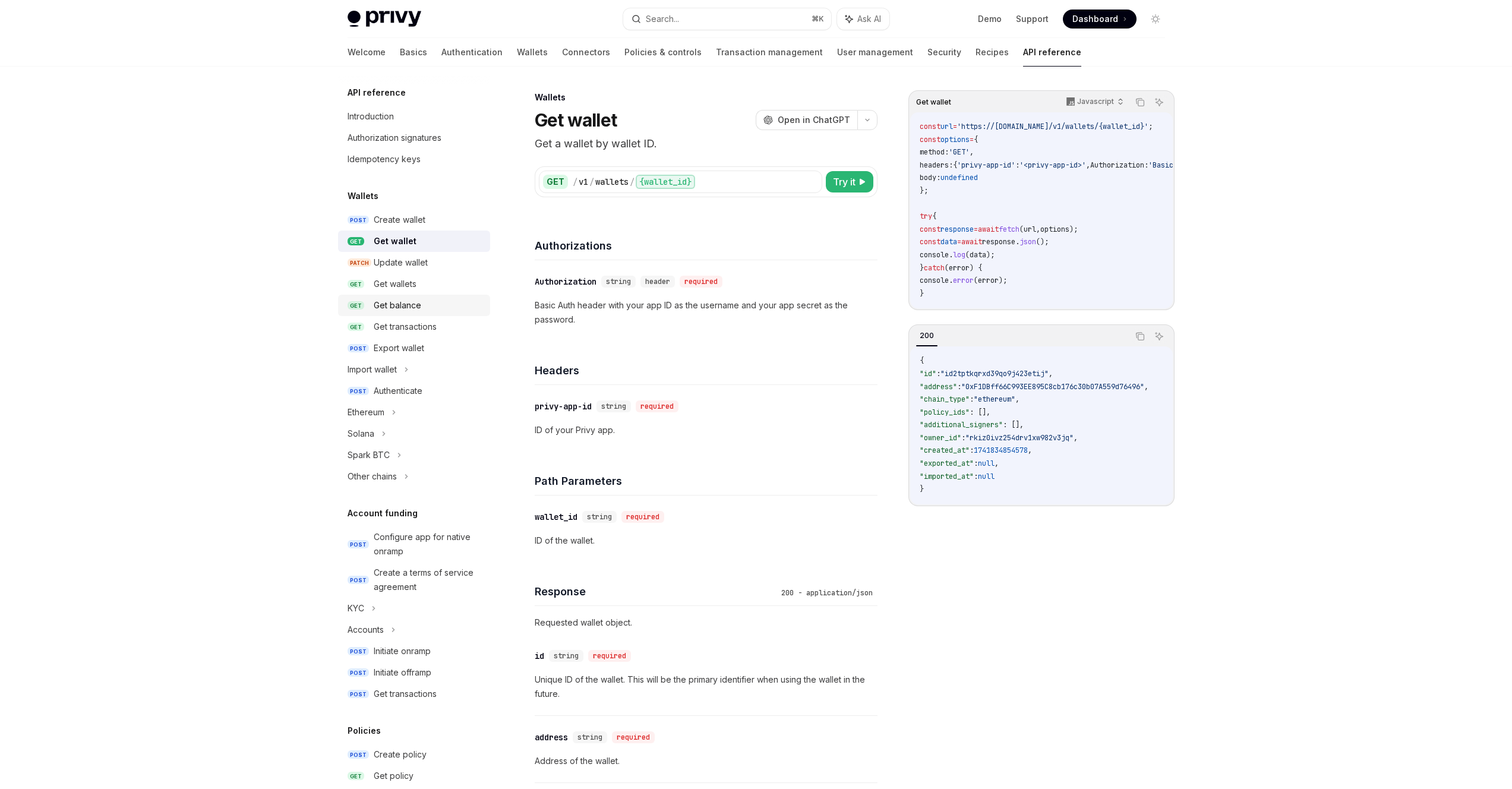
click at [391, 296] on link "GET Get balance" at bounding box center [414, 305] width 152 height 22
type textarea "*"
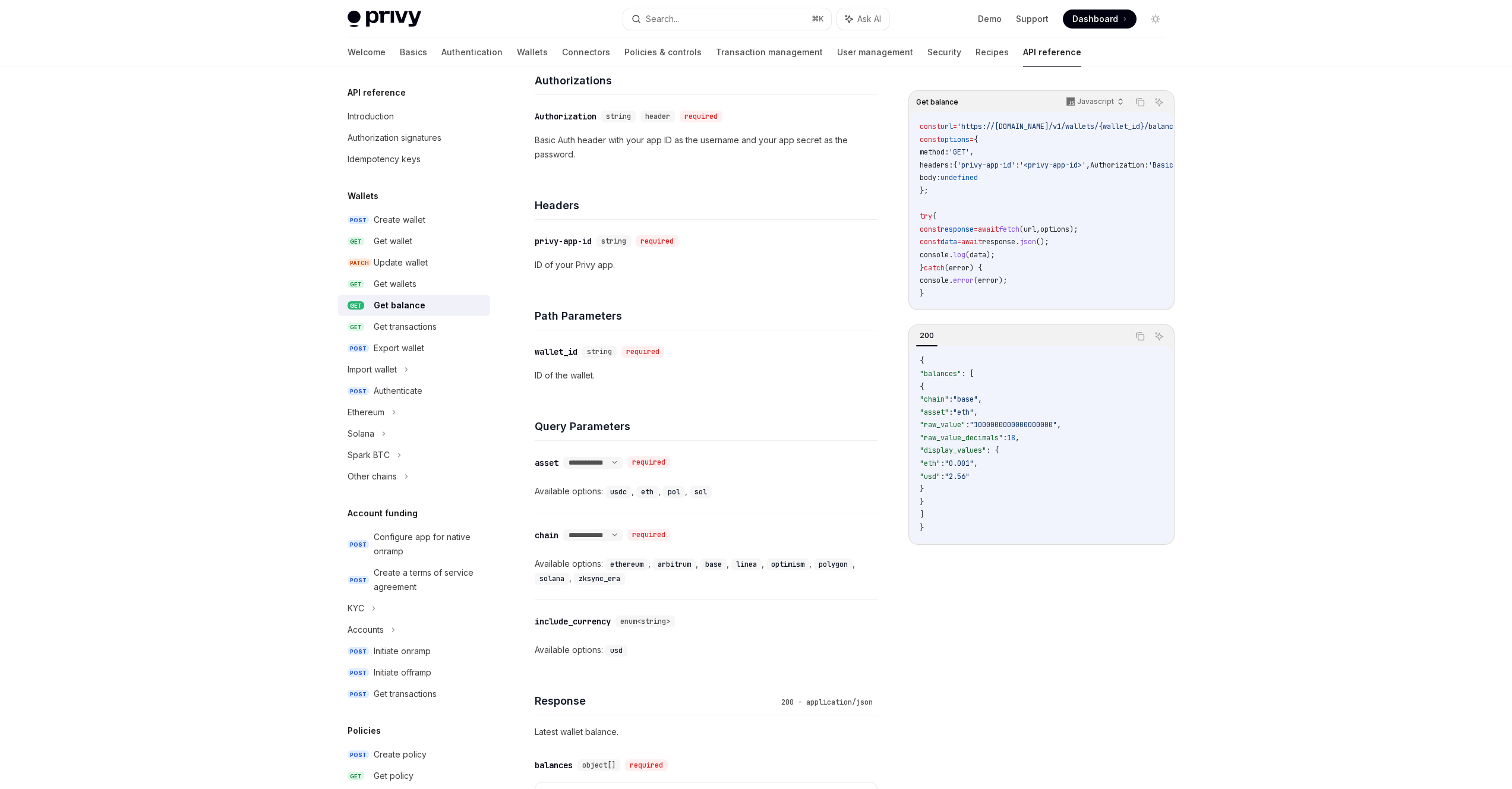
scroll to position [163, 0]
click at [619, 493] on code "usdc" at bounding box center [618, 494] width 26 height 12
copy code "usdc"
click at [623, 466] on select "**********" at bounding box center [592, 465] width 59 height 9
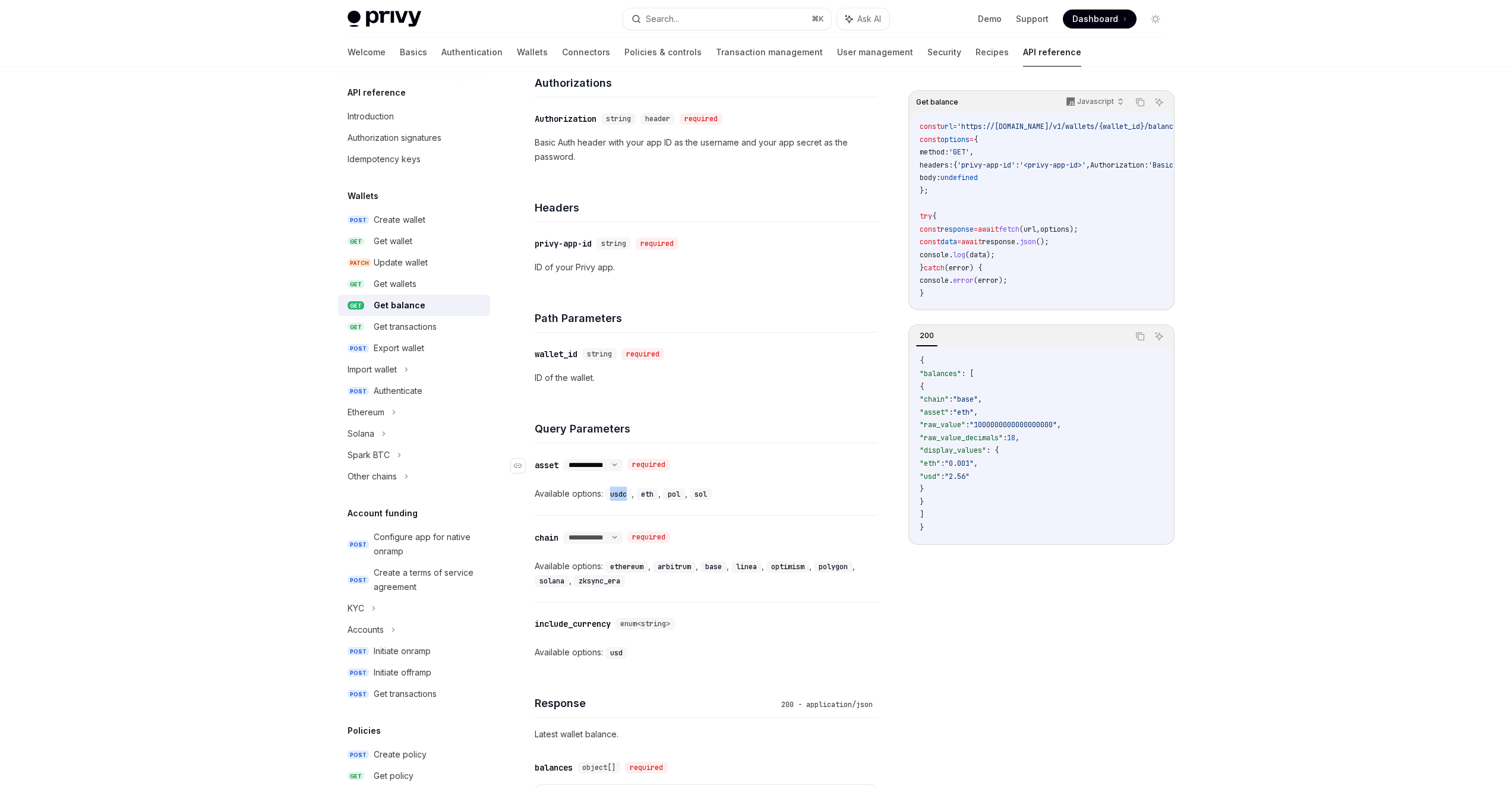
select select "*"
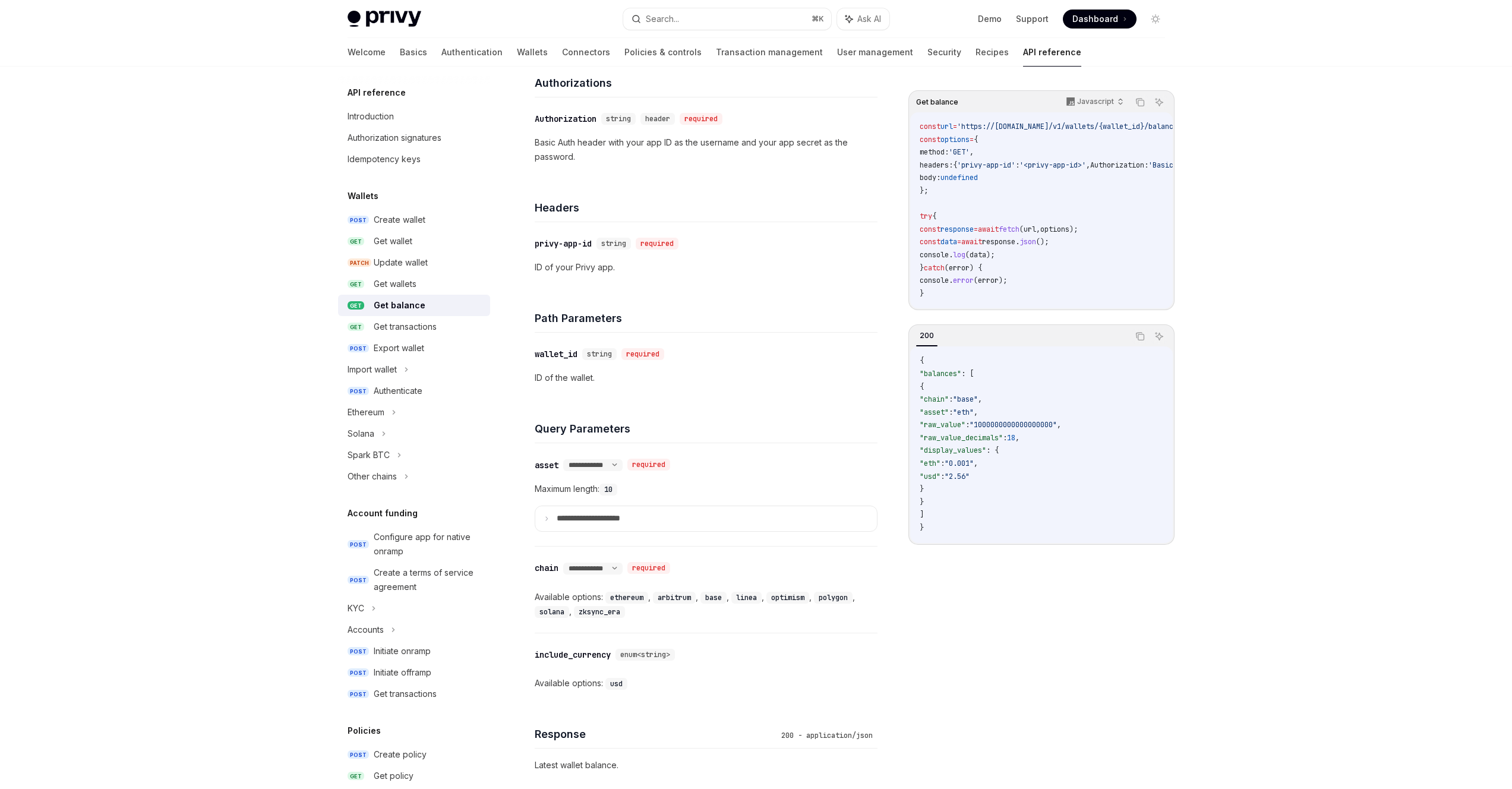
click at [600, 487] on div "Maximum length: 10" at bounding box center [705, 489] width 342 height 14
click at [552, 513] on summary "**********" at bounding box center [706, 519] width 341 height 25
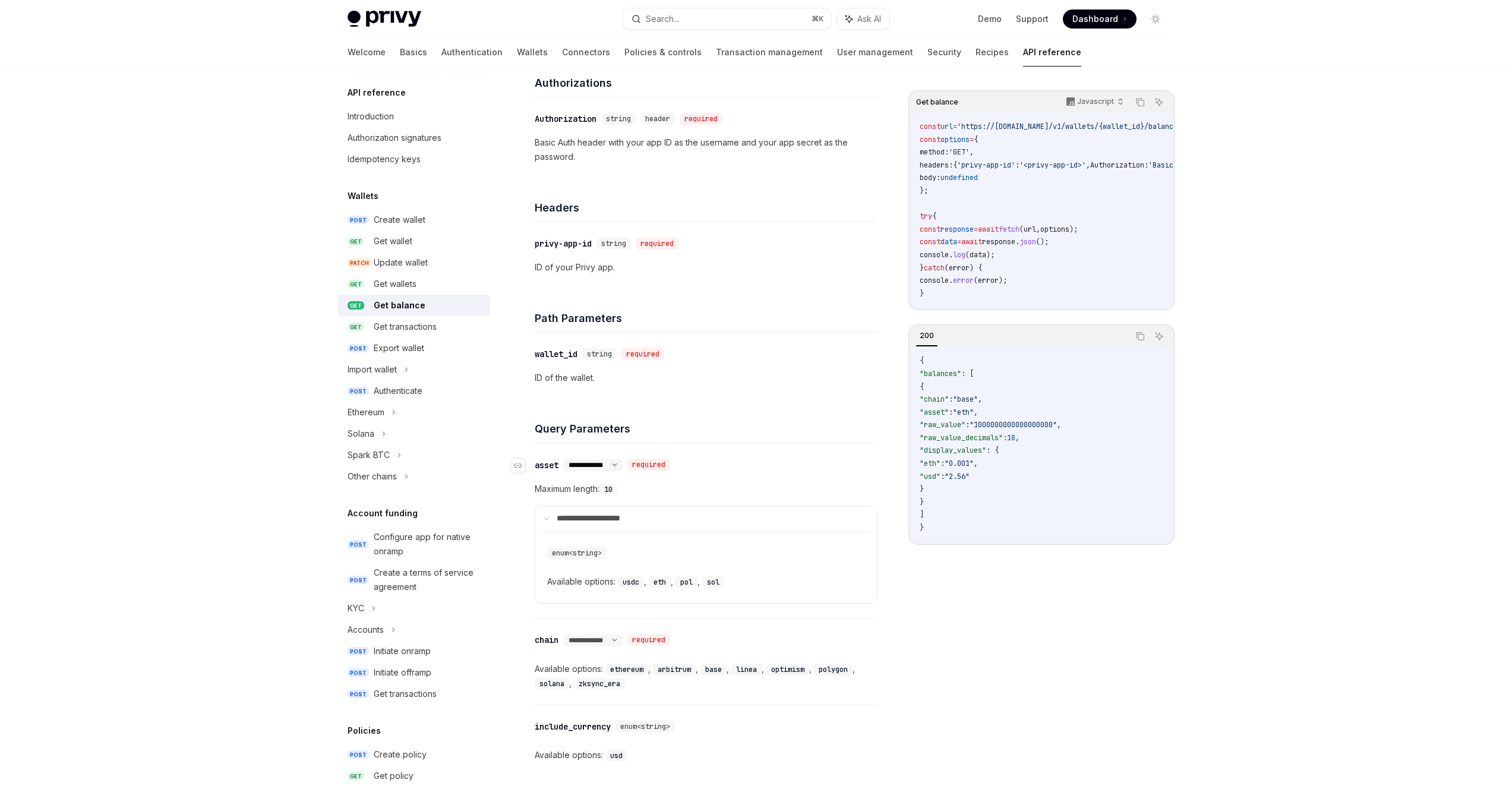
click at [623, 467] on select "**********" at bounding box center [592, 465] width 59 height 9
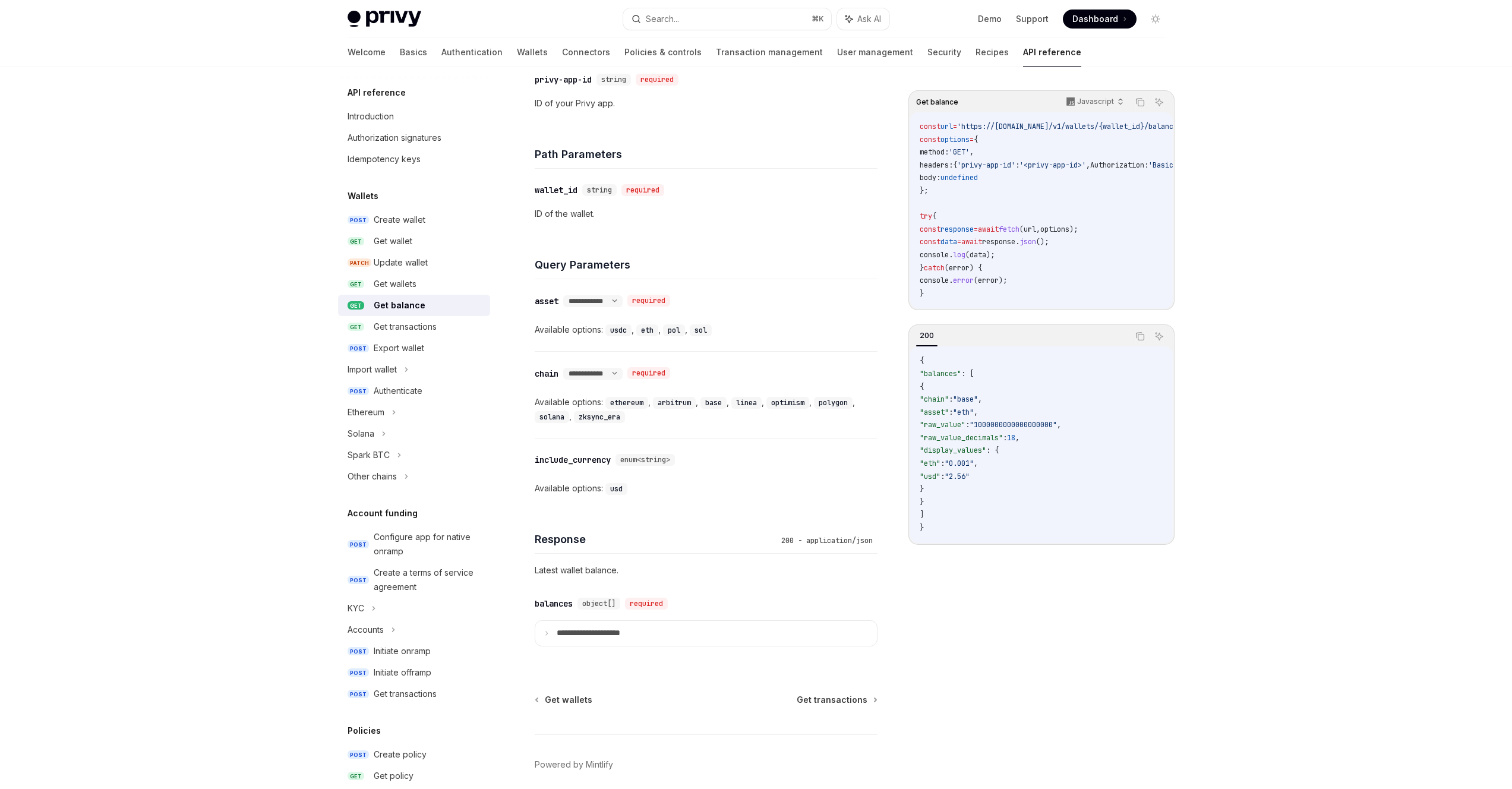
scroll to position [373, 0]
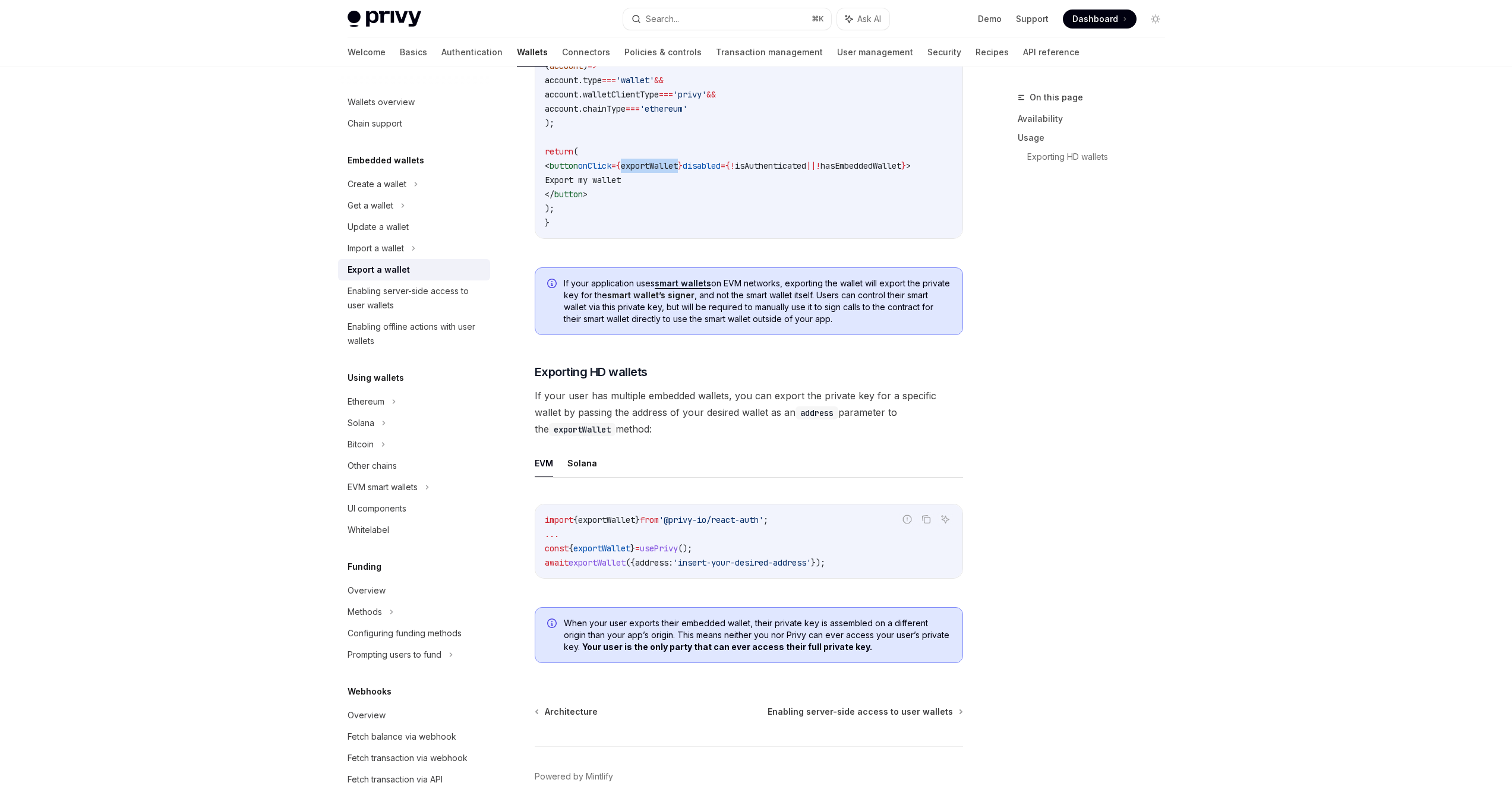
scroll to position [869, 0]
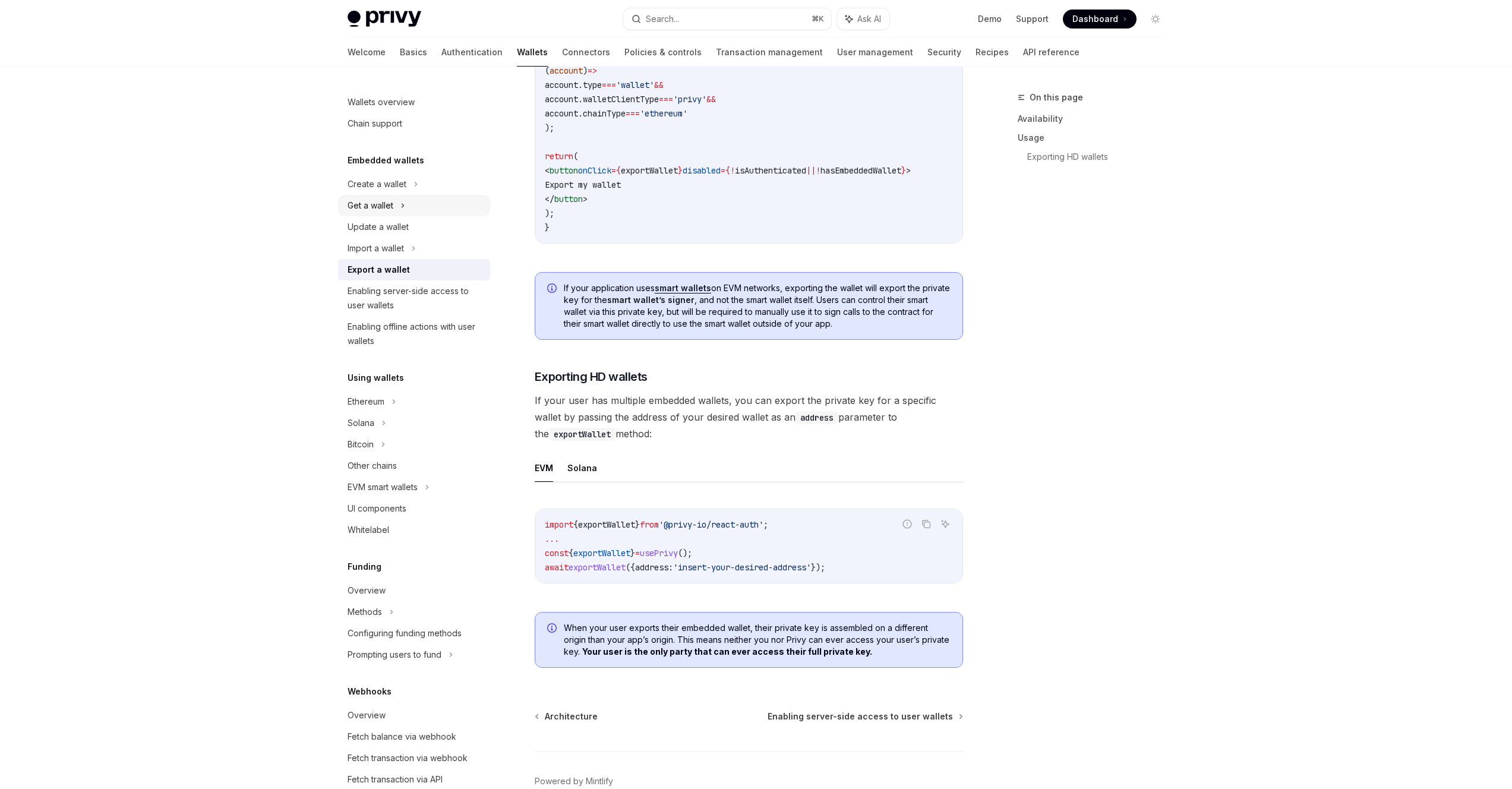
click at [369, 205] on div "Get a wallet" at bounding box center [370, 205] width 46 height 14
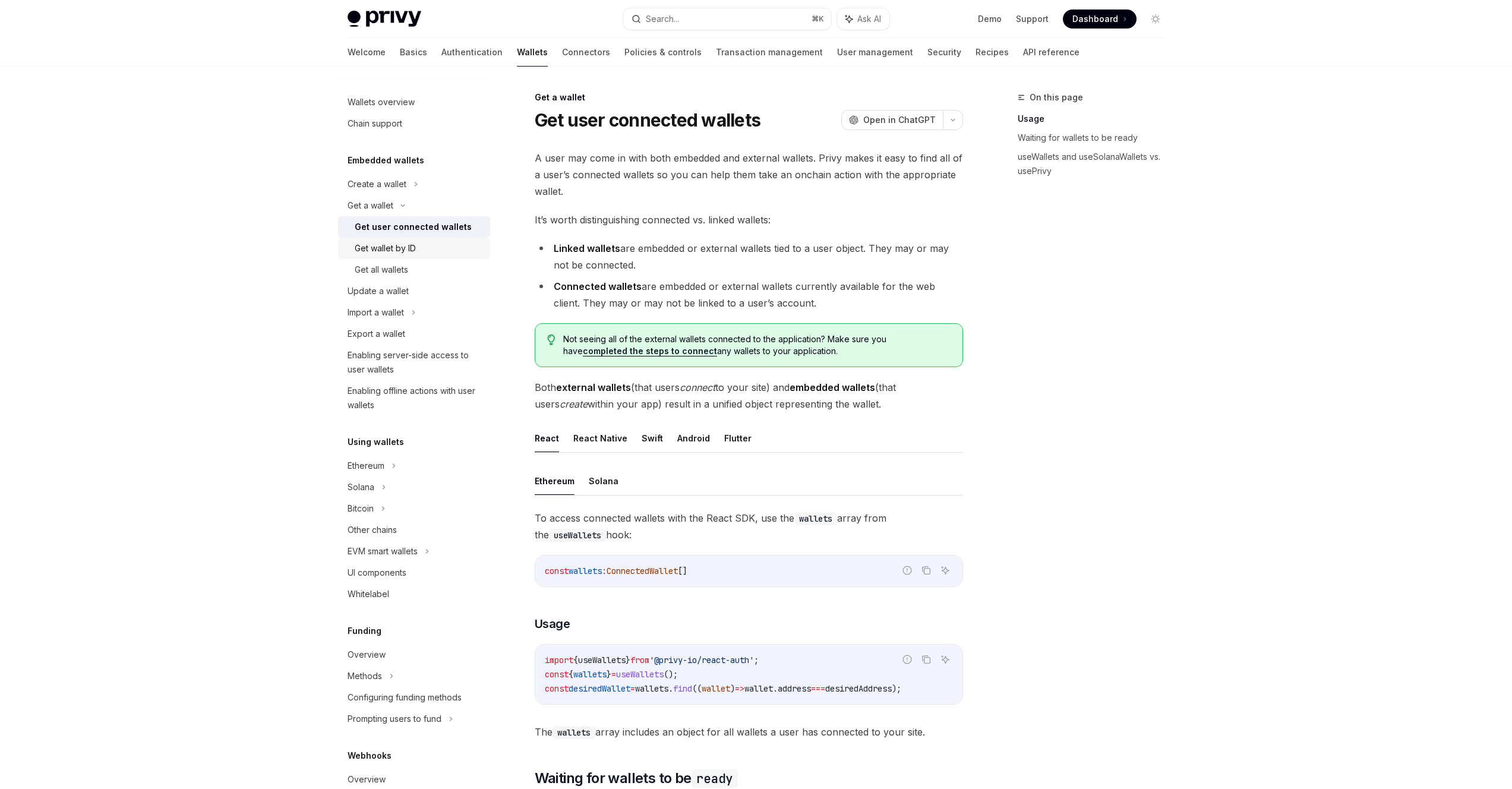
click at [402, 252] on div "Get wallet by ID" at bounding box center [385, 248] width 61 height 14
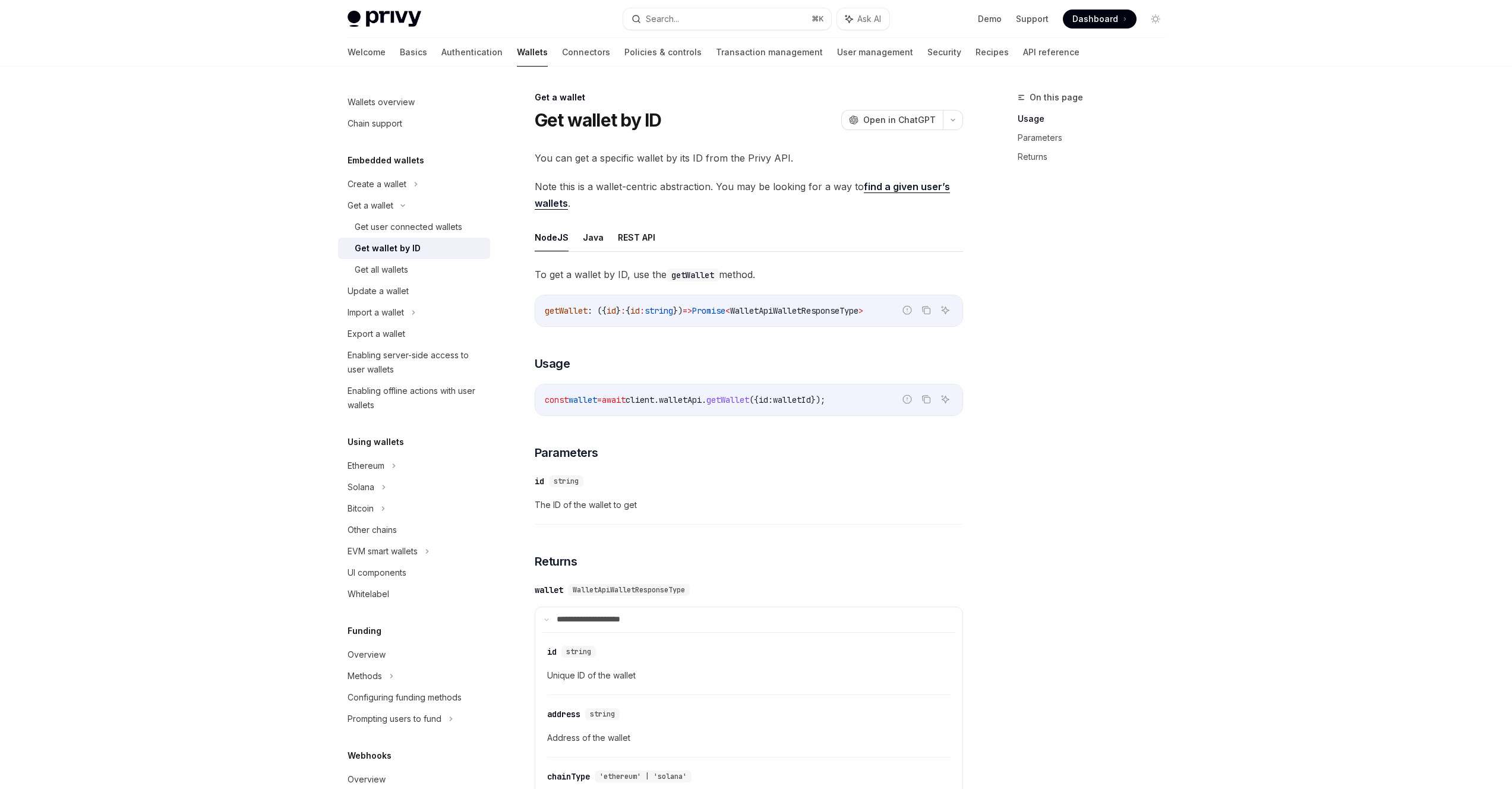
click at [872, 186] on link "find a given user’s wallets" at bounding box center [742, 195] width 416 height 29
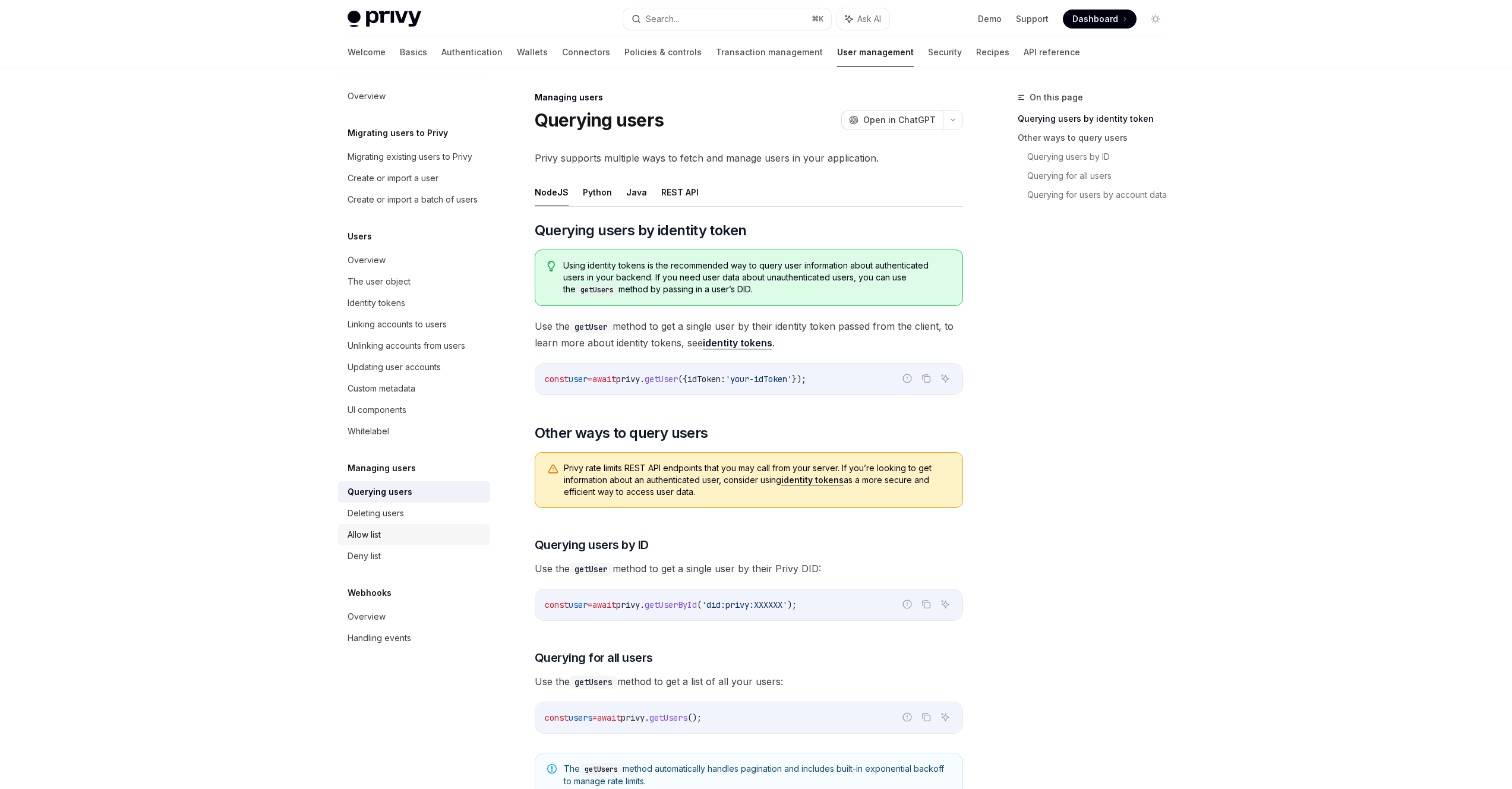
click at [389, 542] on link "Allow list" at bounding box center [414, 535] width 152 height 22
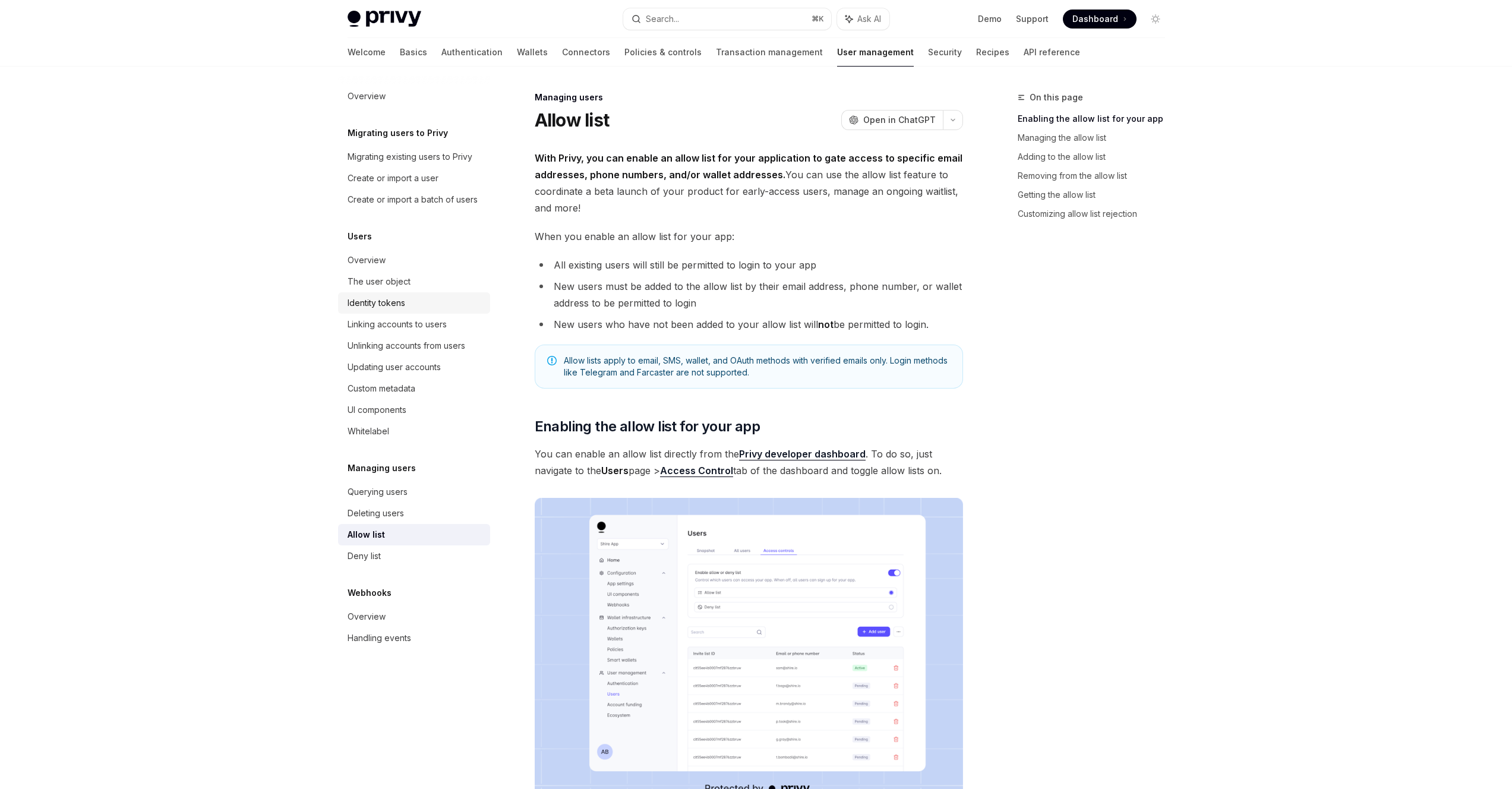
click at [375, 305] on div "Identity tokens" at bounding box center [375, 302] width 57 height 14
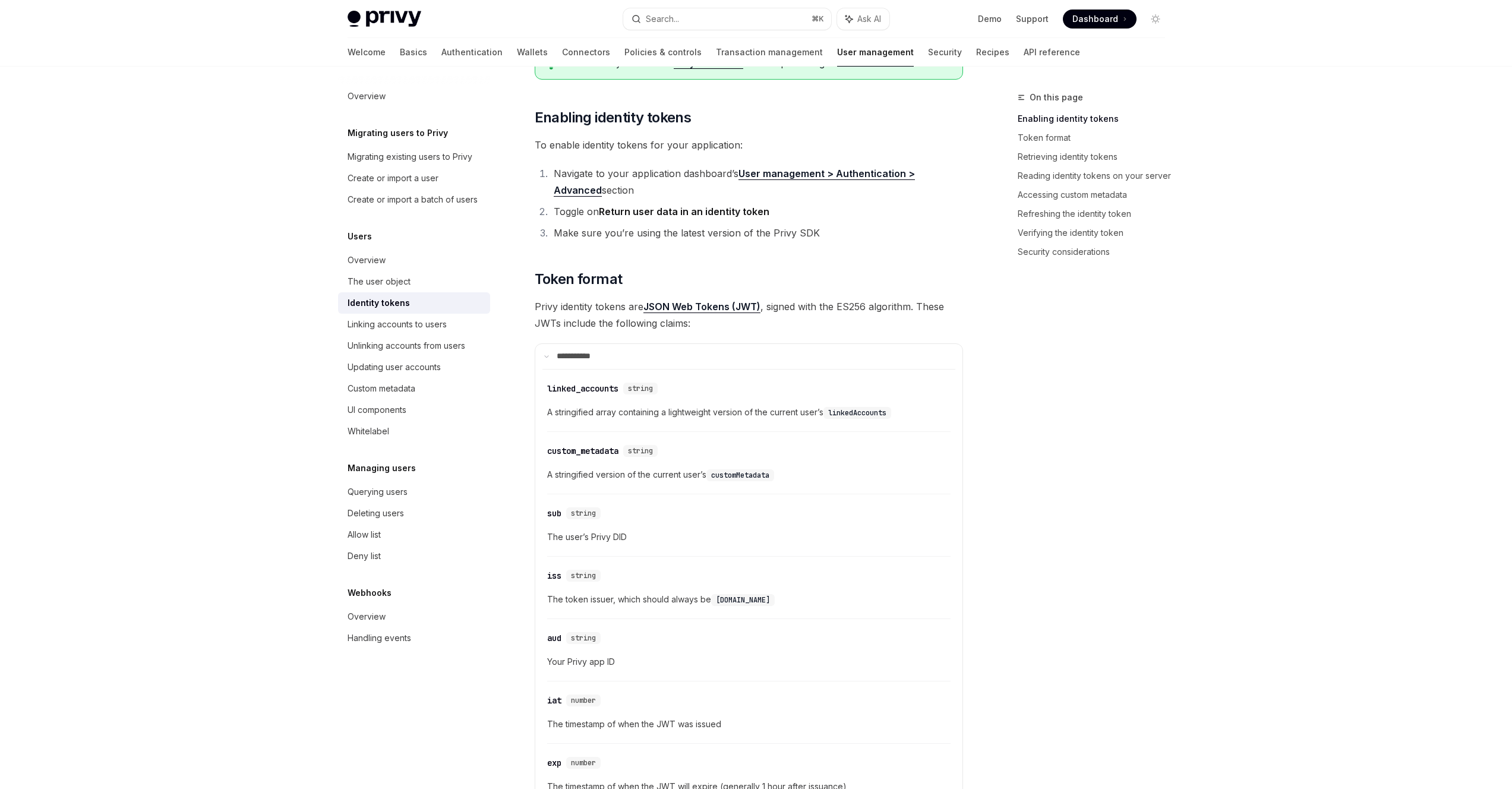
scroll to position [349, 0]
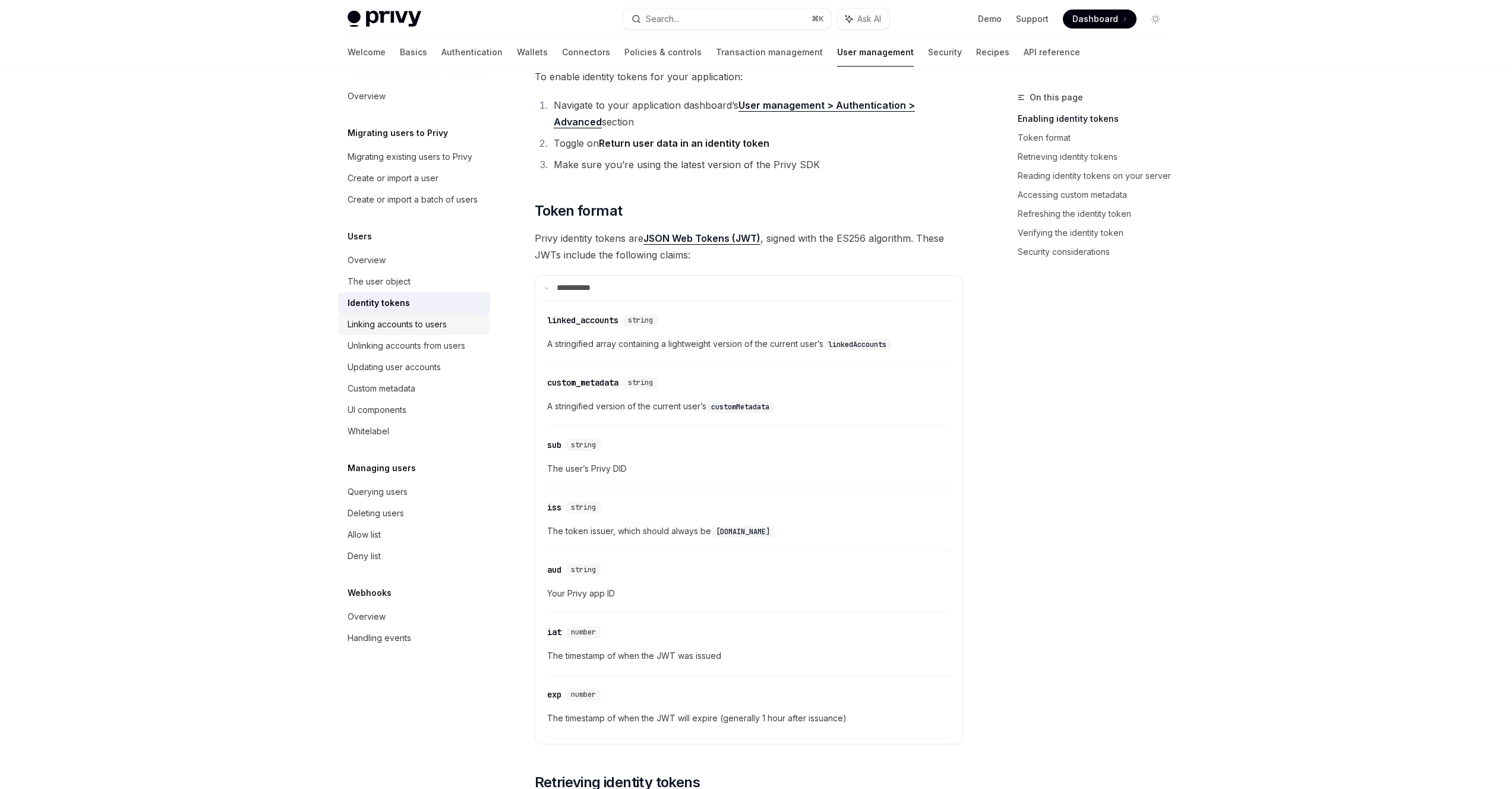
click at [398, 329] on div "Linking accounts to users" at bounding box center [397, 324] width 99 height 14
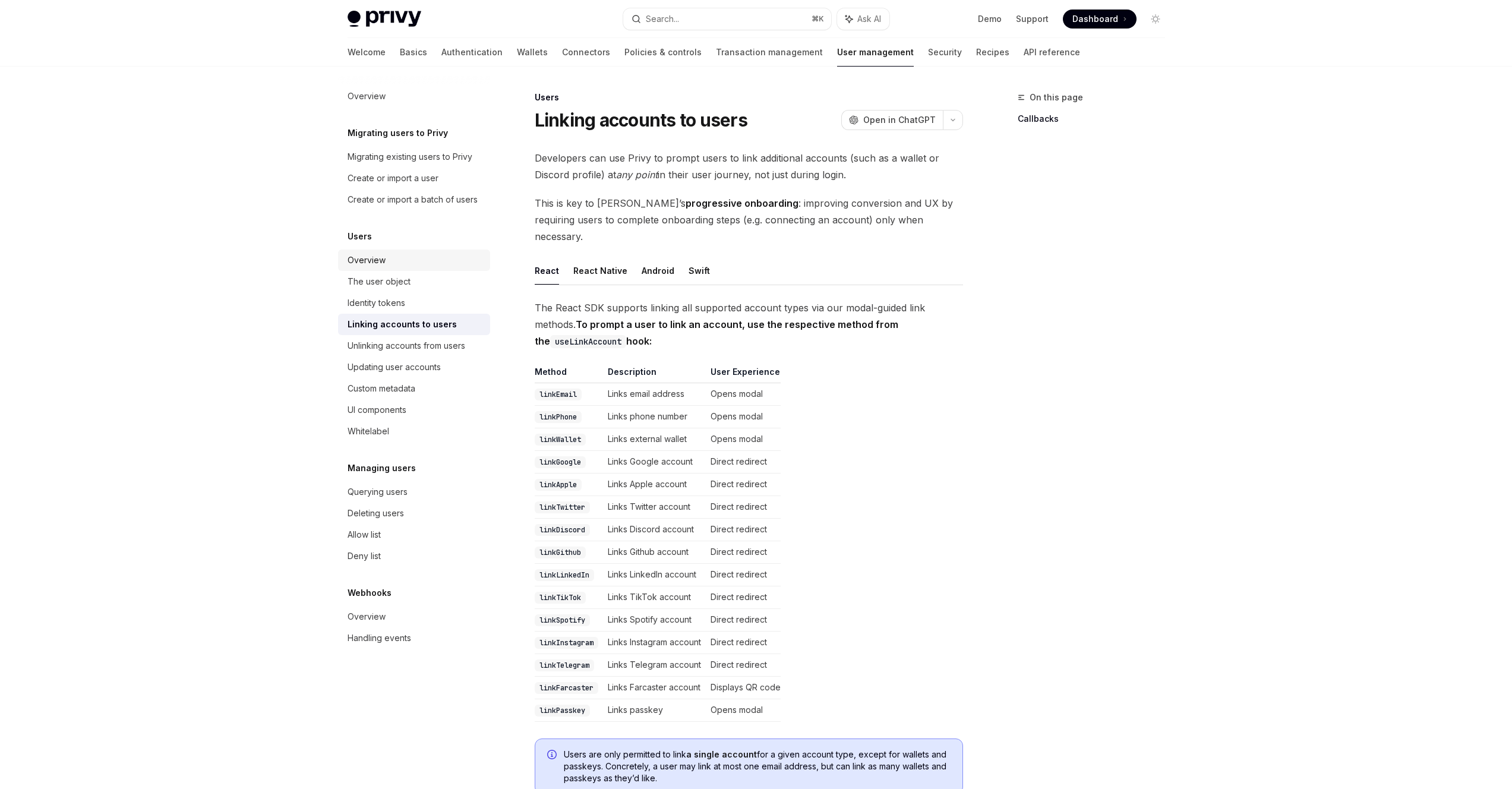
click at [395, 262] on div "Overview" at bounding box center [415, 260] width 135 height 14
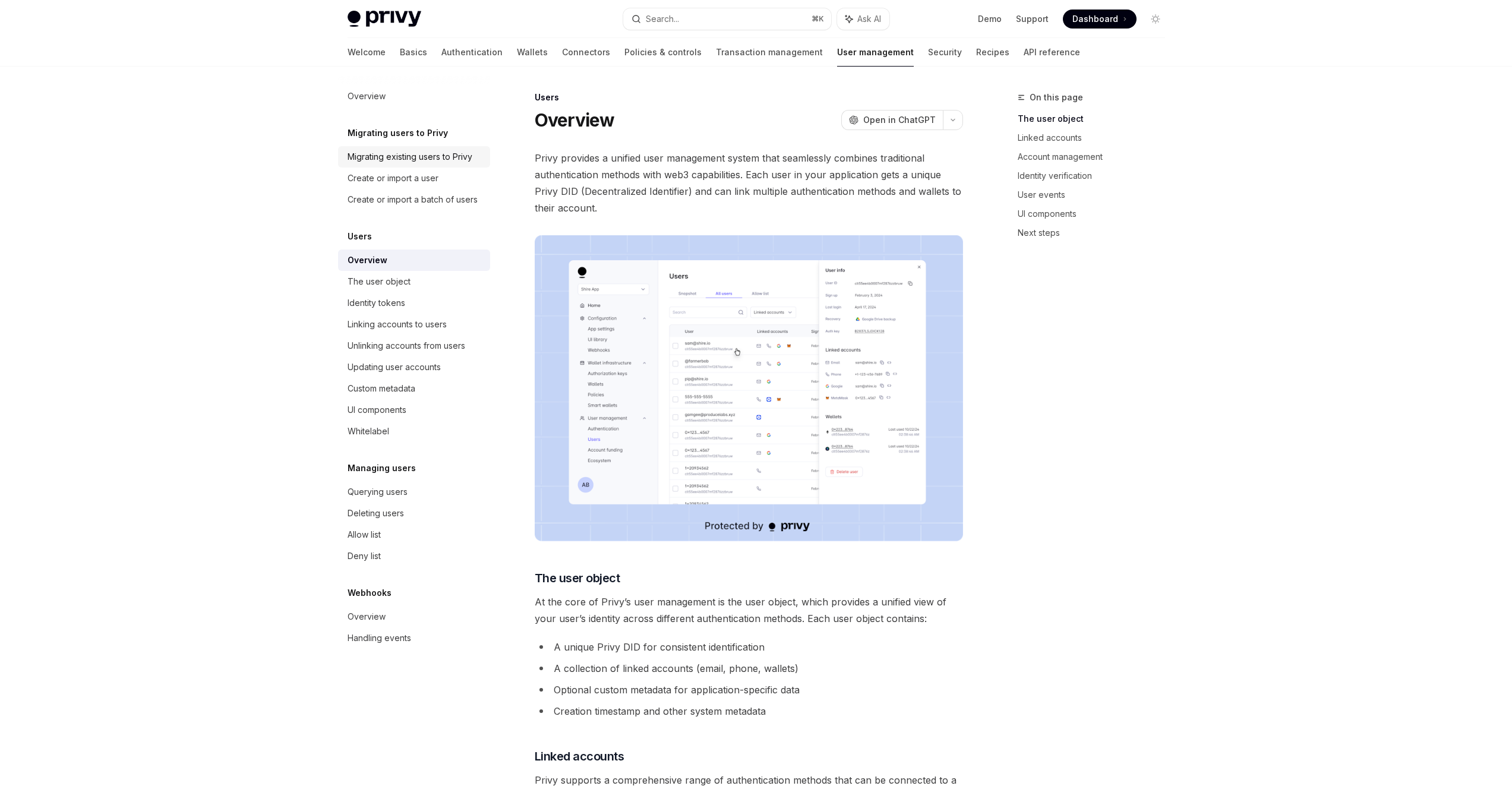
click at [394, 152] on div "Migrating existing users to Privy" at bounding box center [409, 157] width 125 height 14
type textarea "*"
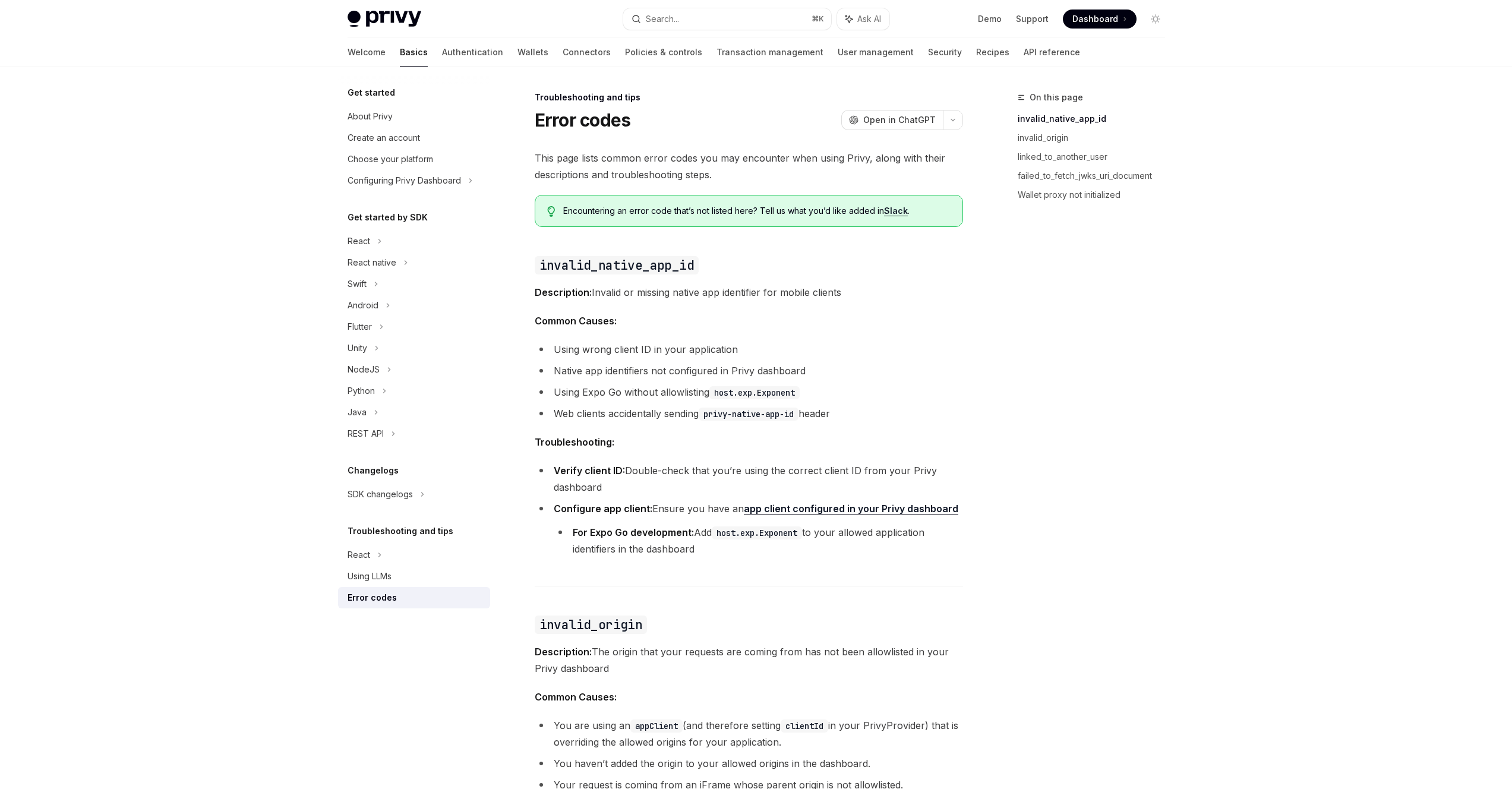
click at [690, 385] on li "Using Expo Go without allowlisting host.exp.Exponent" at bounding box center [748, 392] width 429 height 17
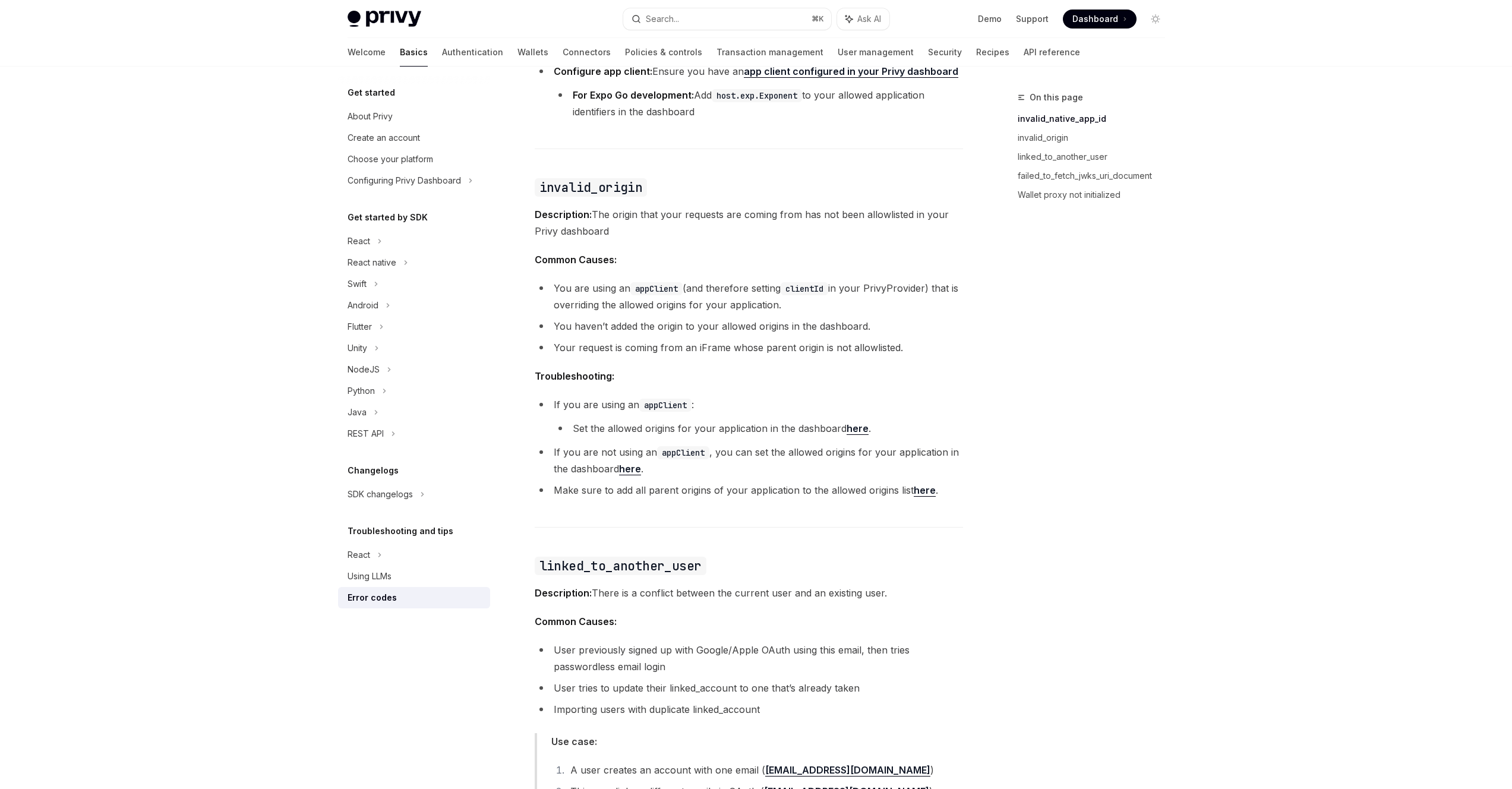
click at [744, 342] on li "Your request is coming from an iFrame whose parent origin is not allowlisted." at bounding box center [748, 348] width 429 height 17
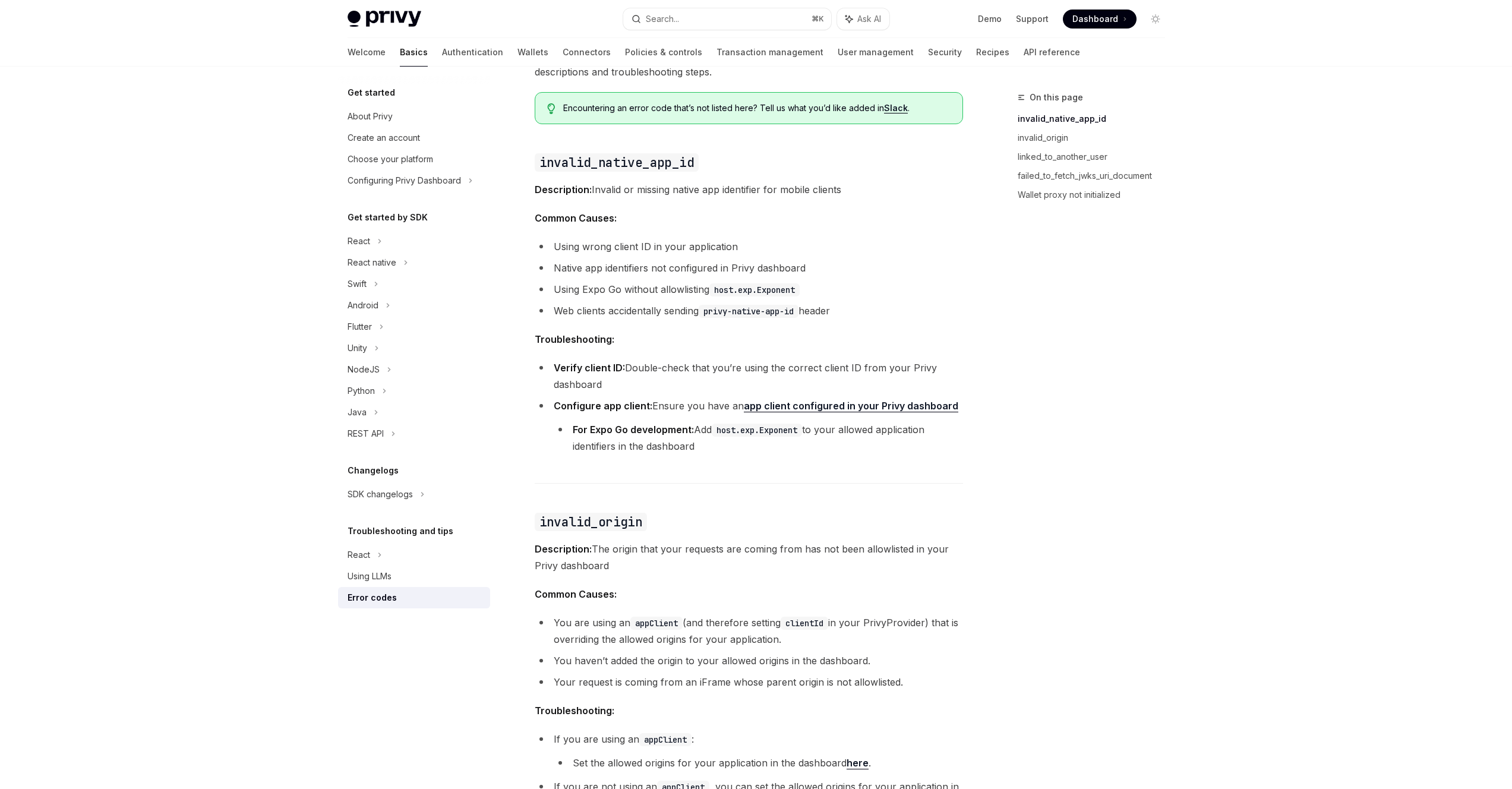
scroll to position [0, 0]
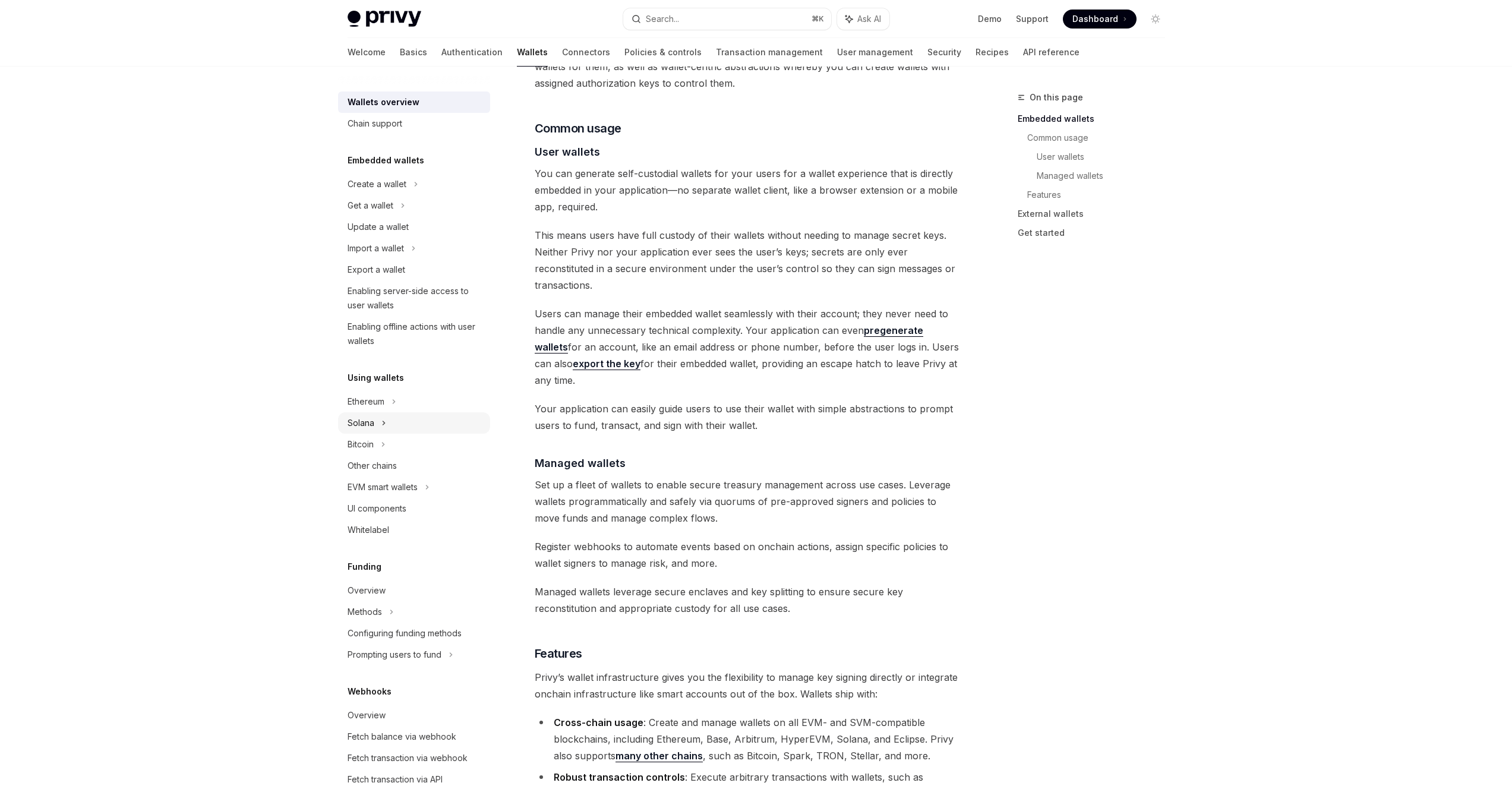
scroll to position [232, 0]
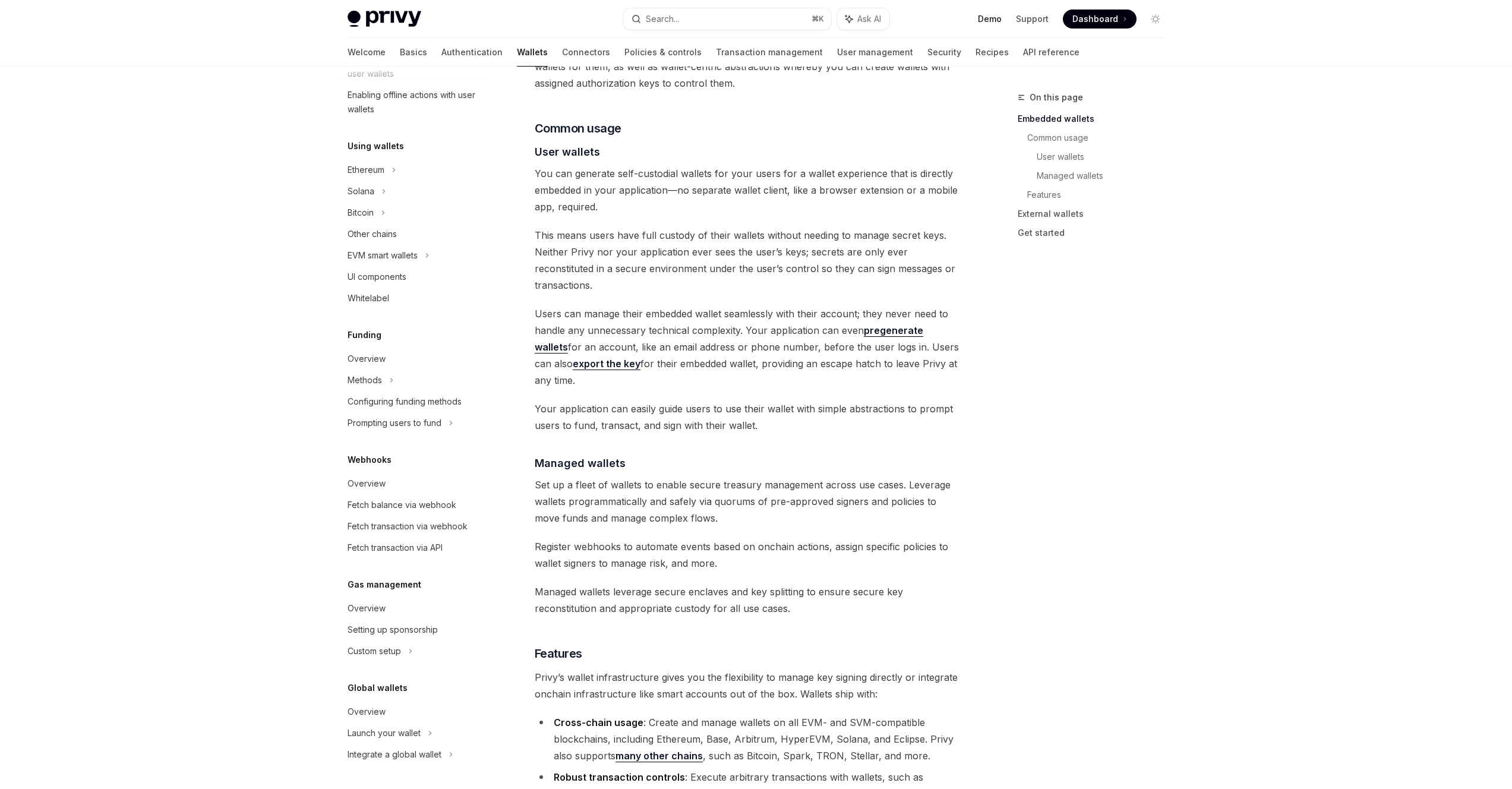
click at [991, 16] on link "Demo" at bounding box center [989, 19] width 23 height 12
